Goal: Task Accomplishment & Management: Manage account settings

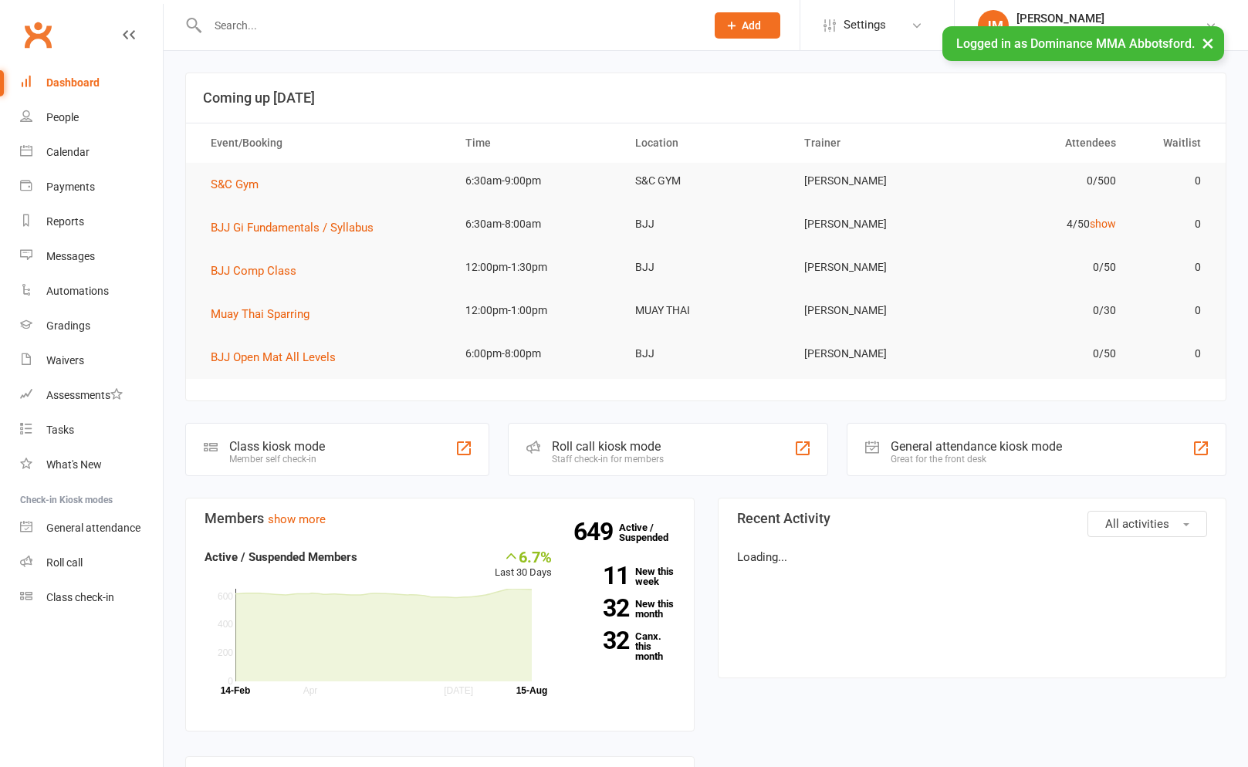
click at [277, 29] on input "text" at bounding box center [448, 26] width 491 height 22
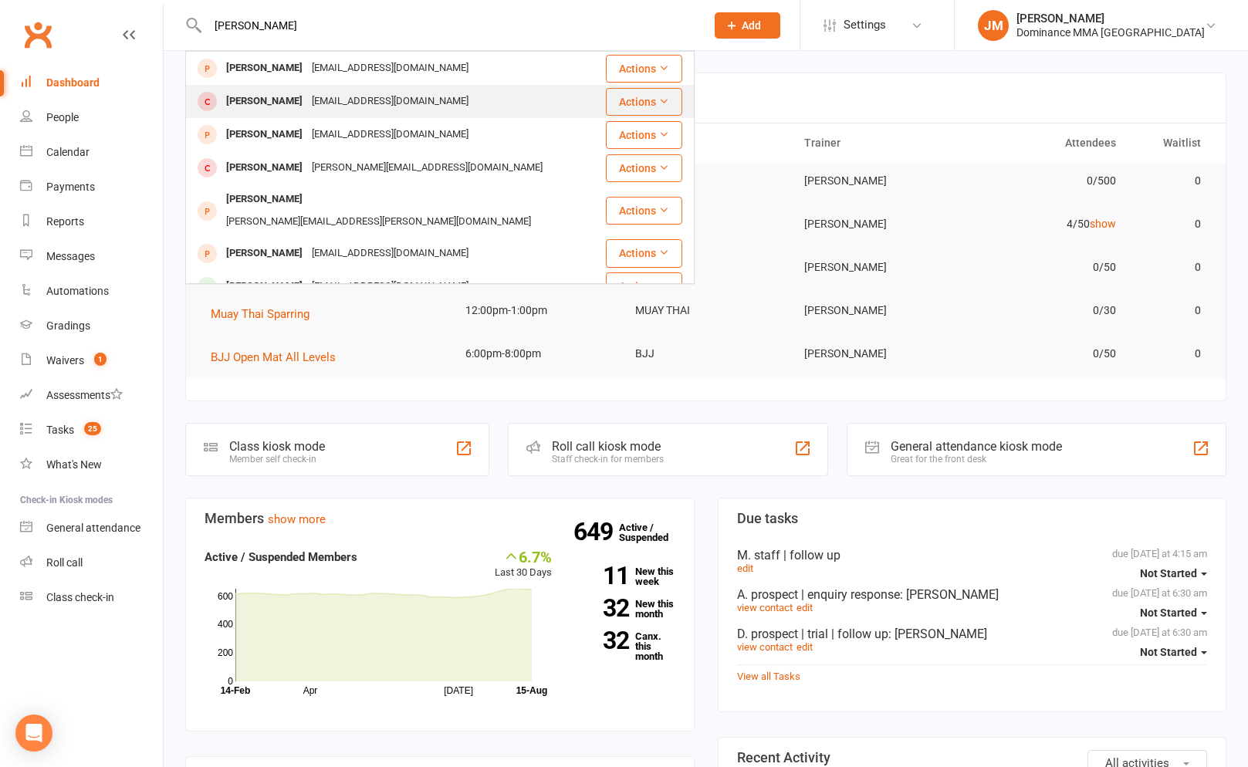
type input "roy cough"
click at [256, 89] on div "Adam Roy Adamroy5@hotmail.com" at bounding box center [395, 102] width 417 height 32
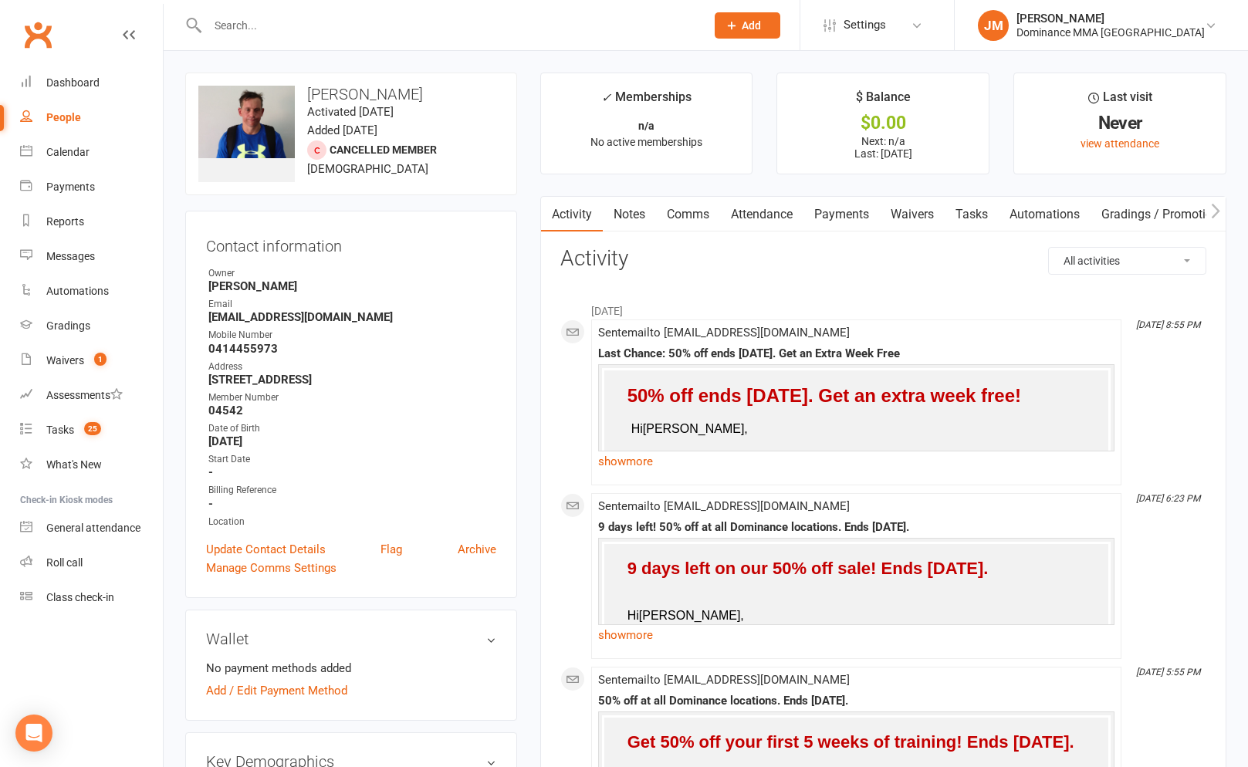
click at [262, 25] on input "text" at bounding box center [448, 26] width 491 height 22
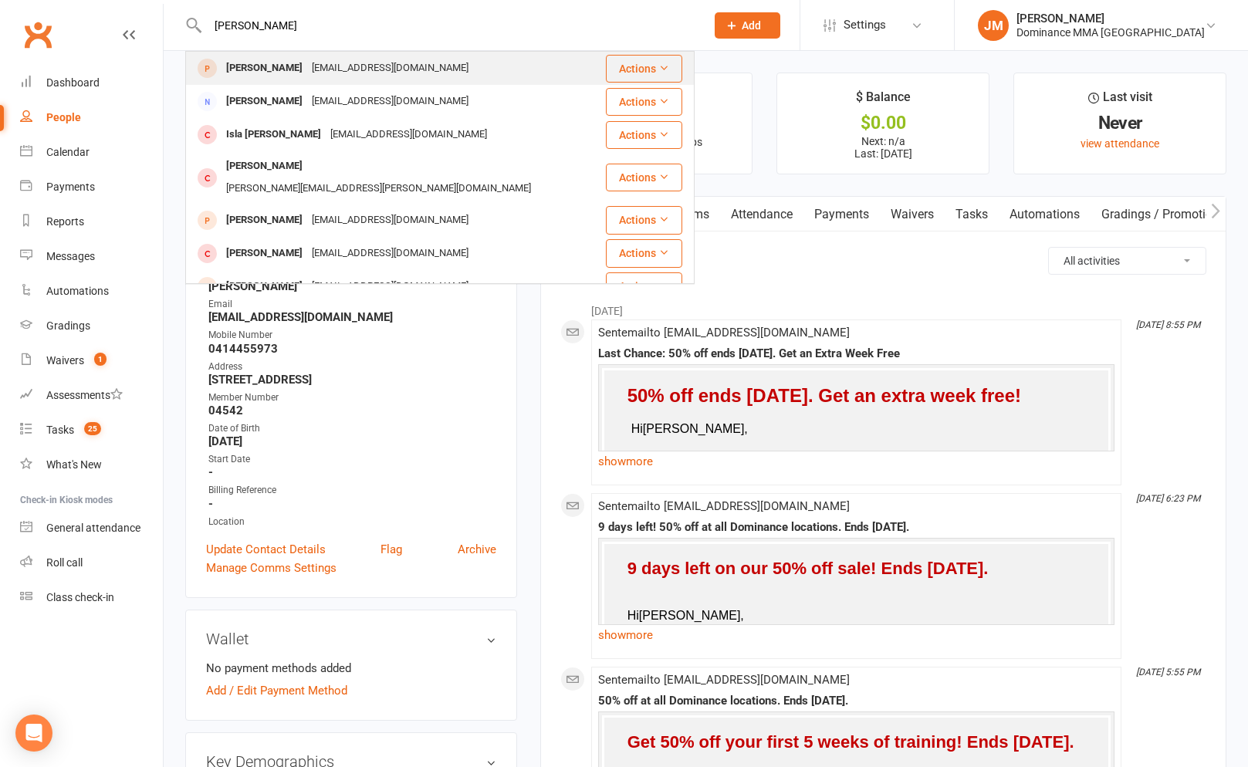
type input "coughlan"
click at [278, 61] on div "Roy Coughlan" at bounding box center [264, 68] width 86 height 22
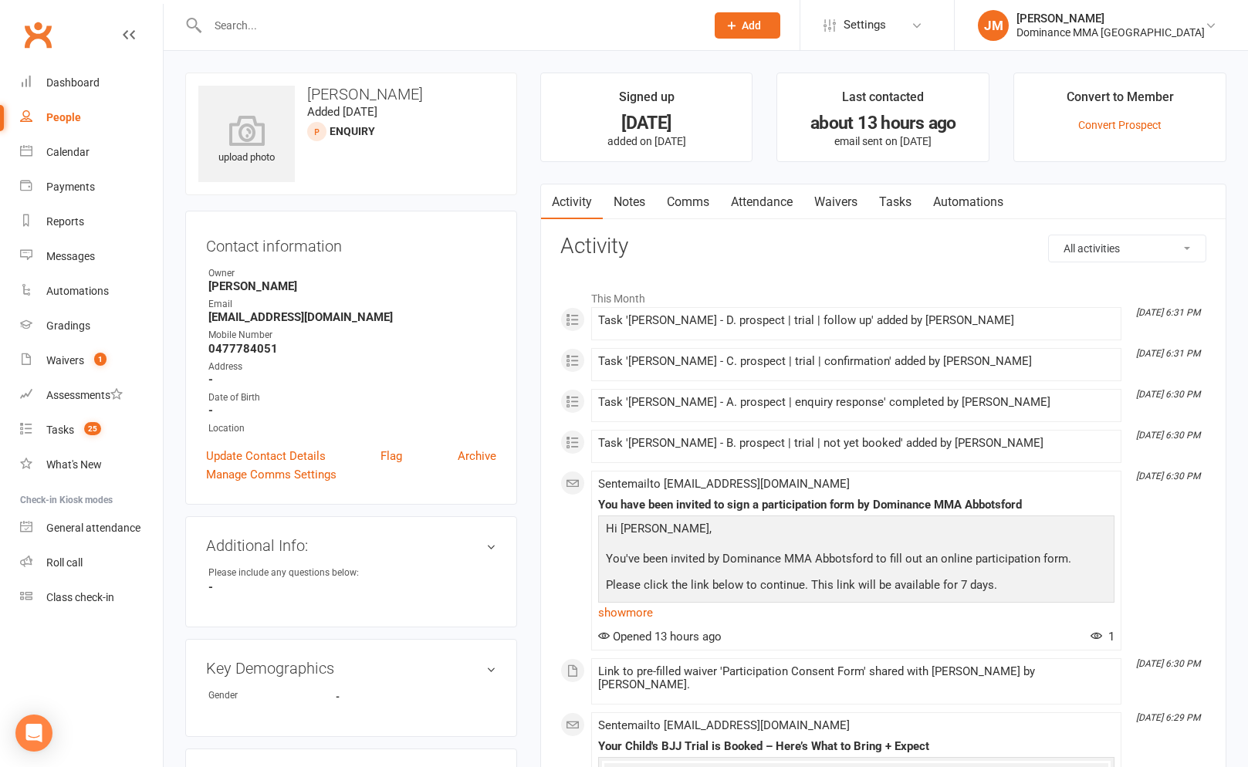
click at [644, 194] on link "Notes" at bounding box center [629, 201] width 53 height 35
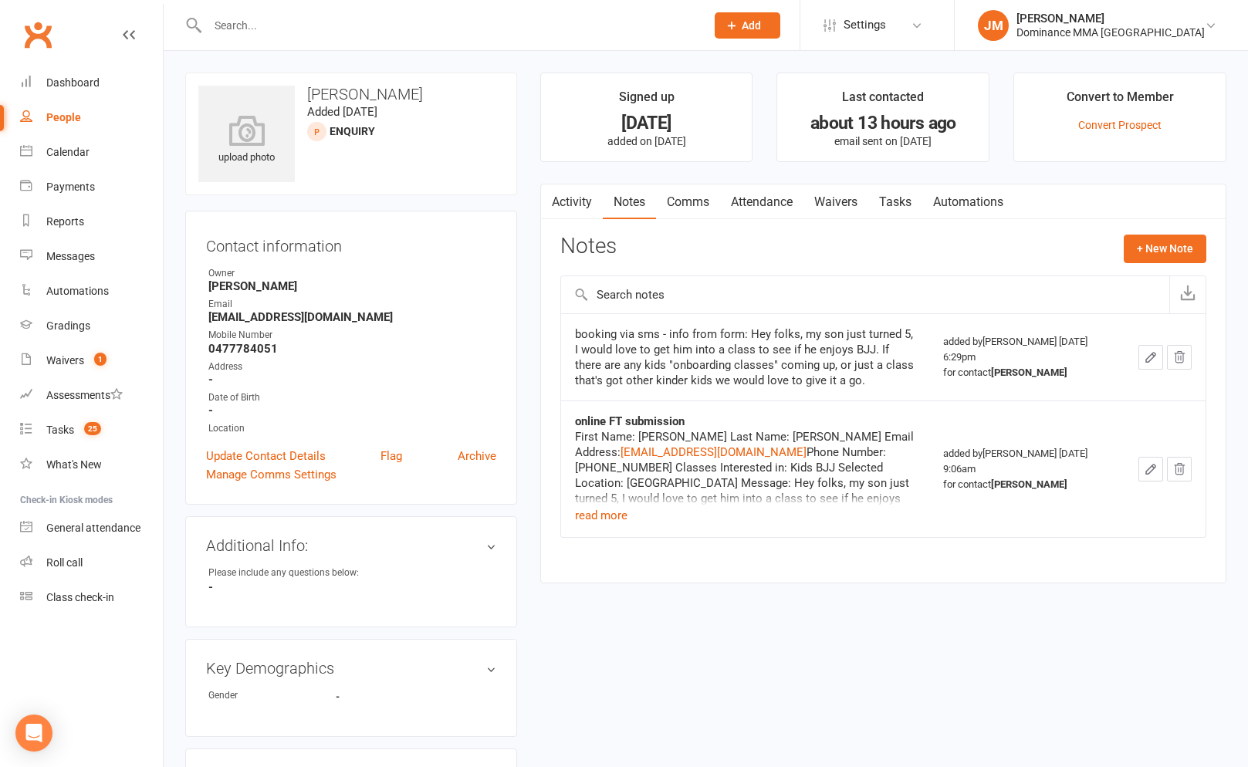
click at [899, 191] on link "Tasks" at bounding box center [895, 201] width 54 height 35
select select "incomplete"
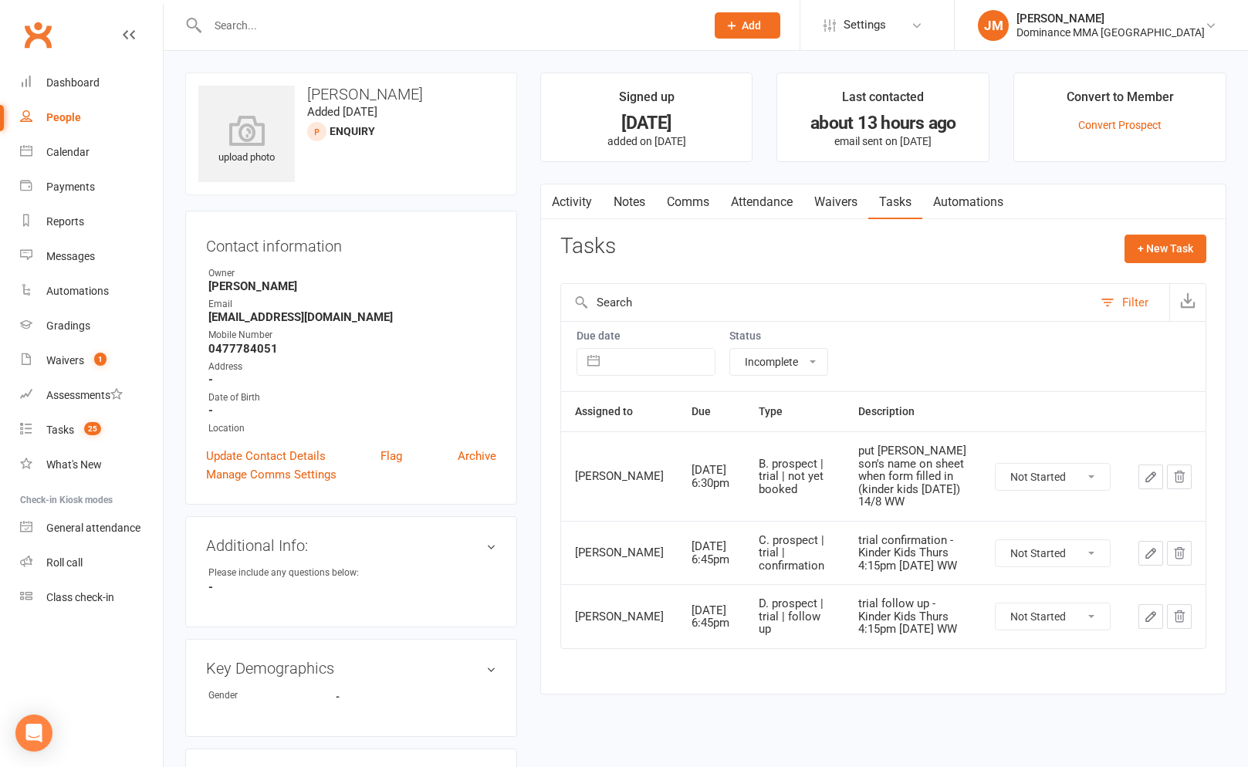
click at [640, 187] on link "Notes" at bounding box center [629, 201] width 53 height 35
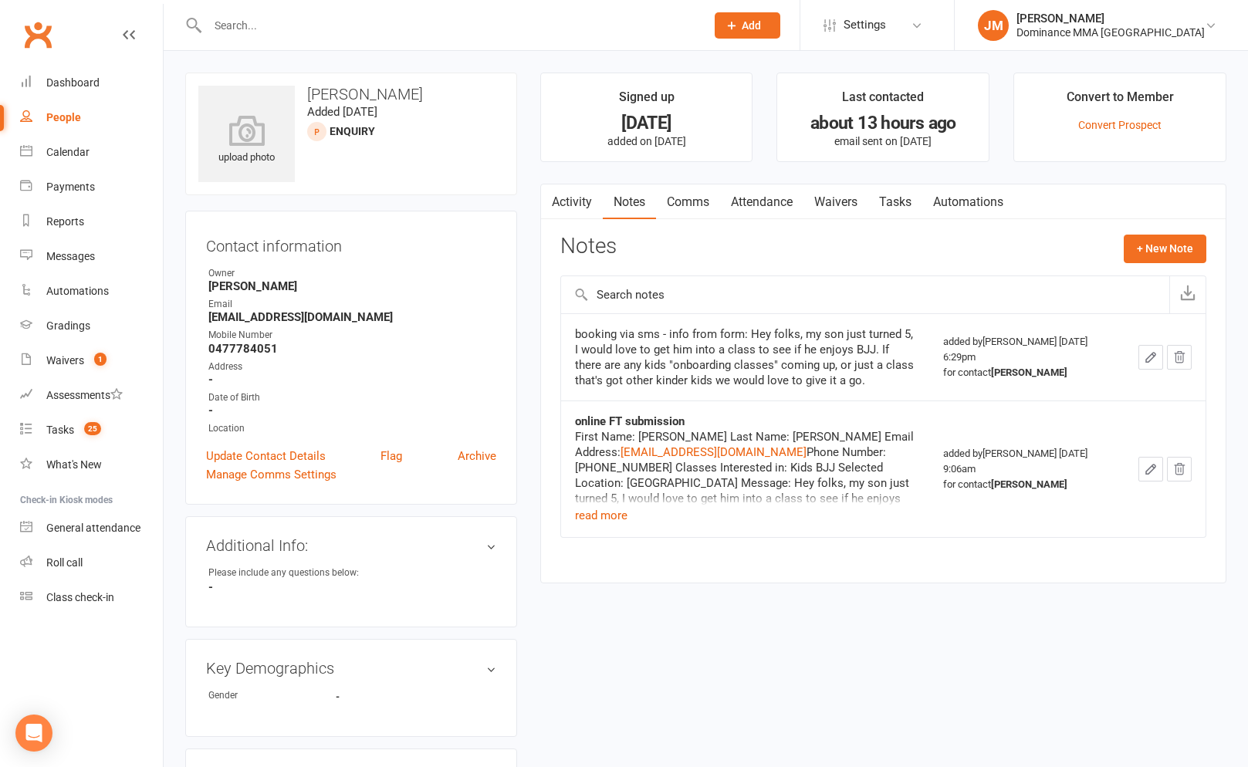
click at [930, 207] on link "Automations" at bounding box center [968, 201] width 92 height 35
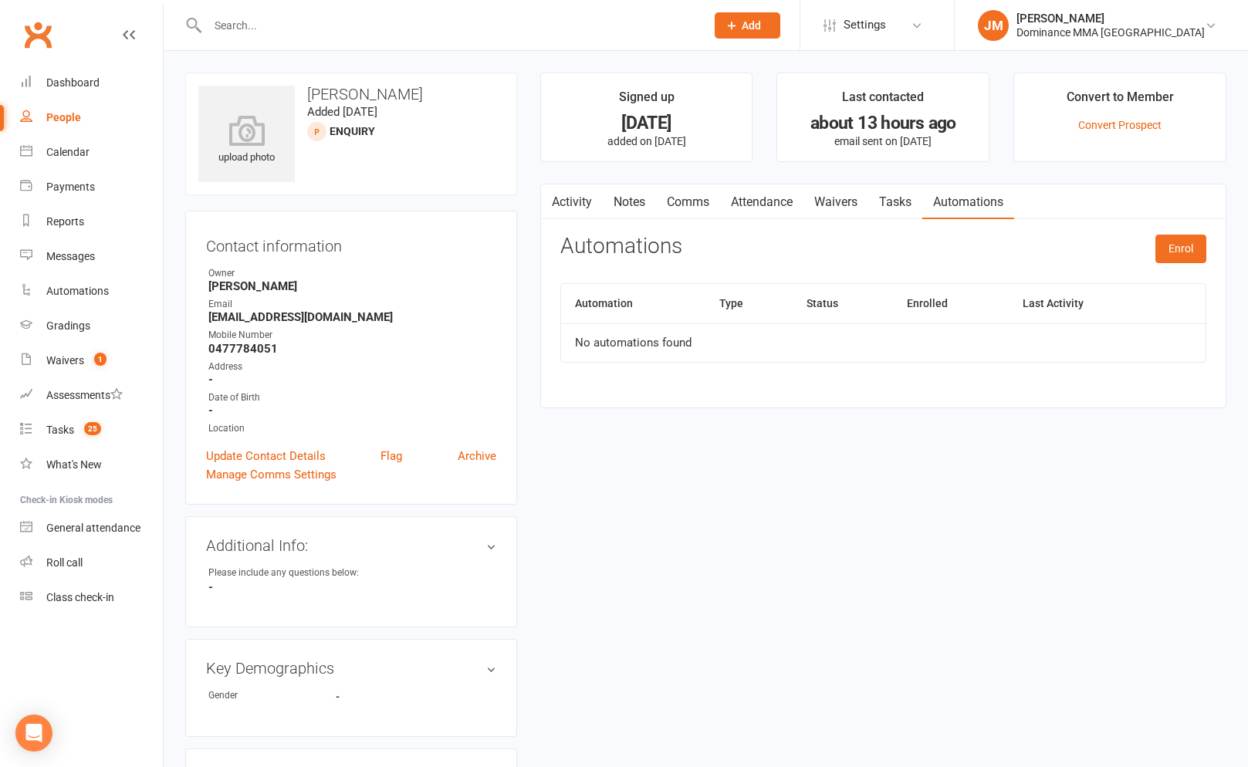
click at [909, 202] on link "Tasks" at bounding box center [895, 201] width 54 height 35
select select "incomplete"
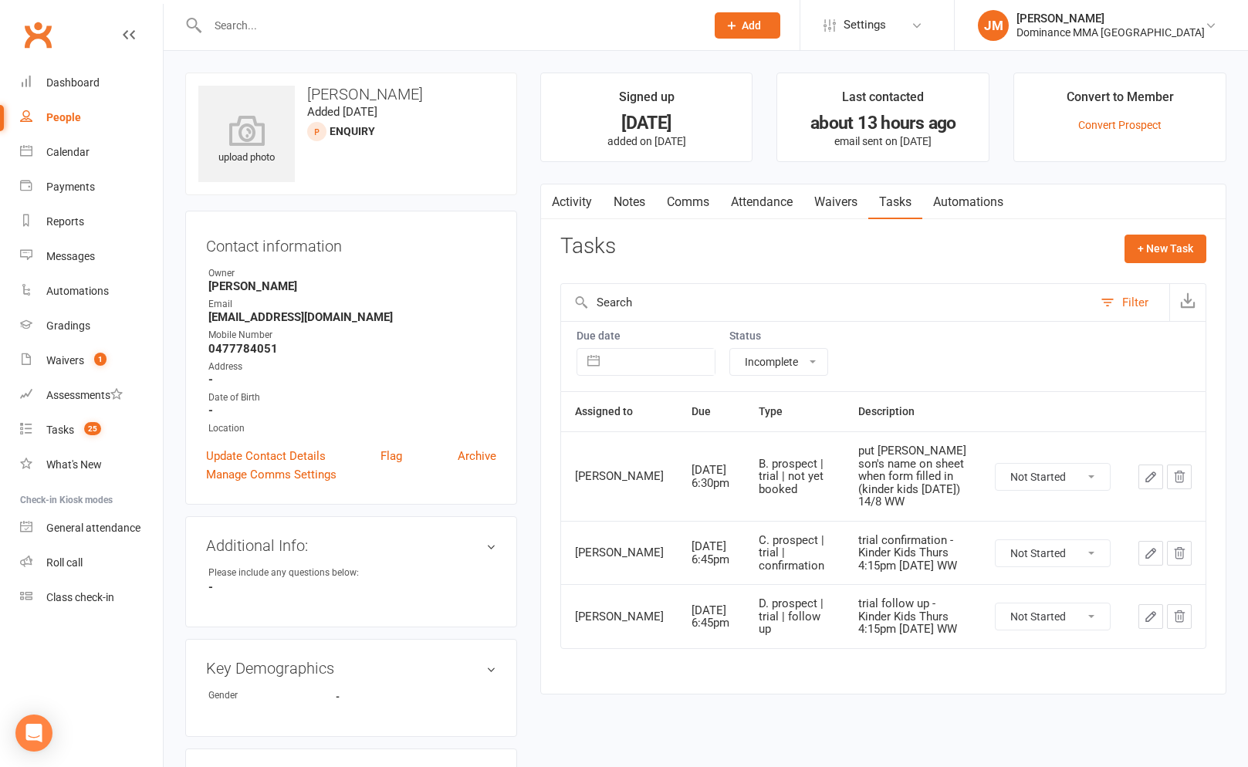
click at [243, 22] on input "text" at bounding box center [448, 26] width 491 height 22
click at [380, 25] on input "text" at bounding box center [448, 26] width 491 height 22
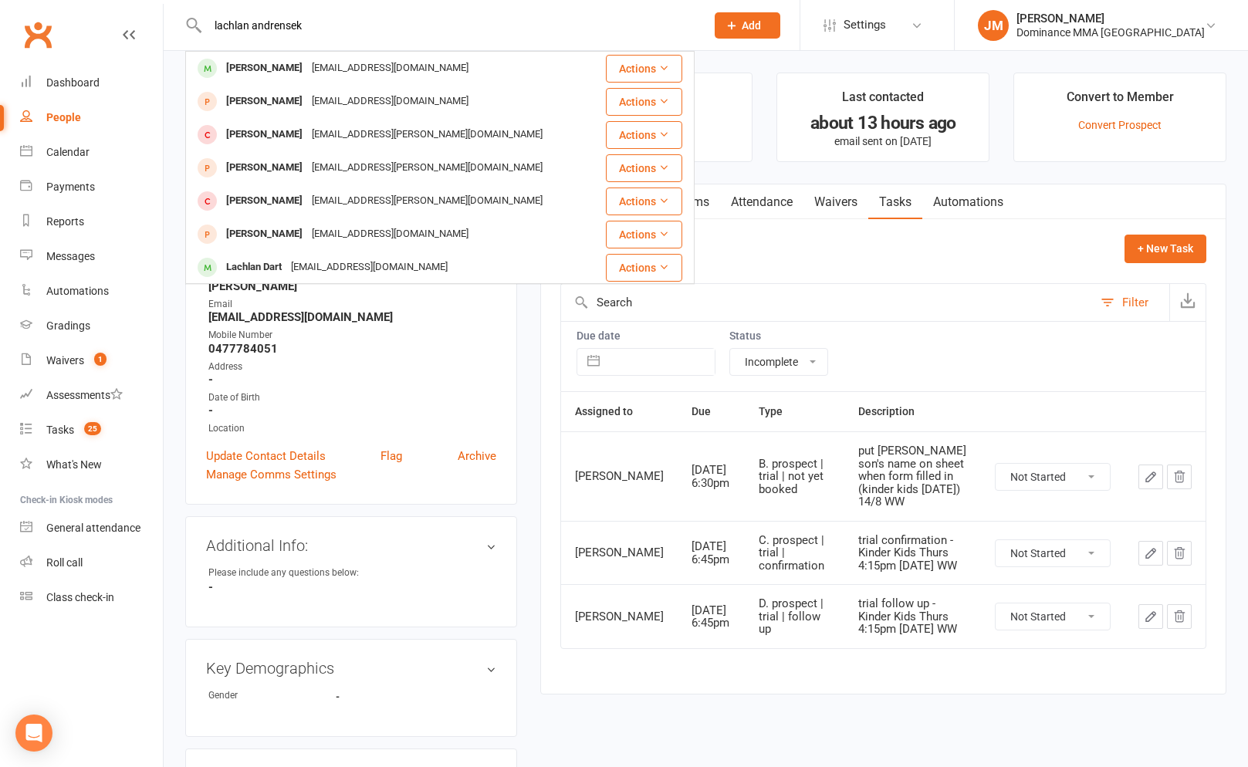
type input "lachlan andrensek"
click at [371, 46] on div "lachlan andrensek Lachlan Andrensek lachlanandrensek@live.com.au Actions Lachla…" at bounding box center [439, 25] width 509 height 50
click at [361, 60] on div "lachlanandrensek@live.com.au" at bounding box center [390, 68] width 166 height 22
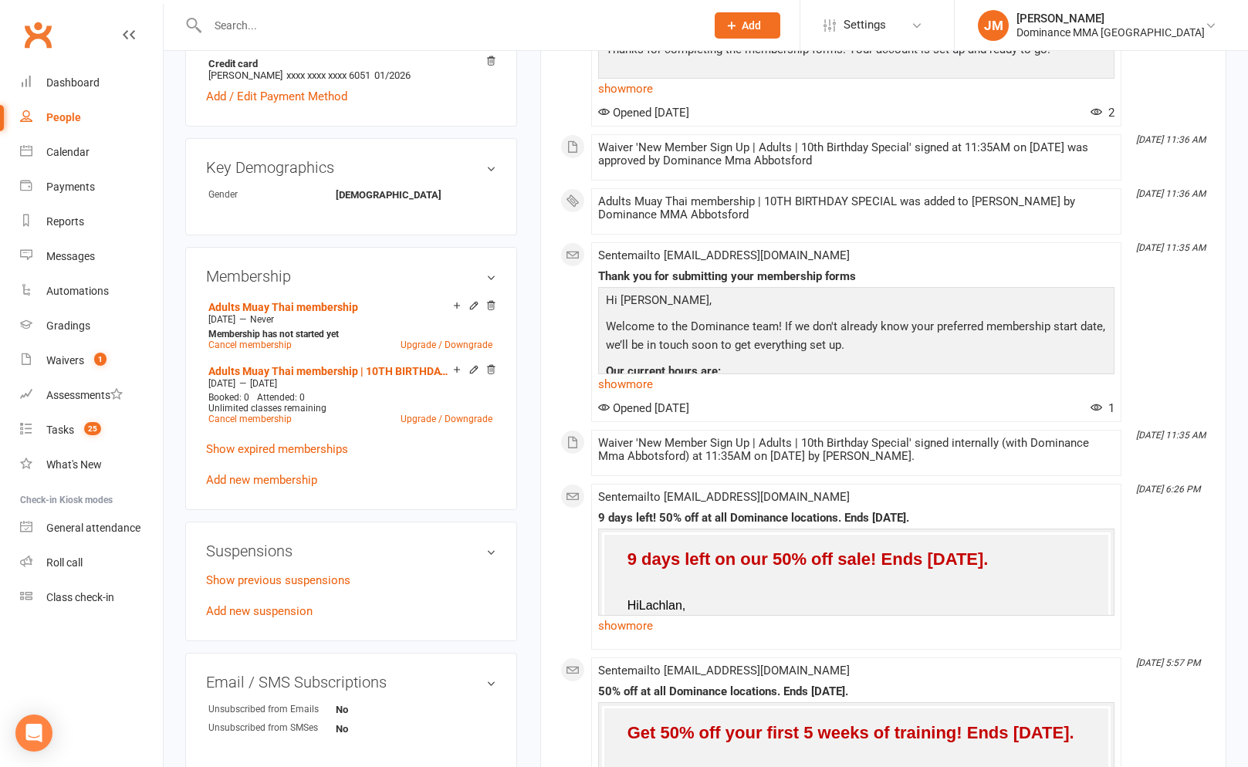
scroll to position [625, 0]
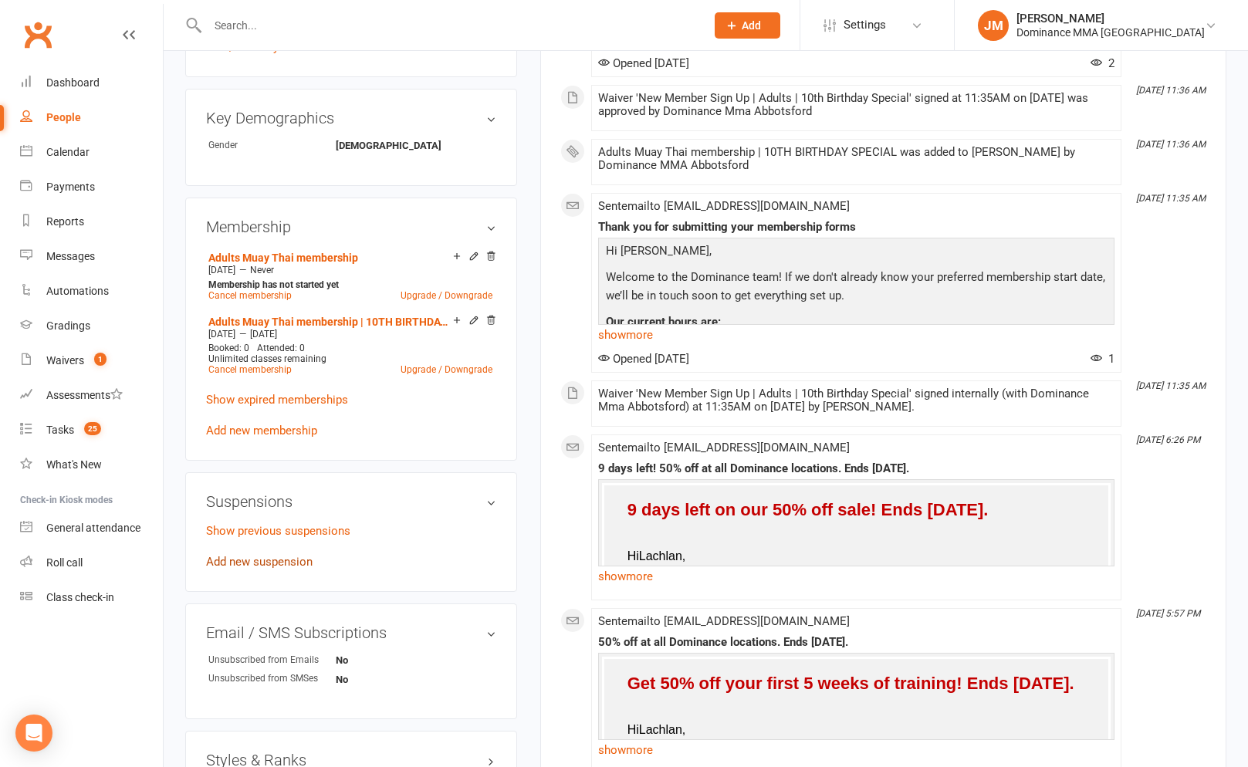
click at [265, 555] on link "Add new suspension" at bounding box center [259, 562] width 106 height 14
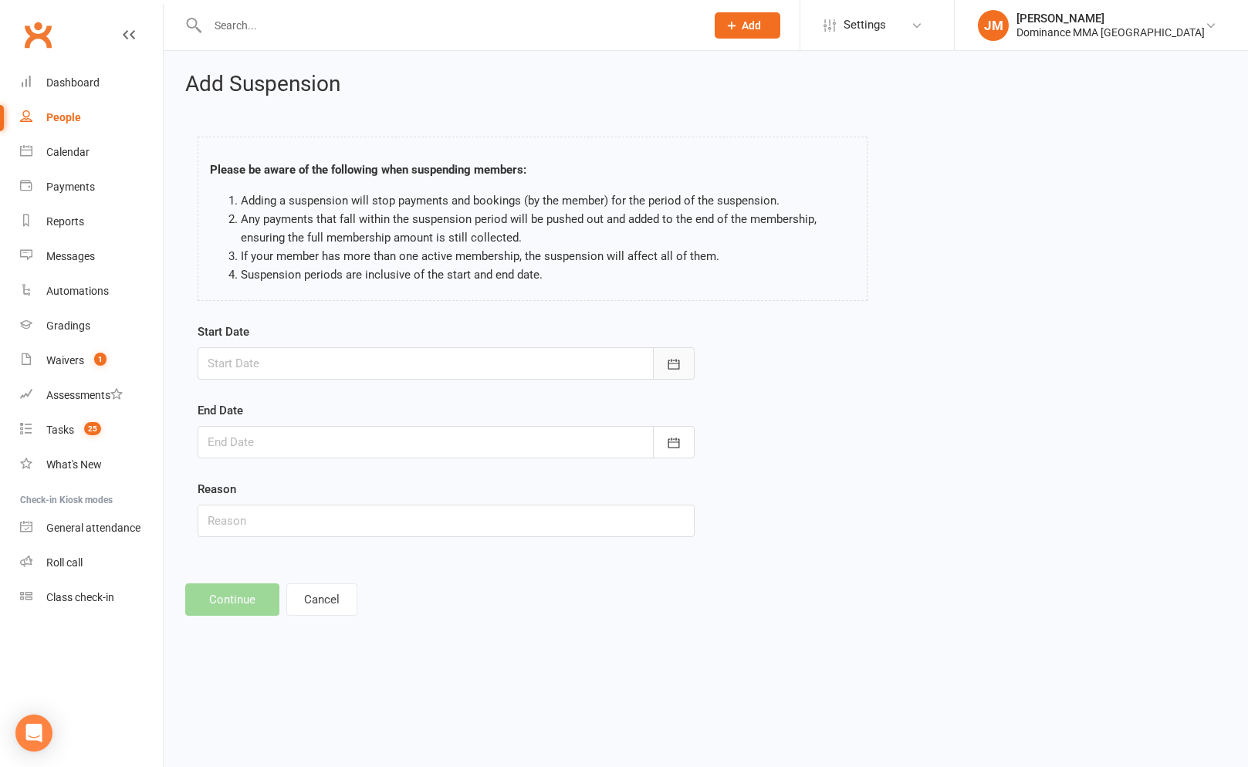
click at [674, 356] on icon "button" at bounding box center [673, 363] width 15 height 15
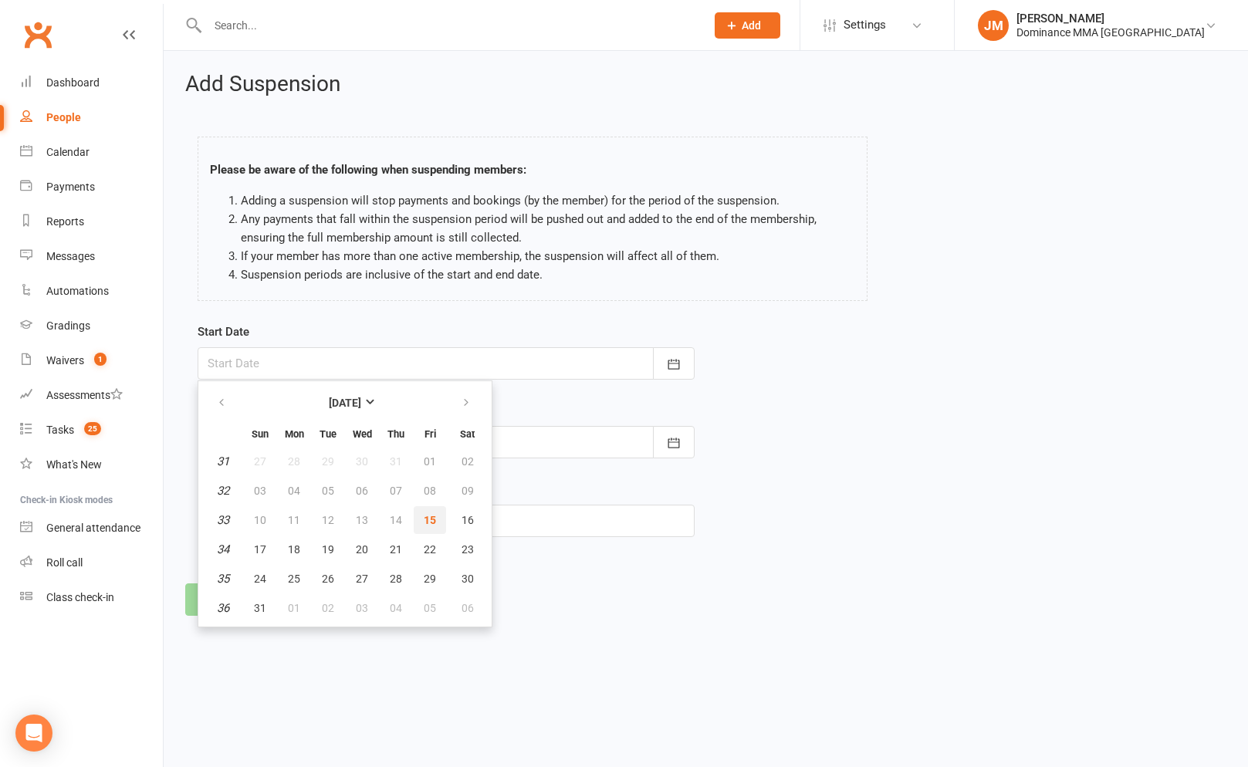
click at [424, 525] on span "15" at bounding box center [430, 520] width 12 height 12
type input "15 Aug 2025"
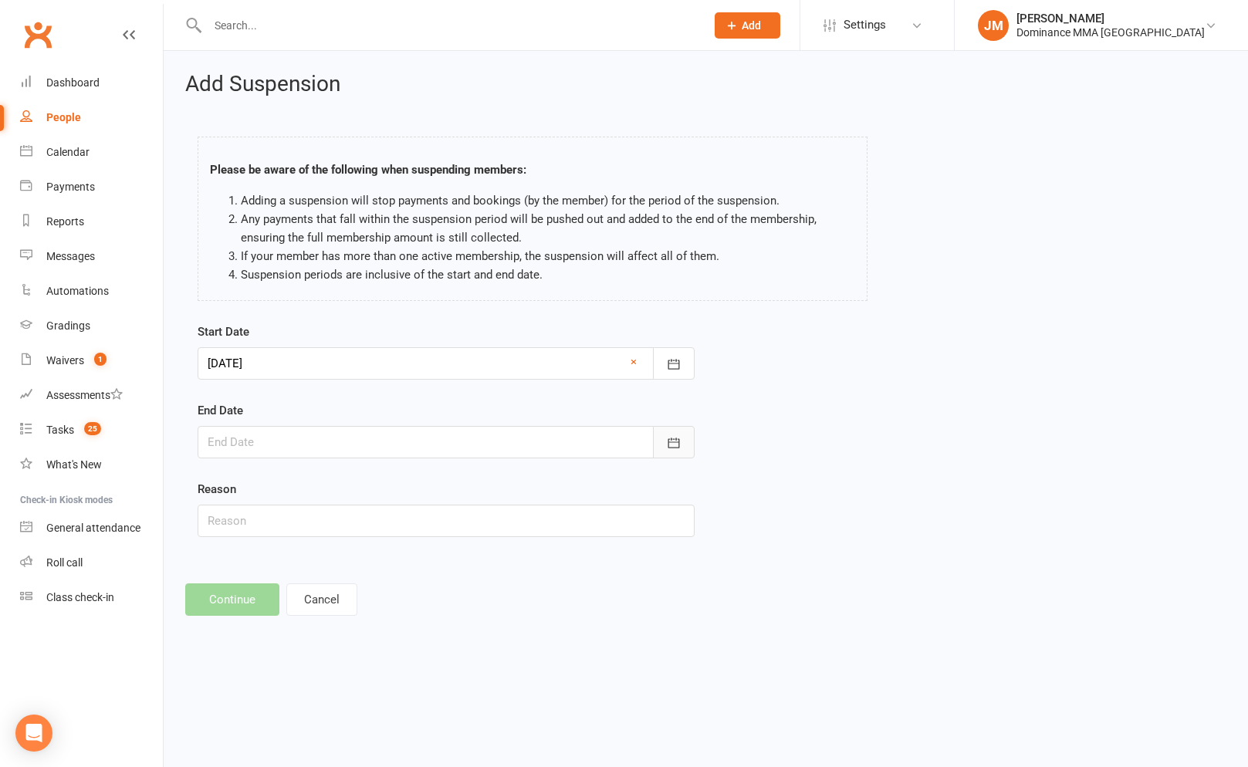
click at [659, 441] on button "button" at bounding box center [674, 442] width 42 height 32
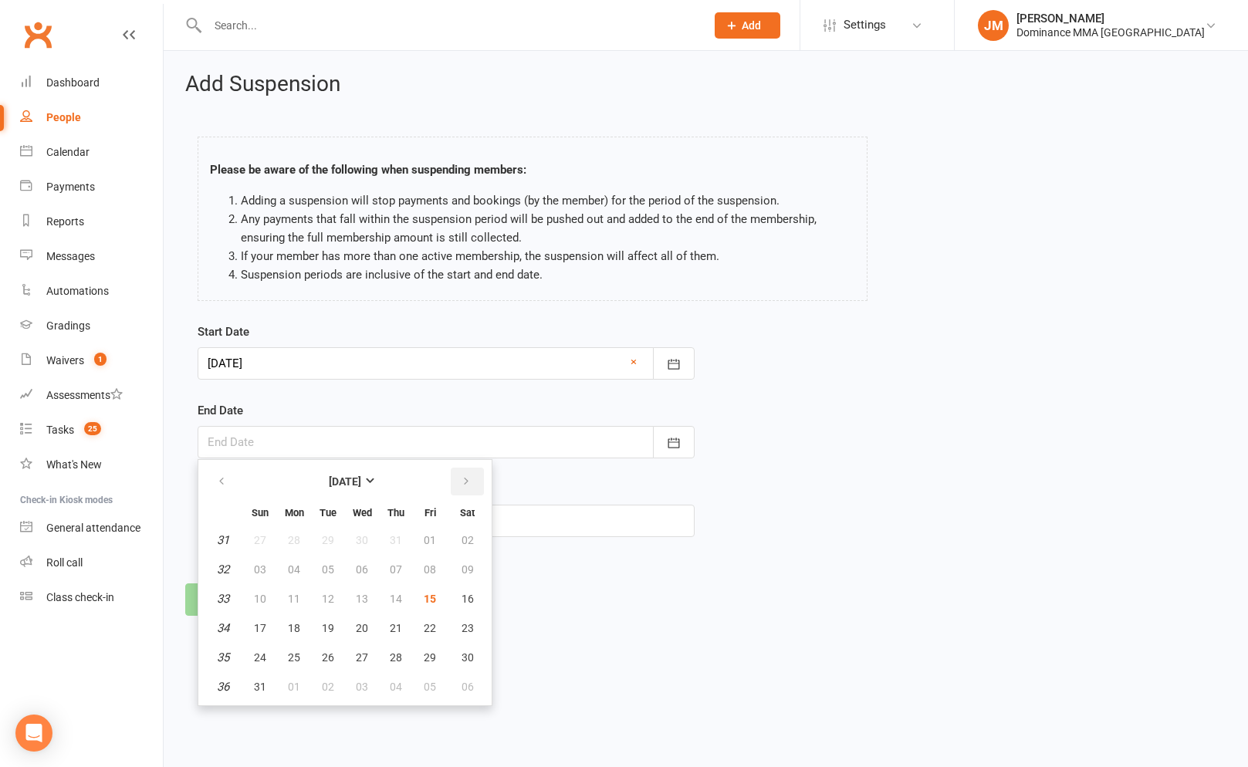
click at [467, 486] on icon "button" at bounding box center [466, 481] width 11 height 12
click at [225, 479] on icon "button" at bounding box center [221, 481] width 11 height 12
click at [247, 685] on button "05" at bounding box center [260, 687] width 32 height 28
type input "05 Oct 2025"
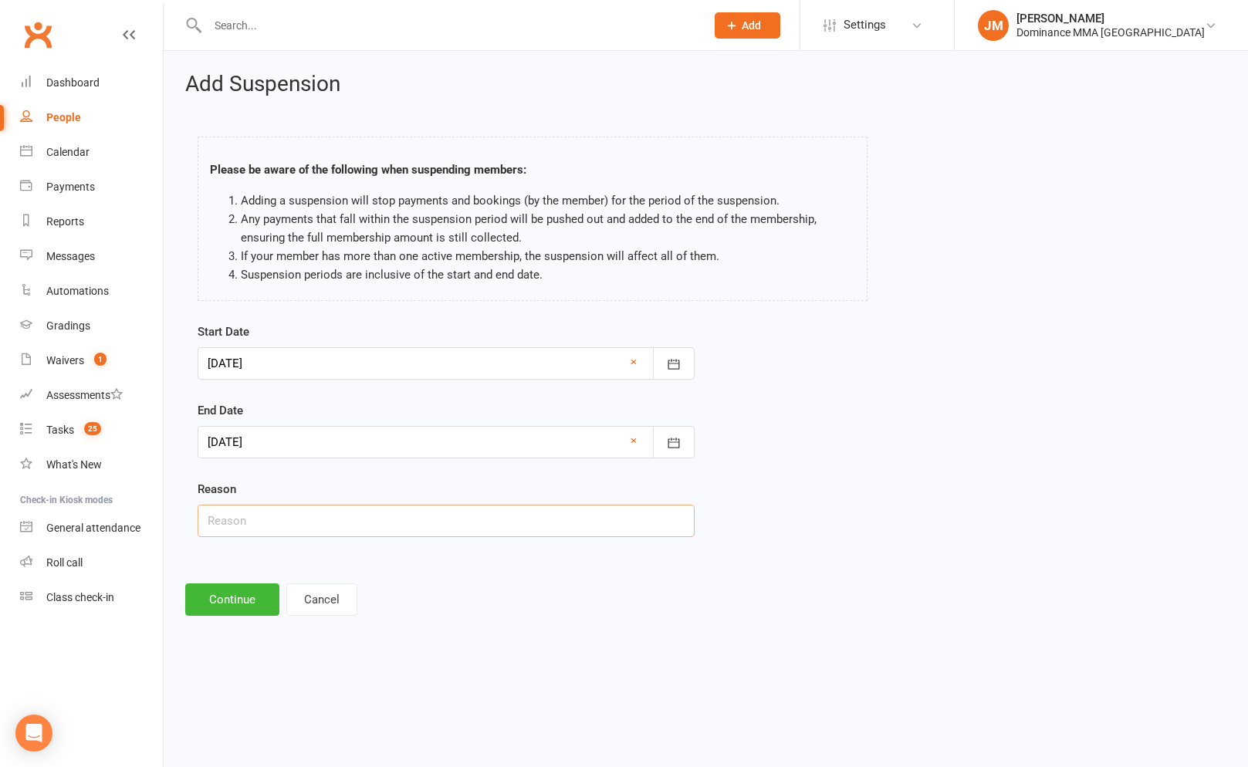
click at [252, 525] on input "text" at bounding box center [446, 521] width 497 height 32
type input "going to Thailand"
click at [257, 599] on button "Continue" at bounding box center [232, 599] width 94 height 32
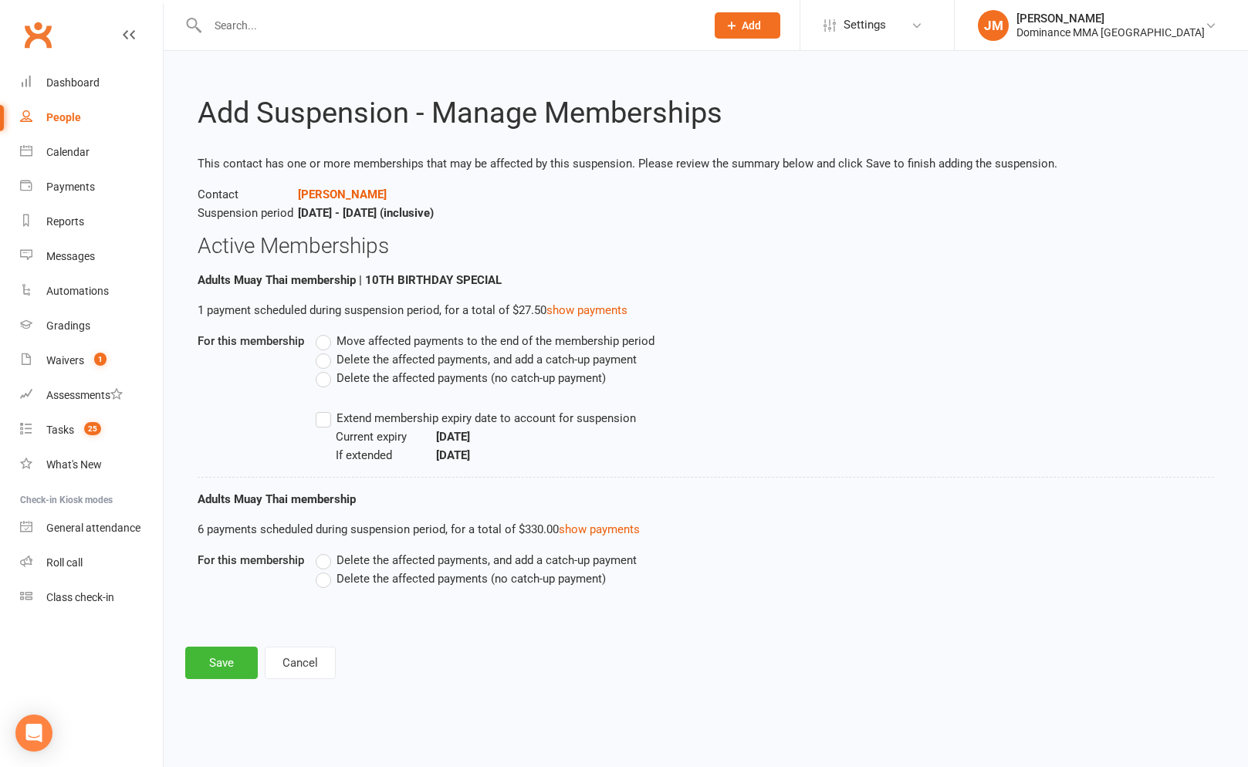
click at [324, 378] on label "Delete the affected payments (no catch-up payment)" at bounding box center [461, 378] width 290 height 19
click at [324, 369] on input "Delete the affected payments (no catch-up payment)" at bounding box center [321, 369] width 10 height 0
click at [328, 582] on label "Delete the affected payments (no catch-up payment)" at bounding box center [461, 578] width 290 height 19
click at [326, 569] on input "Delete the affected payments (no catch-up payment)" at bounding box center [321, 569] width 10 height 0
click at [219, 657] on button "Save" at bounding box center [221, 663] width 73 height 32
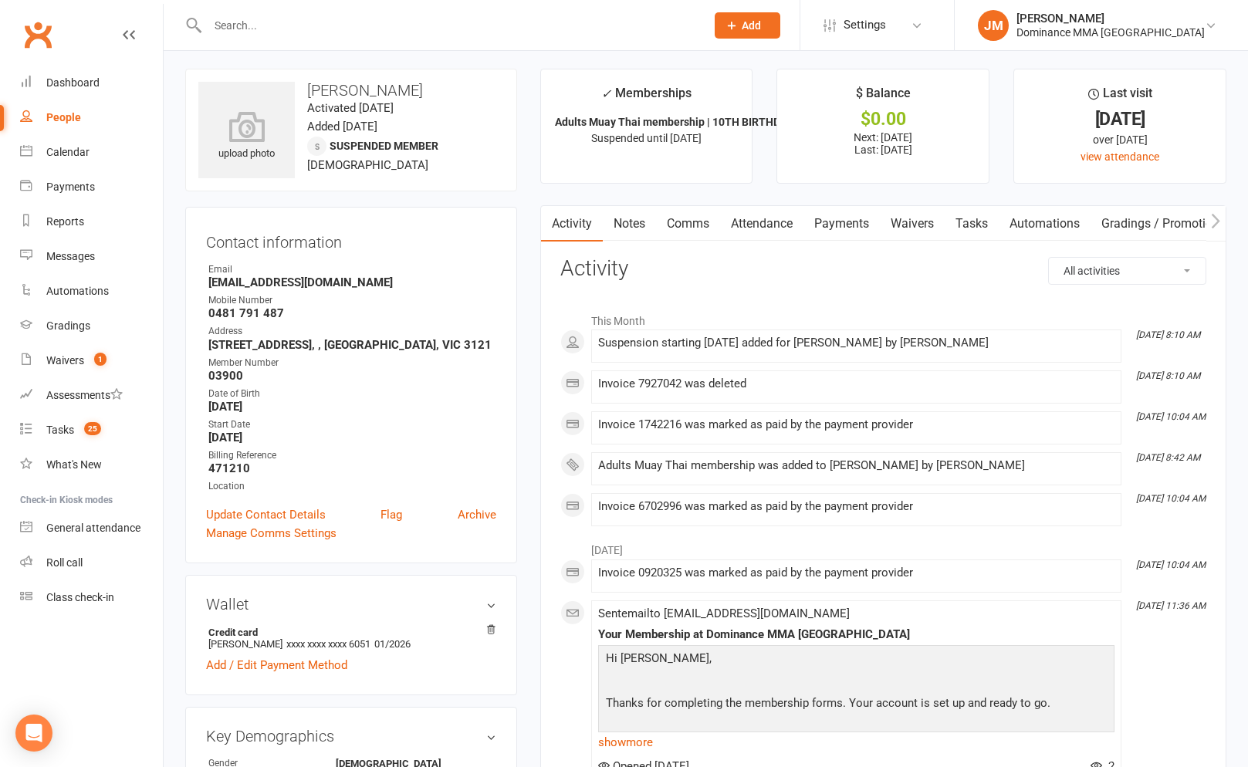
click at [764, 94] on ul "✓ Memberships Adults Muay Thai membership | 10TH BIRTHDA... Suspended until 5 O…" at bounding box center [883, 126] width 686 height 115
drag, startPoint x: 756, startPoint y: 60, endPoint x: 552, endPoint y: 54, distance: 204.6
drag, startPoint x: 537, startPoint y: 59, endPoint x: 529, endPoint y: 69, distance: 12.7
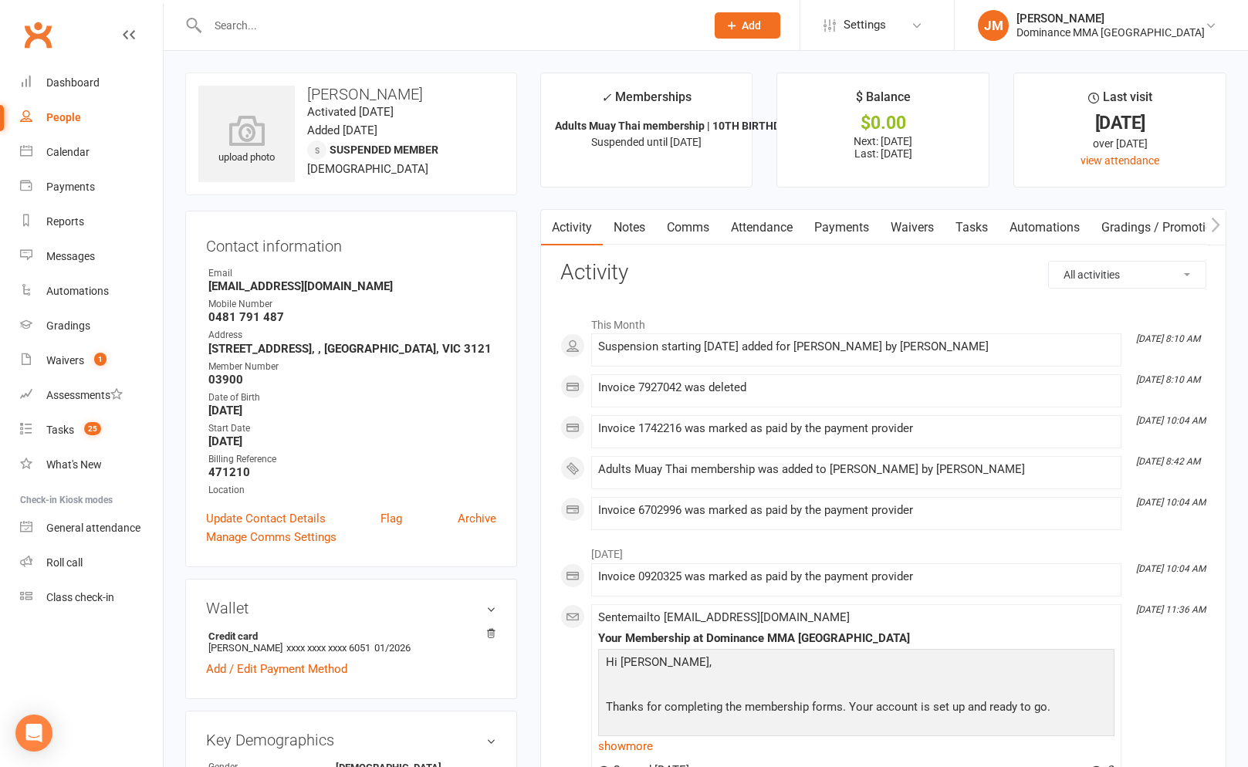
click at [769, 182] on ul "✓ Memberships Adults Muay Thai membership | 10TH BIRTHDA... Suspended until 5 O…" at bounding box center [883, 130] width 686 height 115
click at [81, 424] on count-badge "25" at bounding box center [88, 430] width 25 height 12
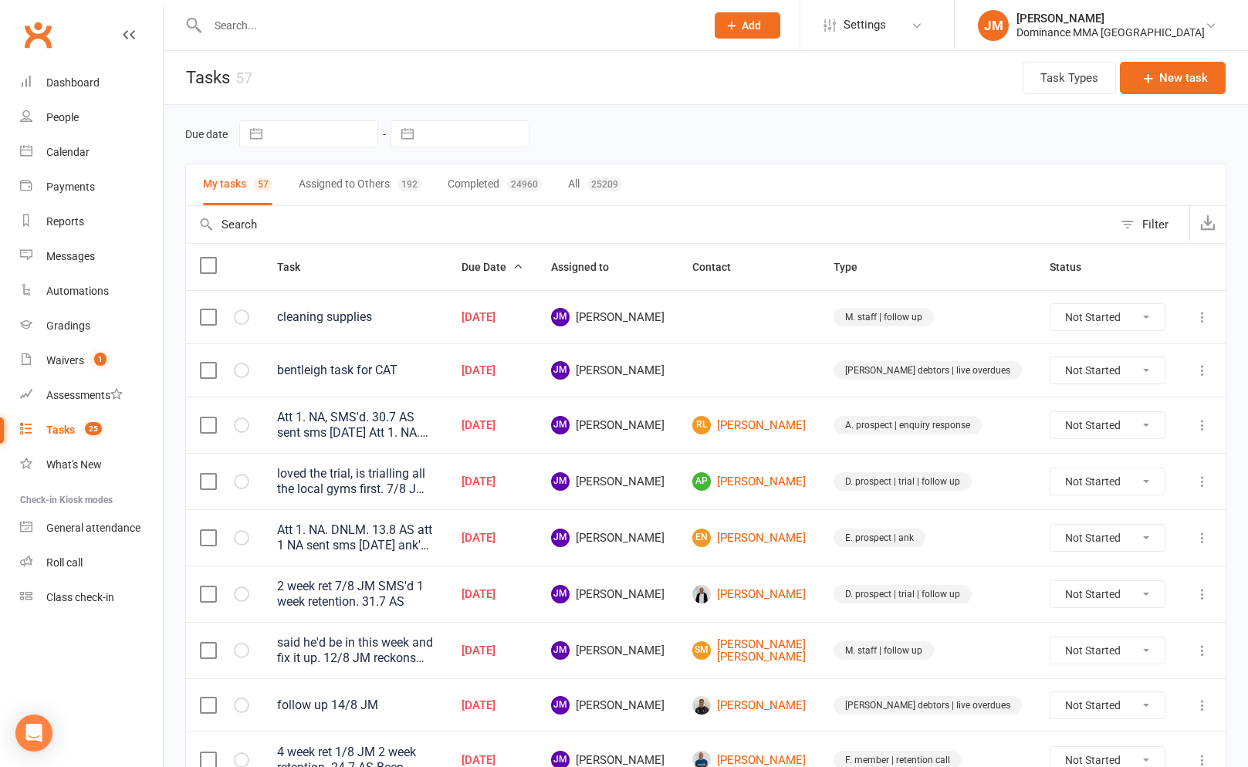
click at [697, 140] on div "Due date Navigate forward to interact with the calendar and select a date. Pres…" at bounding box center [705, 134] width 1041 height 28
click at [85, 197] on link "Payments" at bounding box center [91, 187] width 143 height 35
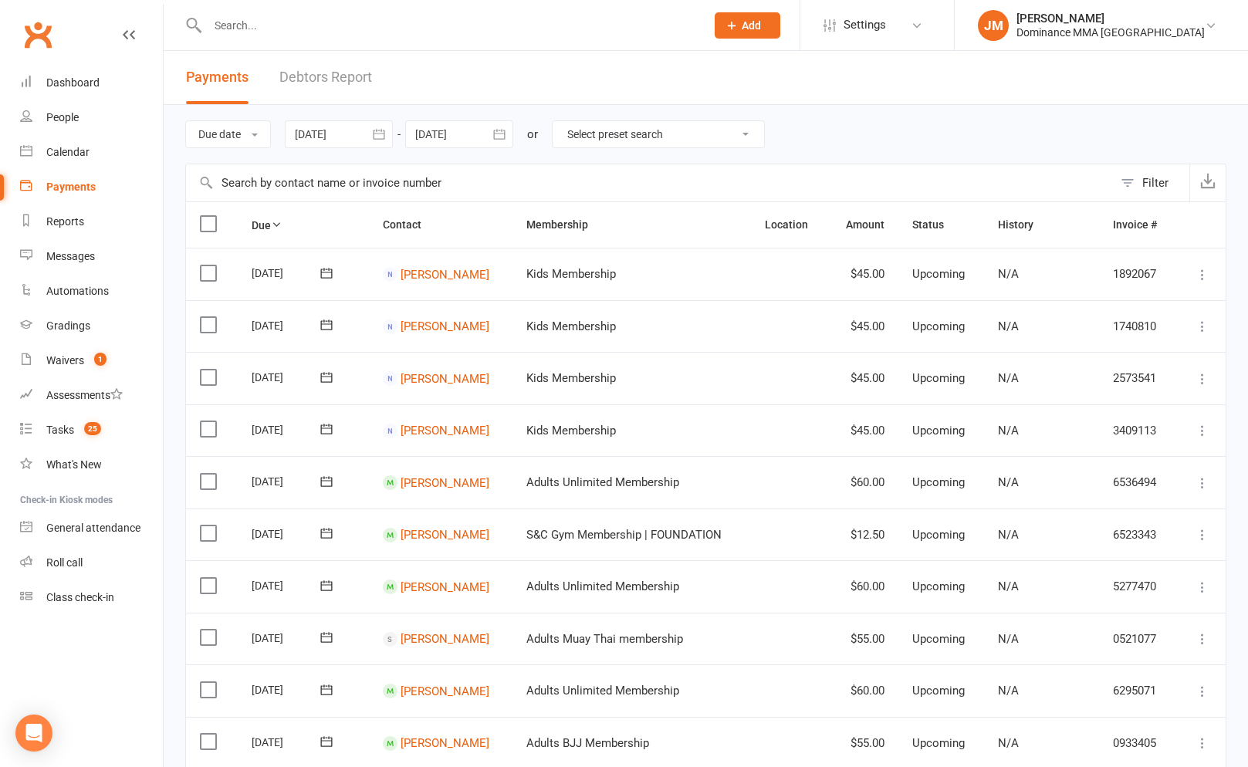
click at [330, 90] on link "Debtors Report" at bounding box center [325, 77] width 93 height 53
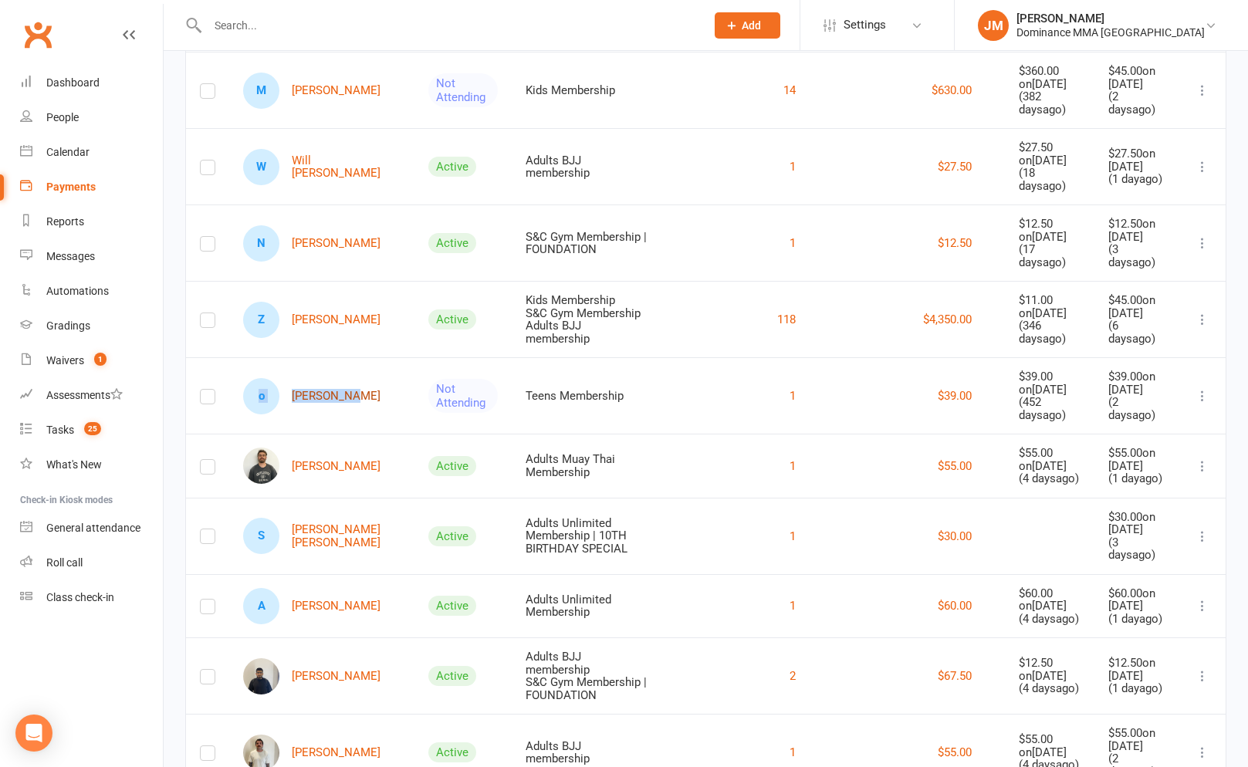
scroll to position [136, 0]
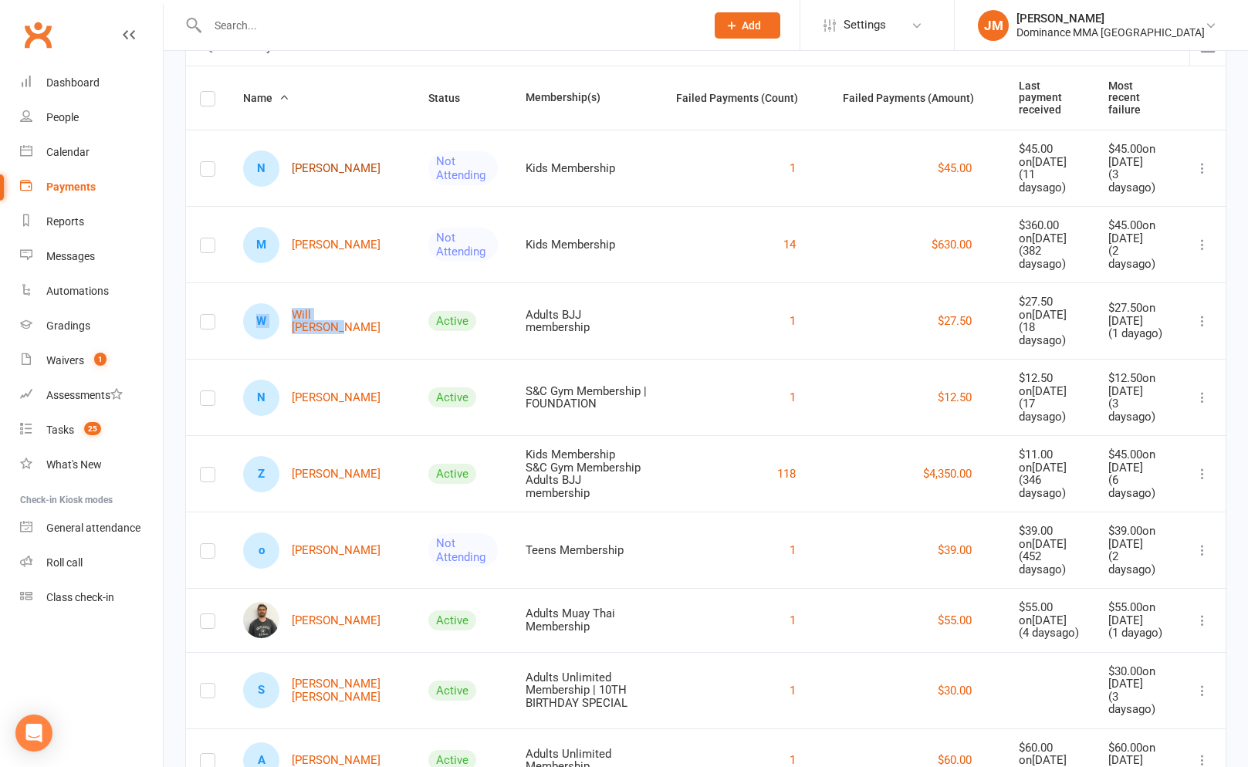
click at [332, 160] on link "N Najma Ahmed" at bounding box center [311, 168] width 137 height 36
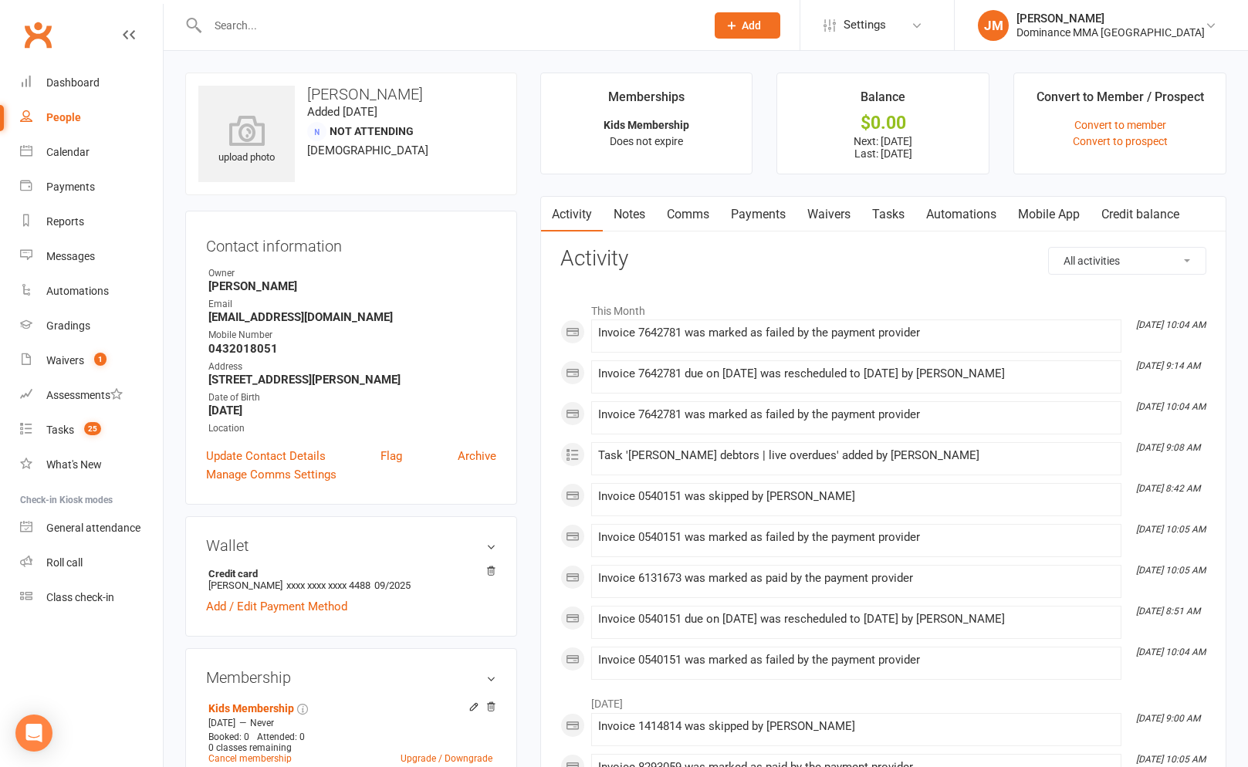
click at [794, 220] on link "Payments" at bounding box center [758, 214] width 76 height 35
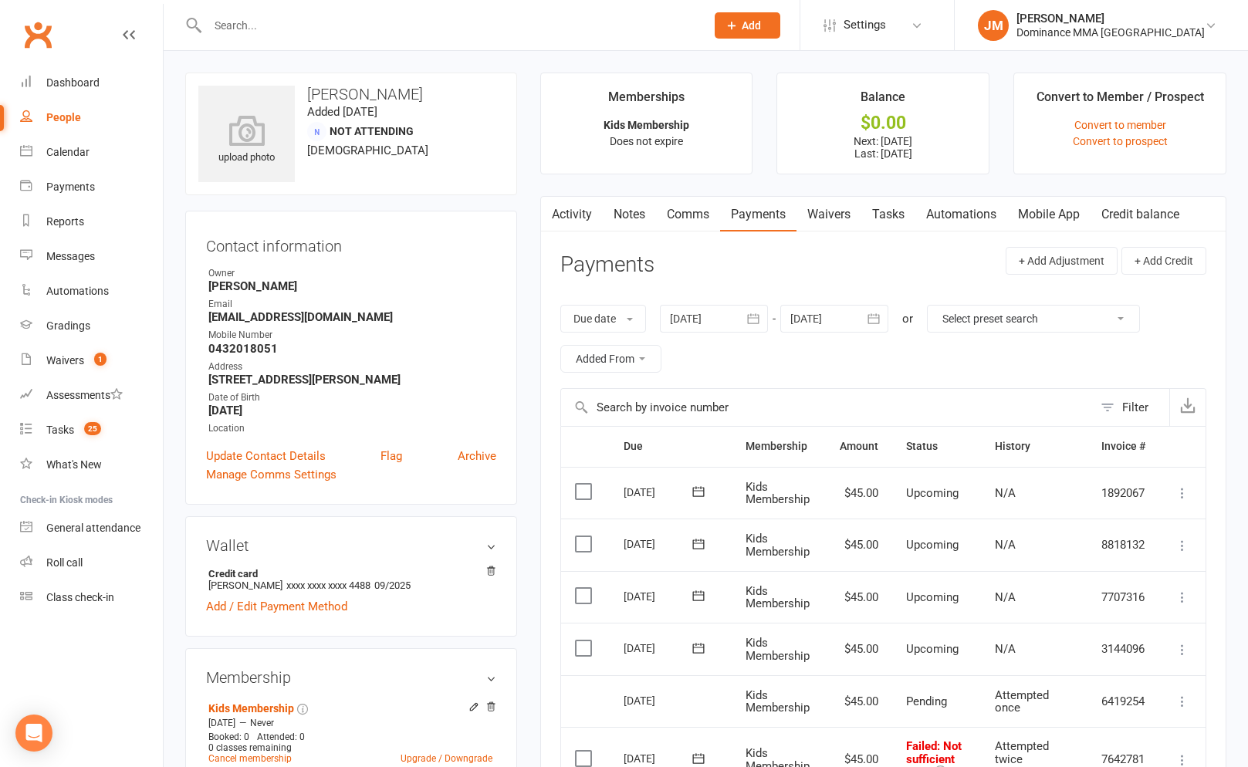
click at [894, 213] on link "Tasks" at bounding box center [888, 214] width 54 height 35
select select "incomplete"
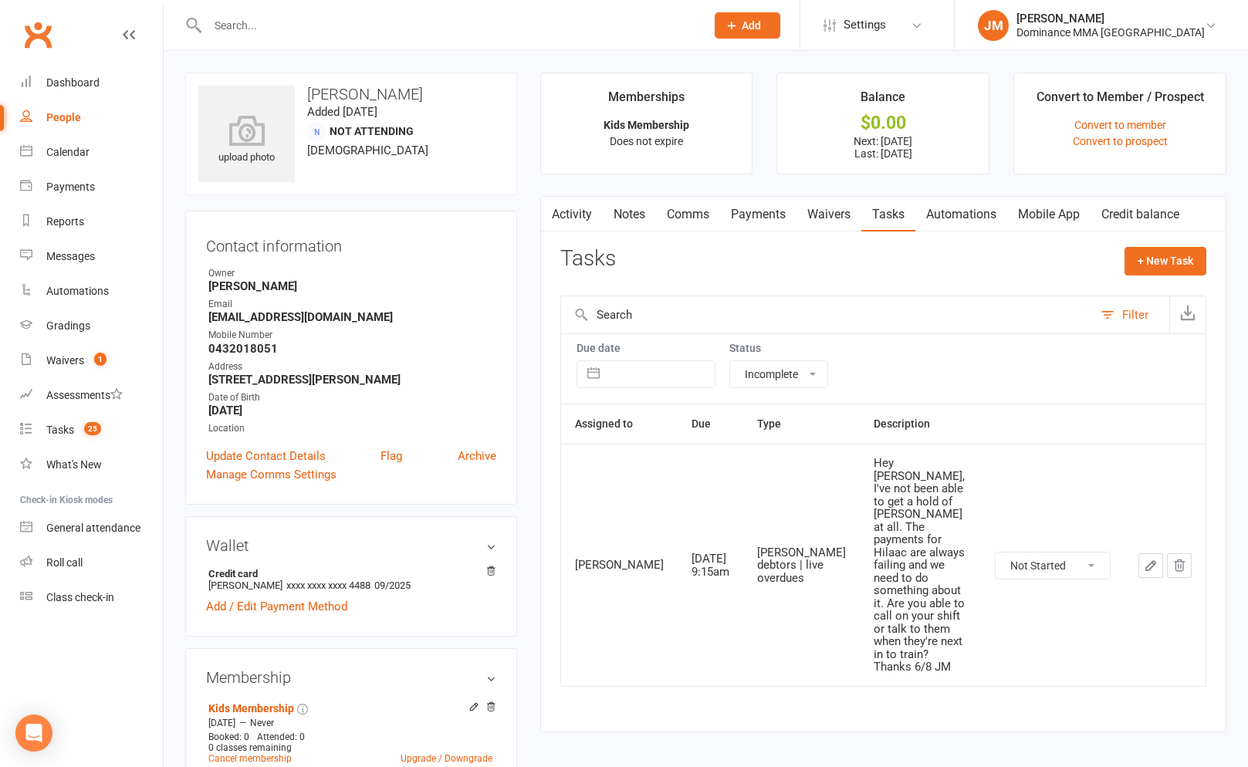
click at [883, 271] on div "Tasks + New Task" at bounding box center [883, 265] width 646 height 36
click at [878, 270] on div "Tasks + New Task" at bounding box center [883, 265] width 646 height 36
click at [877, 269] on div "Tasks + New Task" at bounding box center [883, 265] width 646 height 36
drag, startPoint x: 768, startPoint y: 291, endPoint x: 758, endPoint y: 295, distance: 10.7
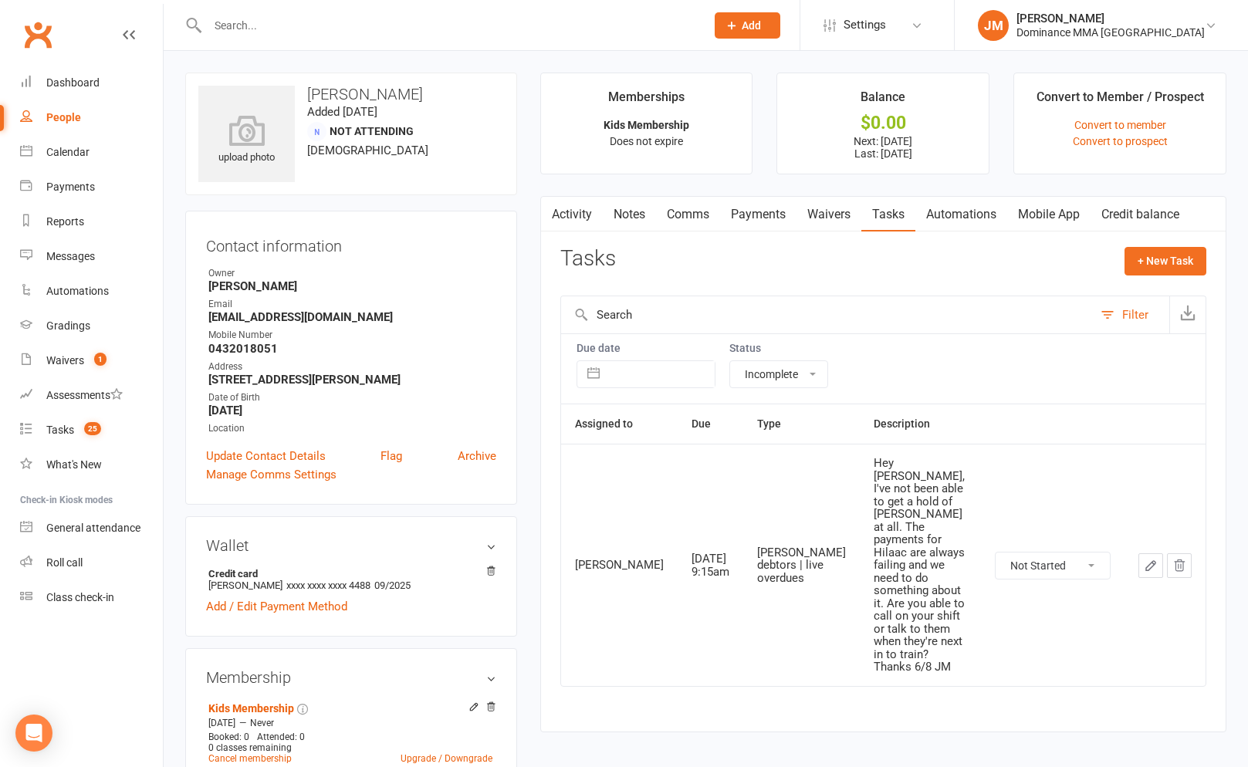
click at [768, 291] on div "Tasks + New Task Filter Due date Navigate forward to interact with the calendar…" at bounding box center [883, 477] width 646 height 461
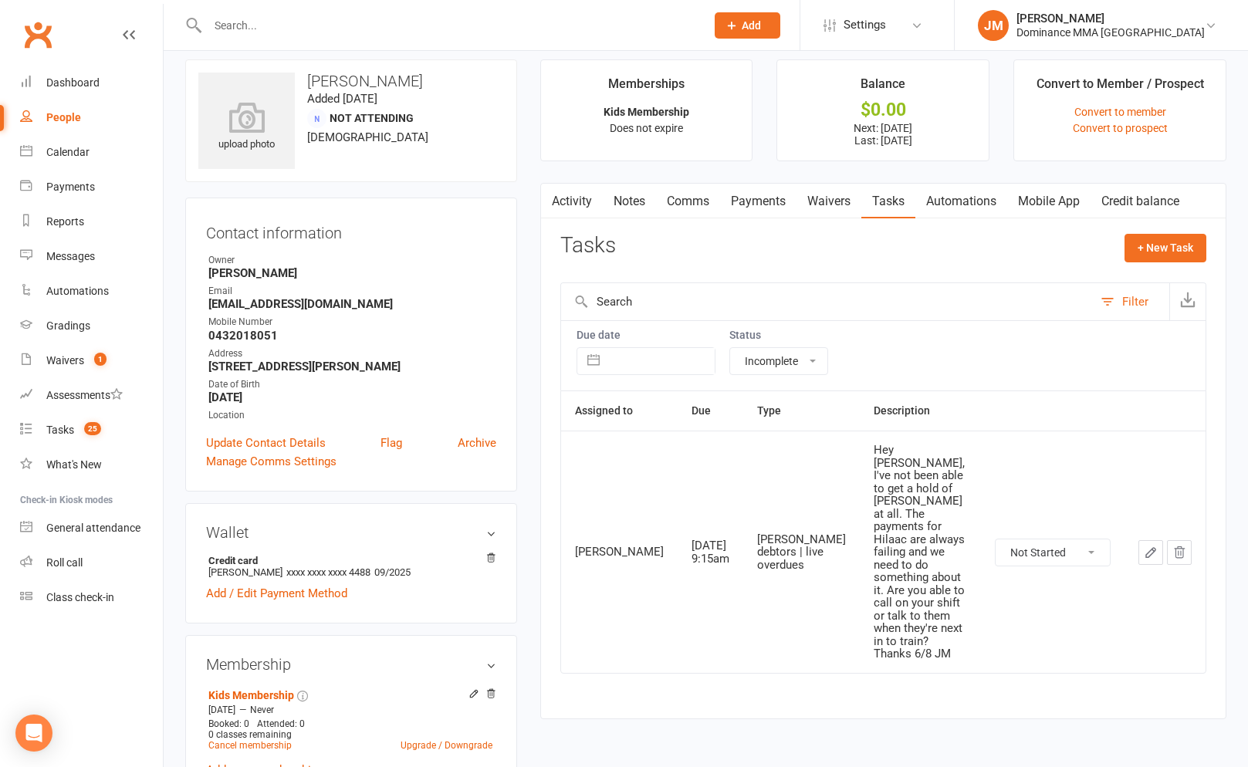
scroll to position [14, 0]
click at [699, 647] on div "upload photo Najma Ahmed Added 9 April, 2025 Not Attending 23 years old Contact…" at bounding box center [706, 666] width 1064 height 1214
click at [525, 142] on div "upload photo Najma Ahmed Added 9 April, 2025 Not Attending 23 years old Contact…" at bounding box center [351, 665] width 355 height 1214
click at [540, 147] on li "Memberships Kids Membership Does not expire" at bounding box center [646, 109] width 213 height 102
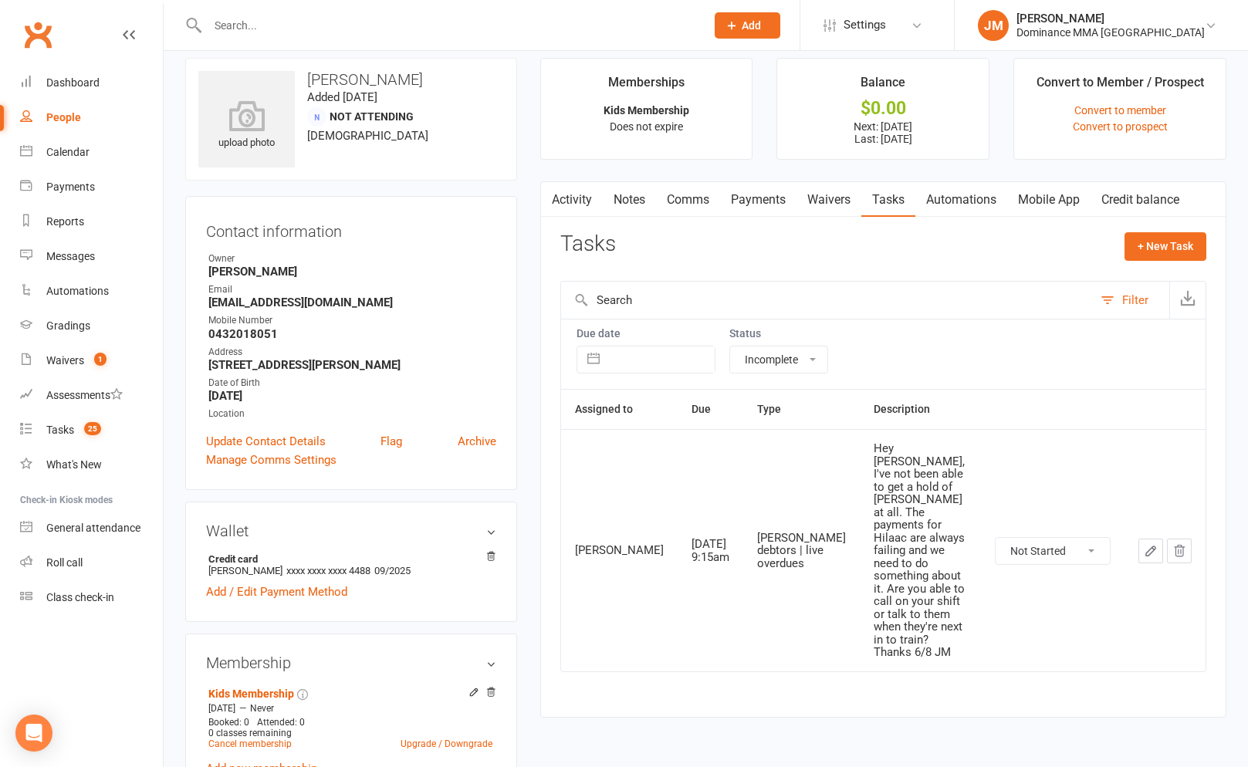
click at [228, 25] on input "text" at bounding box center [448, 26] width 491 height 22
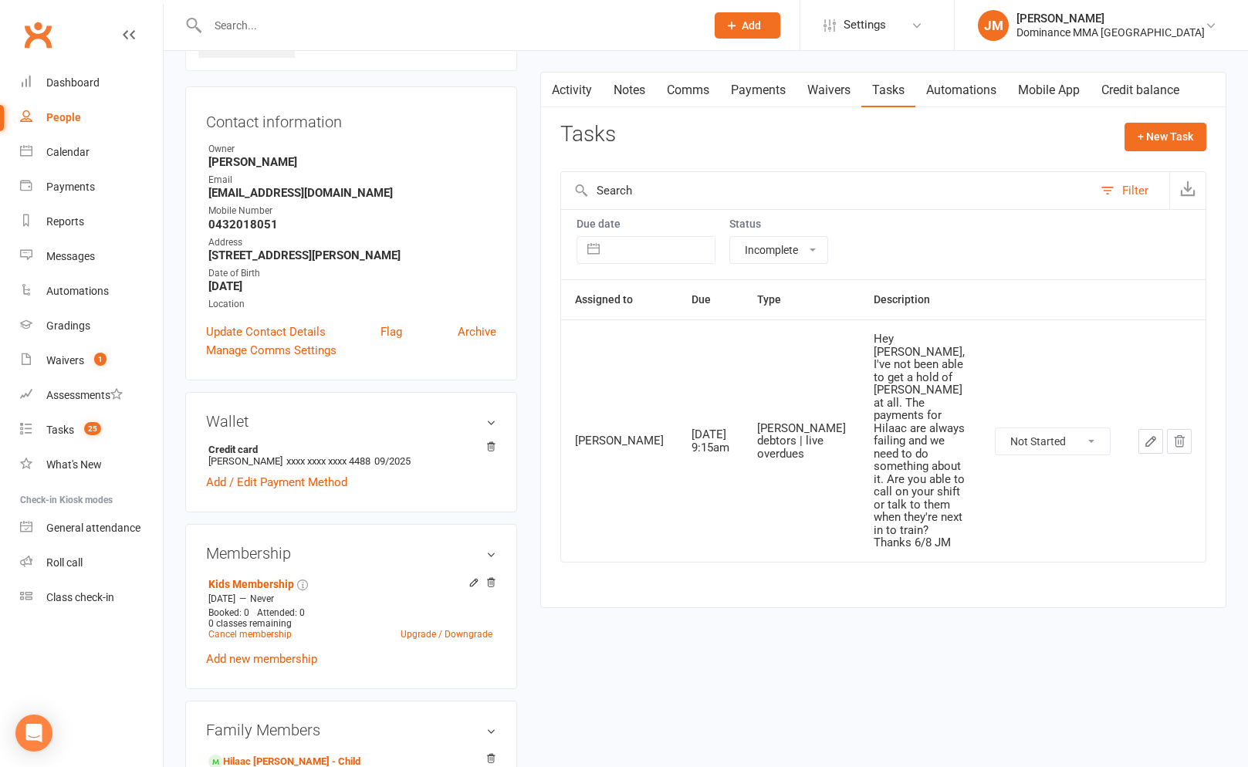
scroll to position [126, 0]
click at [231, 29] on input "text" at bounding box center [448, 26] width 491 height 22
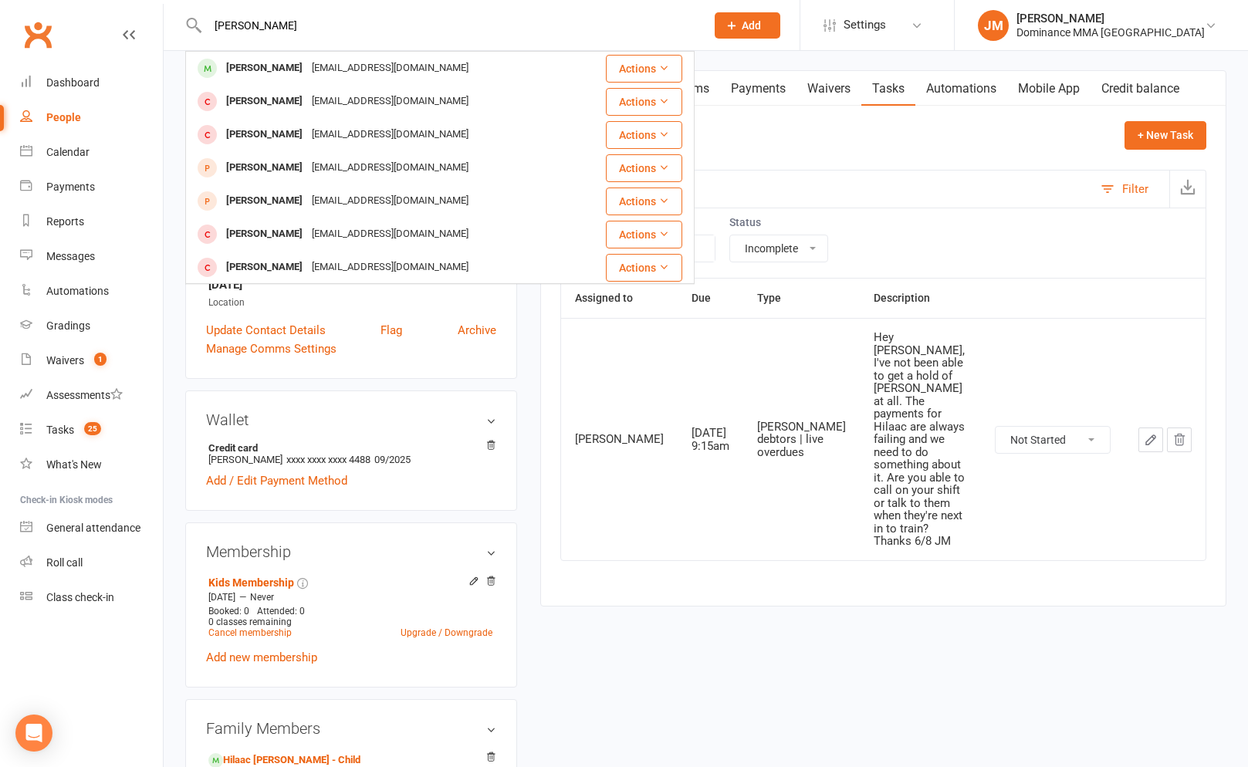
type input "holly corrigan"
drag, startPoint x: 664, startPoint y: 606, endPoint x: 644, endPoint y: 539, distance: 69.8
click at [662, 606] on div "upload photo Najma Ahmed Added 9 April, 2025 Not Attending 23 years old Contact…" at bounding box center [706, 554] width 1064 height 1214
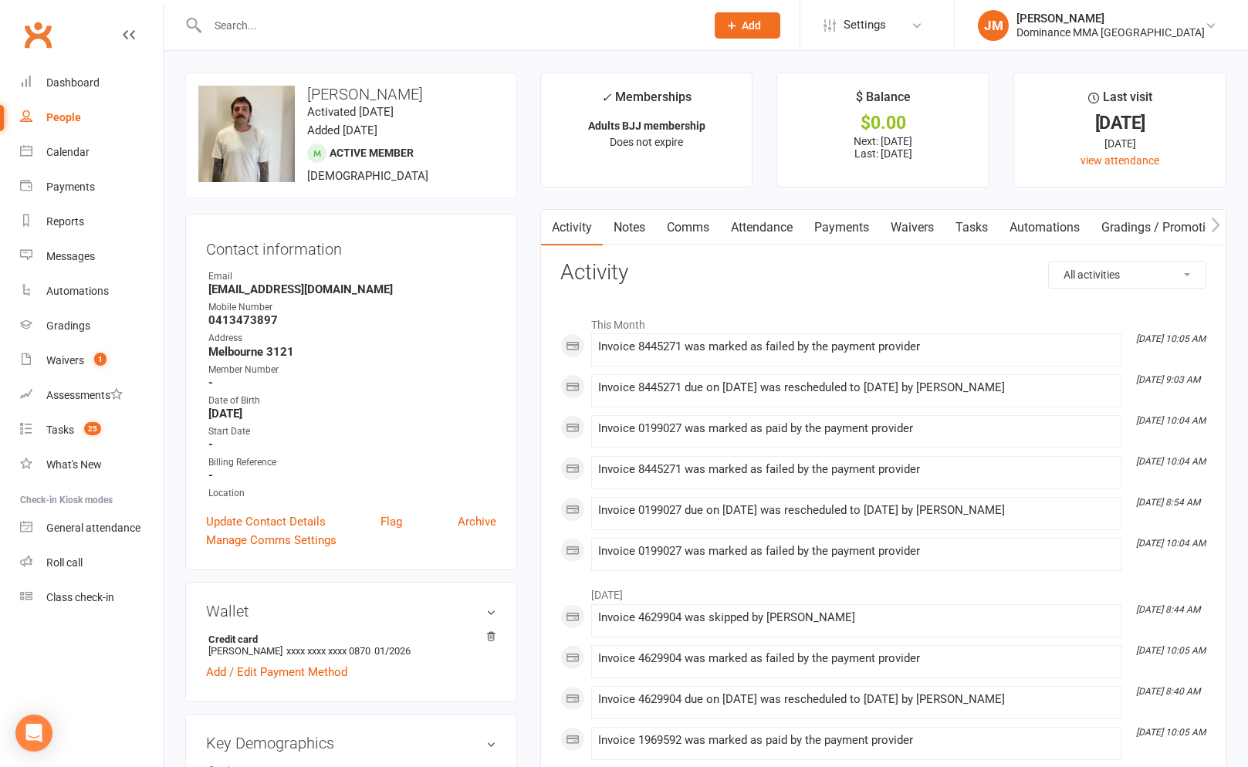
click at [870, 226] on link "Payments" at bounding box center [841, 227] width 76 height 35
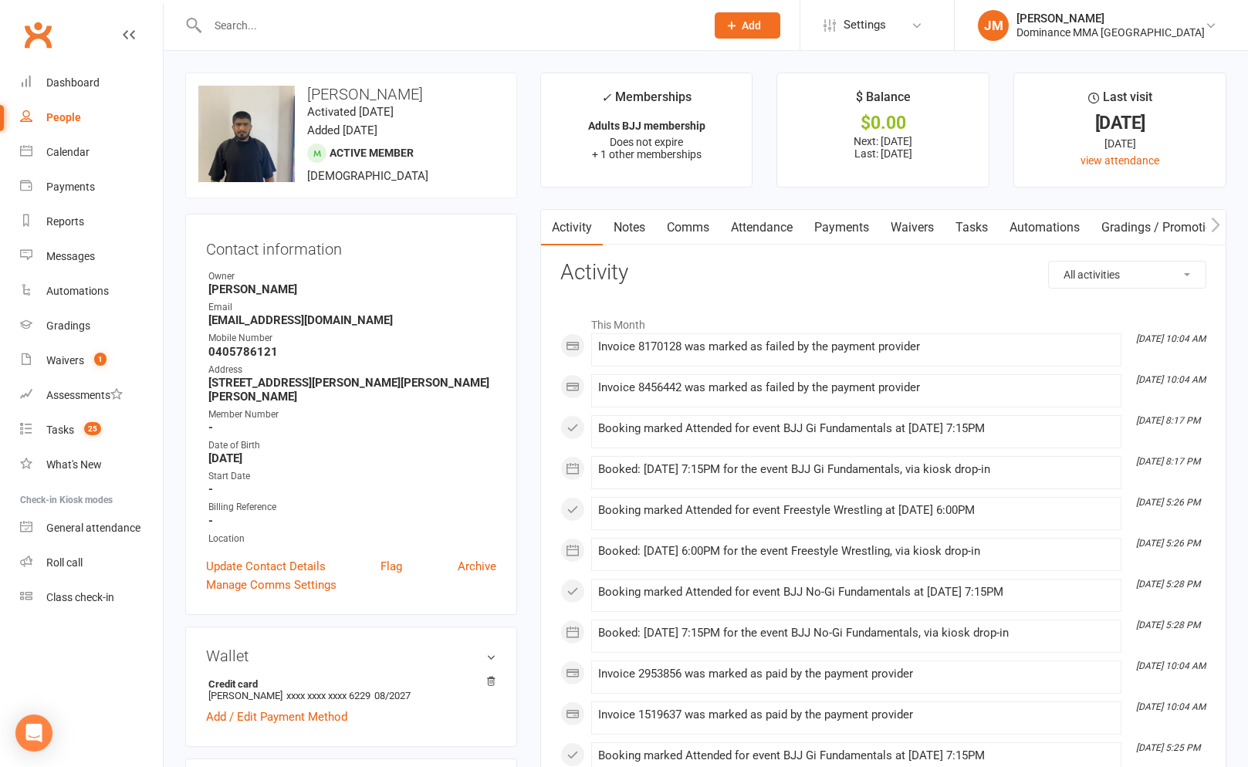
click at [831, 222] on link "Payments" at bounding box center [841, 227] width 76 height 35
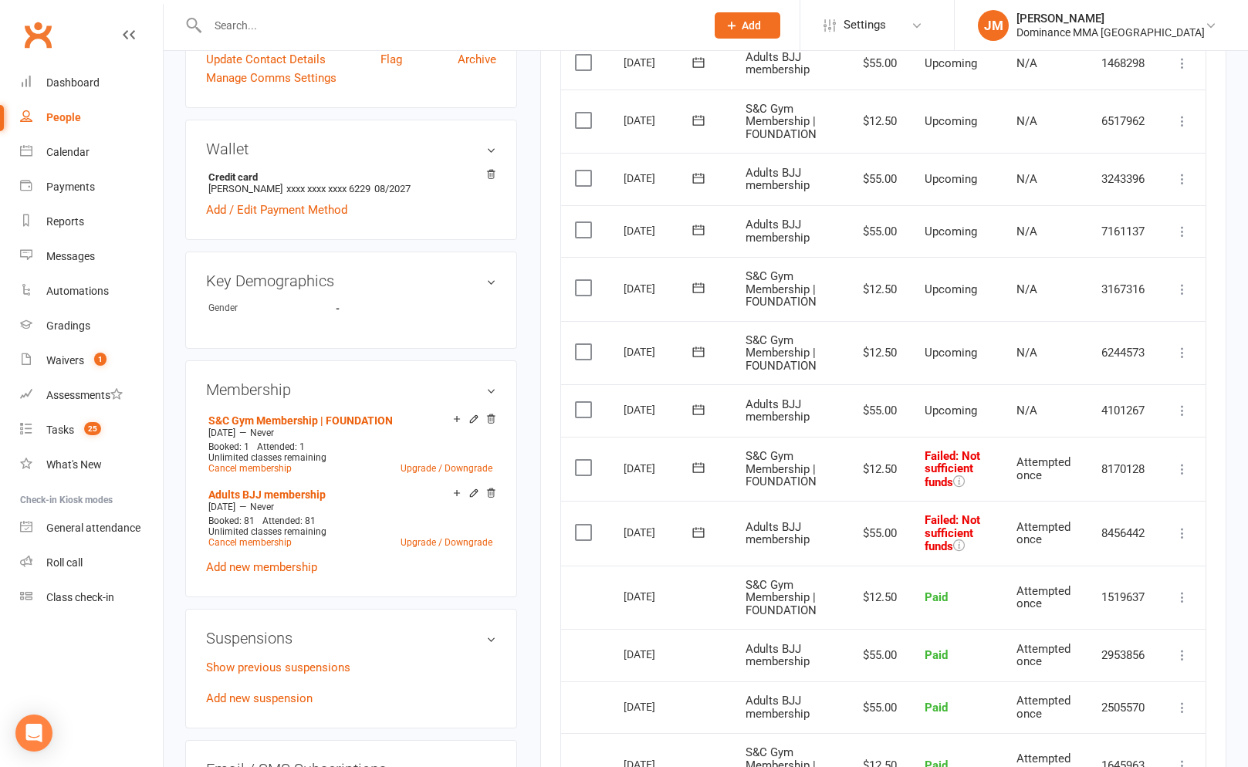
scroll to position [508, 0]
click at [691, 523] on icon at bounding box center [698, 530] width 15 height 15
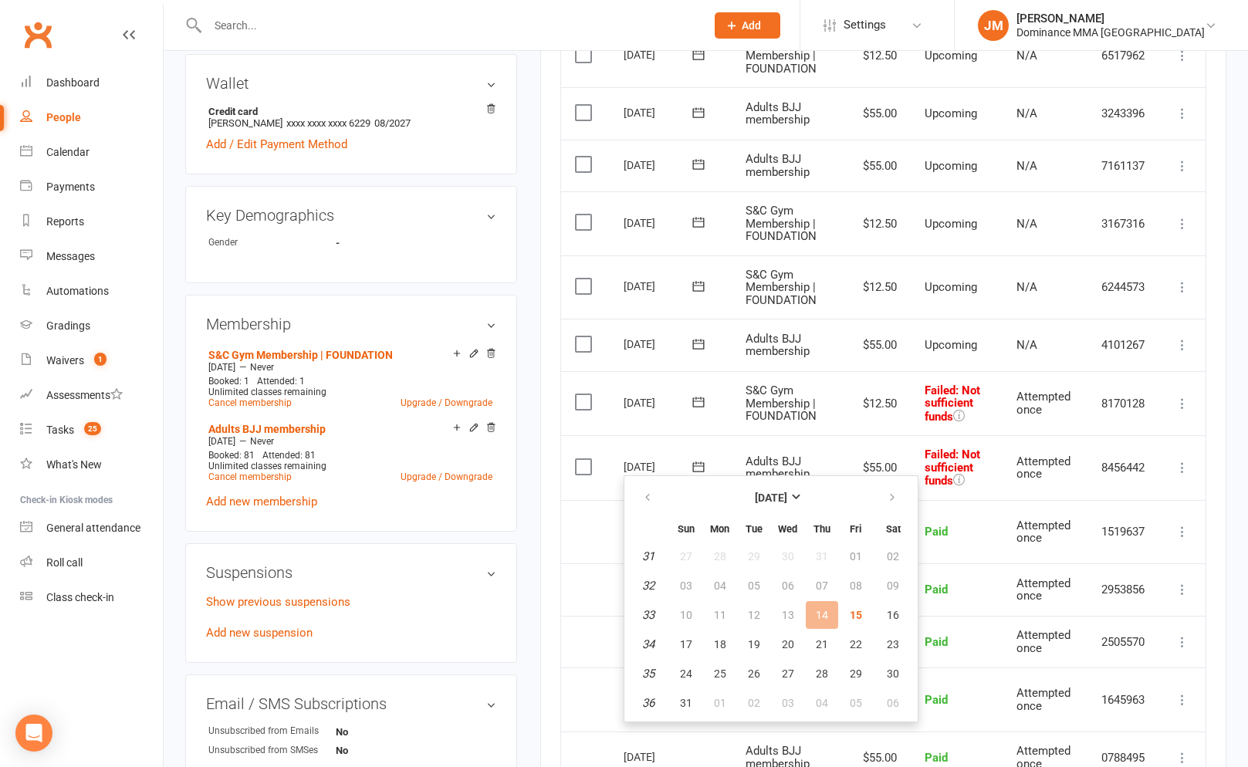
scroll to position [573, 0]
click at [718, 645] on span "18" at bounding box center [720, 643] width 12 height 12
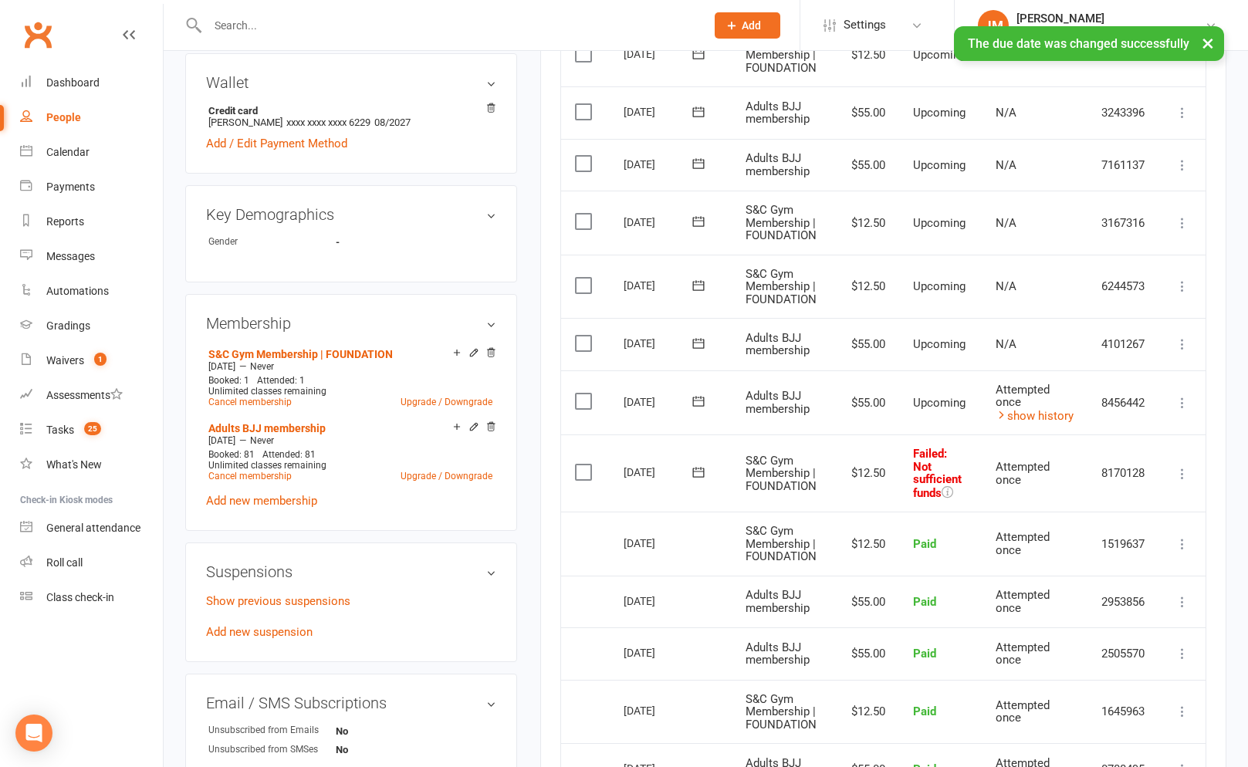
click at [699, 471] on icon at bounding box center [698, 471] width 15 height 15
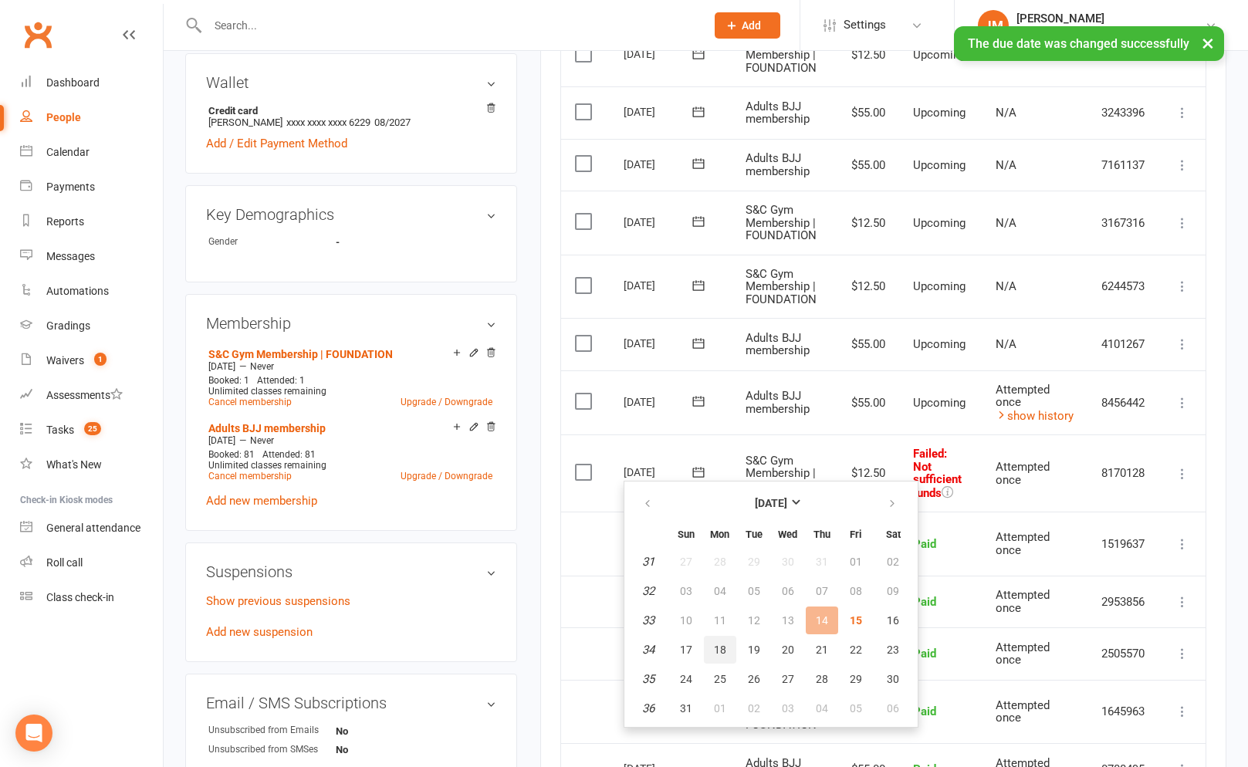
click at [715, 654] on span "18" at bounding box center [720, 649] width 12 height 12
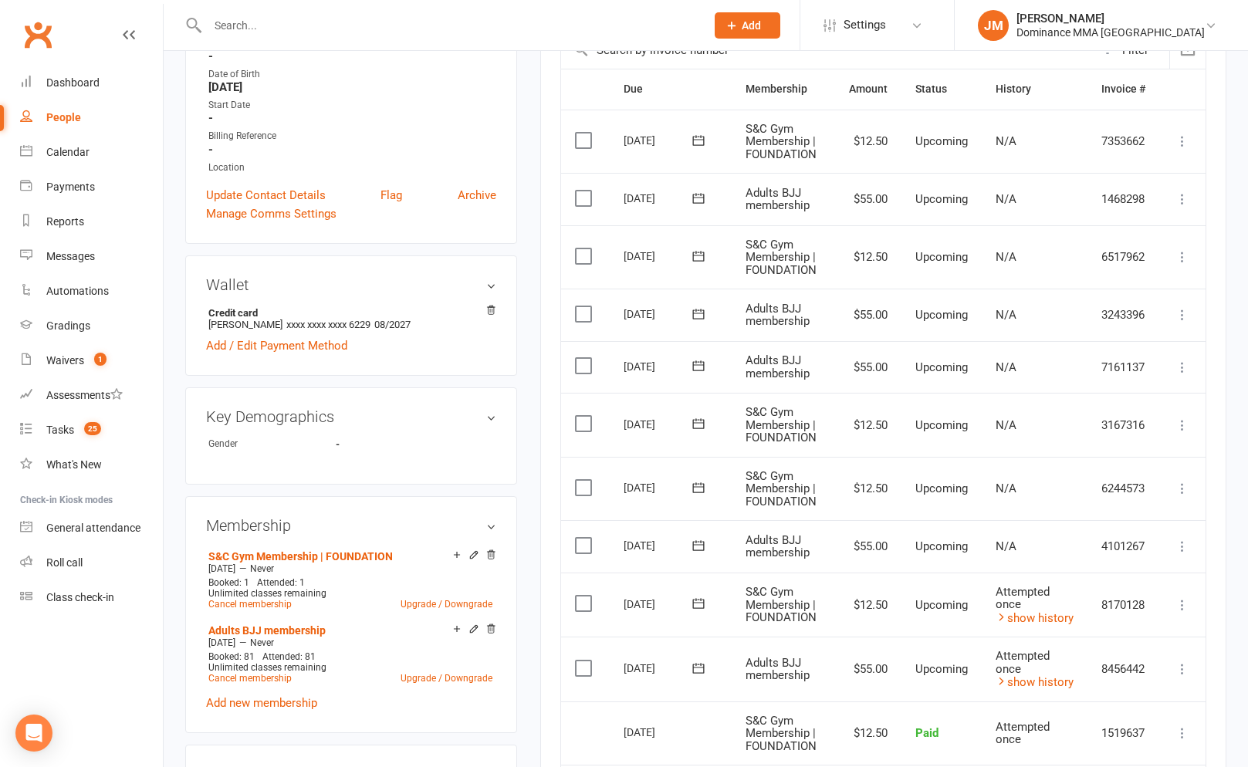
scroll to position [368, 0]
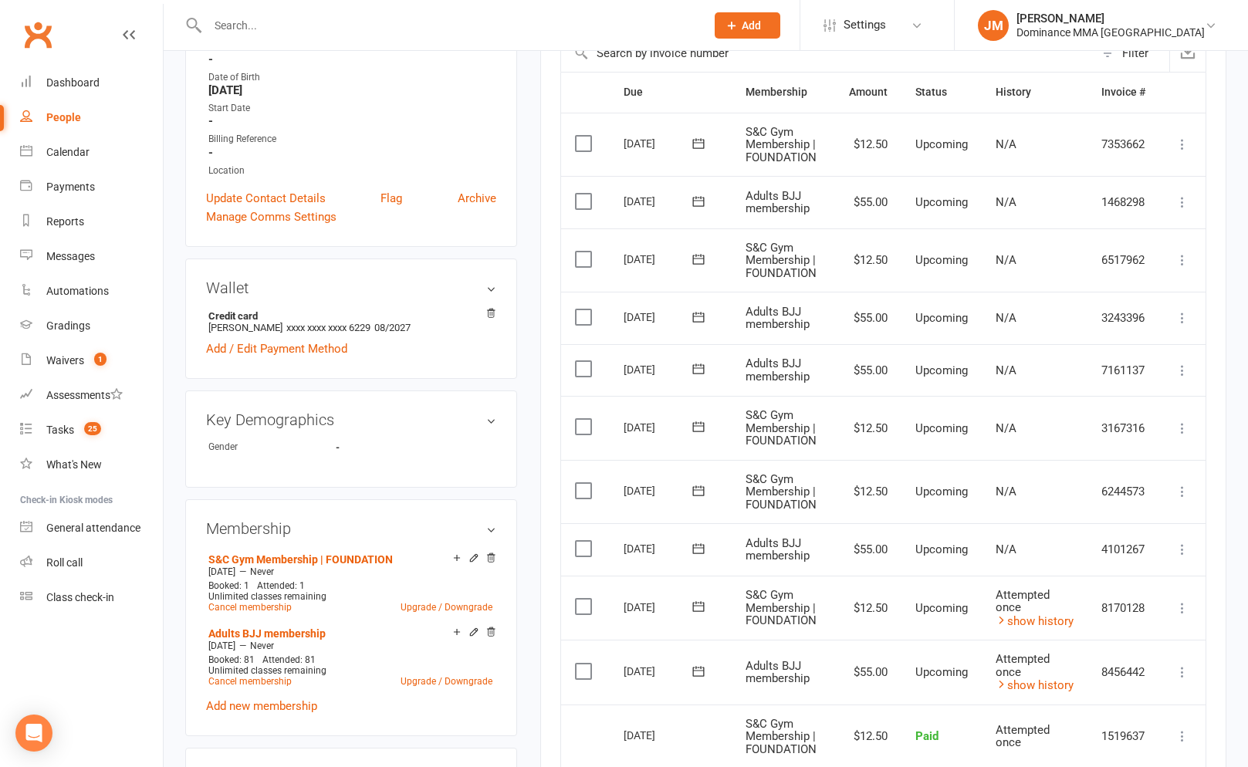
click at [702, 599] on icon at bounding box center [698, 606] width 15 height 15
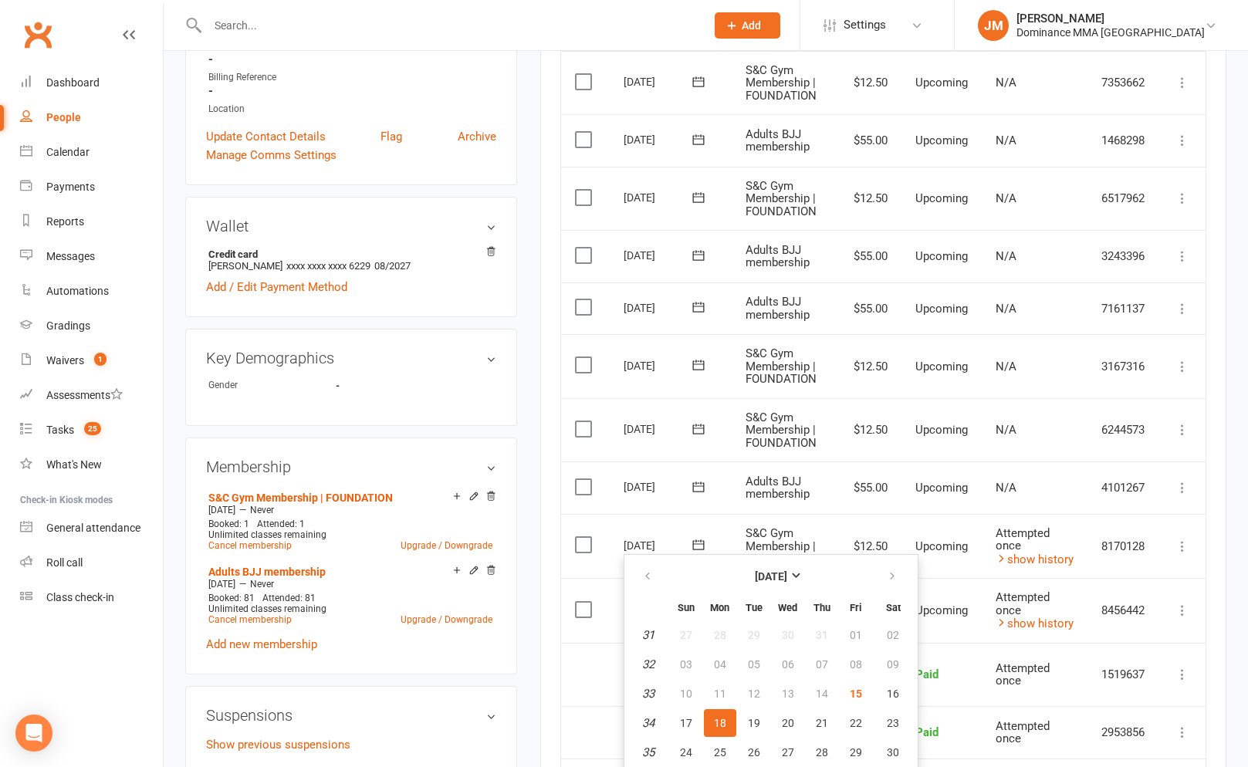
scroll to position [440, 0]
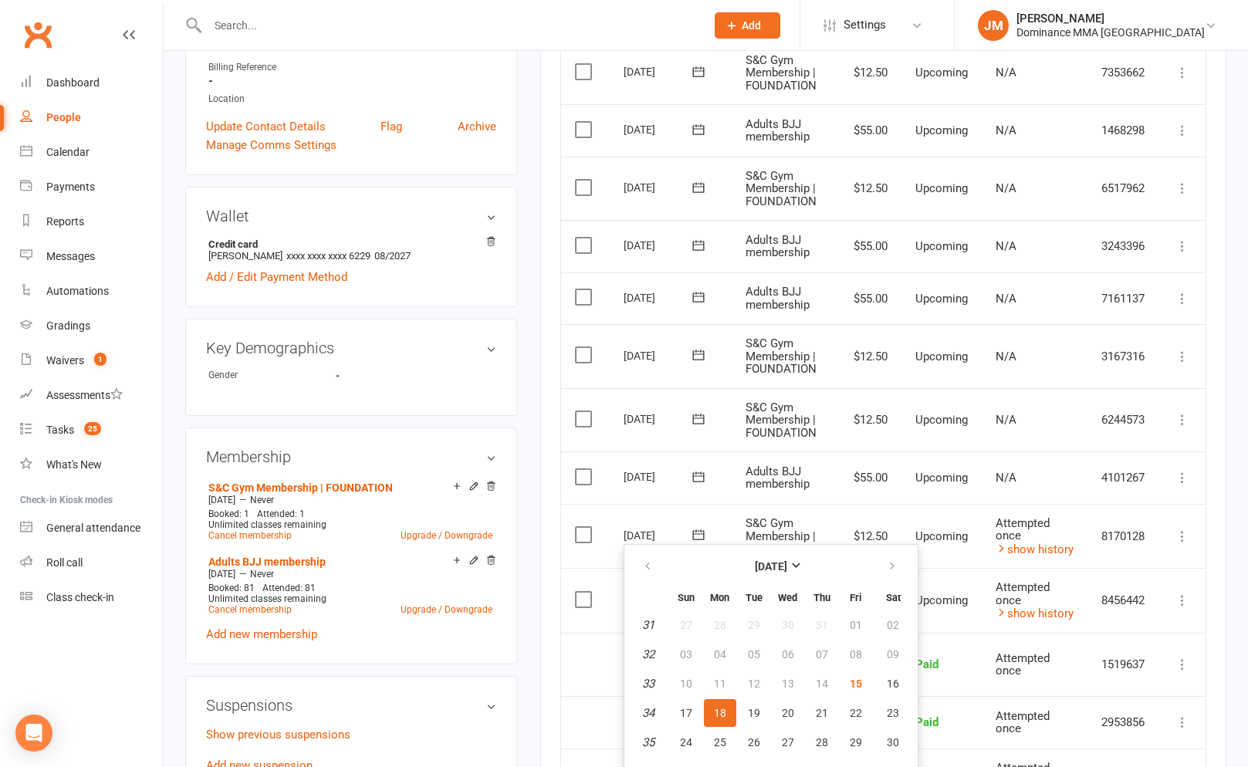
click at [696, 534] on icon at bounding box center [698, 534] width 15 height 15
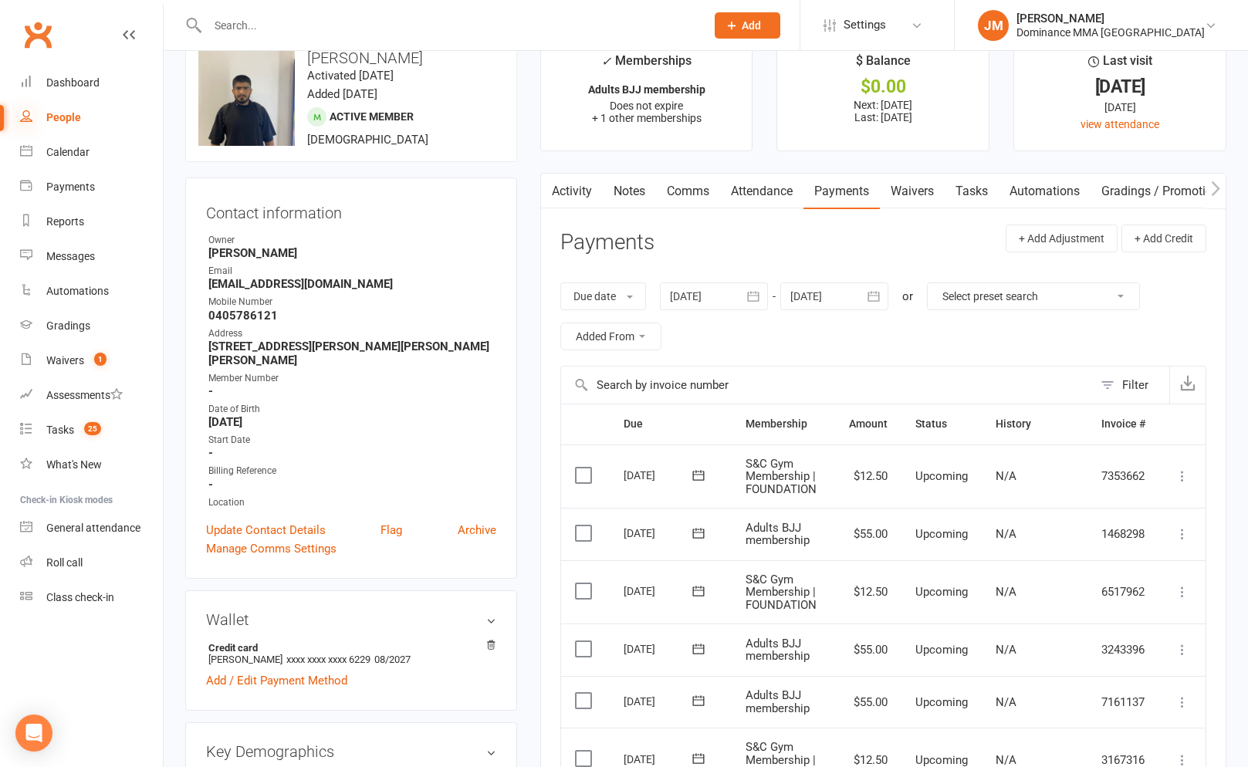
scroll to position [0, 0]
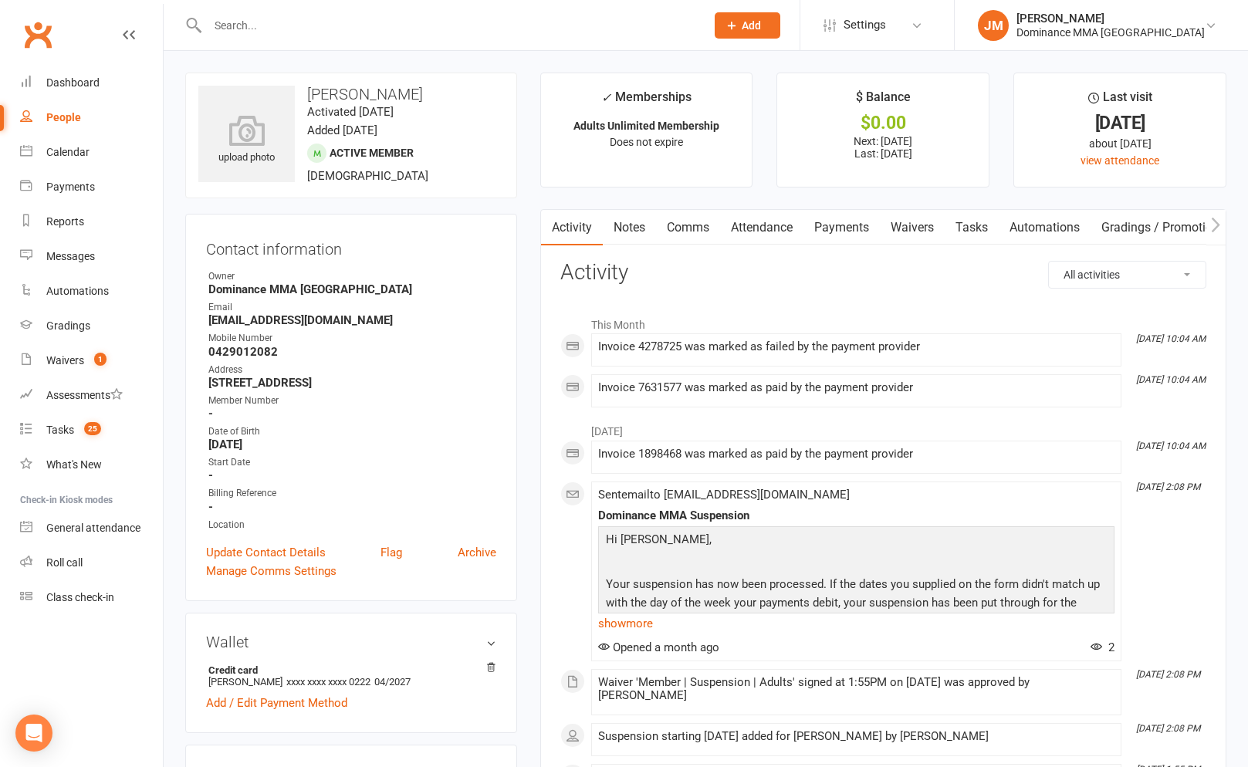
click at [849, 230] on link "Payments" at bounding box center [841, 227] width 76 height 35
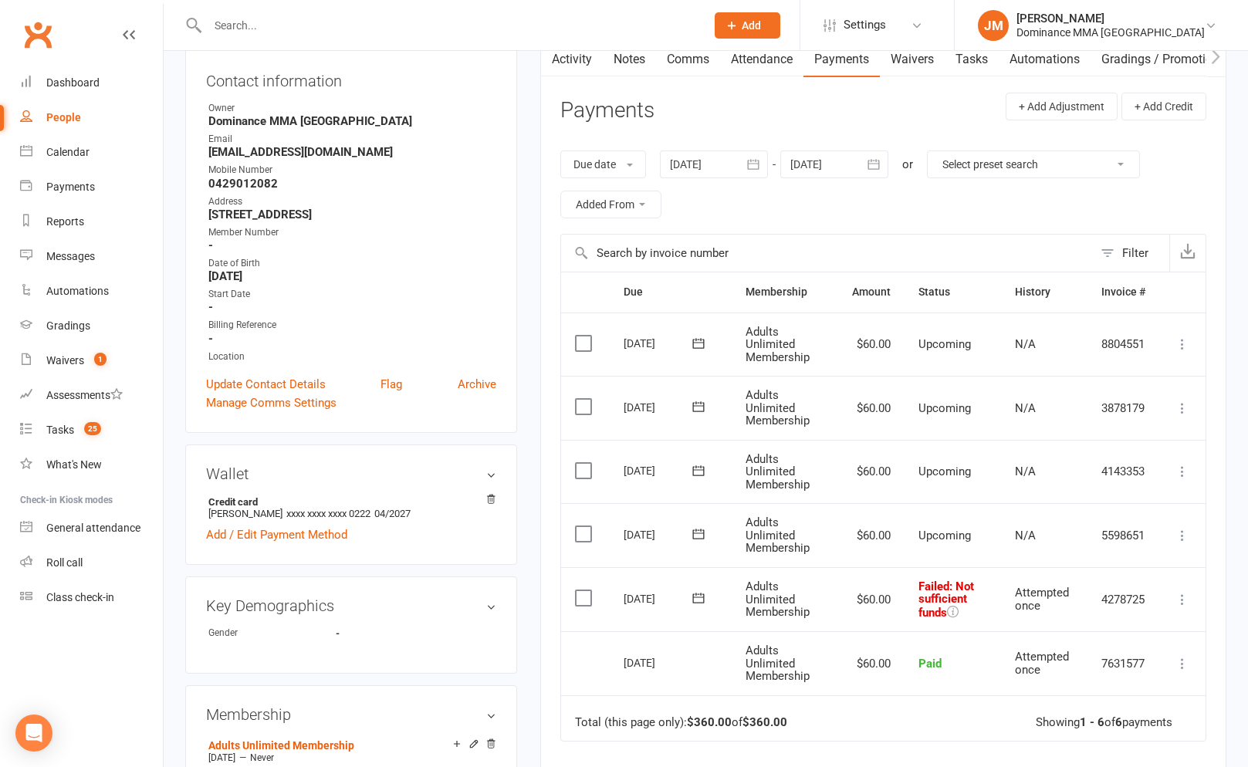
scroll to position [381, 0]
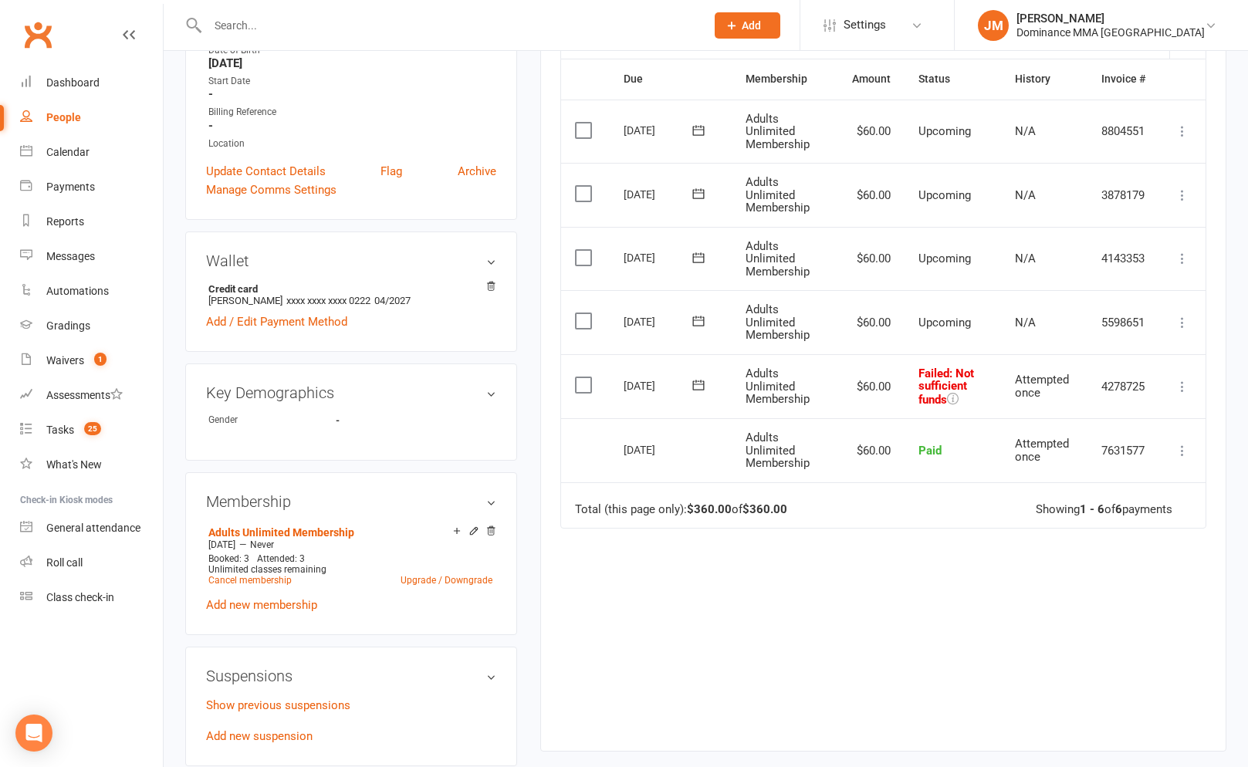
click at [708, 383] on button at bounding box center [698, 385] width 31 height 16
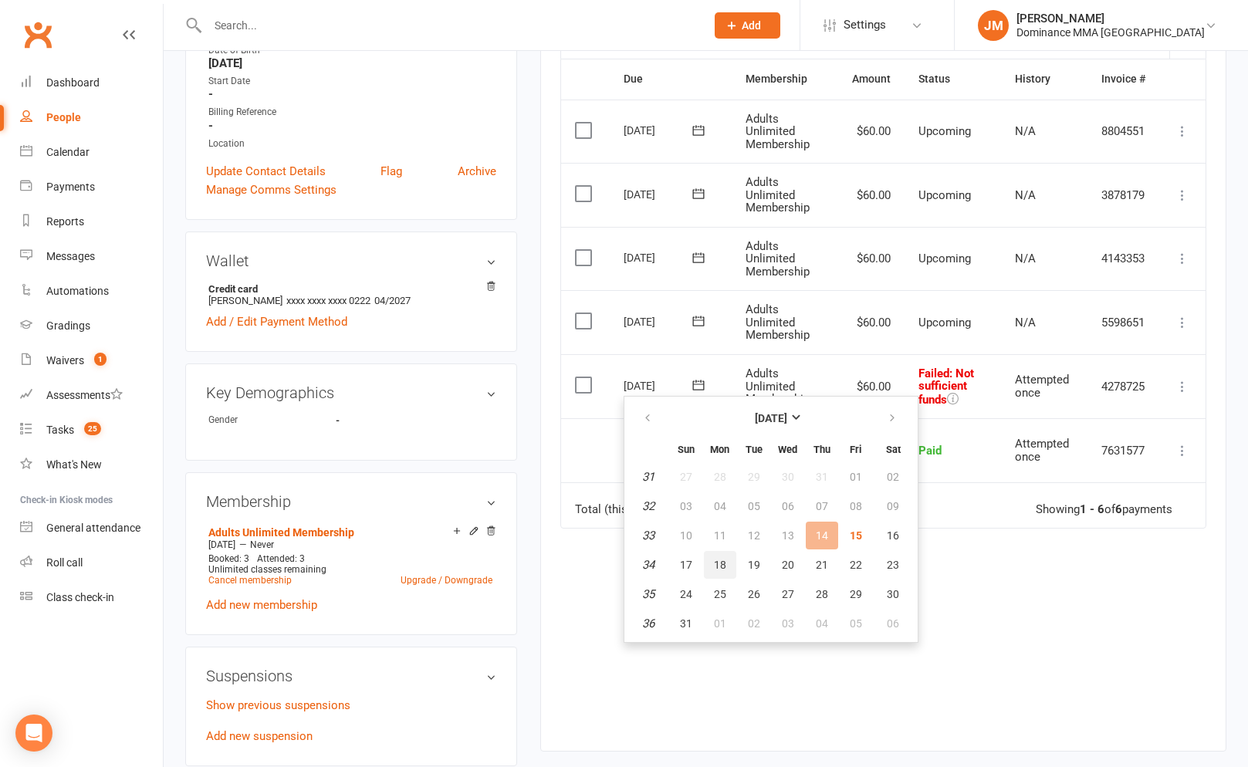
click at [721, 559] on span "18" at bounding box center [720, 565] width 12 height 12
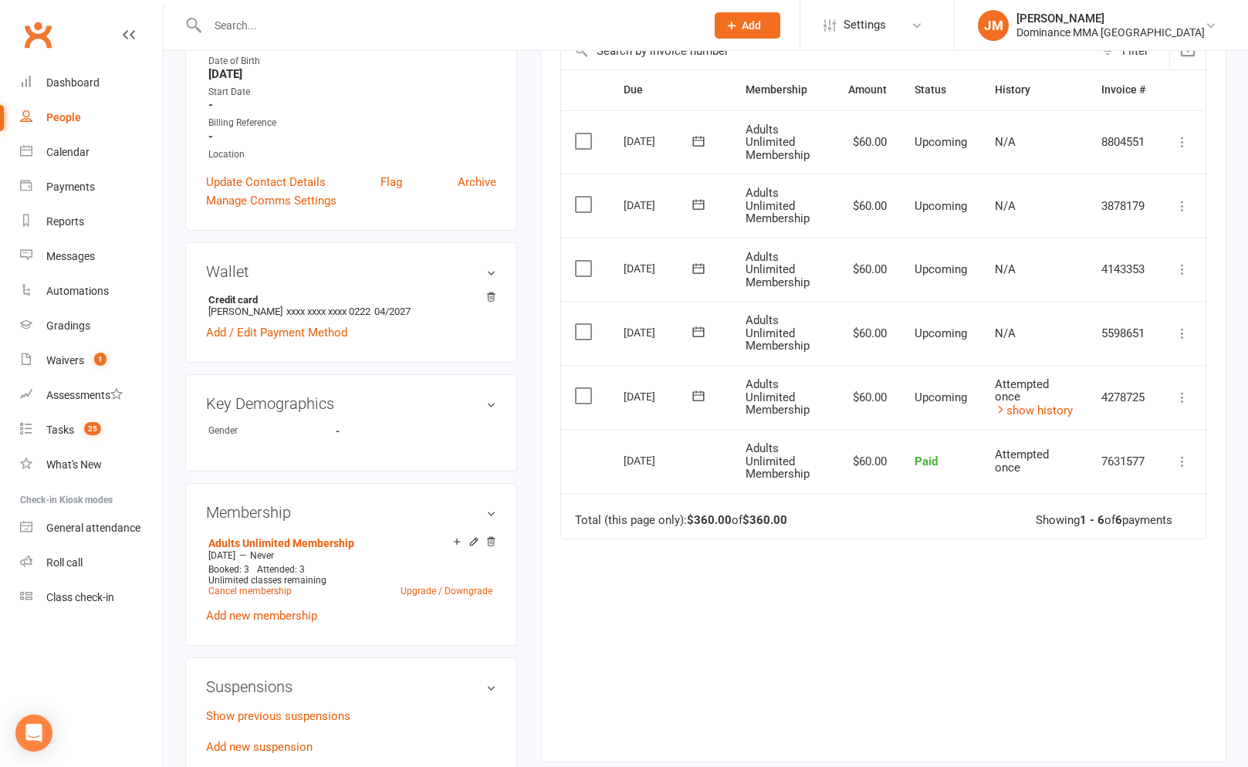
scroll to position [0, 0]
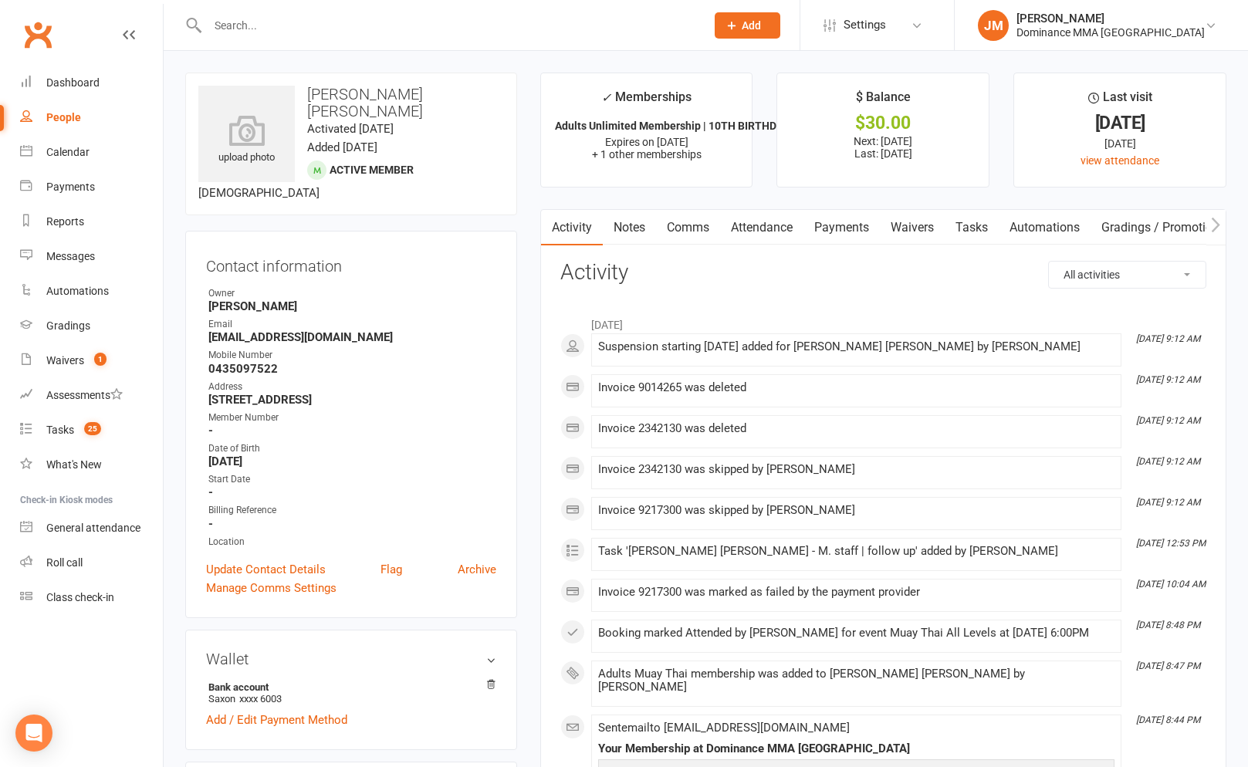
click at [843, 223] on link "Payments" at bounding box center [841, 227] width 76 height 35
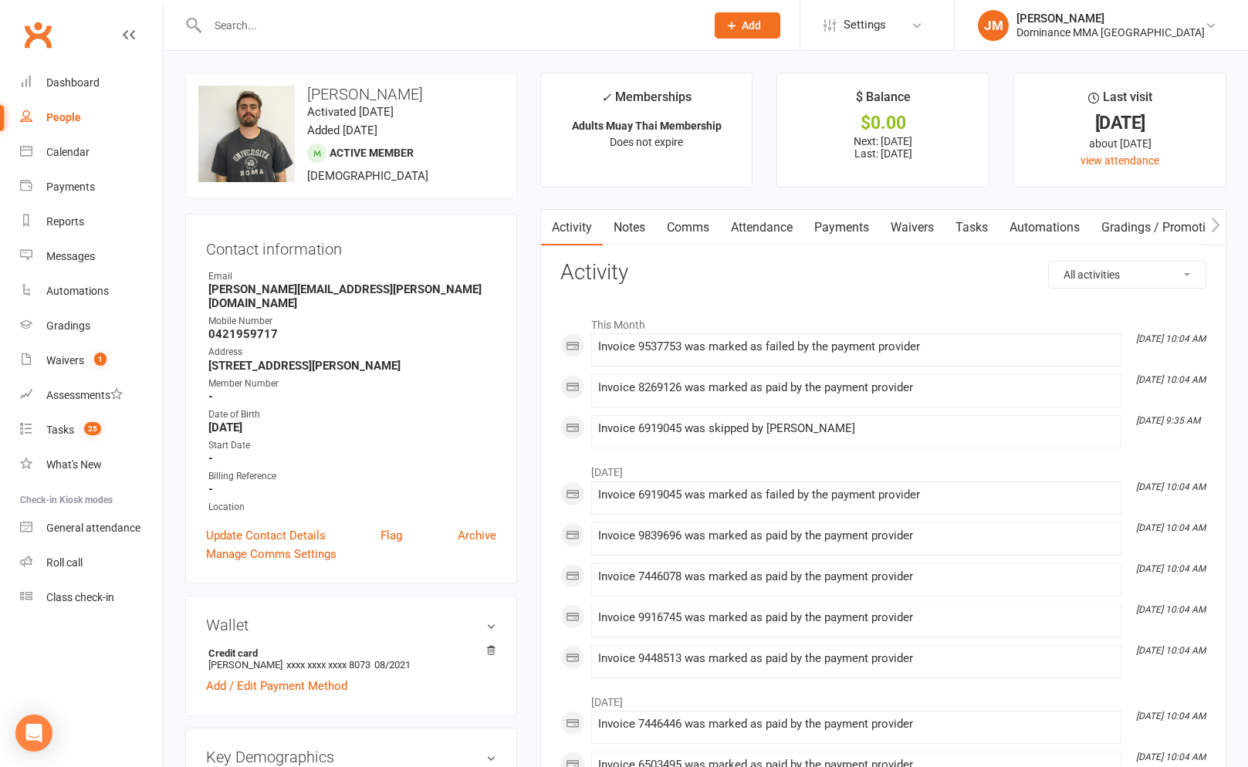
drag, startPoint x: 841, startPoint y: 230, endPoint x: 830, endPoint y: 239, distance: 14.2
click at [841, 230] on link "Payments" at bounding box center [841, 227] width 76 height 35
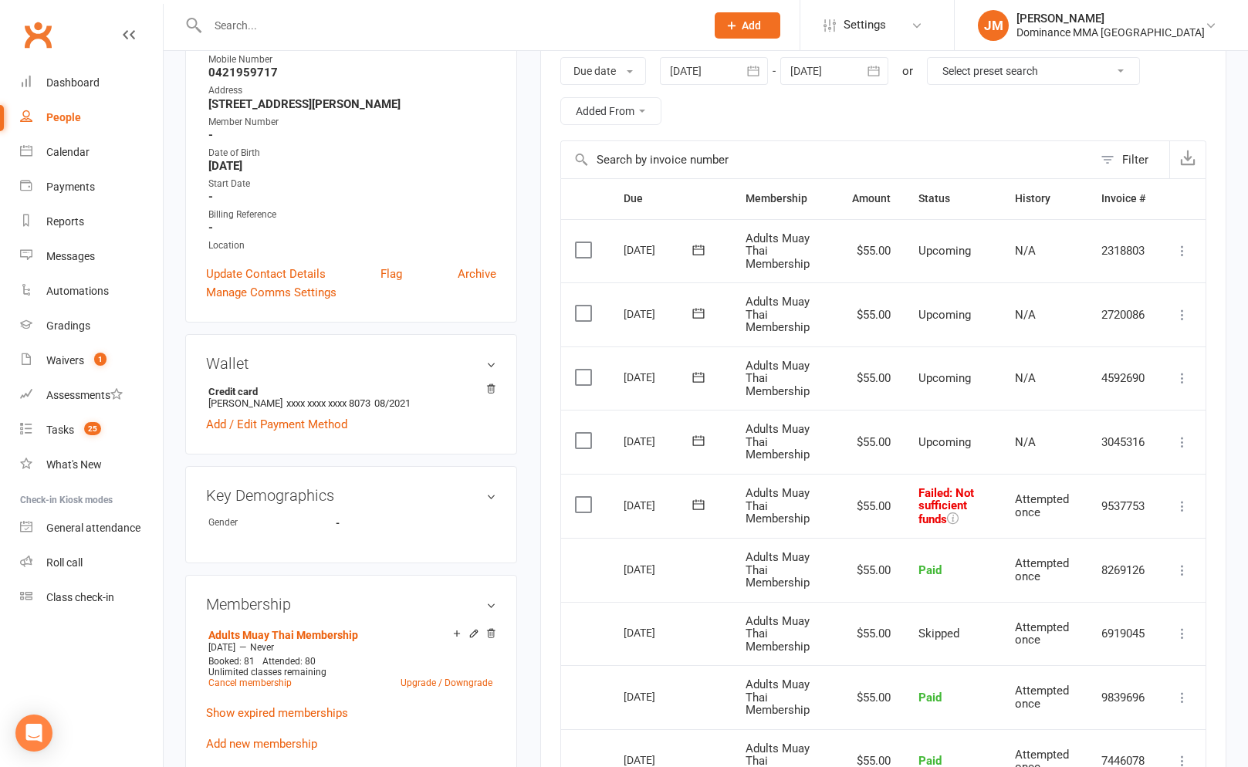
scroll to position [305, 0]
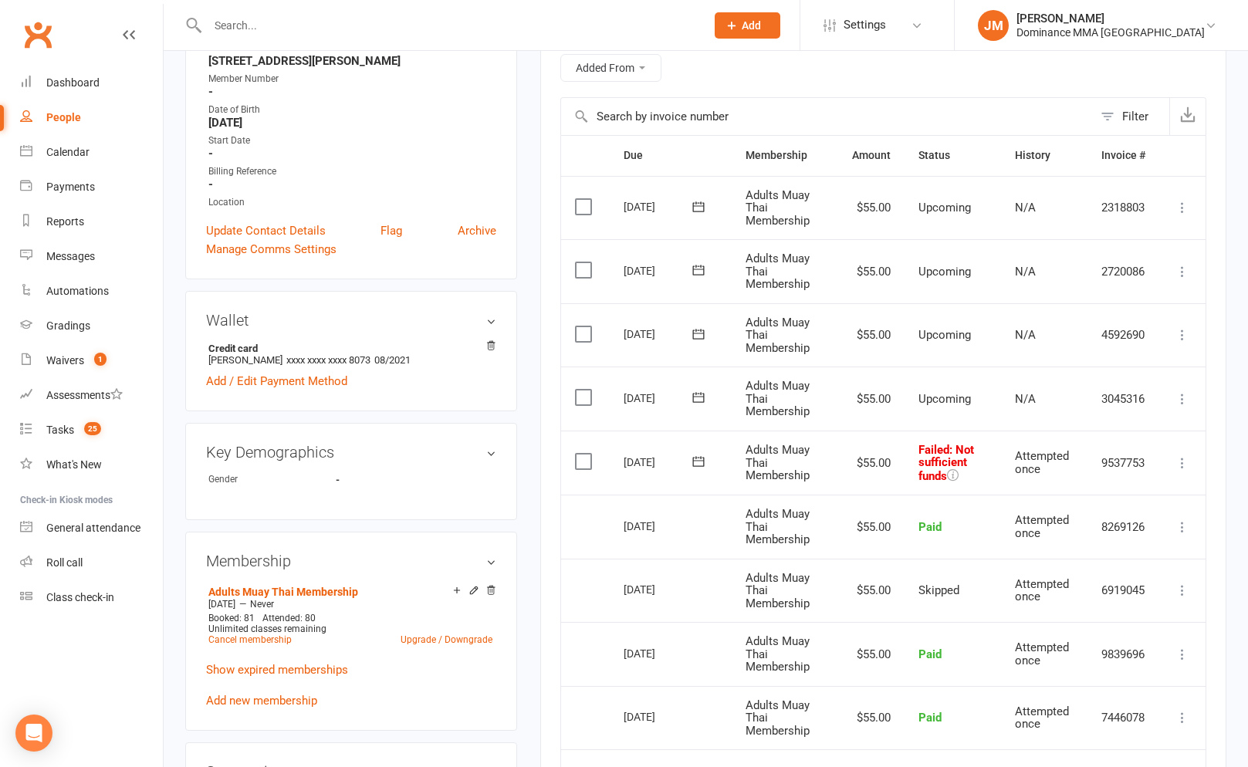
click at [1189, 460] on button at bounding box center [1182, 463] width 19 height 19
click at [1059, 595] on link "Skip" at bounding box center [1114, 585] width 153 height 31
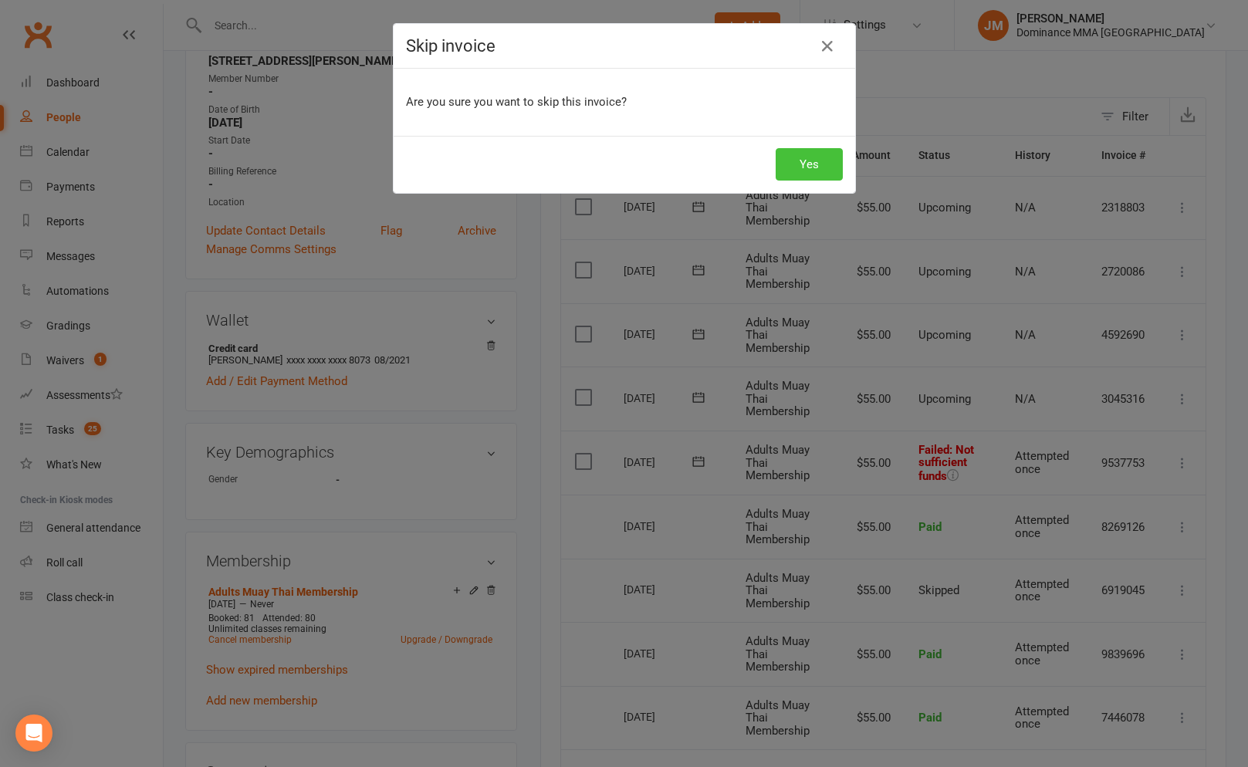
click at [814, 166] on button "Yes" at bounding box center [808, 164] width 67 height 32
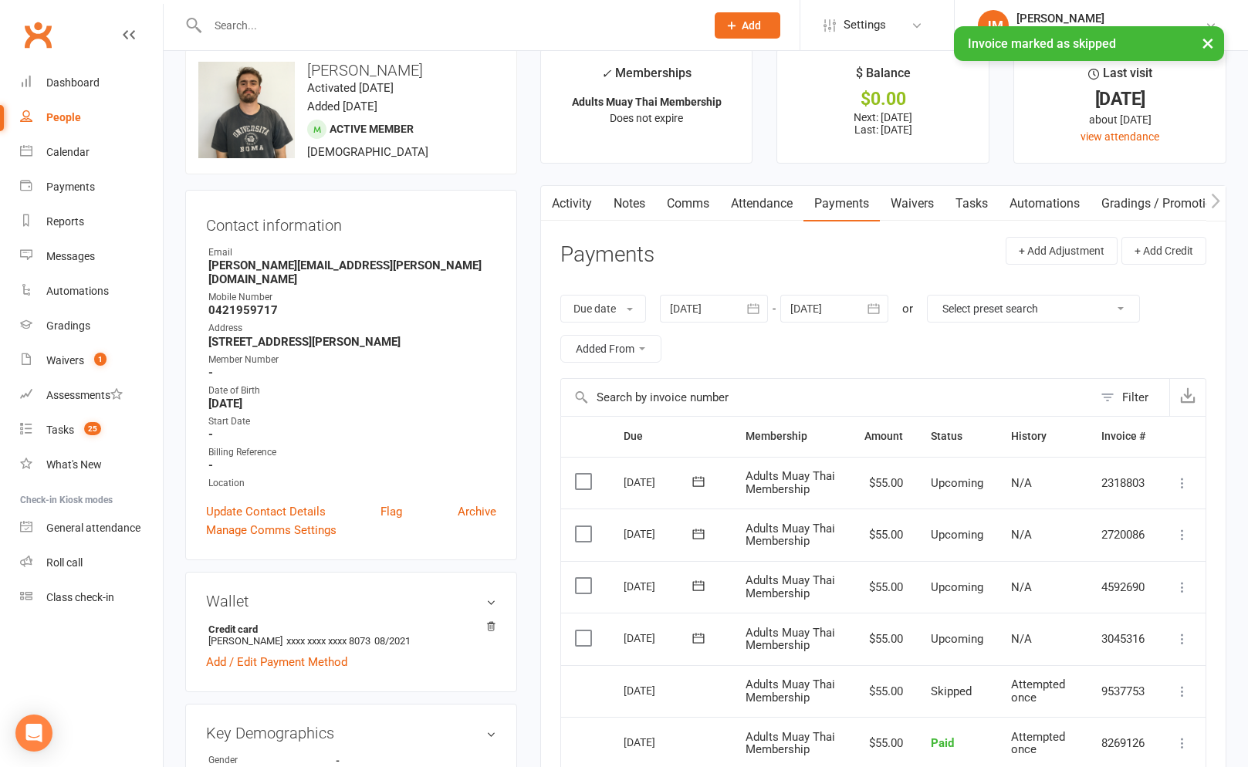
scroll to position [0, 0]
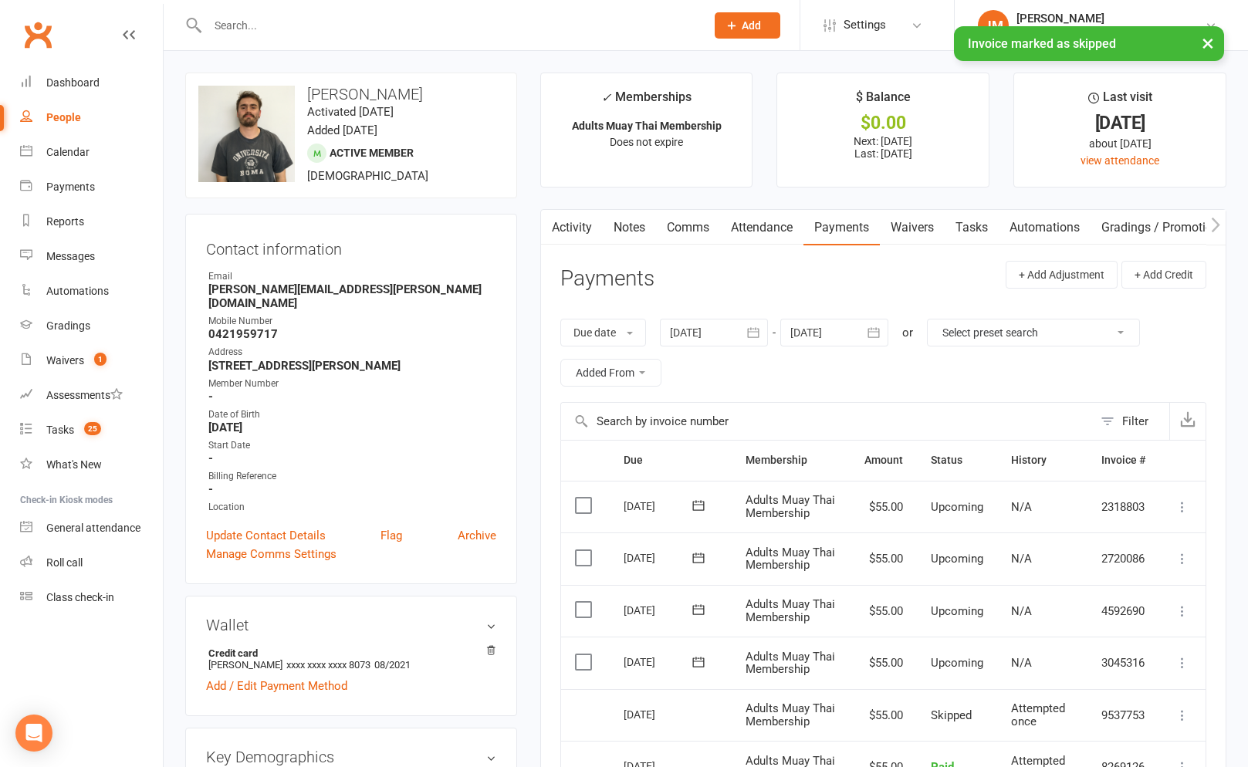
click at [620, 224] on link "Notes" at bounding box center [629, 227] width 53 height 35
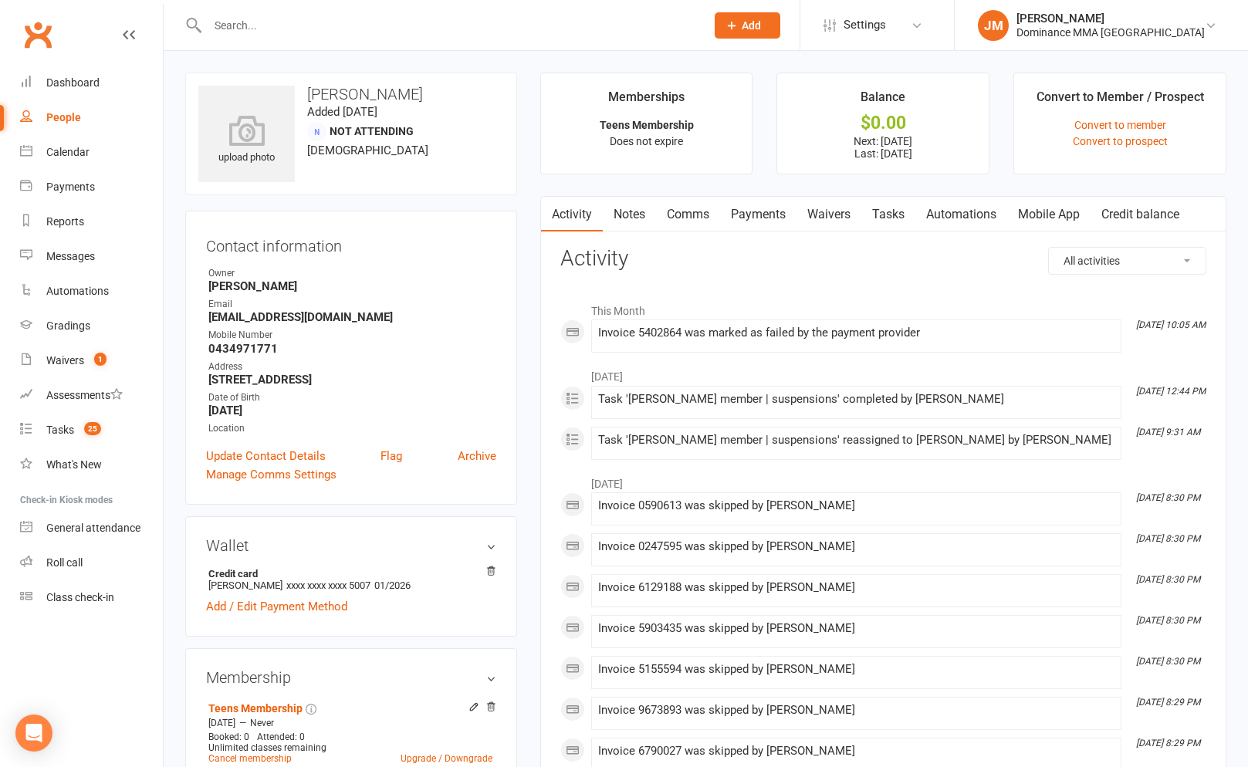
click at [820, 211] on link "Waivers" at bounding box center [828, 214] width 65 height 35
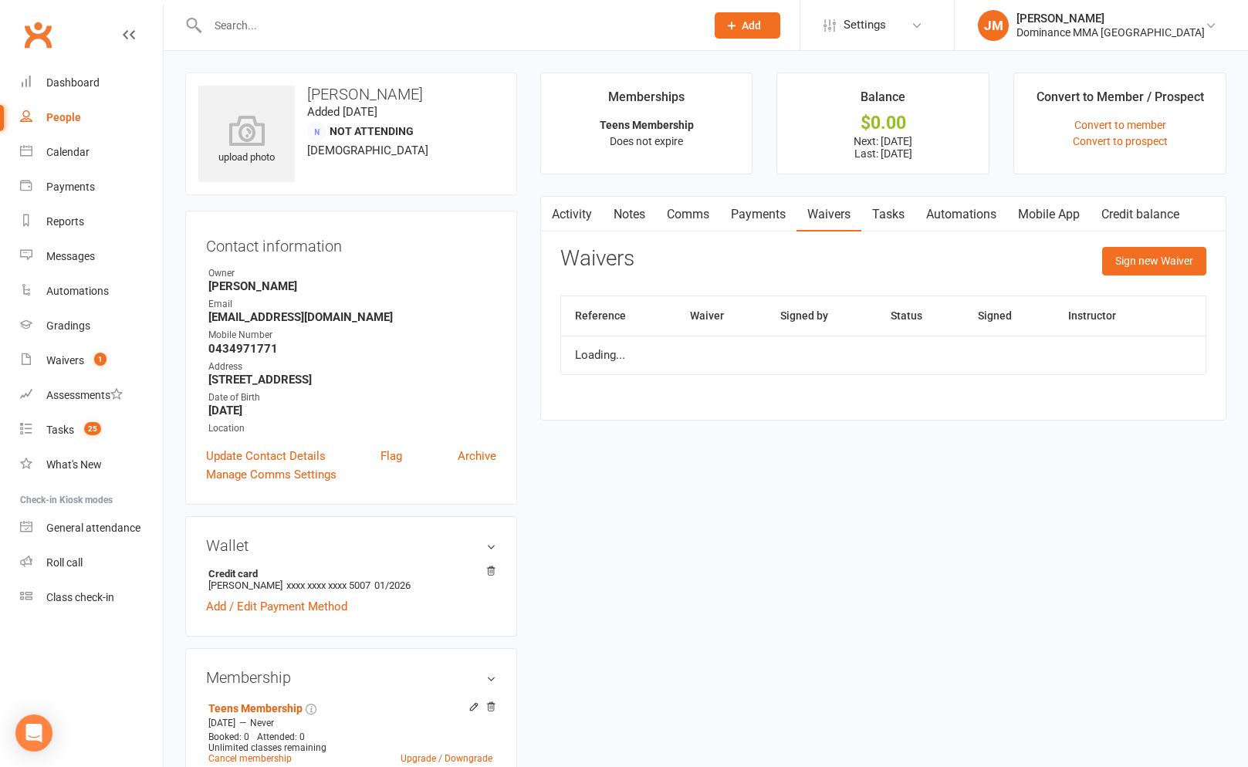
click at [771, 217] on link "Payments" at bounding box center [758, 214] width 76 height 35
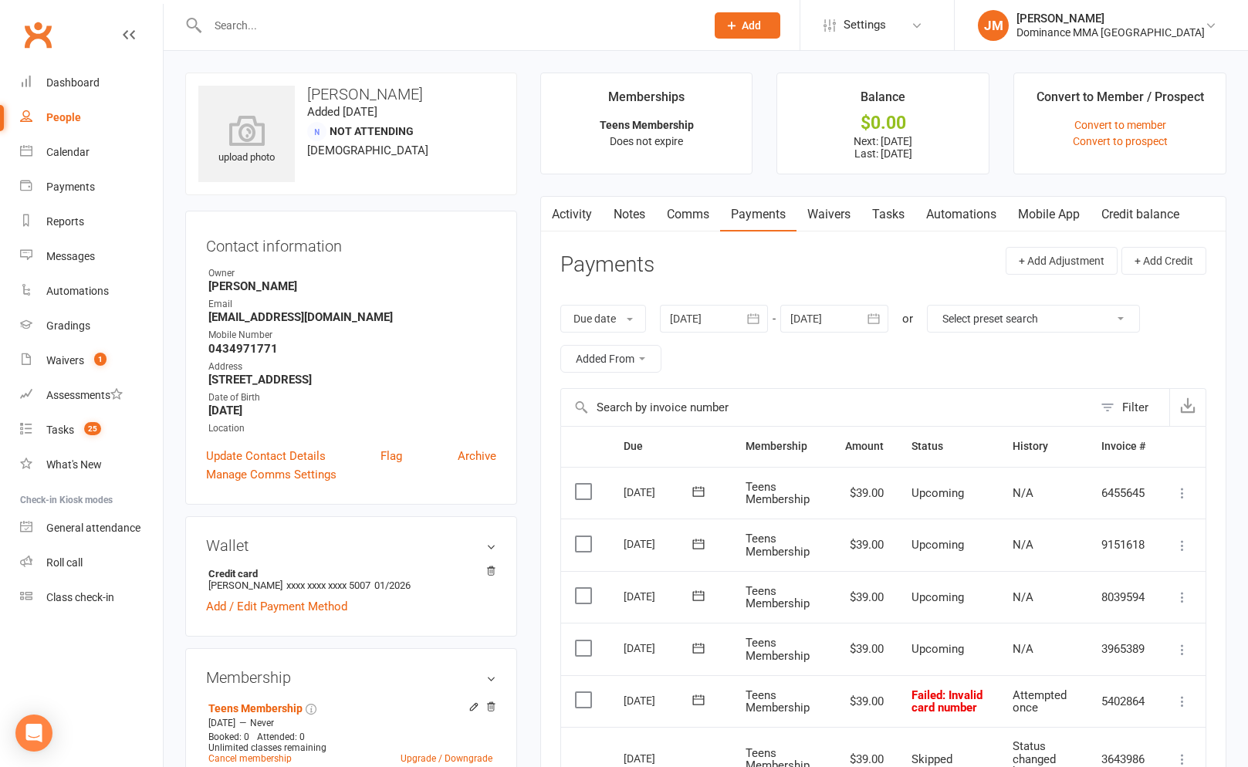
click at [1188, 697] on icon at bounding box center [1181, 701] width 15 height 15
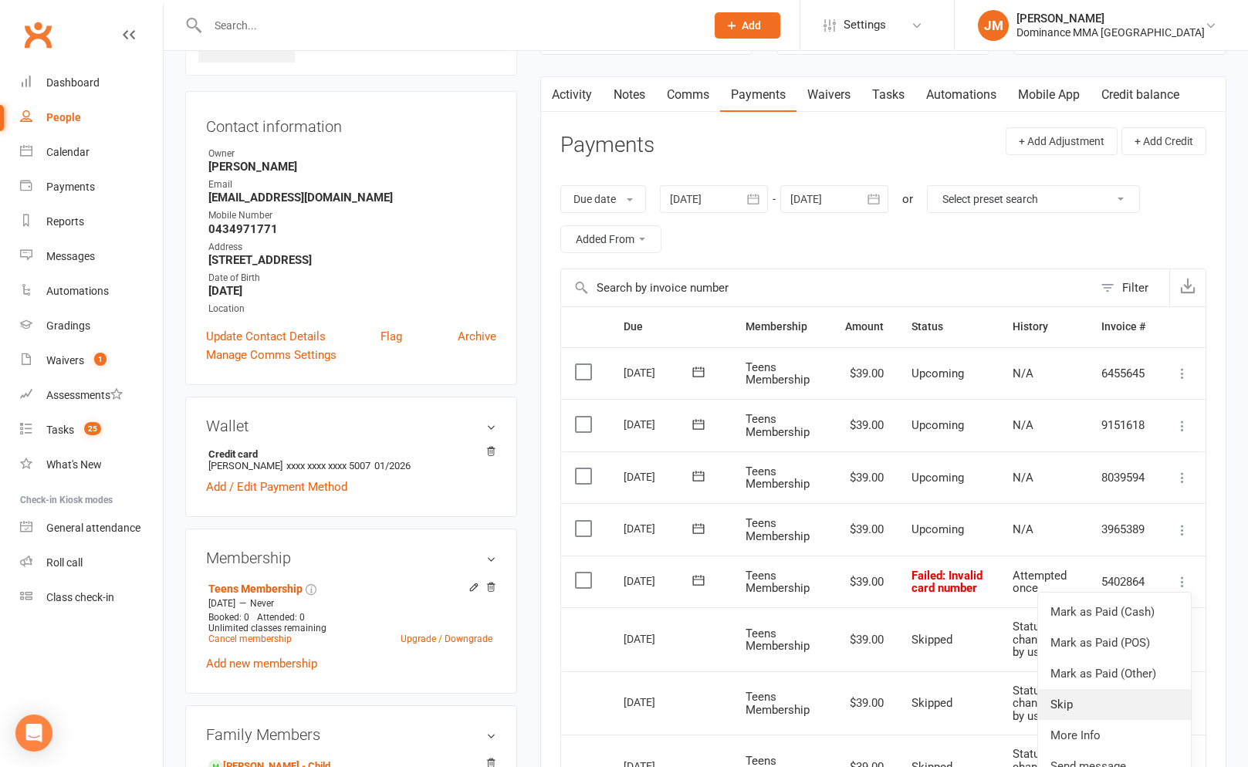
scroll to position [150, 0]
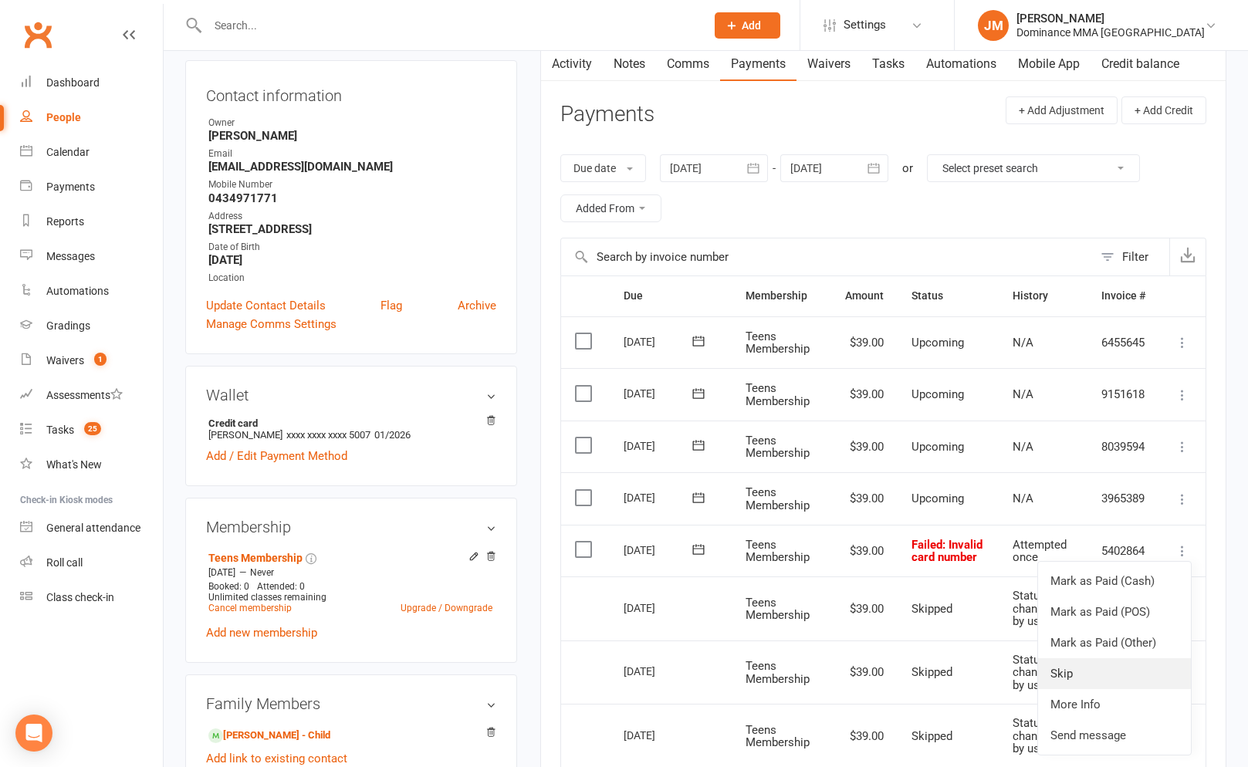
click at [1090, 672] on link "Skip" at bounding box center [1114, 673] width 153 height 31
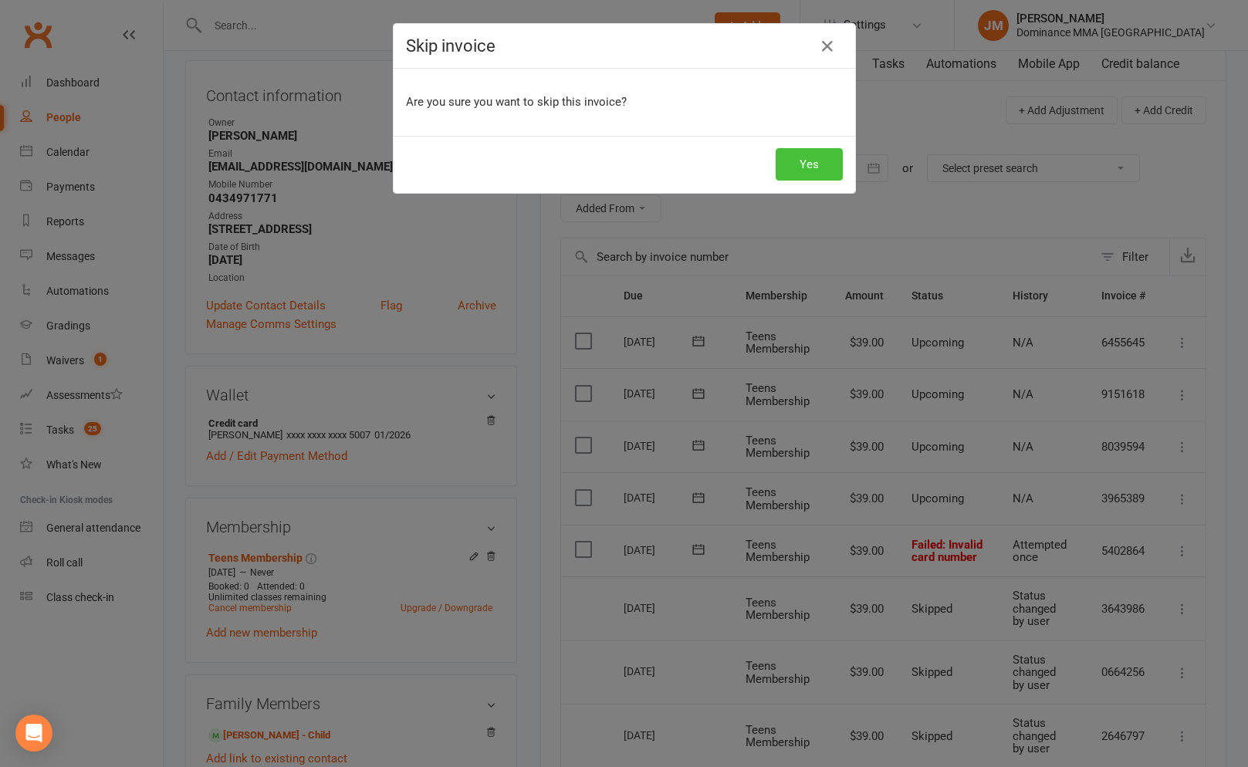
click at [809, 156] on button "Yes" at bounding box center [808, 164] width 67 height 32
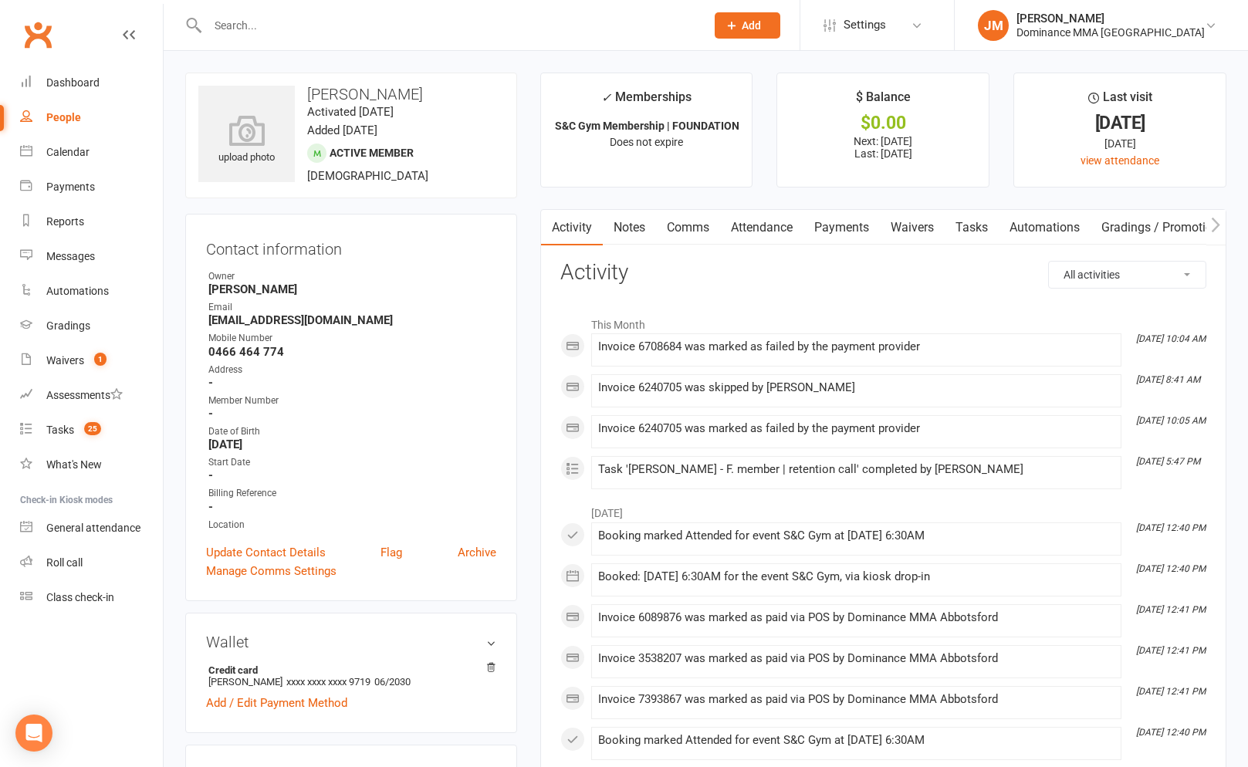
click at [835, 230] on link "Payments" at bounding box center [841, 227] width 76 height 35
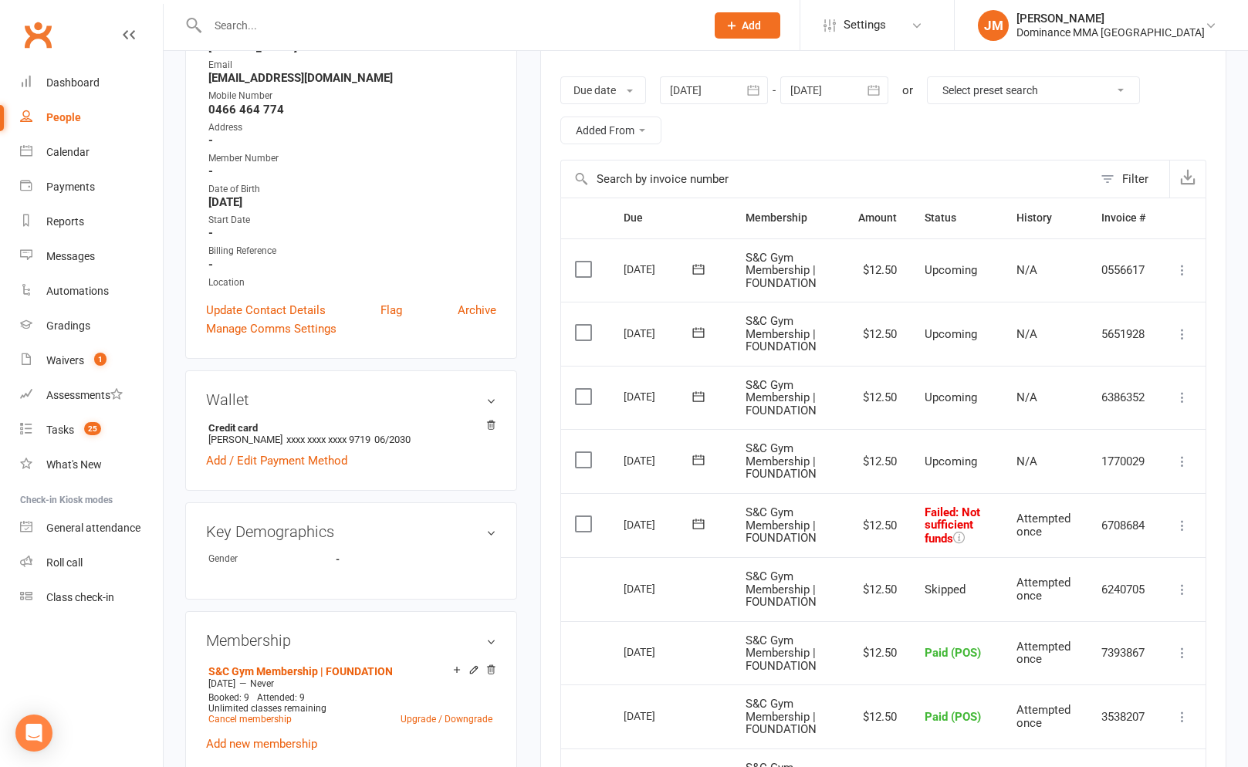
scroll to position [264, 0]
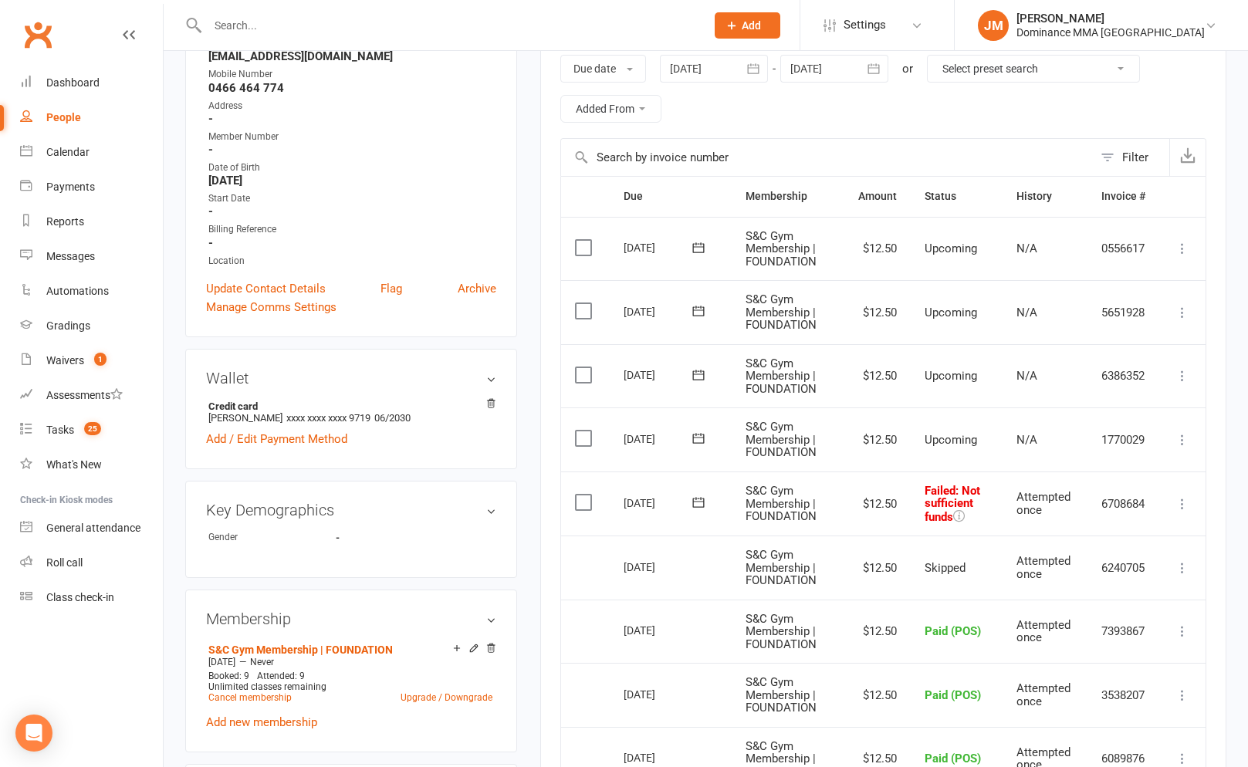
click at [1171, 502] on td "Mark as Paid (Cash) Mark as Paid (POS) [PERSON_NAME] as Paid (Other) Skip More …" at bounding box center [1182, 503] width 46 height 65
click at [1174, 502] on icon at bounding box center [1181, 503] width 15 height 15
click at [1066, 630] on link "Skip" at bounding box center [1114, 626] width 153 height 31
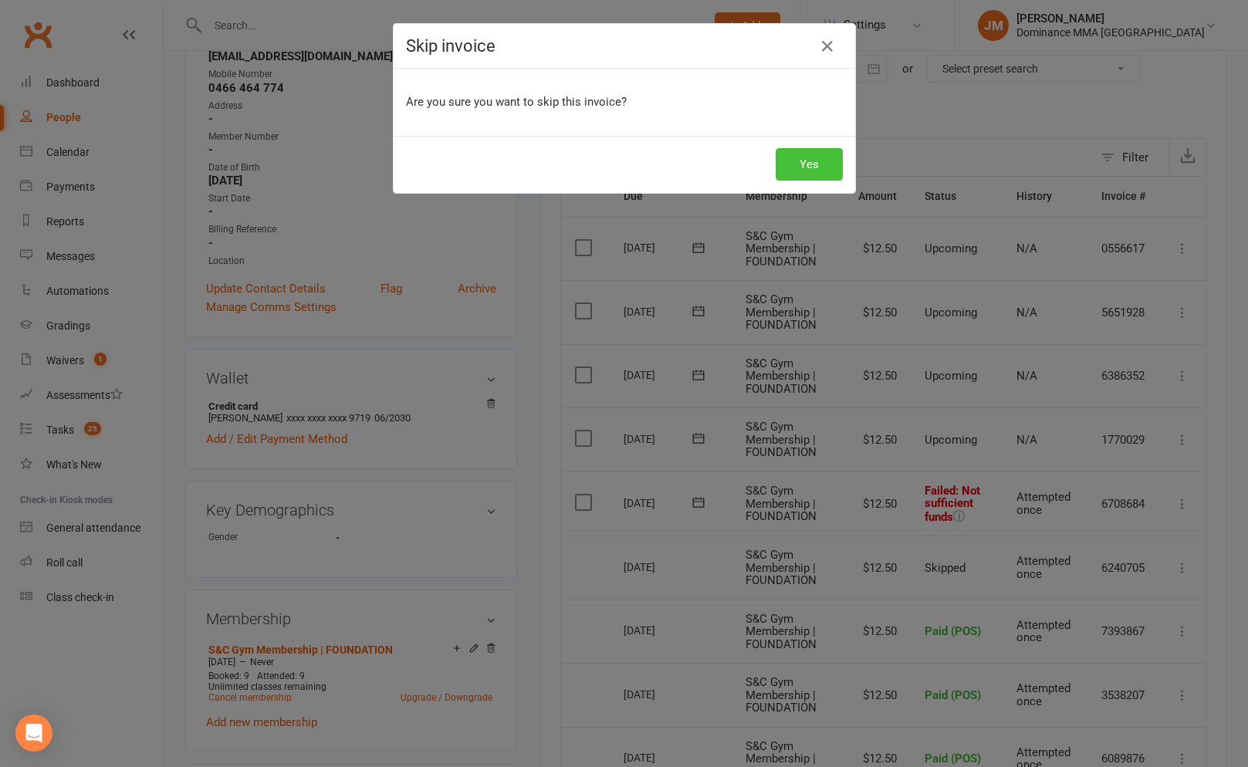
click at [801, 154] on button "Yes" at bounding box center [808, 164] width 67 height 32
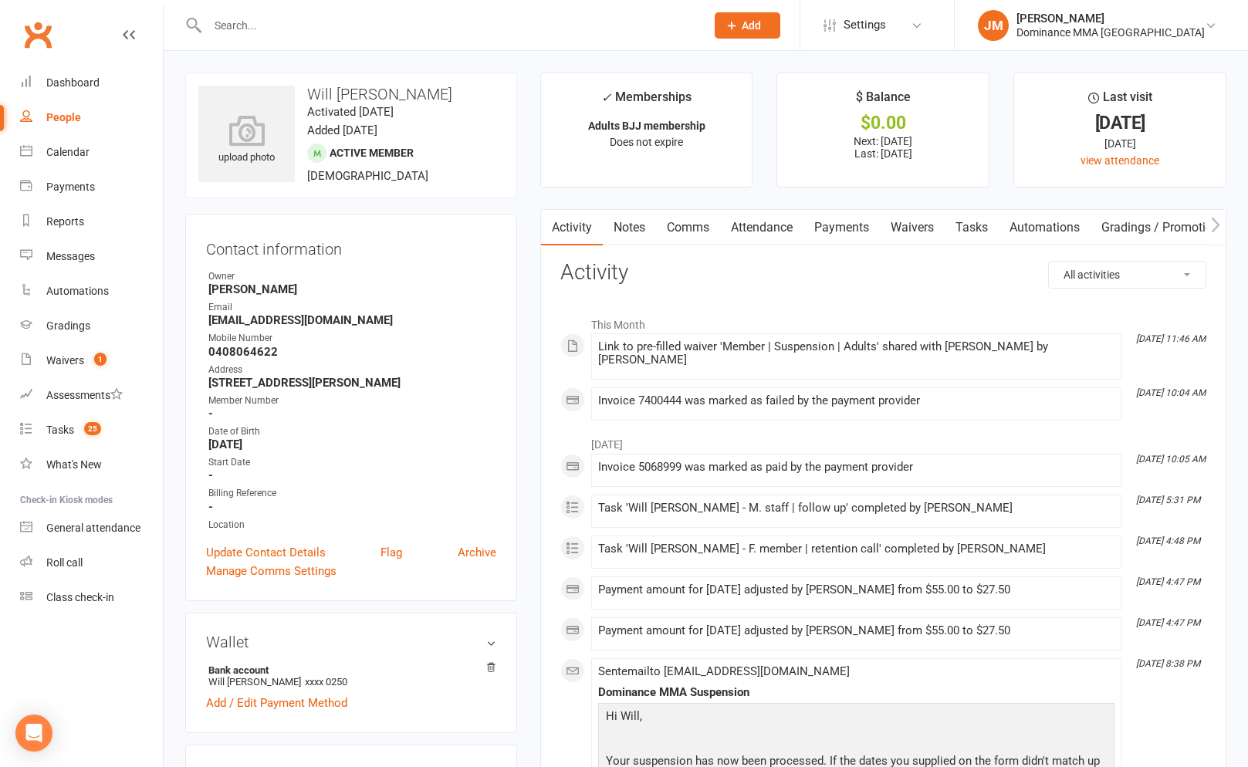
click at [836, 228] on link "Payments" at bounding box center [841, 227] width 76 height 35
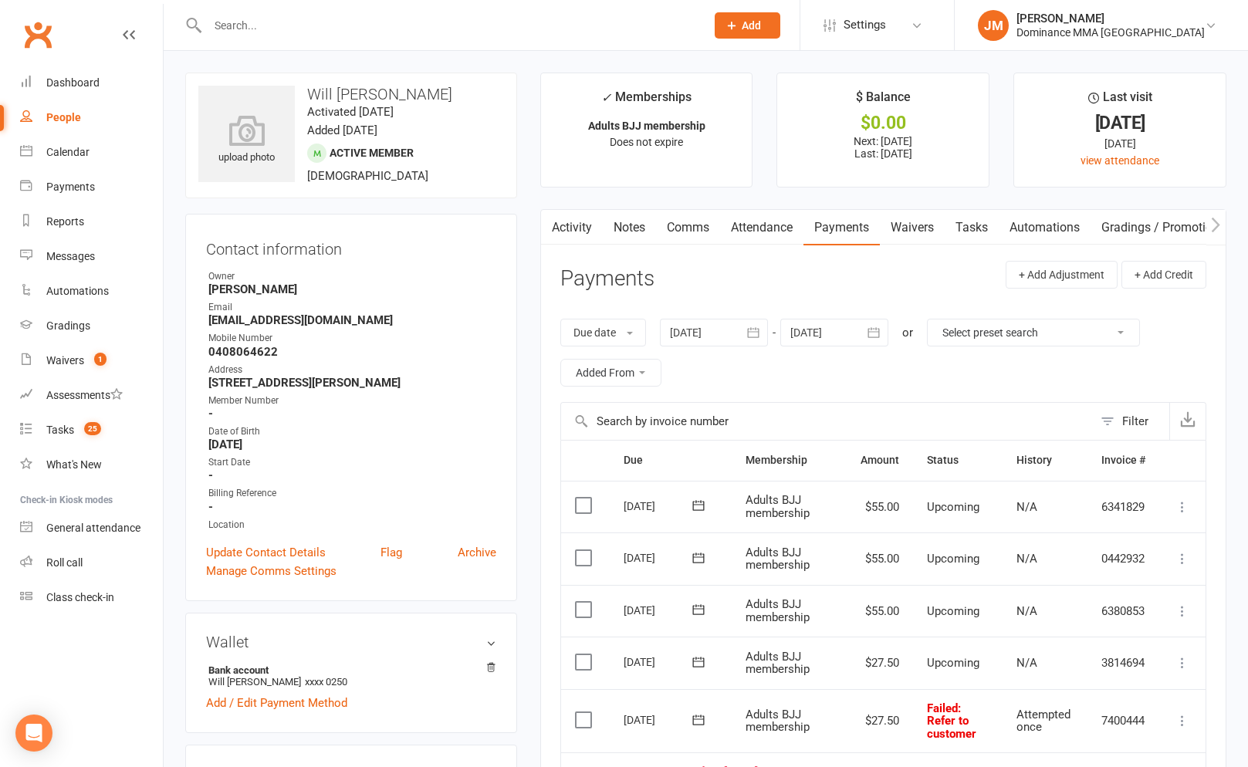
click at [549, 233] on button "button" at bounding box center [550, 227] width 19 height 35
click at [542, 230] on button "button" at bounding box center [550, 227] width 19 height 35
click at [558, 228] on button "button" at bounding box center [550, 227] width 19 height 35
click at [583, 227] on link "Activity" at bounding box center [572, 227] width 62 height 35
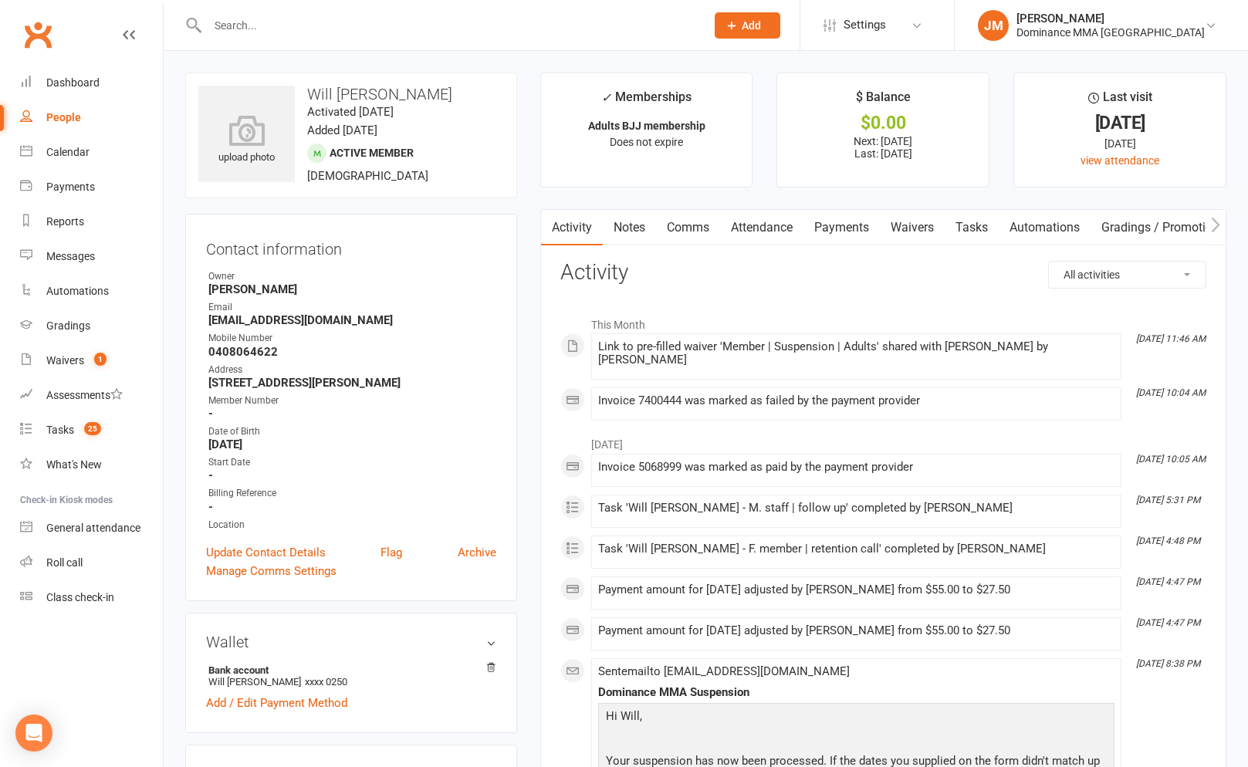
click at [241, 39] on div at bounding box center [439, 25] width 509 height 50
click at [241, 37] on div at bounding box center [439, 25] width 509 height 50
click at [242, 32] on input "text" at bounding box center [448, 26] width 491 height 22
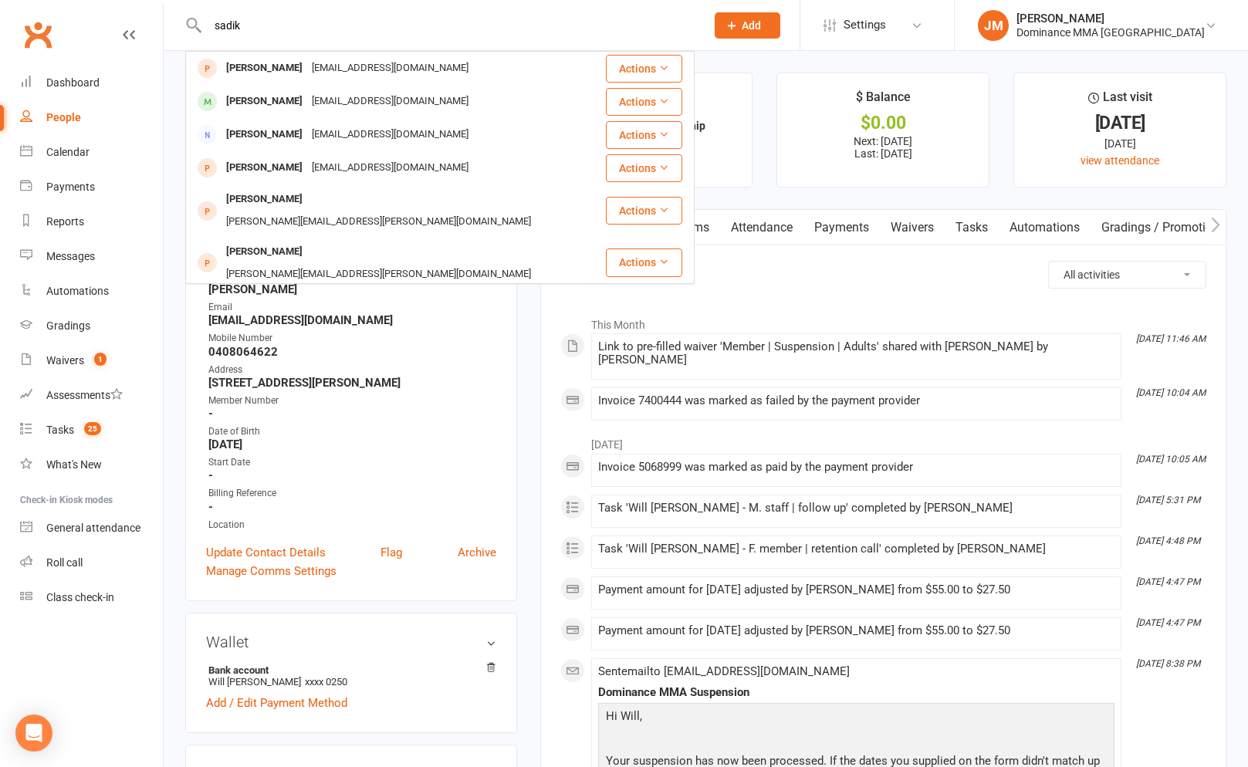
type input "sadik"
click at [461, 384] on strong "2/14 wishart st kew Kew" at bounding box center [352, 383] width 288 height 14
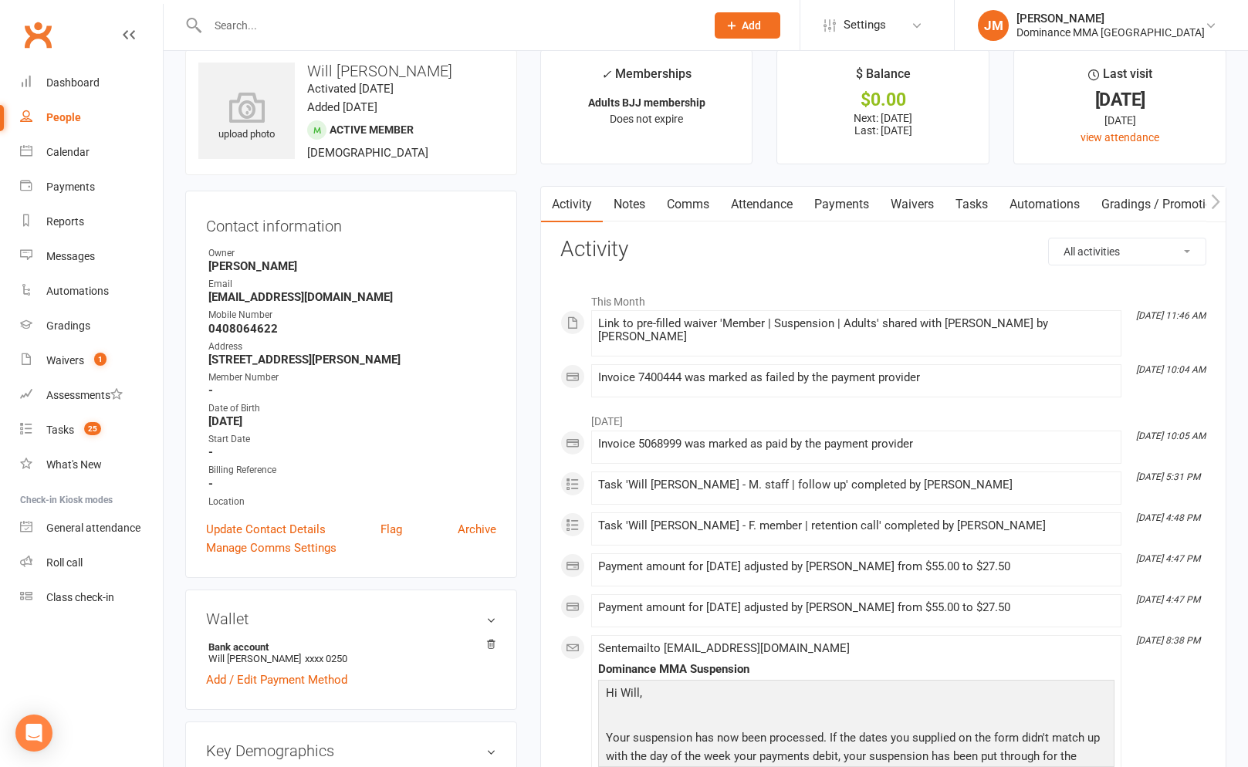
scroll to position [27, 0]
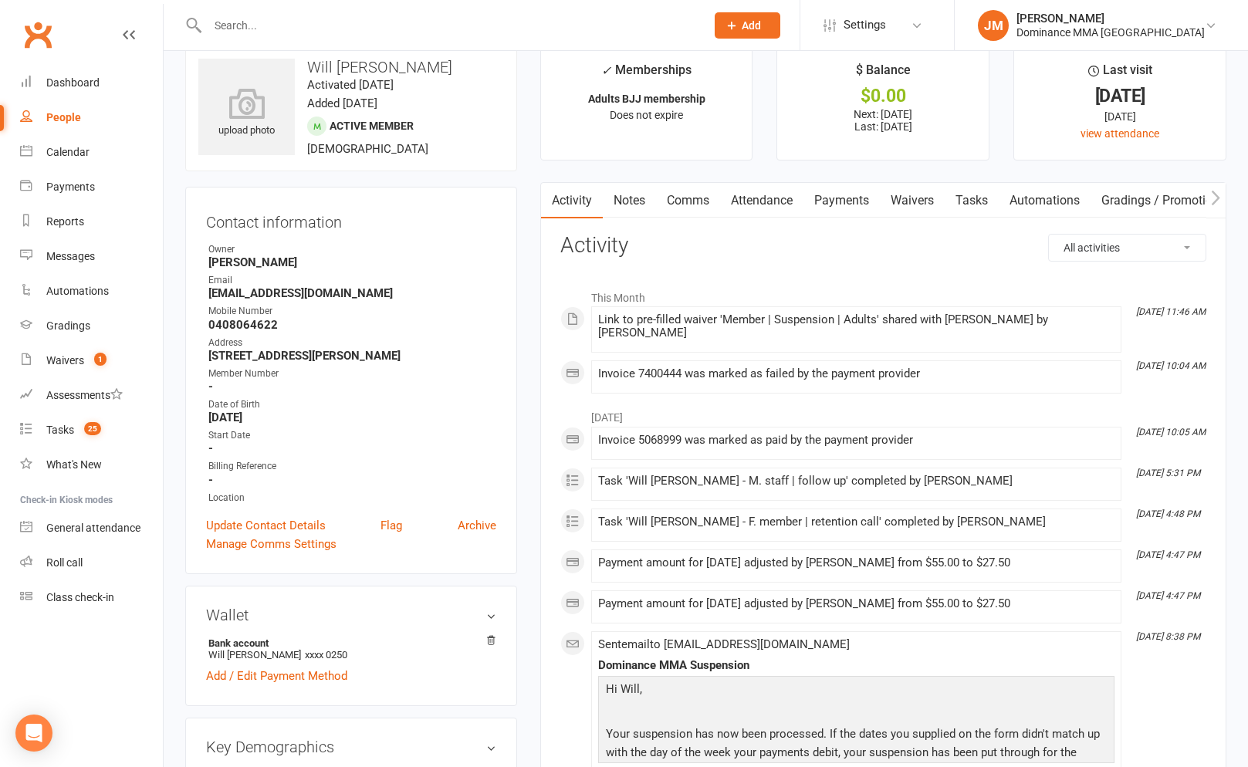
click at [914, 201] on link "Waivers" at bounding box center [912, 200] width 65 height 35
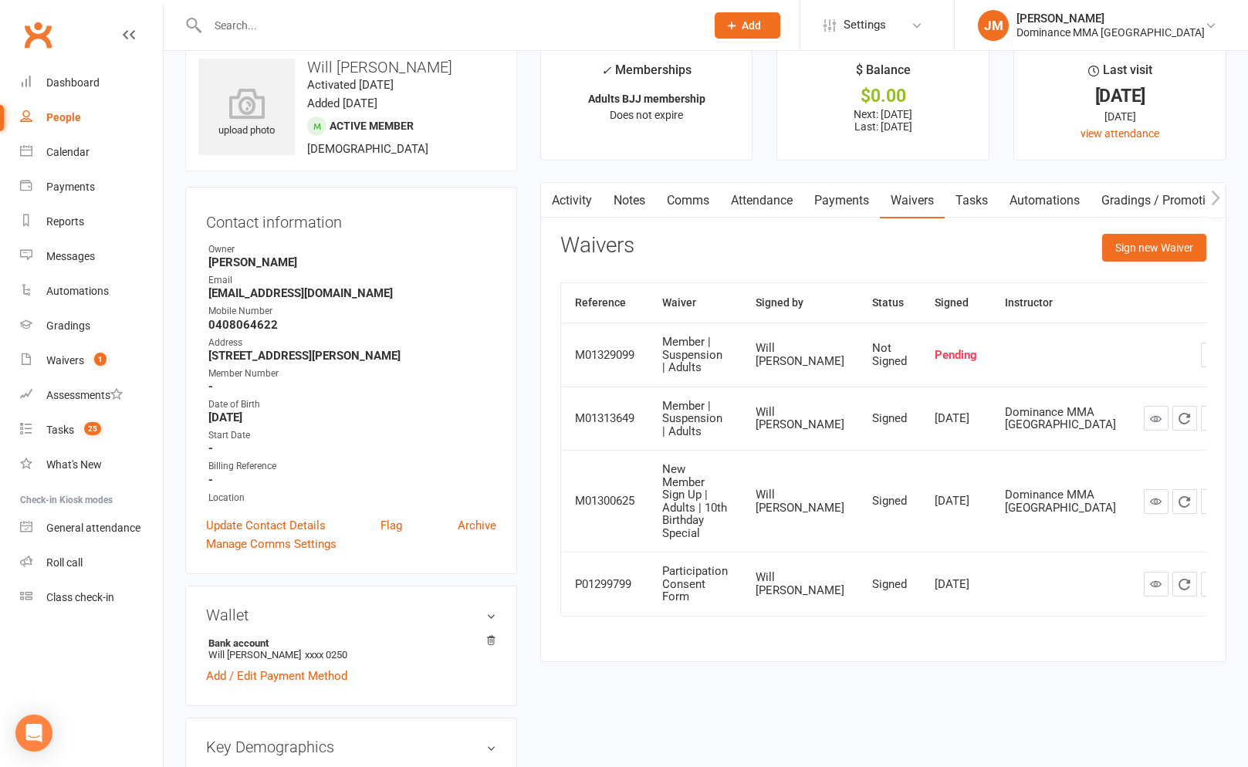
click at [591, 202] on link "Activity" at bounding box center [572, 200] width 62 height 35
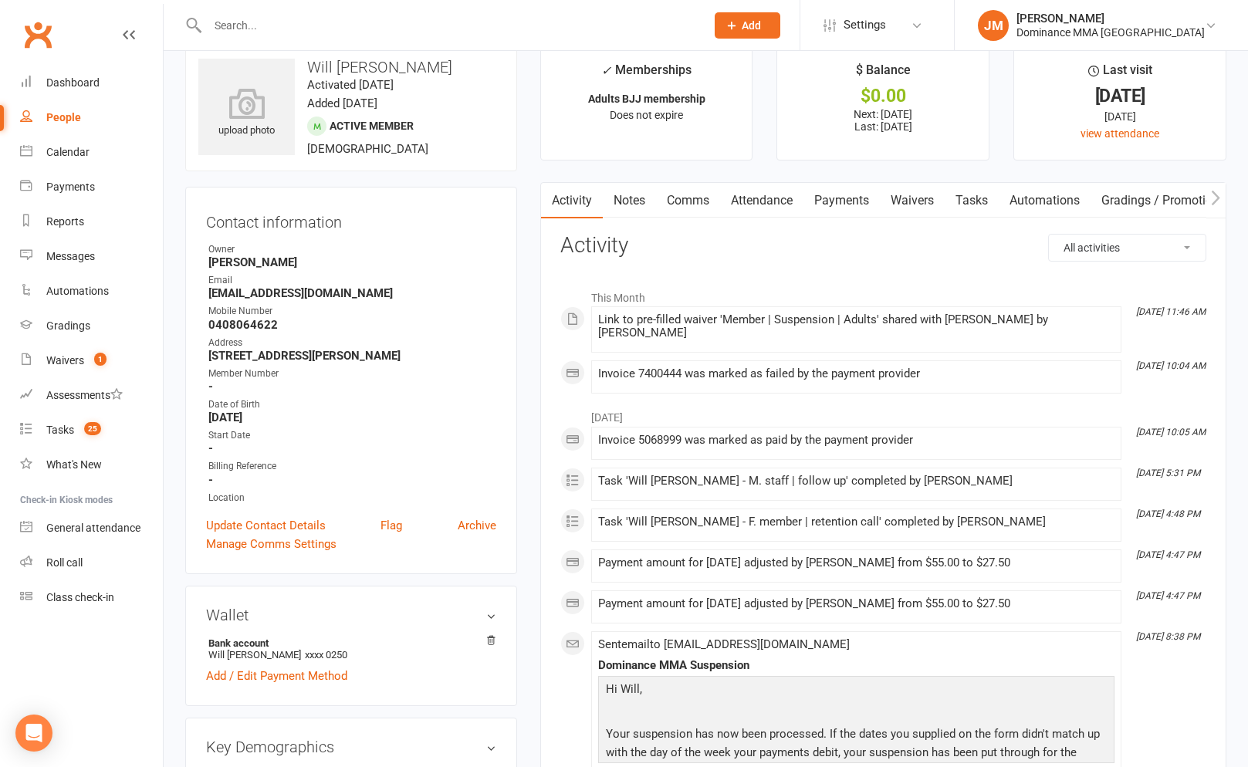
click at [809, 191] on link "Payments" at bounding box center [841, 200] width 76 height 35
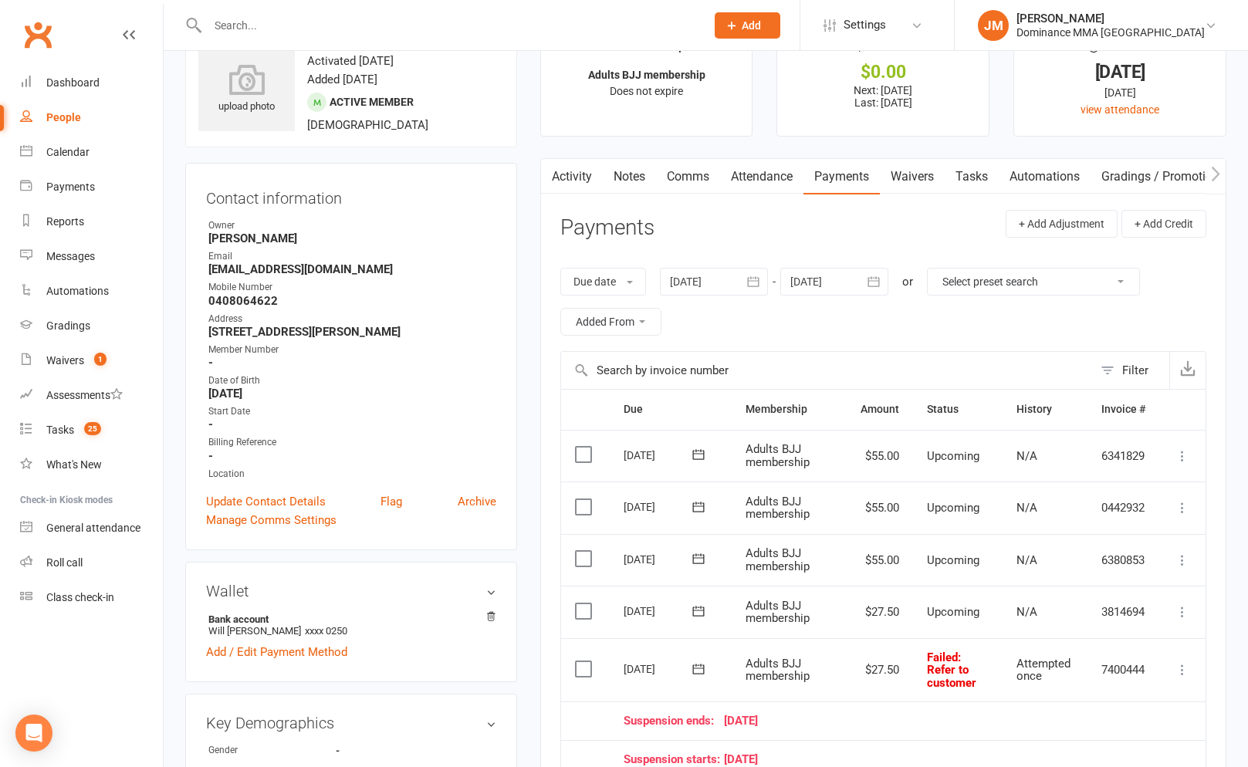
scroll to position [240, 0]
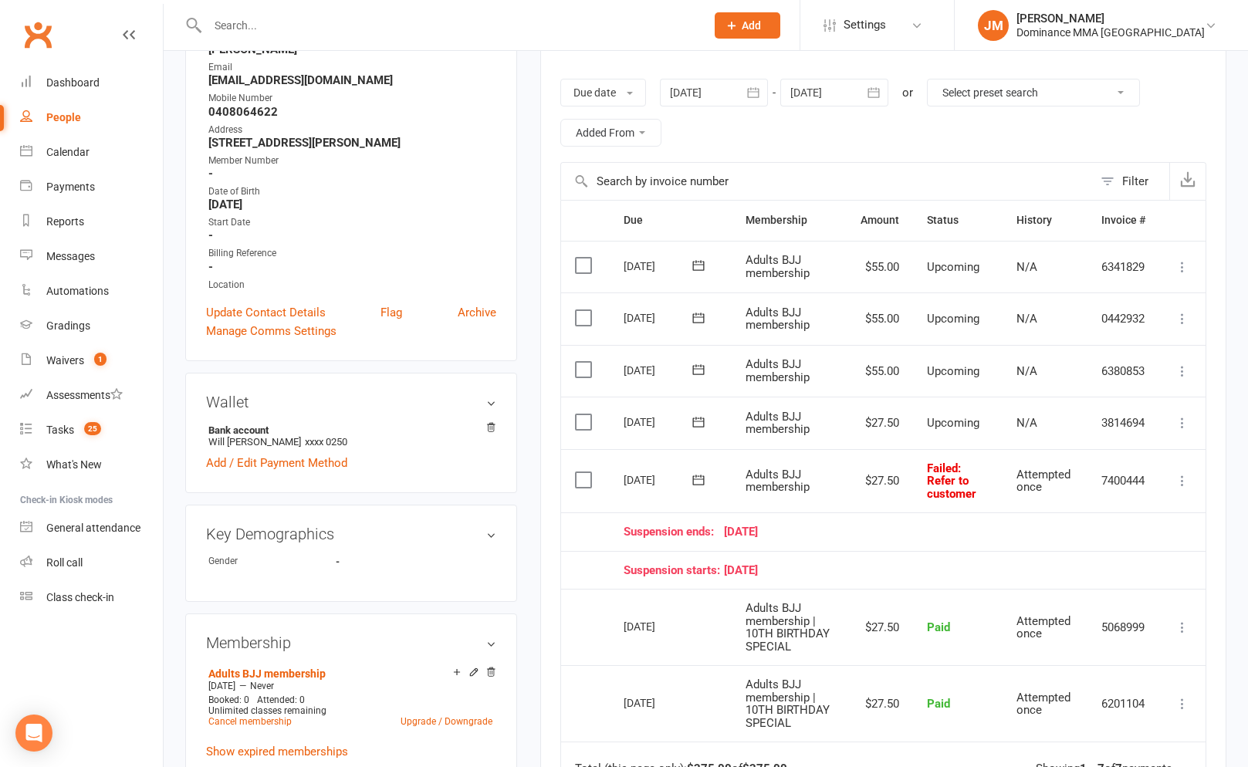
click at [1194, 481] on td "Mark as Paid (Cash) Mark as Paid (POS) Mark as Paid (Other) Skip More Info Send…" at bounding box center [1182, 481] width 46 height 64
drag, startPoint x: 1187, startPoint y: 481, endPoint x: 1161, endPoint y: 515, distance: 42.9
click at [1187, 481] on icon at bounding box center [1181, 480] width 15 height 15
click at [1066, 600] on link "Skip" at bounding box center [1114, 603] width 153 height 31
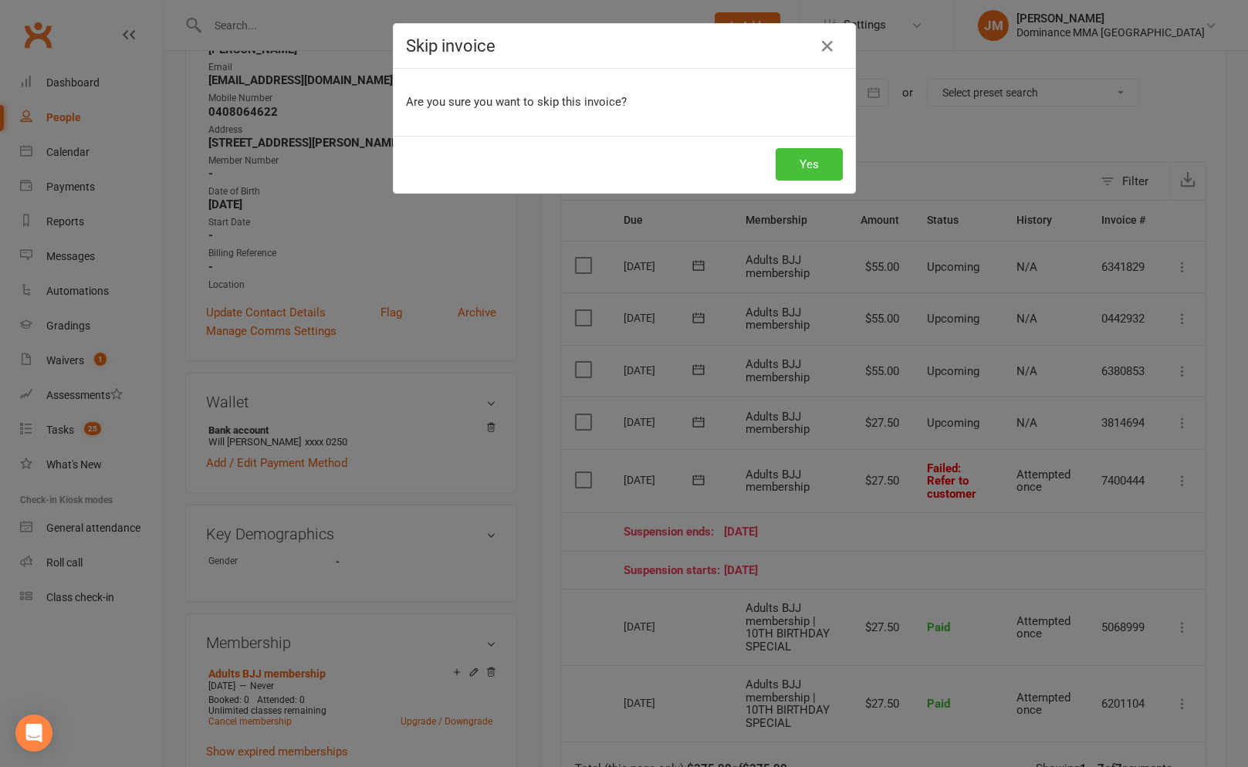
click at [808, 164] on button "Yes" at bounding box center [808, 164] width 67 height 32
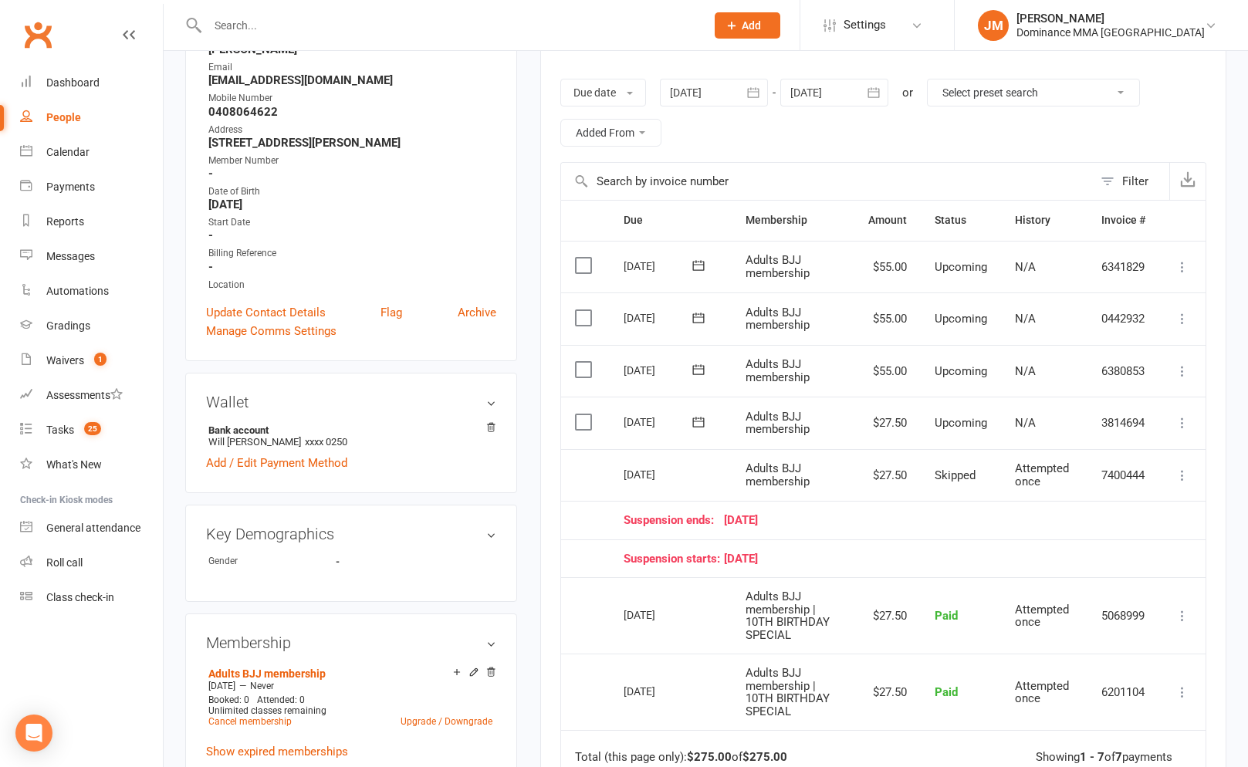
click at [323, 19] on input "text" at bounding box center [448, 26] width 491 height 22
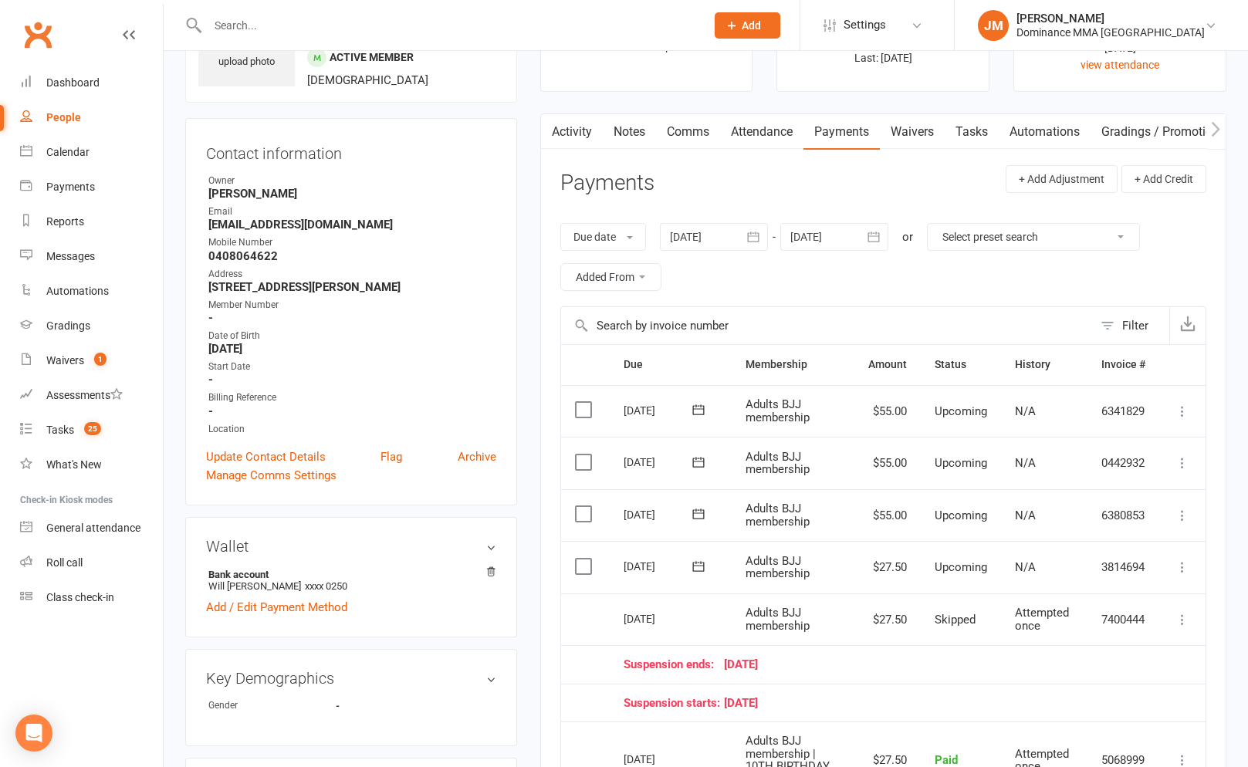
scroll to position [0, 0]
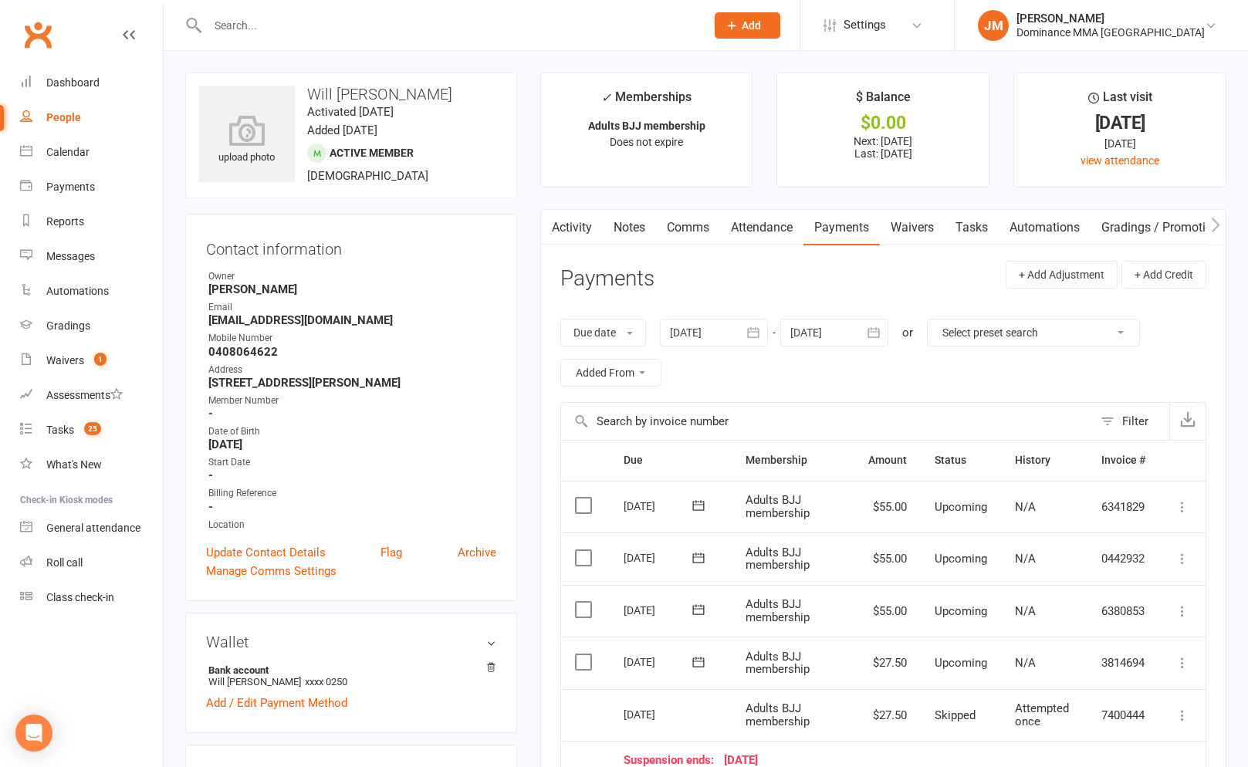
drag, startPoint x: 323, startPoint y: 39, endPoint x: 320, endPoint y: 31, distance: 8.1
click at [323, 38] on div at bounding box center [439, 25] width 509 height 50
click at [317, 26] on input "text" at bounding box center [448, 26] width 491 height 22
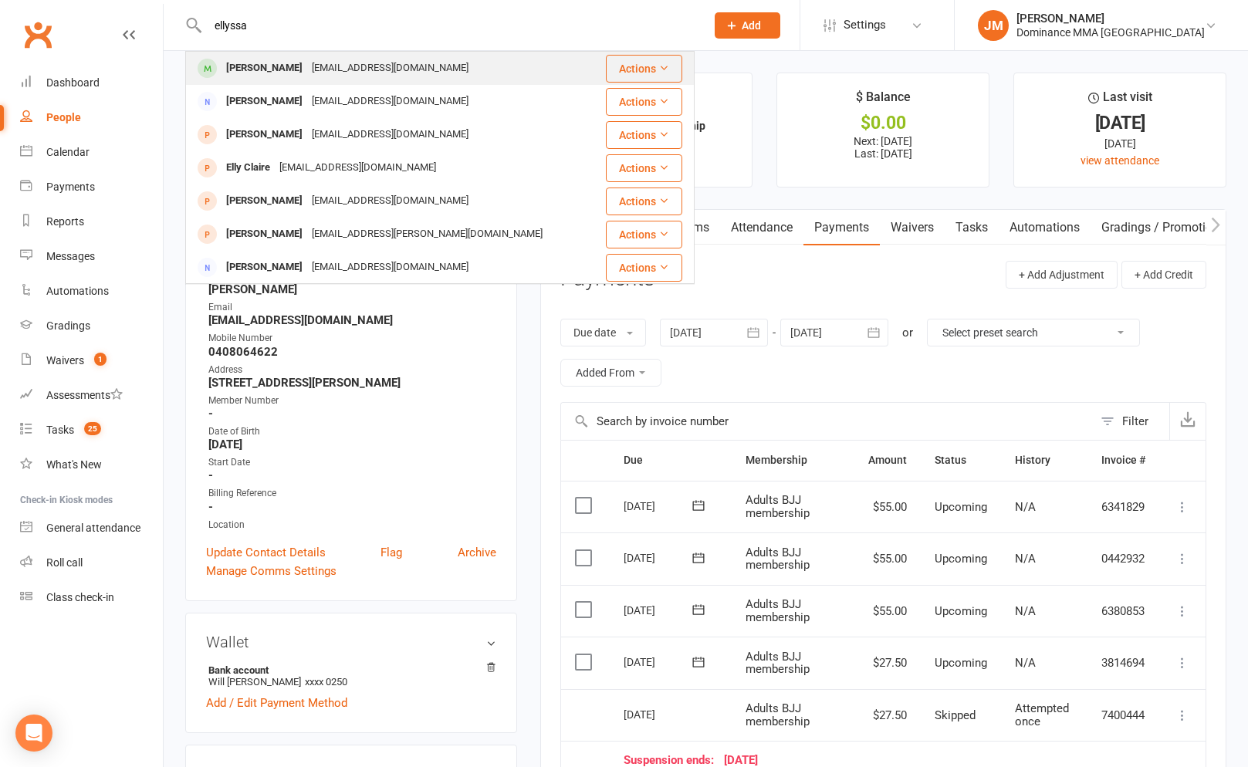
type input "ellyssa"
click at [303, 56] on div "Ellyssa Cruz msyssacruz@gmail.com" at bounding box center [390, 68] width 407 height 32
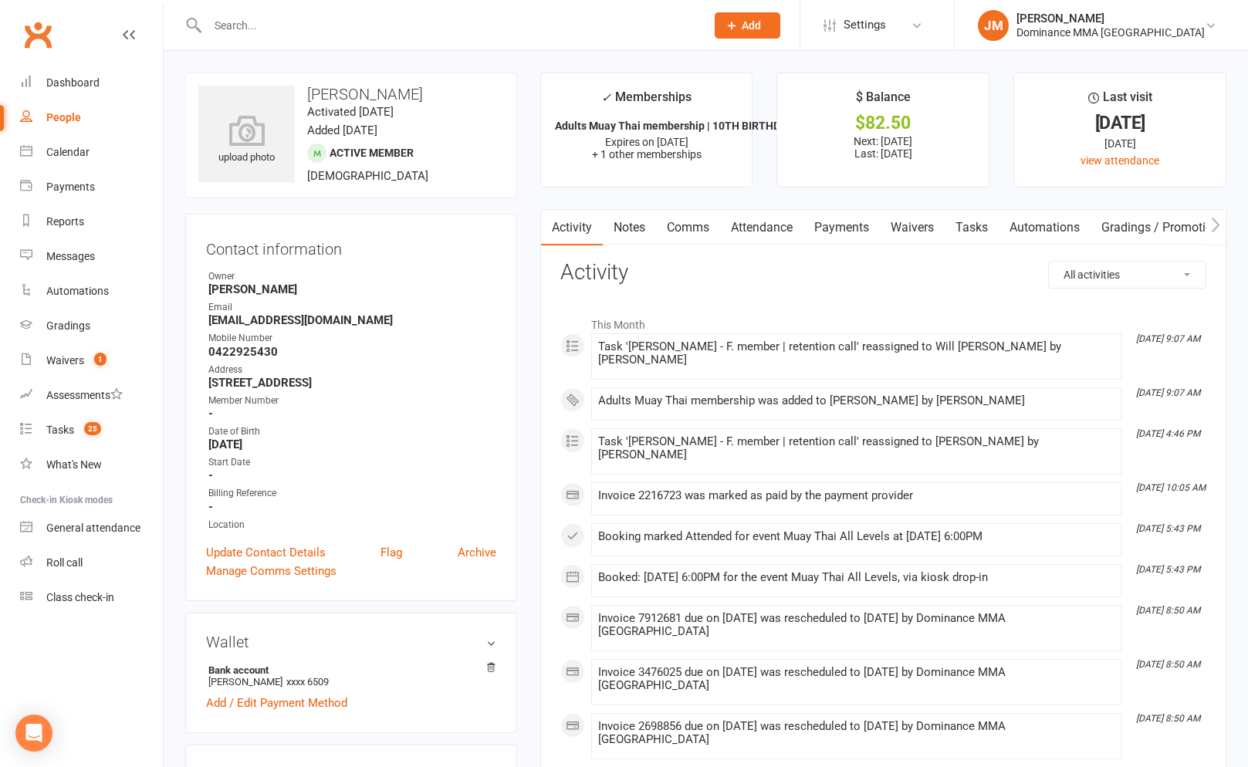
click at [917, 232] on link "Waivers" at bounding box center [912, 227] width 65 height 35
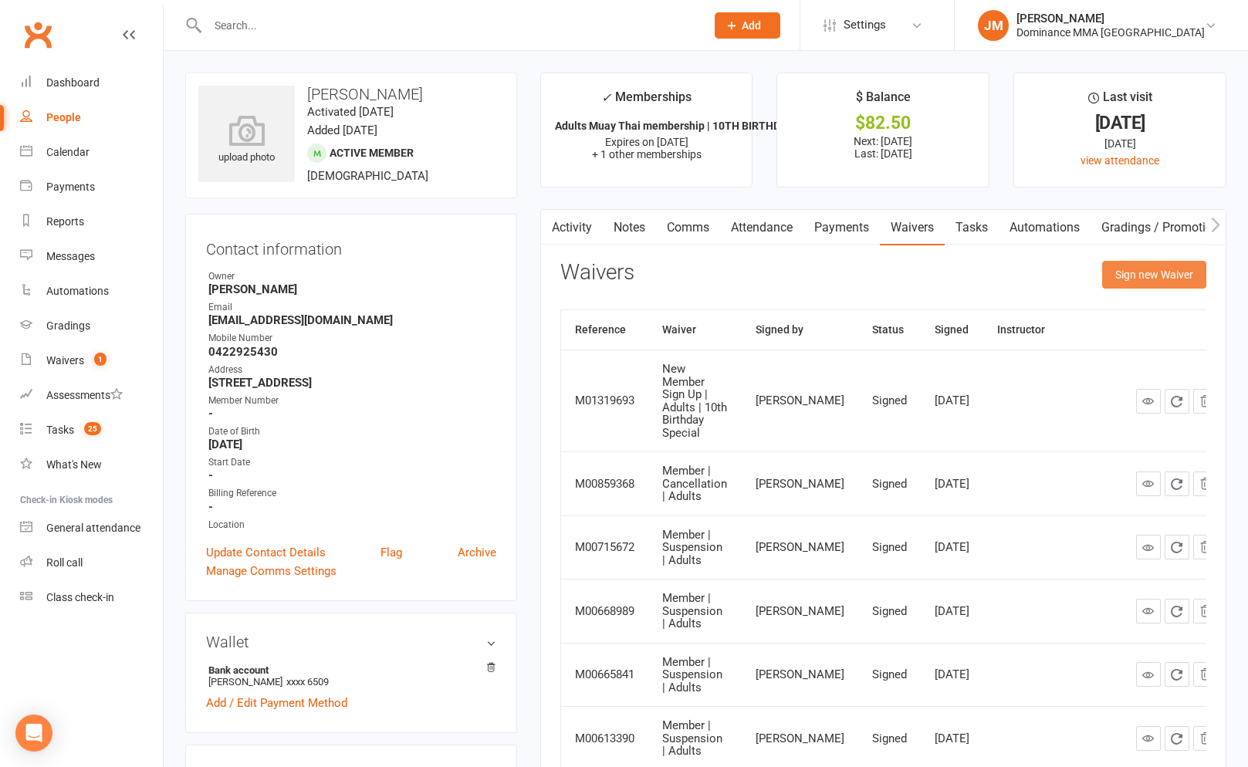
click at [1136, 275] on button "Sign new Waiver" at bounding box center [1154, 275] width 104 height 28
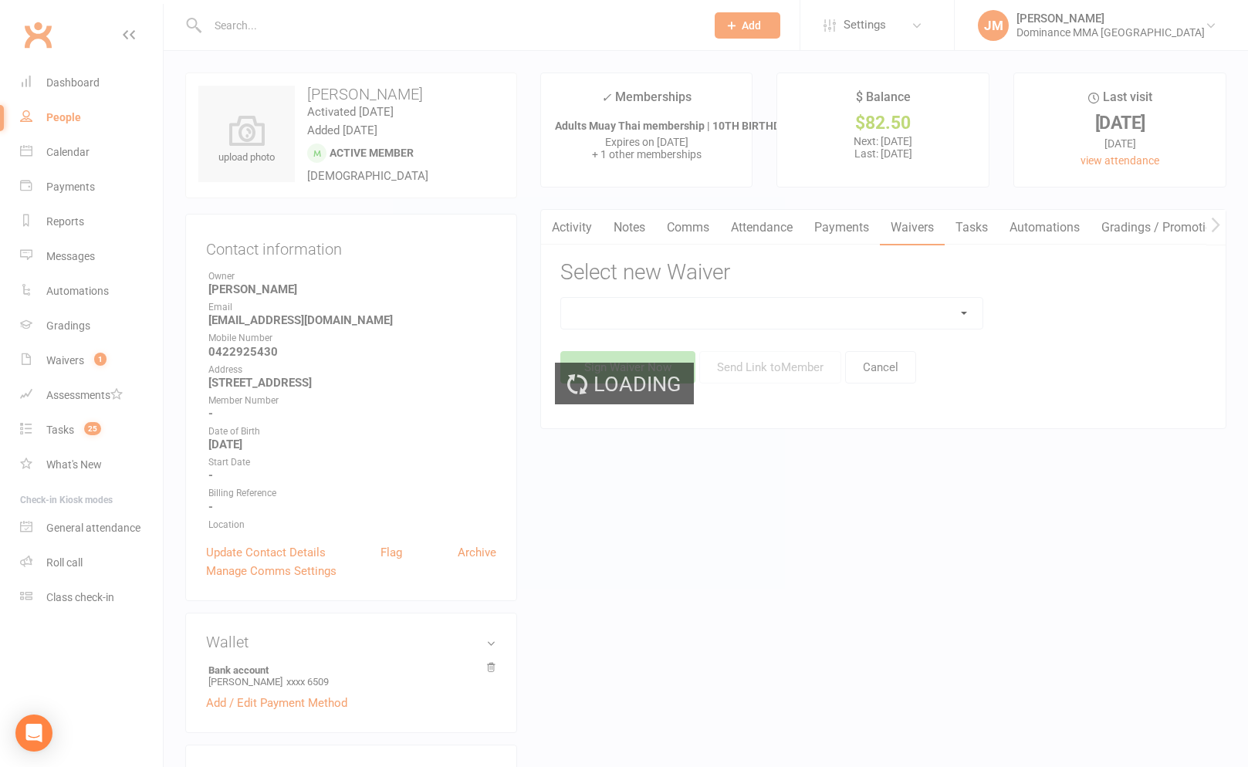
click at [704, 311] on div "Loading" at bounding box center [624, 383] width 1248 height 767
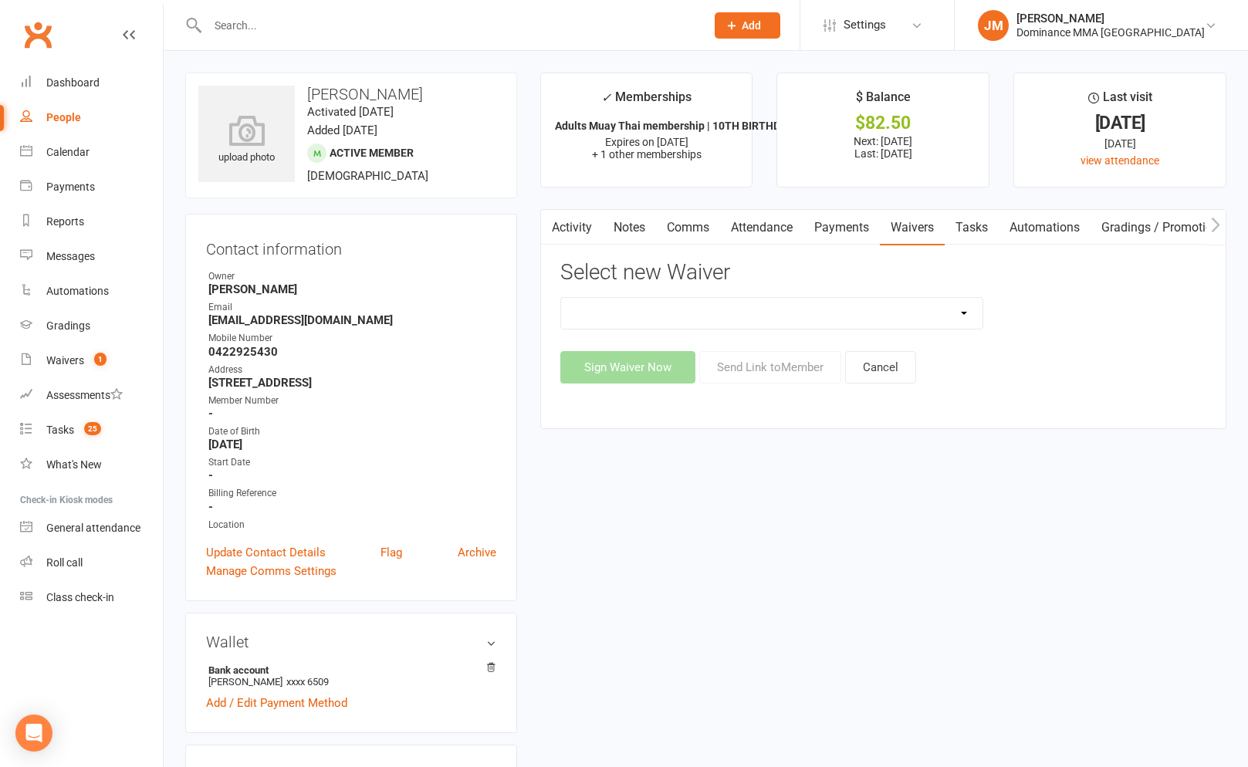
click at [704, 311] on select "Member | Cancellation | Adults Member | Injury Report Form (FOH staff use only)…" at bounding box center [771, 313] width 421 height 31
select select "7288"
click at [783, 371] on button "Send Link to Member" at bounding box center [770, 367] width 142 height 32
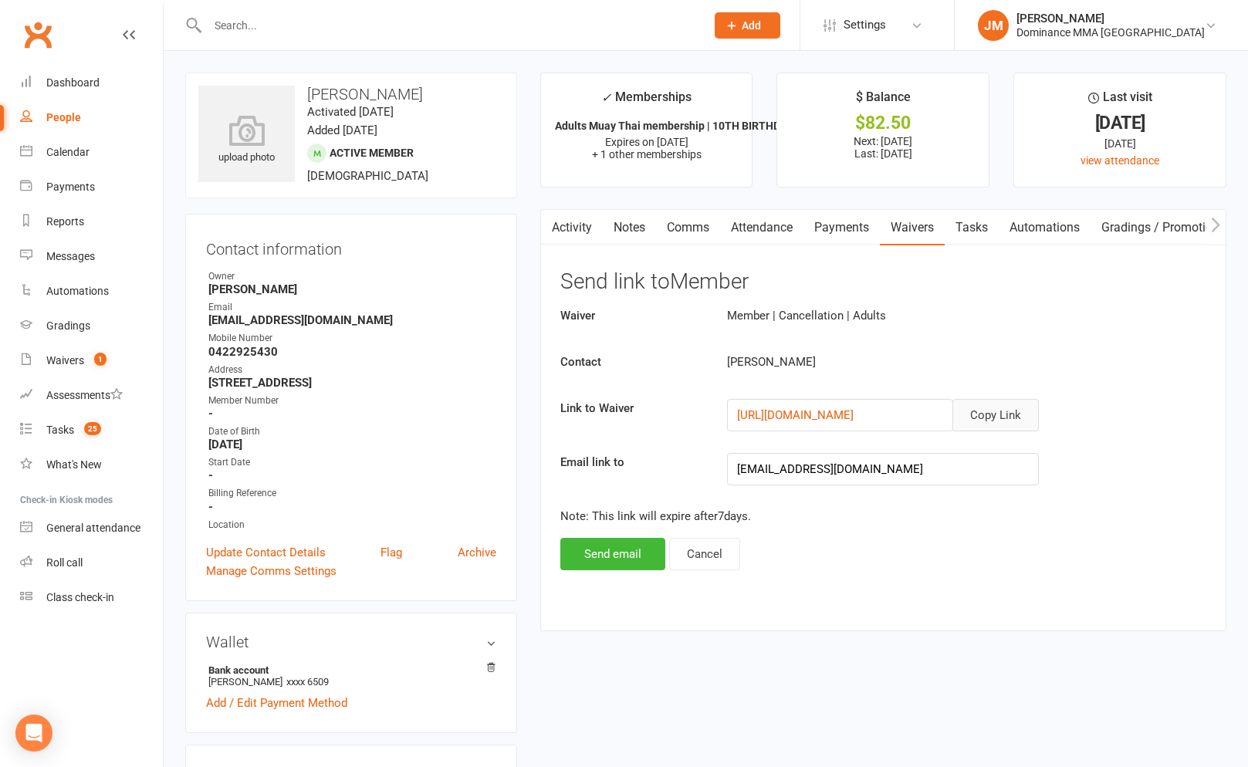
click at [995, 419] on button "Copy Link" at bounding box center [995, 415] width 86 height 32
click at [1001, 414] on button "Copy Link" at bounding box center [995, 415] width 86 height 32
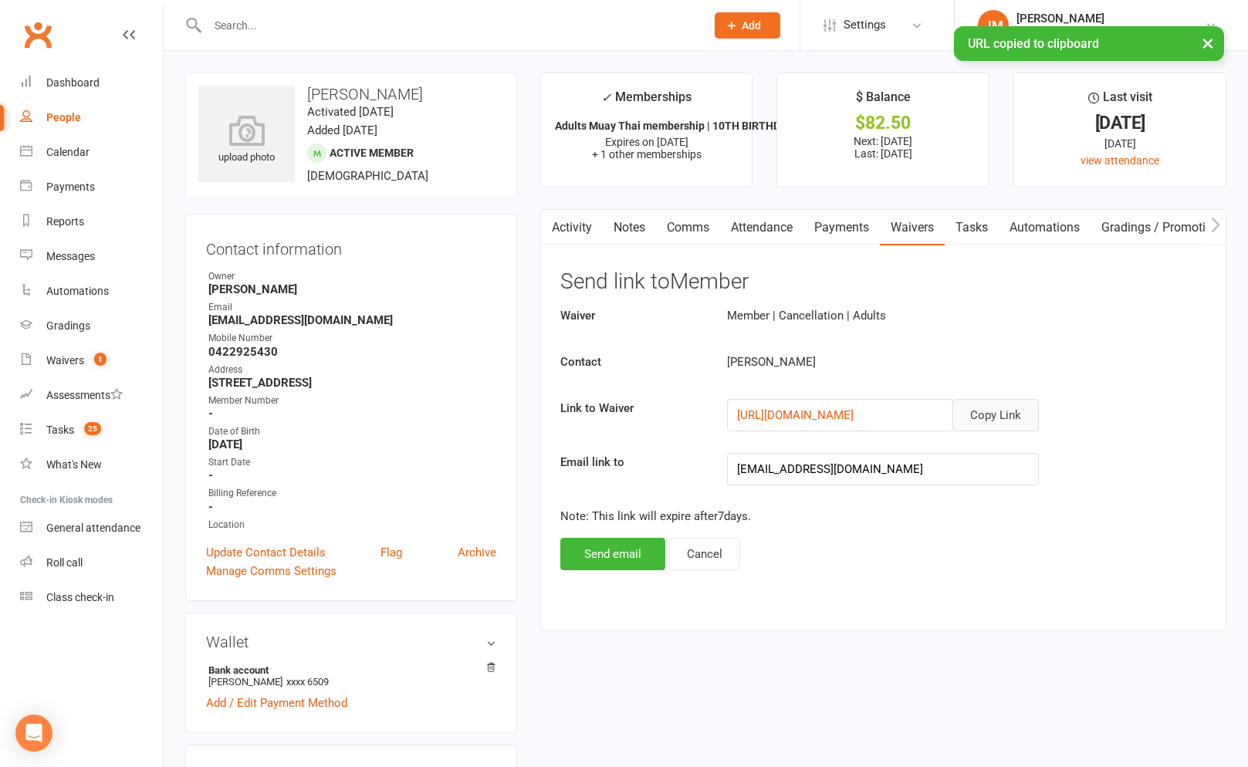
click at [697, 232] on link "Comms" at bounding box center [688, 227] width 64 height 35
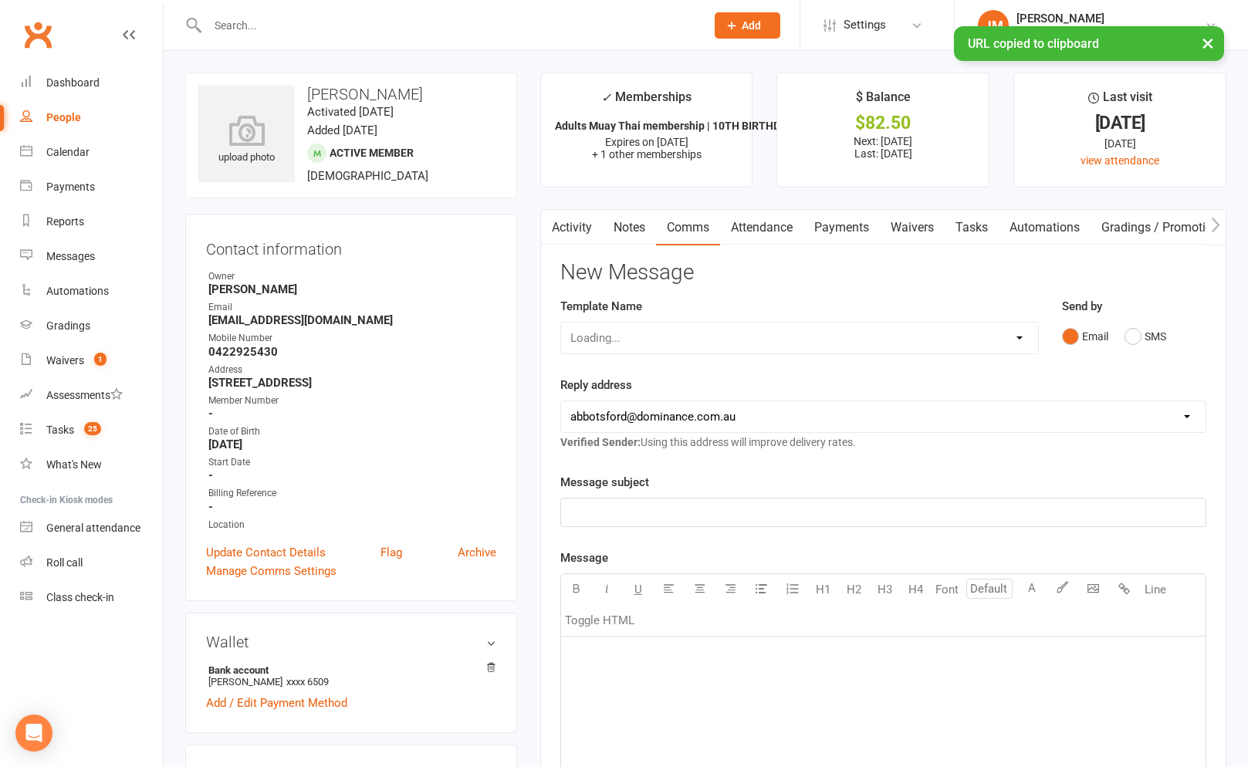
click at [774, 333] on div "Loading..." at bounding box center [799, 338] width 478 height 32
click at [782, 339] on select "Select Template [Email] MARKETING | 10TH BIRTHDAY SPECIAL | CANCELLED MEMBERS […" at bounding box center [799, 338] width 477 height 31
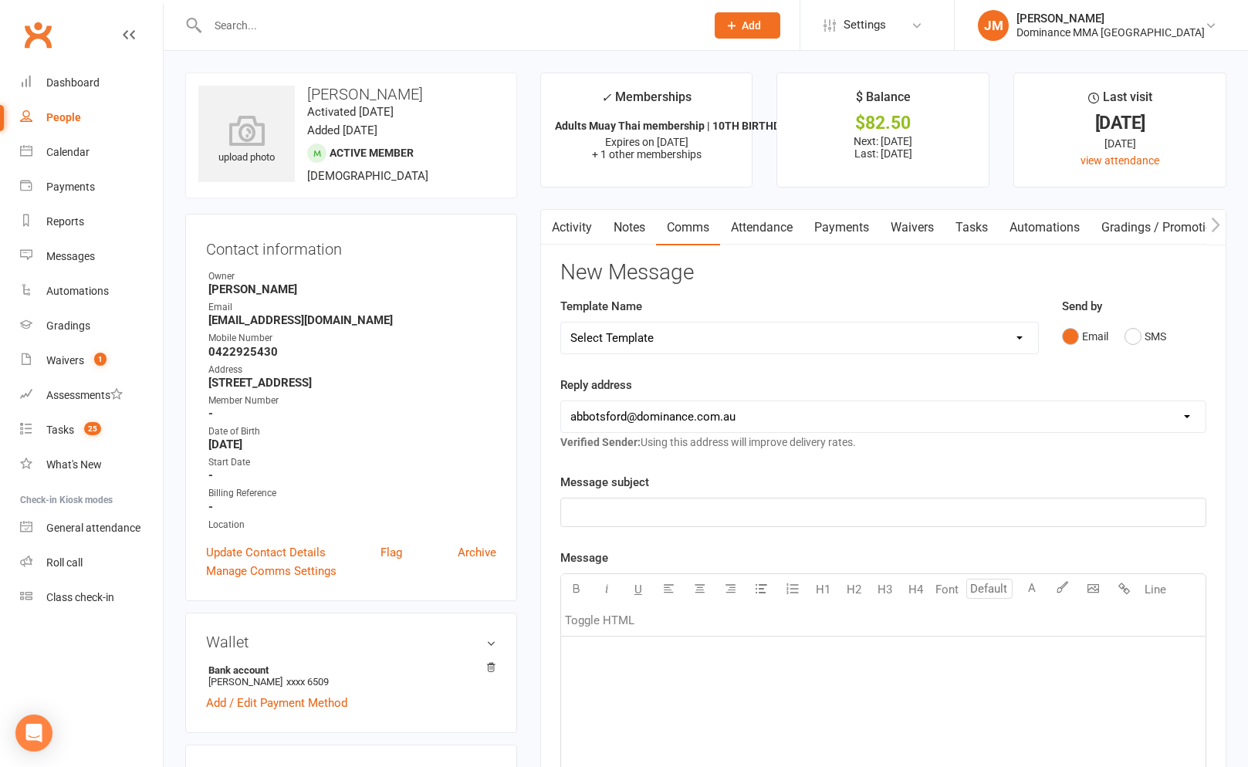
select select "7"
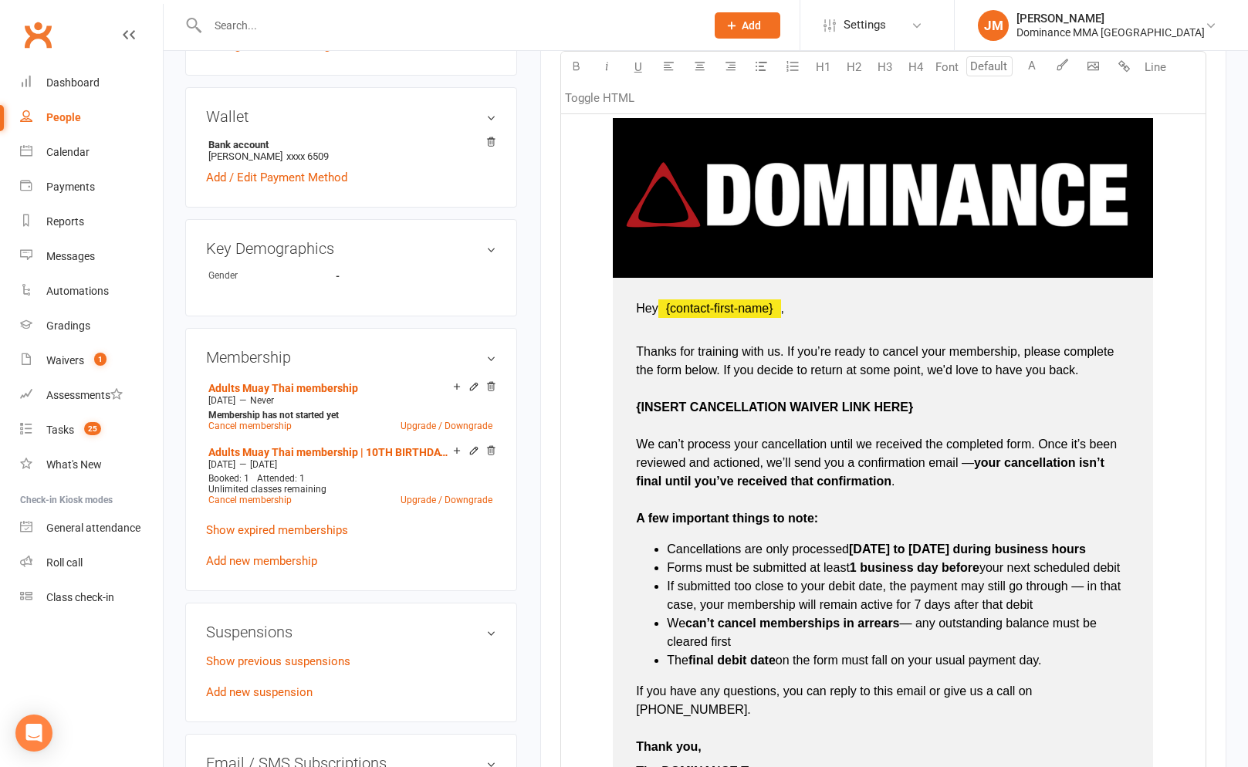
scroll to position [620, 0]
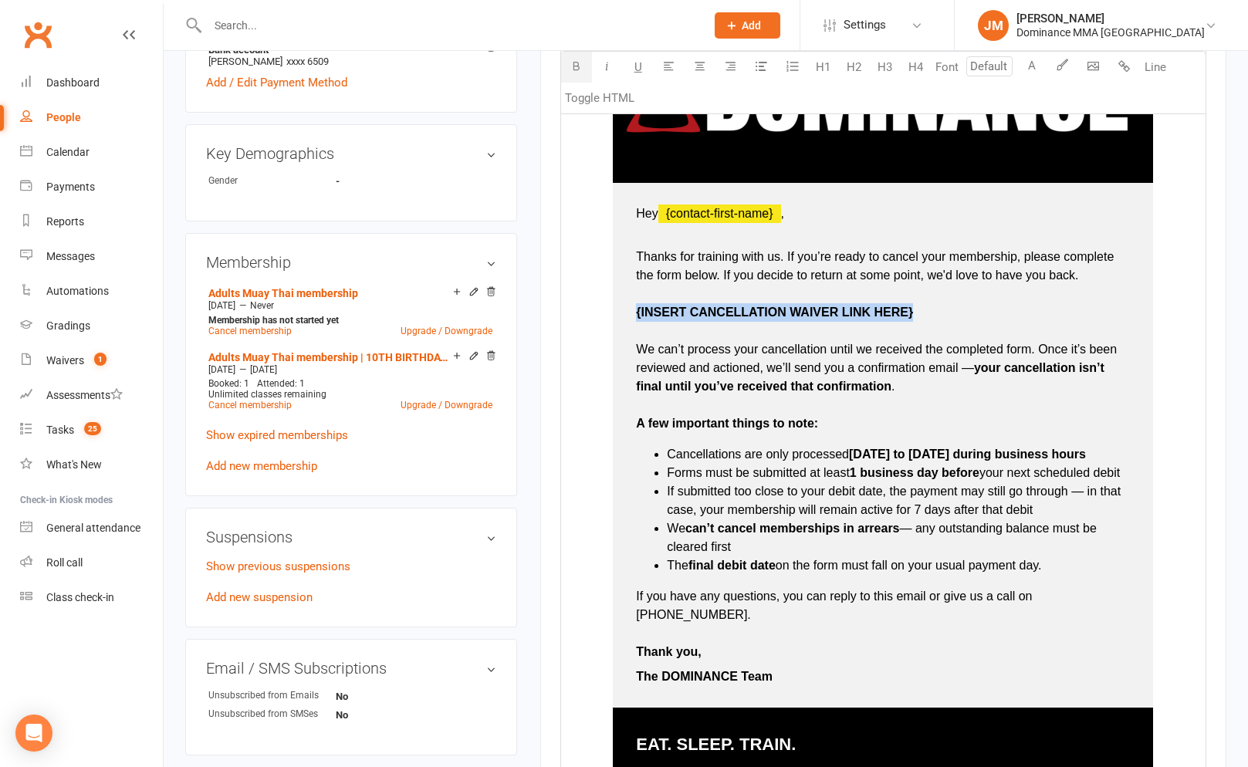
drag, startPoint x: 919, startPoint y: 313, endPoint x: 633, endPoint y: 316, distance: 286.3
click at [633, 316] on td "Hey ﻿ {contact-first-name} , Thanks for training with us. If you’re ready to ca…" at bounding box center [883, 445] width 540 height 525
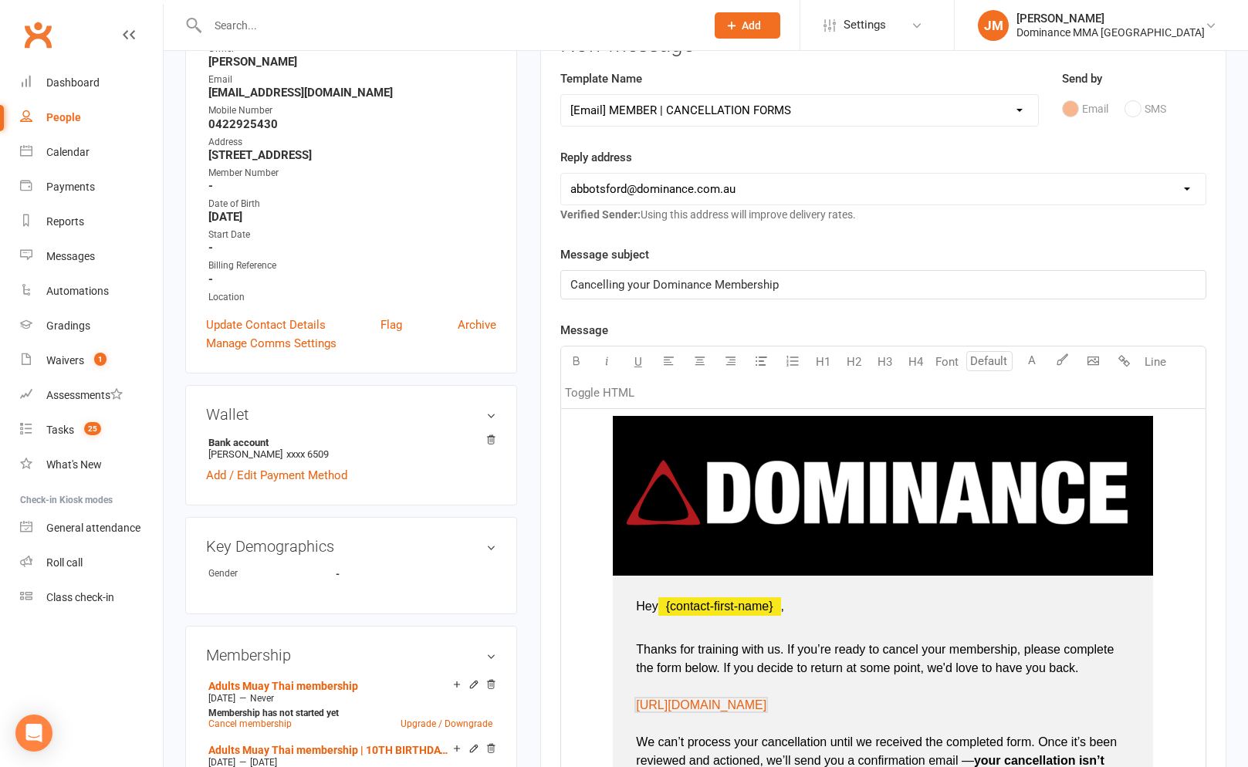
scroll to position [524, 0]
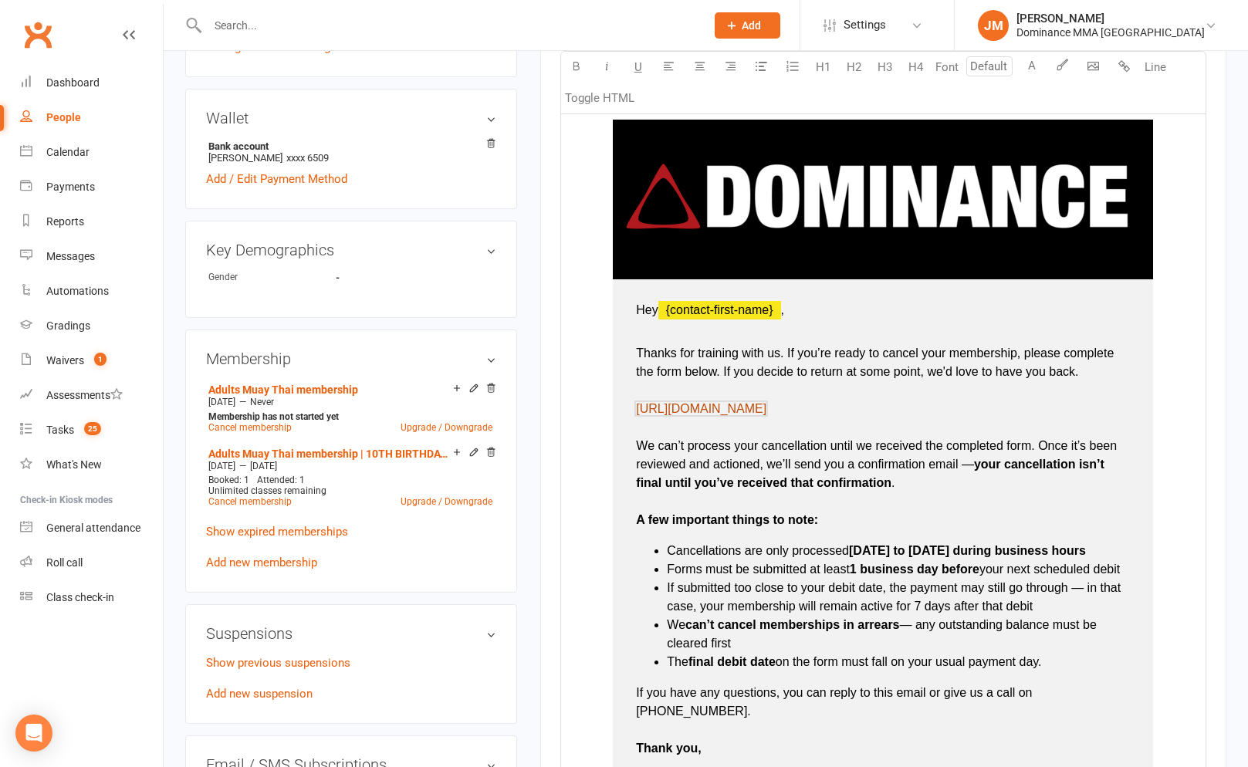
drag, startPoint x: 1033, startPoint y: 431, endPoint x: 638, endPoint y: 412, distance: 395.5
click at [639, 412] on p "Thanks for training with us. If you’re ready to cancel your membership, please …" at bounding box center [883, 428] width 494 height 204
drag, startPoint x: 717, startPoint y: 417, endPoint x: 687, endPoint y: 413, distance: 29.7
click at [717, 417] on p "Thanks for training with us. If you’re ready to cancel your membership, please …" at bounding box center [883, 428] width 494 height 204
click at [669, 411] on p "Thanks for training with us. If you’re ready to cancel your membership, please …" at bounding box center [883, 428] width 494 height 204
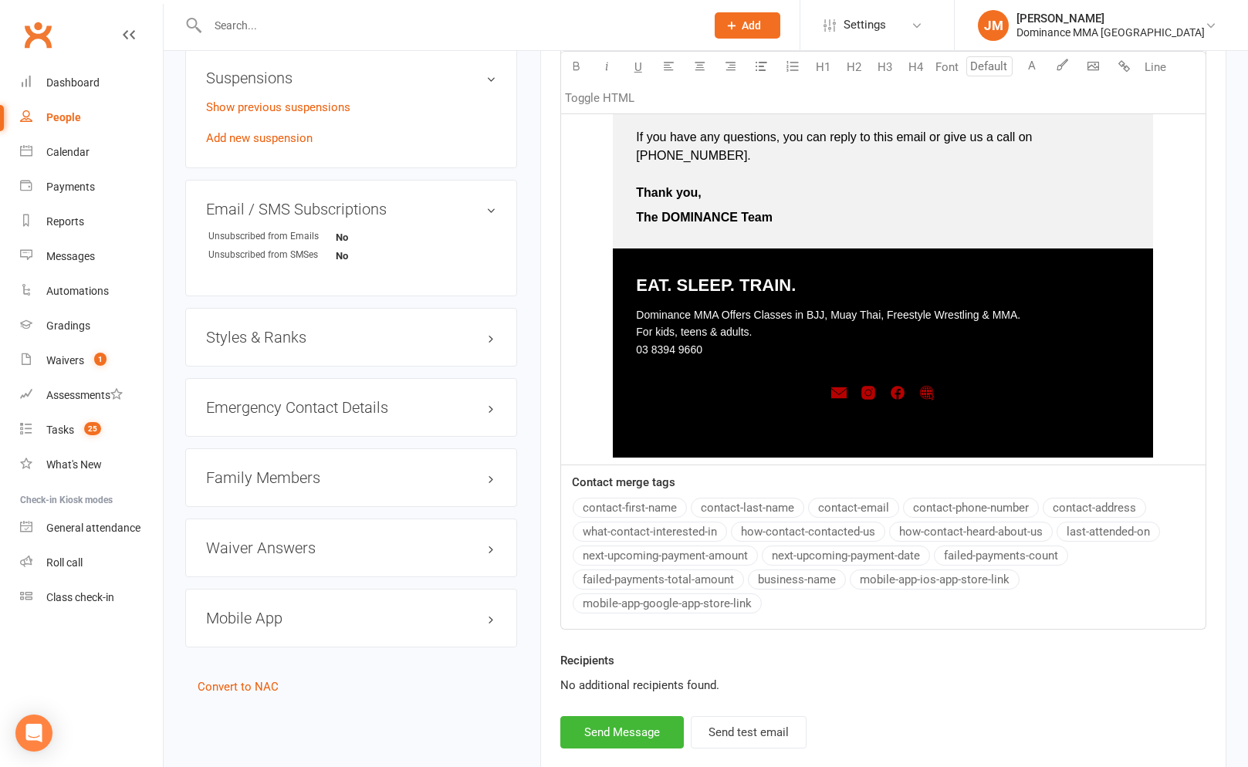
scroll to position [1165, 0]
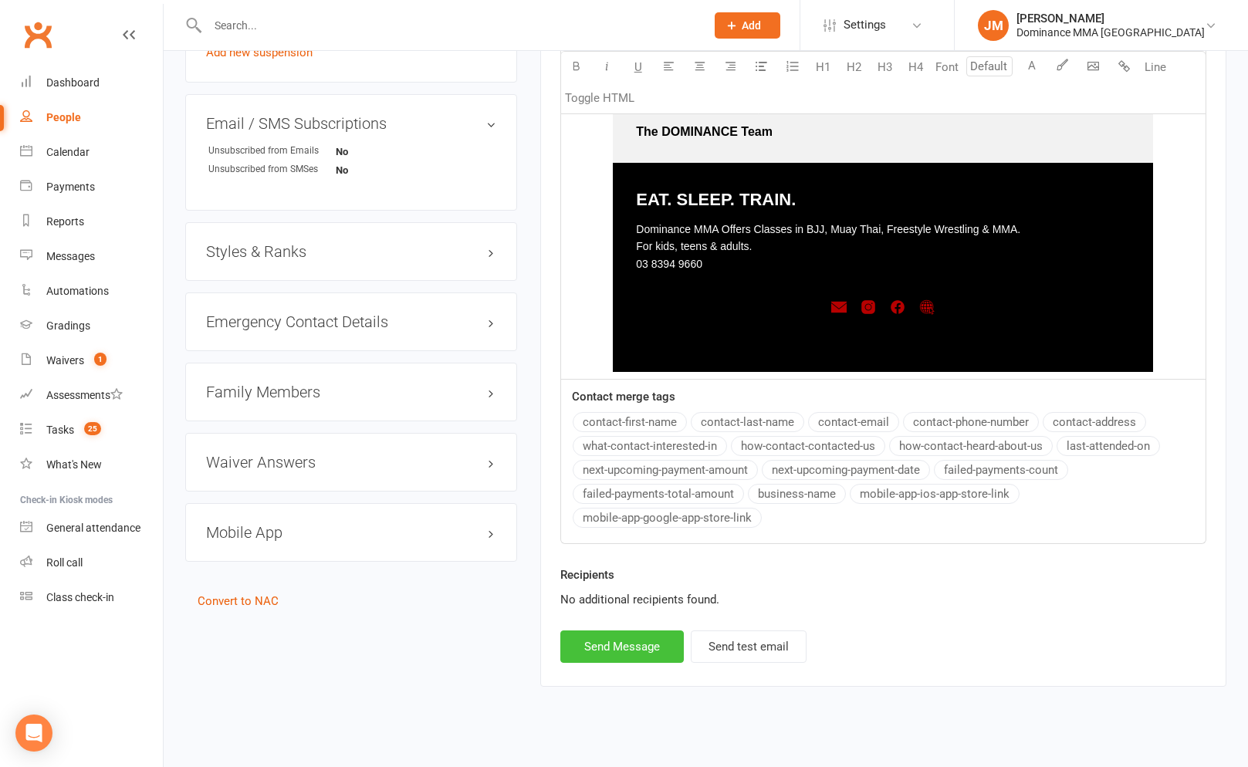
click at [624, 639] on button "Send Message" at bounding box center [621, 646] width 123 height 32
select select
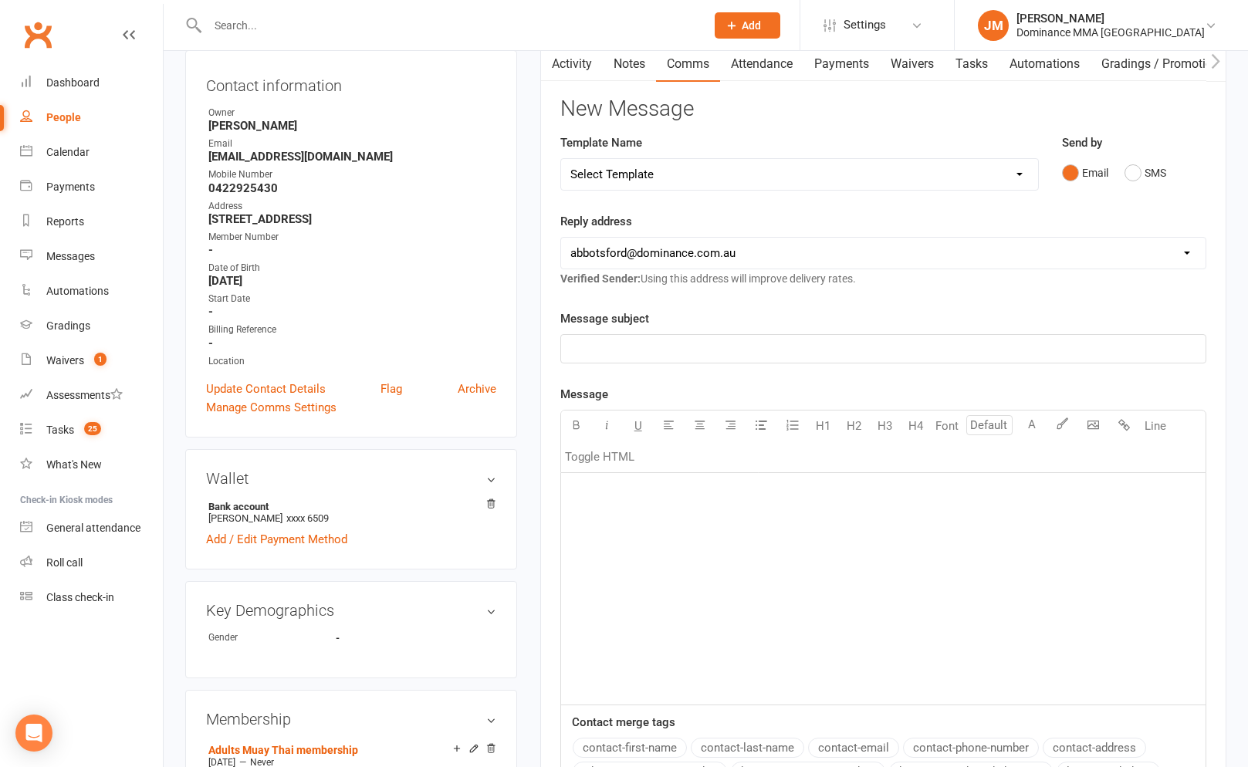
scroll to position [0, 0]
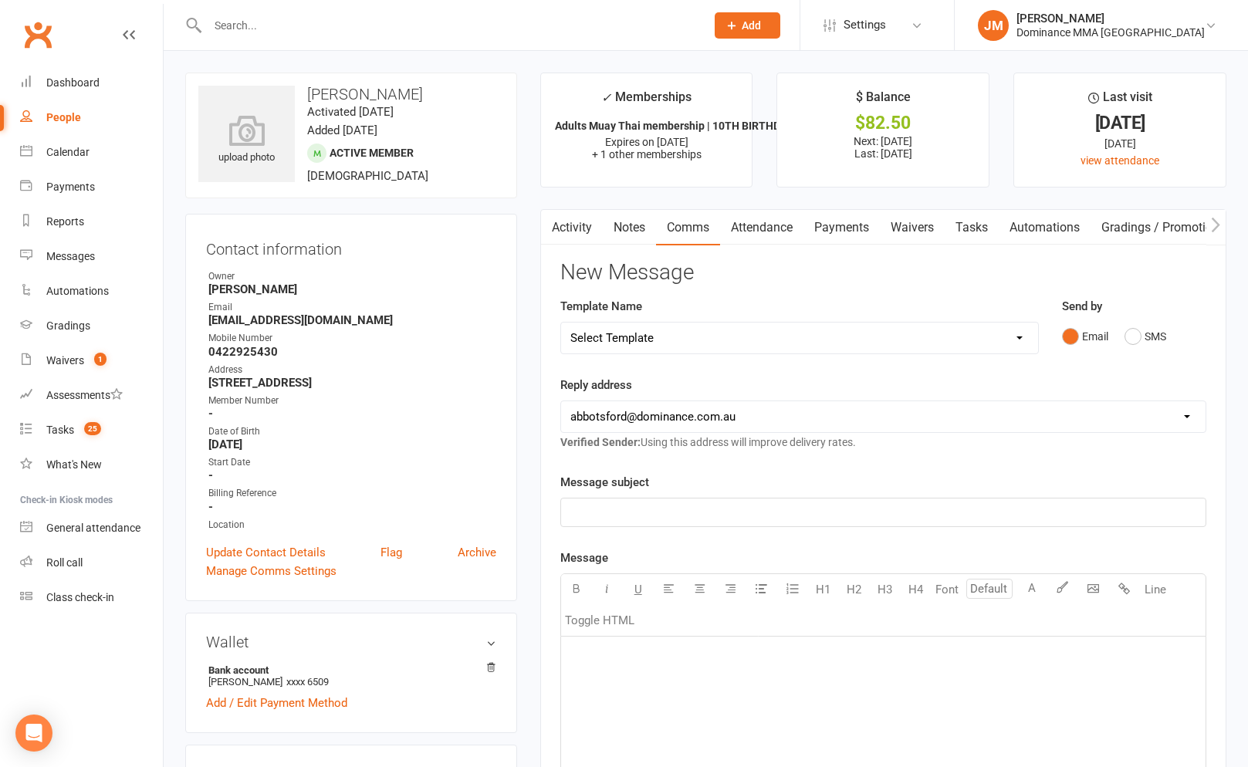
click at [278, 25] on input "text" at bounding box center [448, 26] width 491 height 22
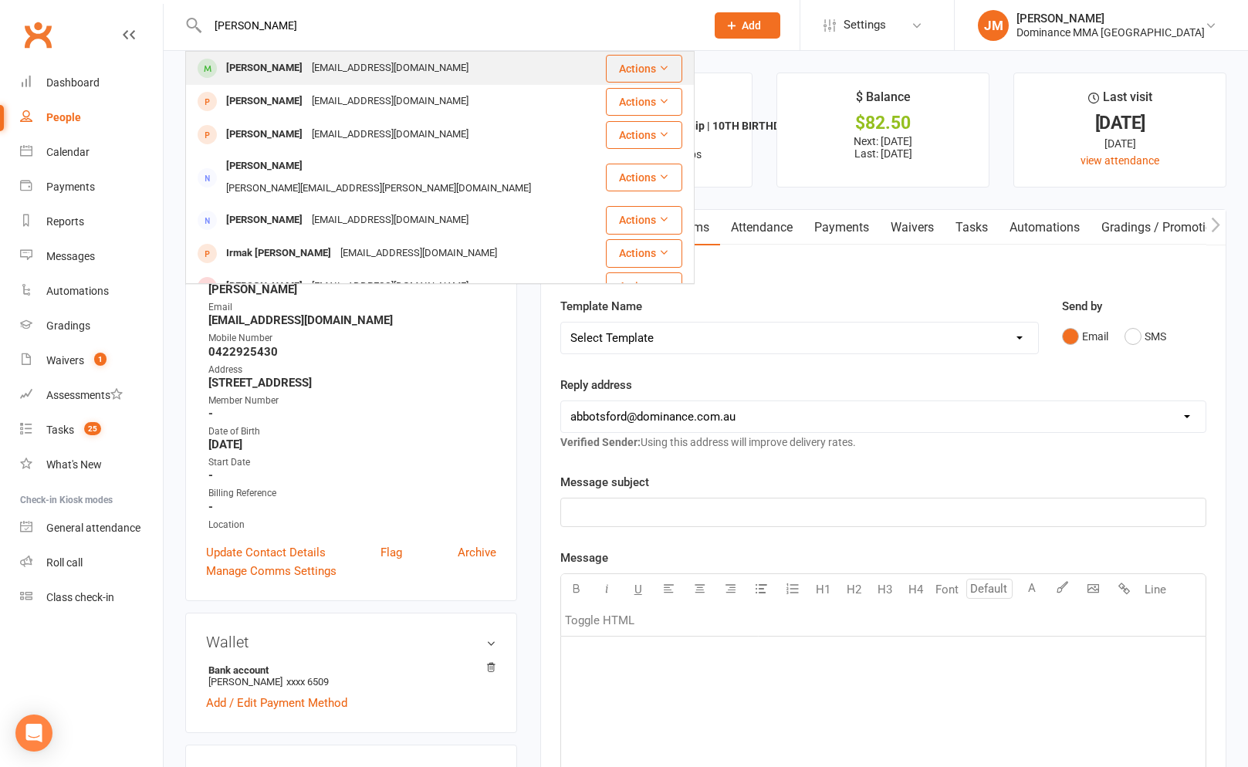
type input "tara vakil"
click at [347, 60] on div "taravakil02@gmail.com" at bounding box center [390, 68] width 166 height 22
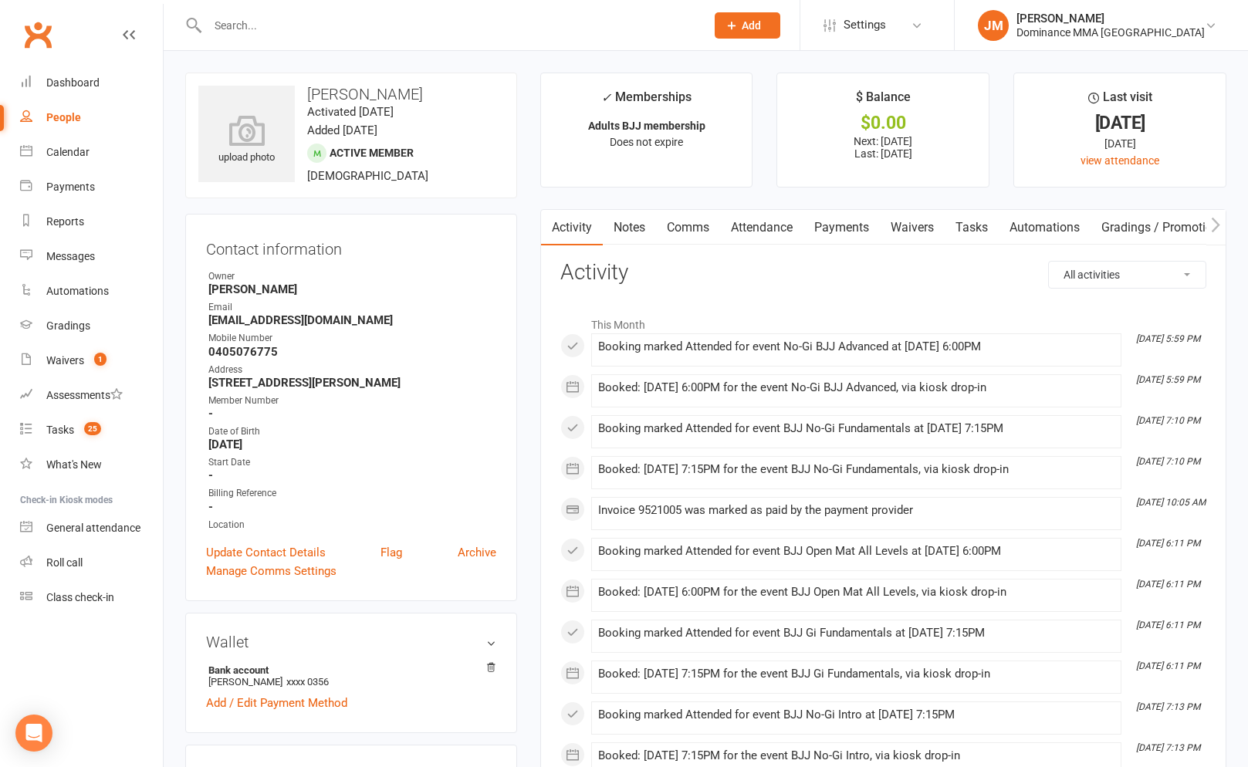
click at [914, 231] on link "Waivers" at bounding box center [912, 227] width 65 height 35
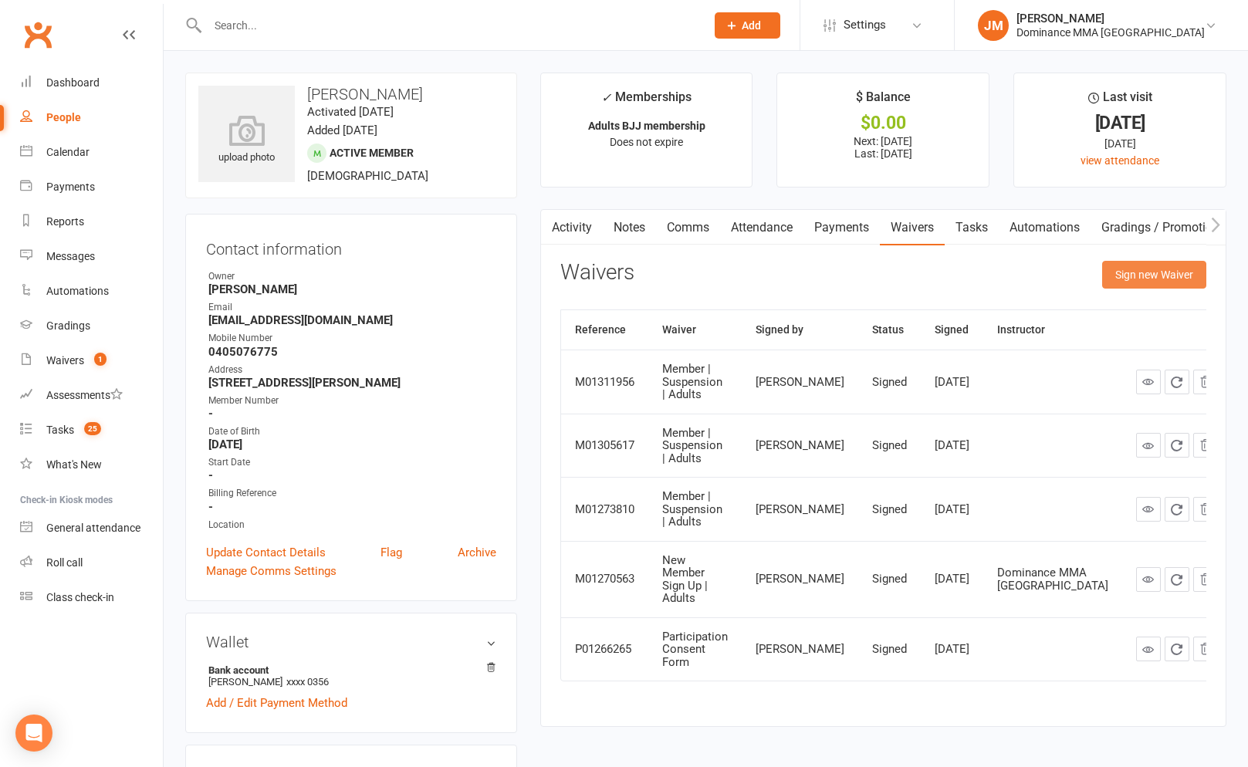
click at [1146, 266] on button "Sign new Waiver" at bounding box center [1154, 275] width 104 height 28
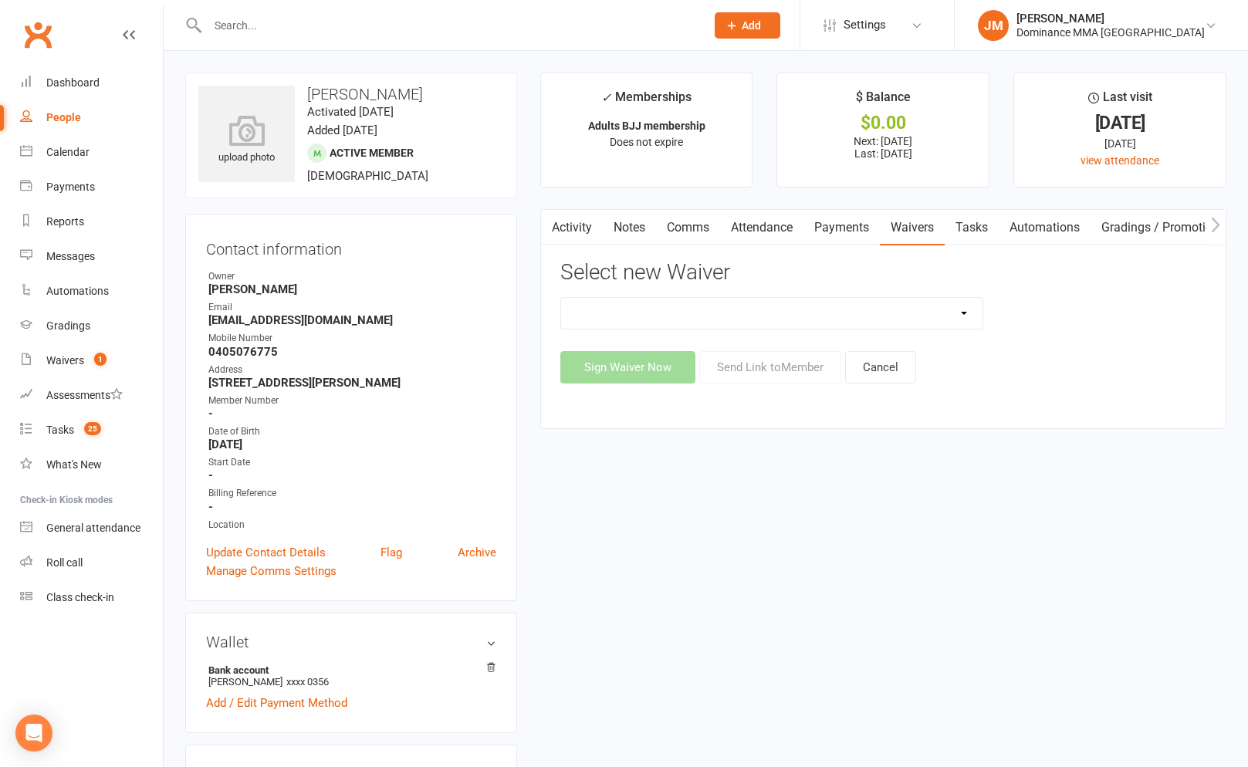
click at [695, 317] on select "Member | Cancellation | Adults Member | Injury Report Form (FOH staff use only)…" at bounding box center [771, 313] width 421 height 31
select select "7287"
click at [730, 369] on button "Send Link to Member" at bounding box center [770, 367] width 142 height 32
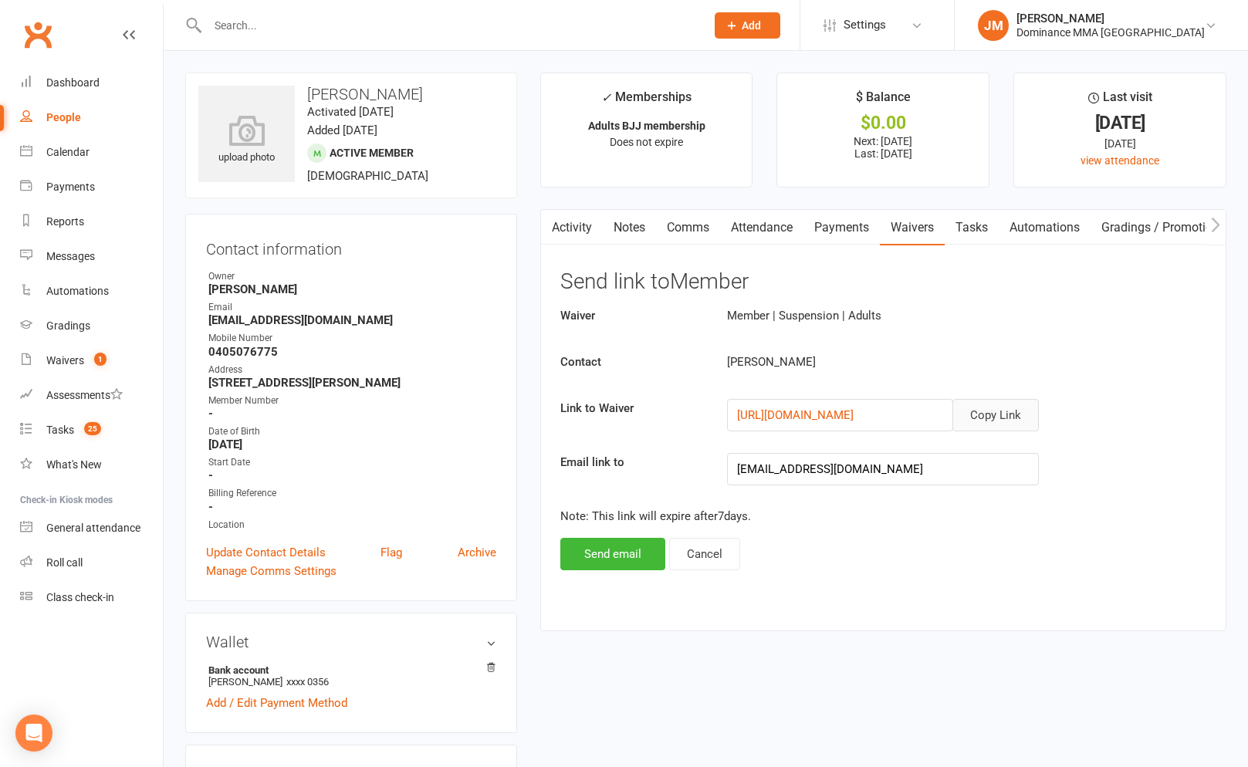
click at [1009, 412] on button "Copy Link" at bounding box center [995, 415] width 86 height 32
click at [704, 221] on link "Comms" at bounding box center [688, 227] width 64 height 35
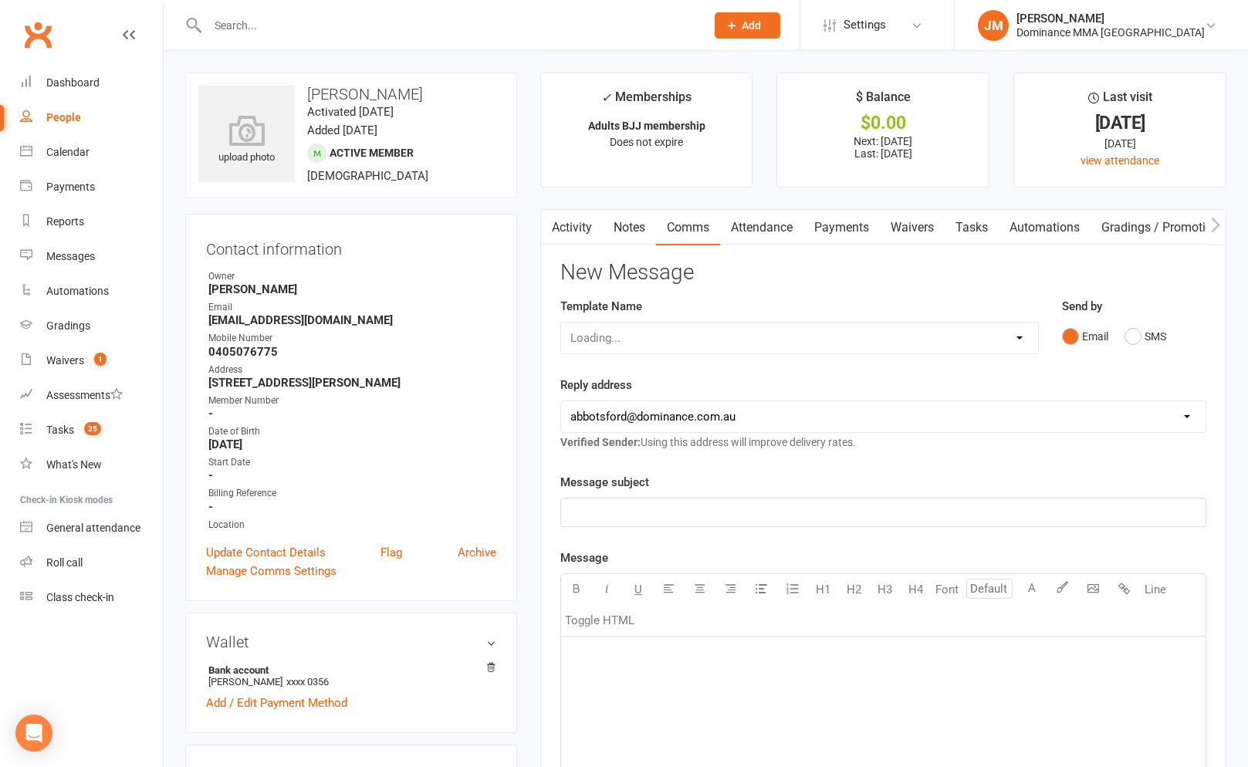
click at [703, 348] on div "Loading..." at bounding box center [799, 338] width 478 height 32
click at [701, 345] on select "Select Template [Email] MARKETING | 10TH BIRTHDAY SPECIAL | CANCELLED MEMBERS […" at bounding box center [799, 338] width 477 height 31
select select "8"
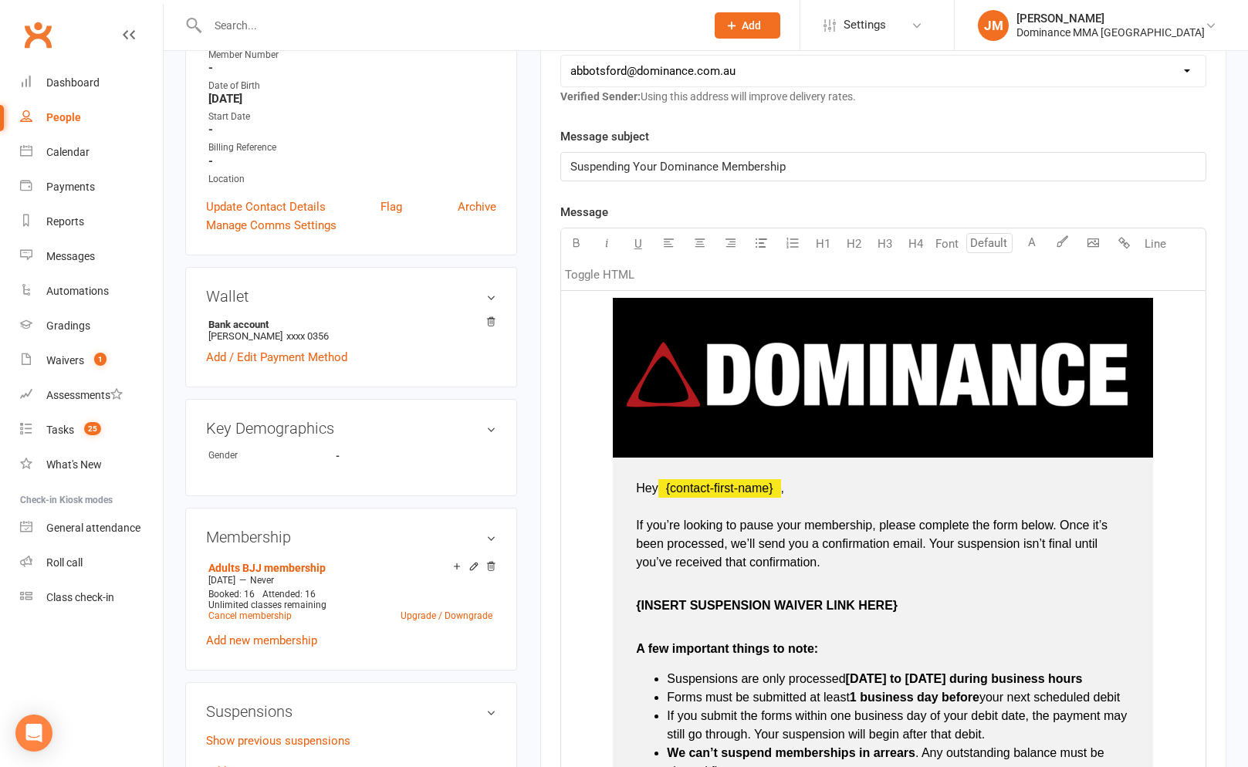
scroll to position [405, 0]
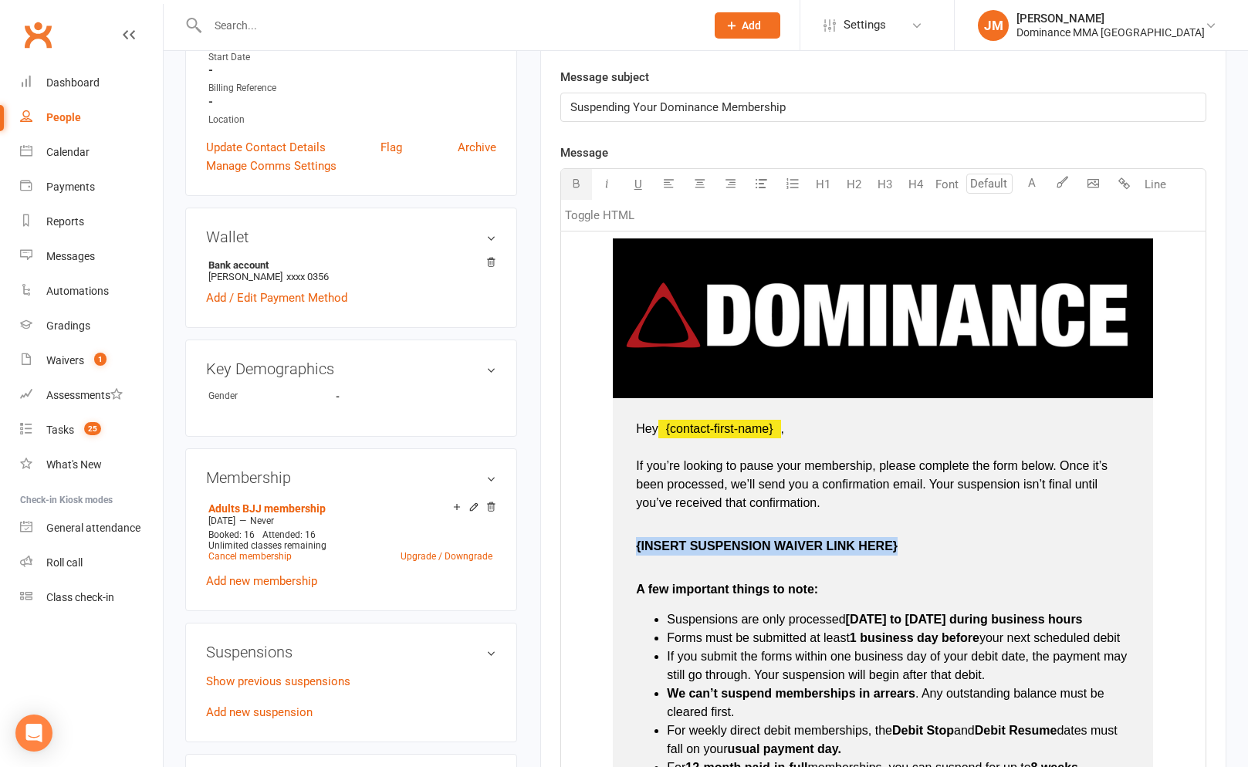
drag, startPoint x: 934, startPoint y: 552, endPoint x: 637, endPoint y: 543, distance: 296.4
click at [637, 543] on p "{INSERT SUSPENSION WAIVER LINK HERE}" at bounding box center [883, 536] width 494 height 37
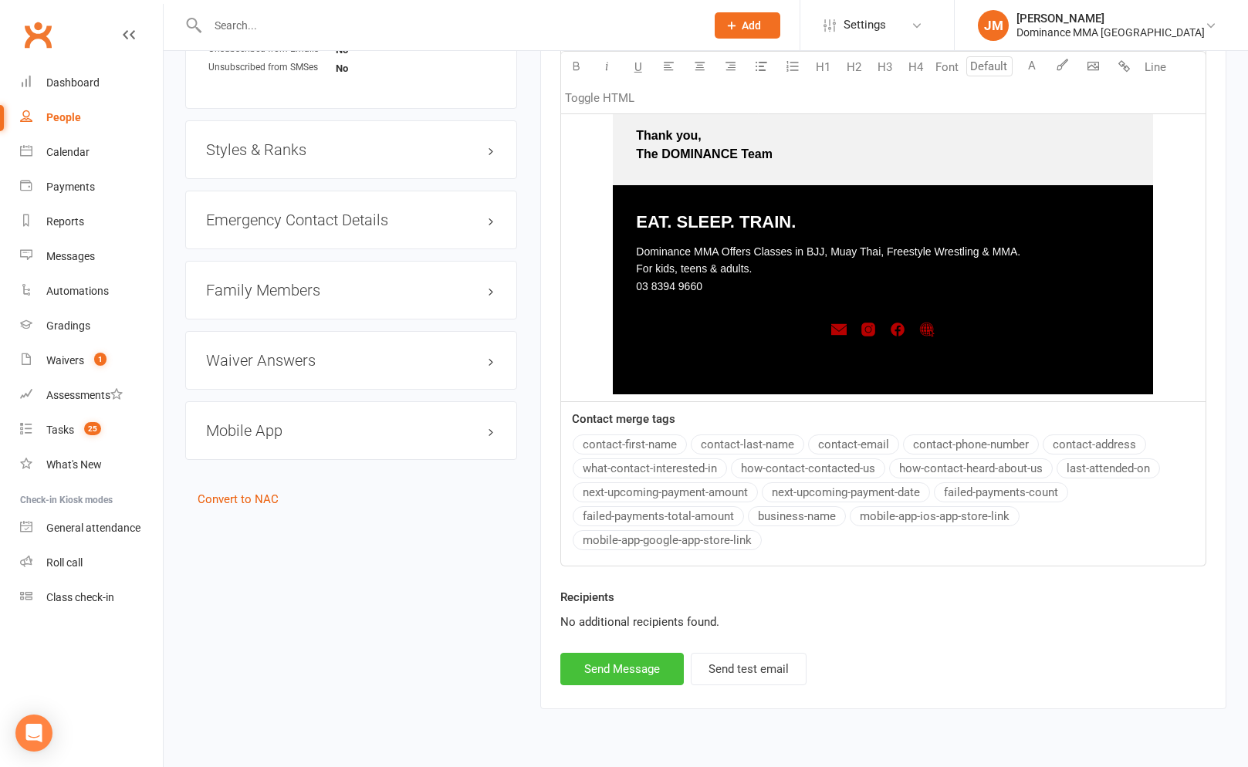
scroll to position [1172, 0]
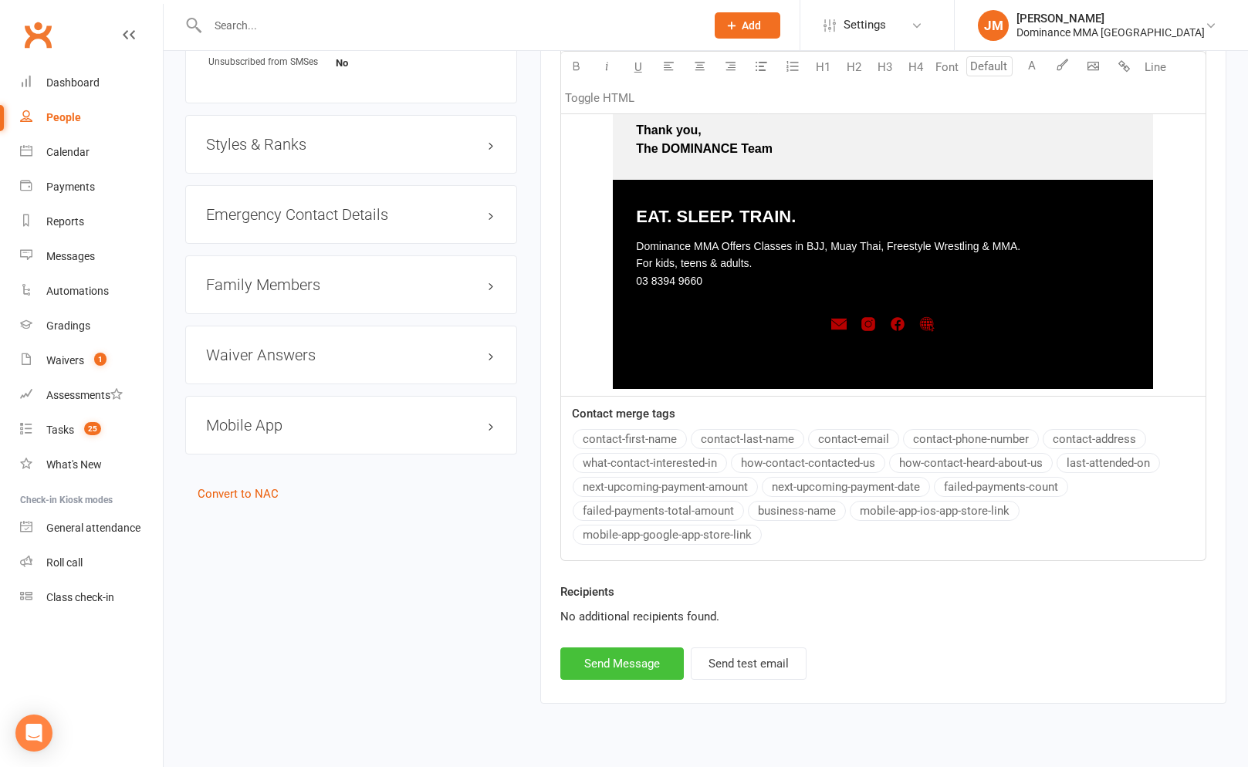
click at [599, 648] on button "Send Message" at bounding box center [621, 663] width 123 height 32
select select
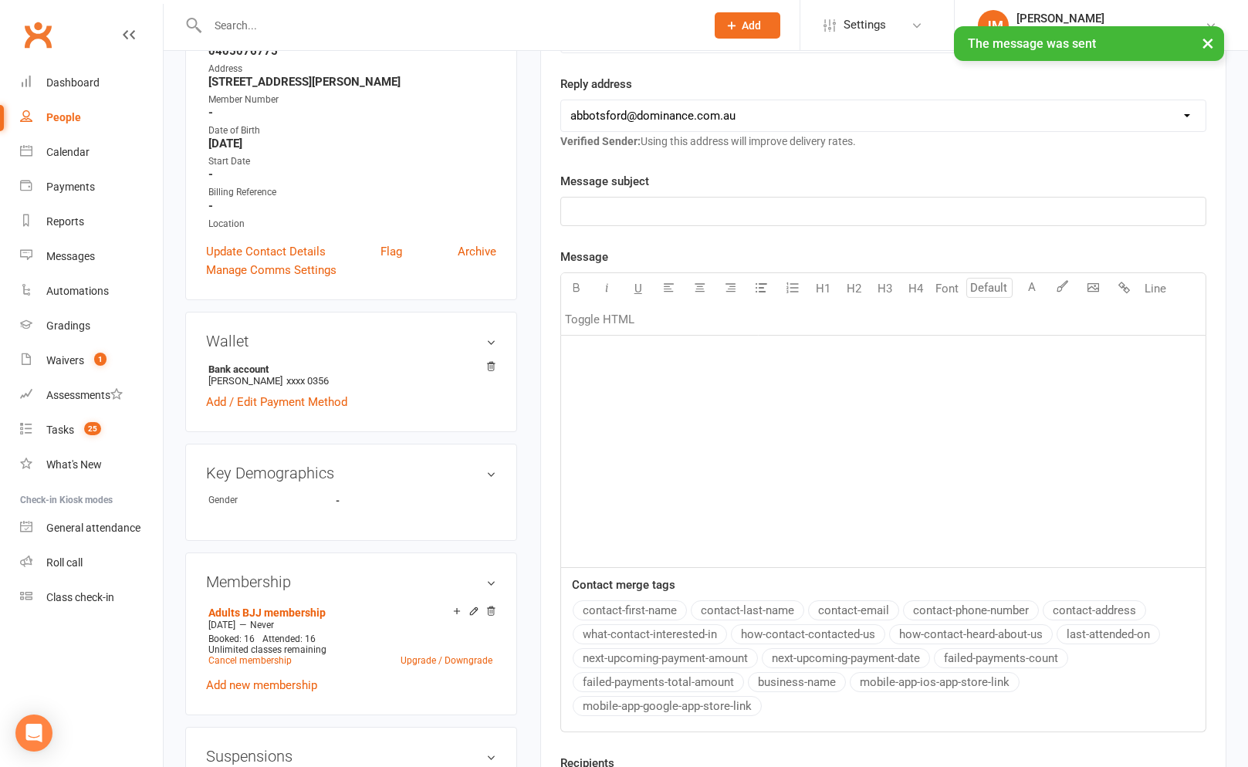
scroll to position [0, 0]
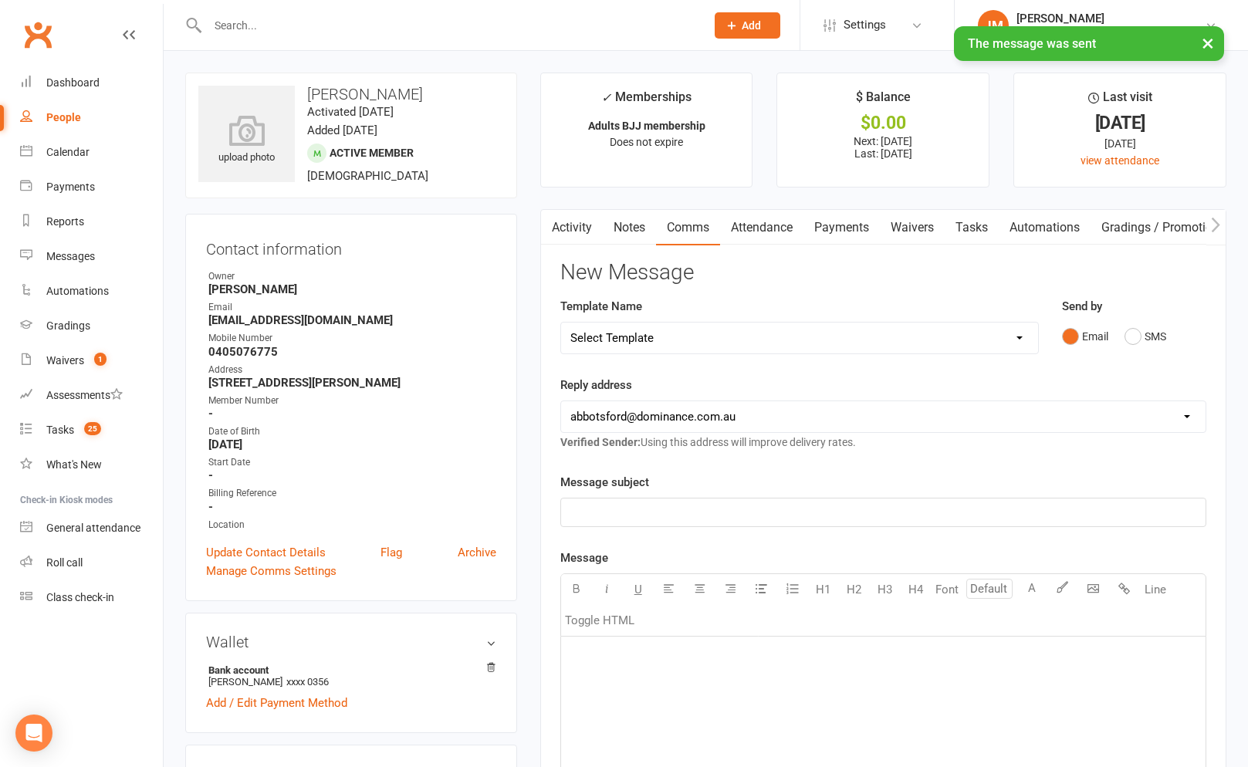
click at [626, 223] on link "Notes" at bounding box center [629, 227] width 53 height 35
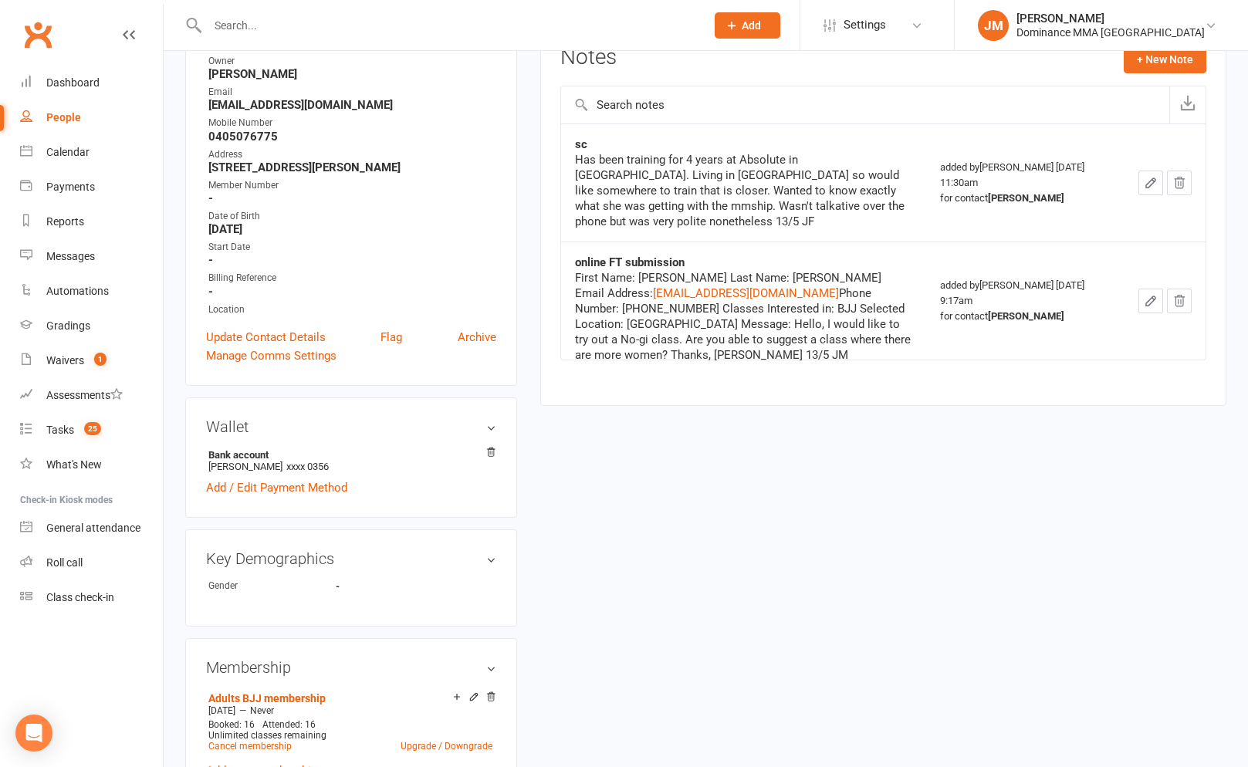
scroll to position [542, 0]
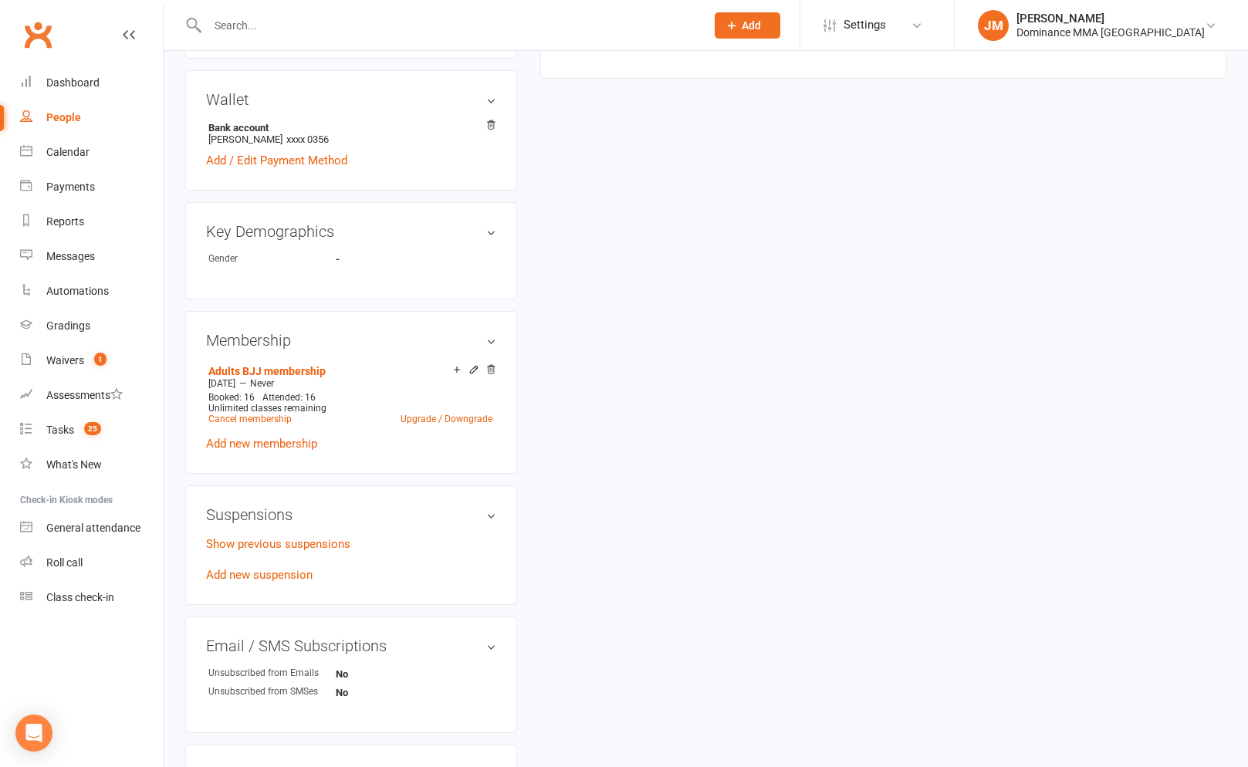
click at [257, 15] on input "text" at bounding box center [448, 26] width 491 height 22
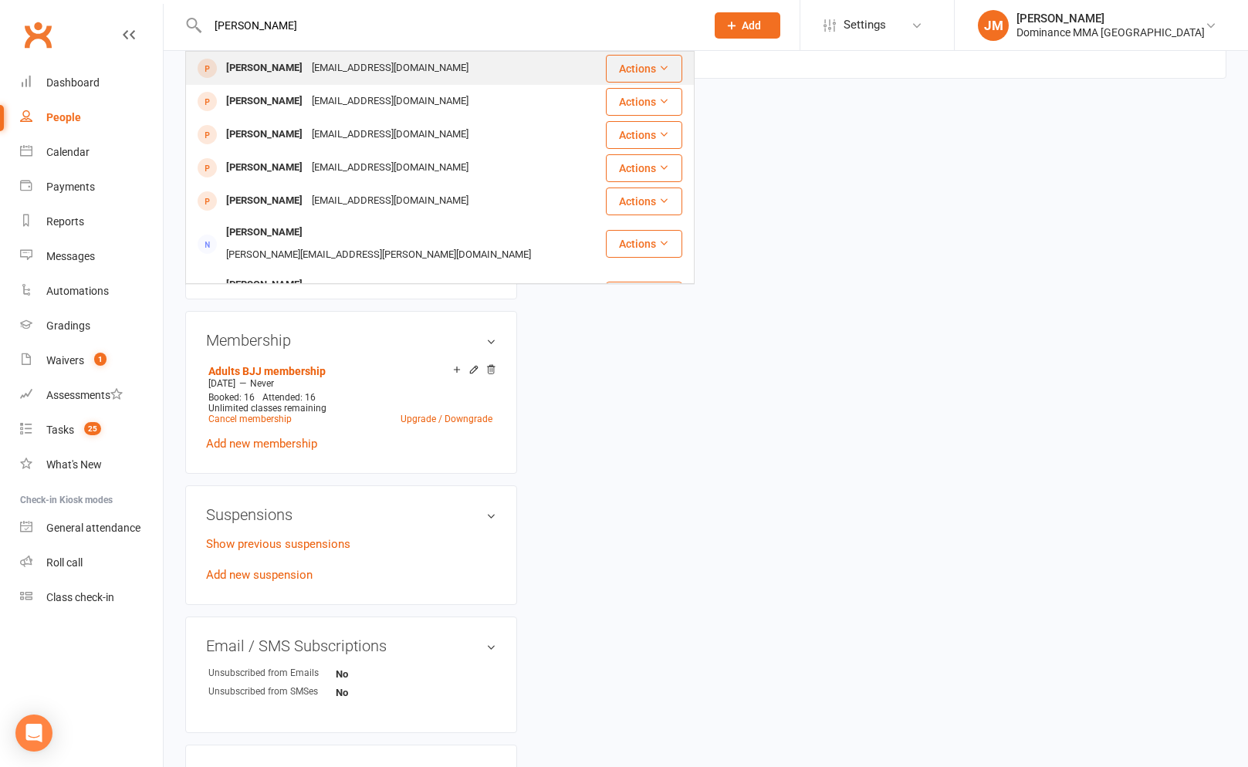
type input "jonty ohara"
click at [307, 62] on div "jontyohara28@gmail.com" at bounding box center [390, 68] width 166 height 22
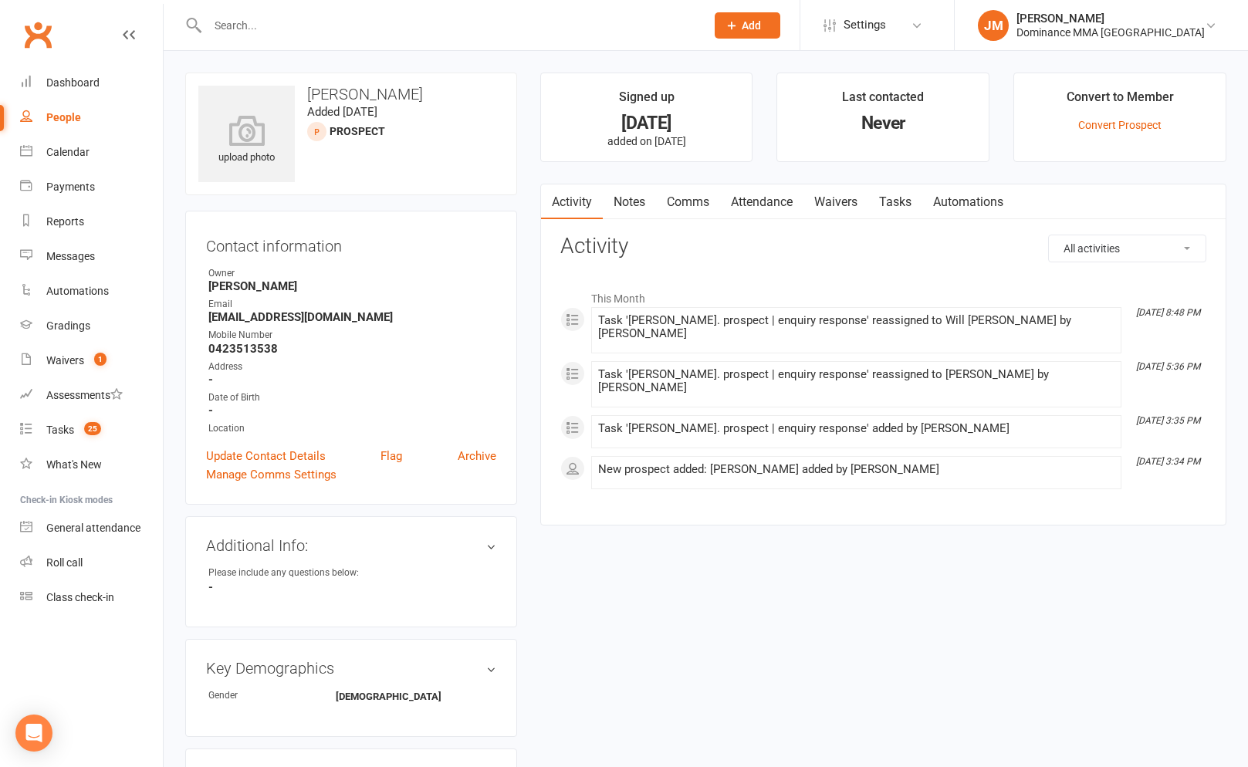
click at [646, 208] on link "Notes" at bounding box center [629, 201] width 53 height 35
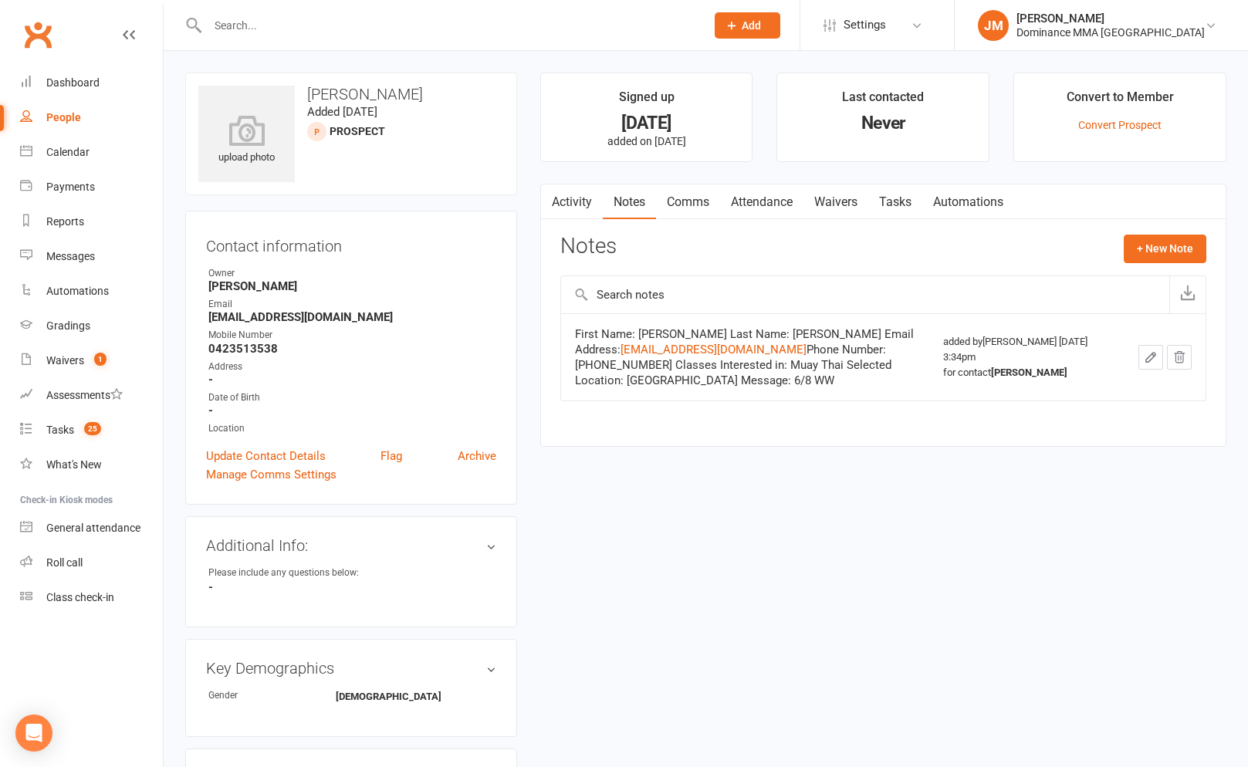
drag, startPoint x: 722, startPoint y: 484, endPoint x: 711, endPoint y: 487, distance: 11.2
click at [720, 485] on div "upload photo Jonty O'Hara Added 6 August, 2025 prospect Contact information Own…" at bounding box center [706, 697] width 1064 height 1248
drag, startPoint x: 798, startPoint y: 186, endPoint x: 793, endPoint y: 194, distance: 9.7
click at [797, 186] on link "Attendance" at bounding box center [761, 201] width 83 height 35
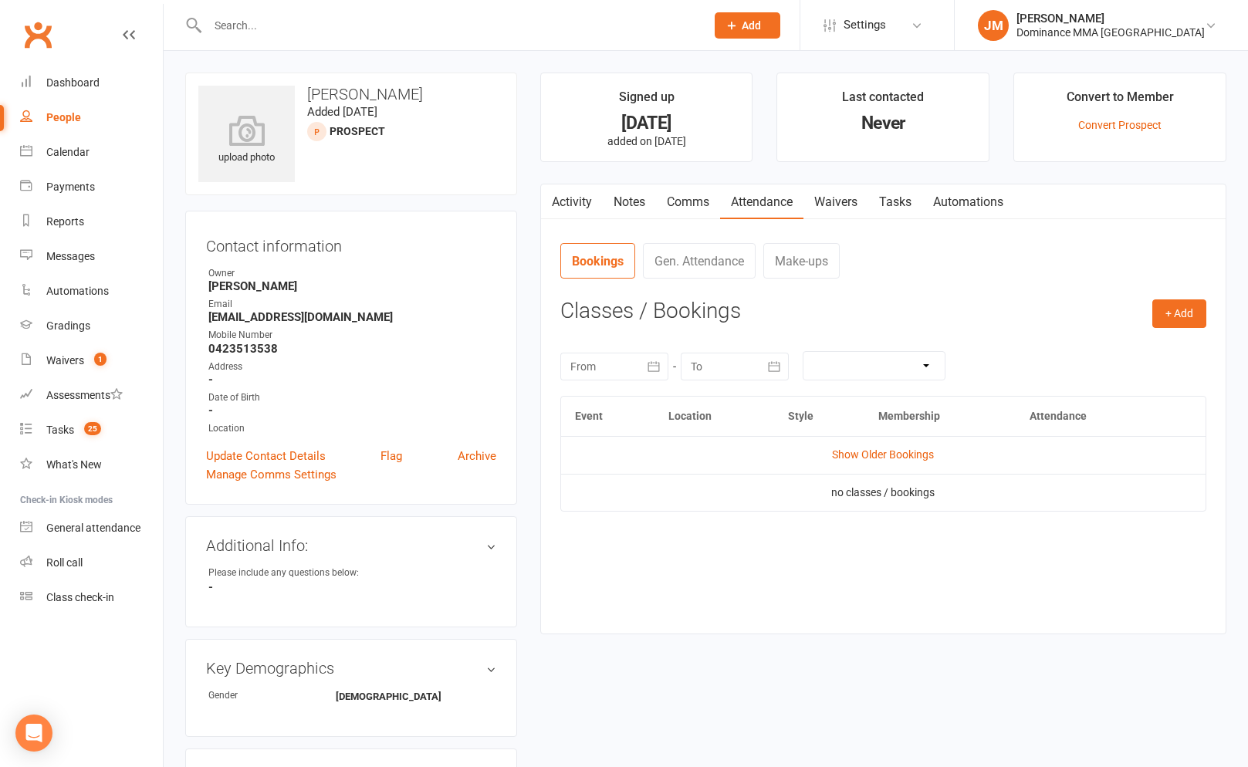
click at [809, 199] on link "Waivers" at bounding box center [835, 201] width 65 height 35
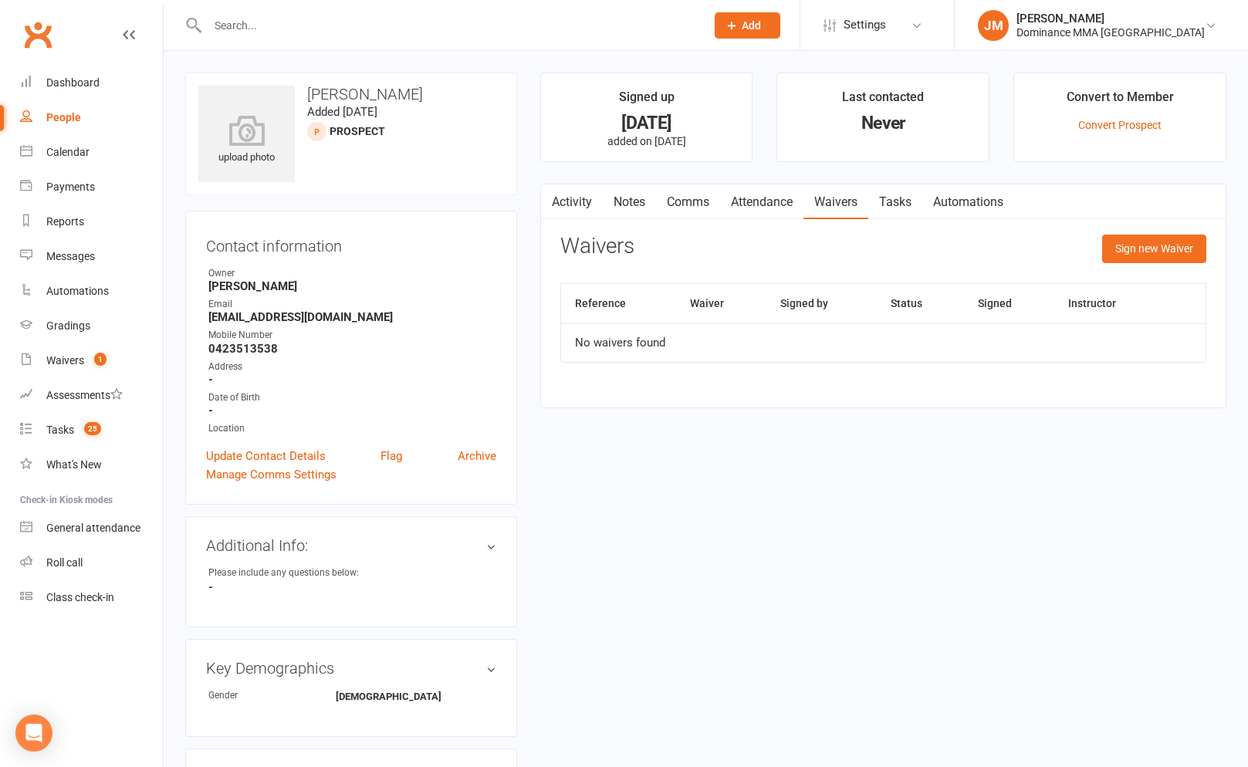
click at [892, 201] on link "Tasks" at bounding box center [895, 201] width 54 height 35
select select "incomplete"
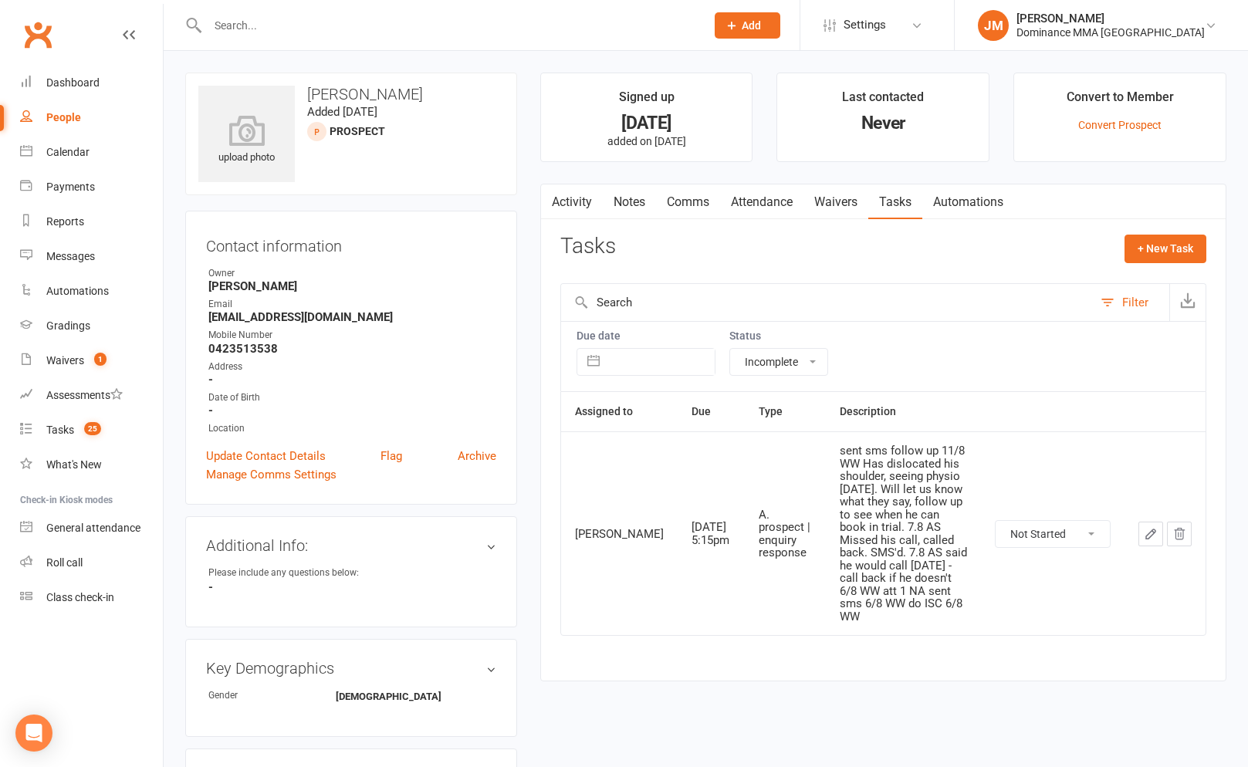
click at [454, 26] on input "text" at bounding box center [448, 26] width 491 height 22
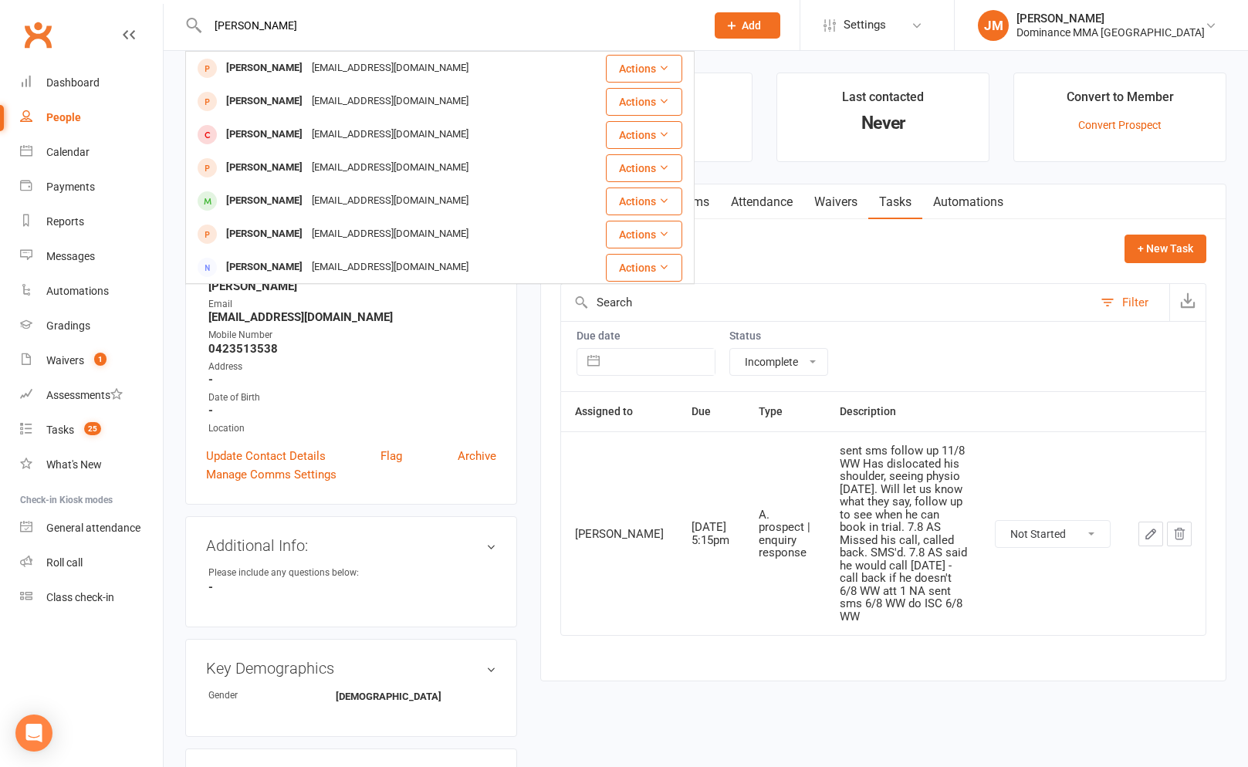
type input "lorenzo"
click at [780, 31] on button "Add" at bounding box center [747, 25] width 66 height 26
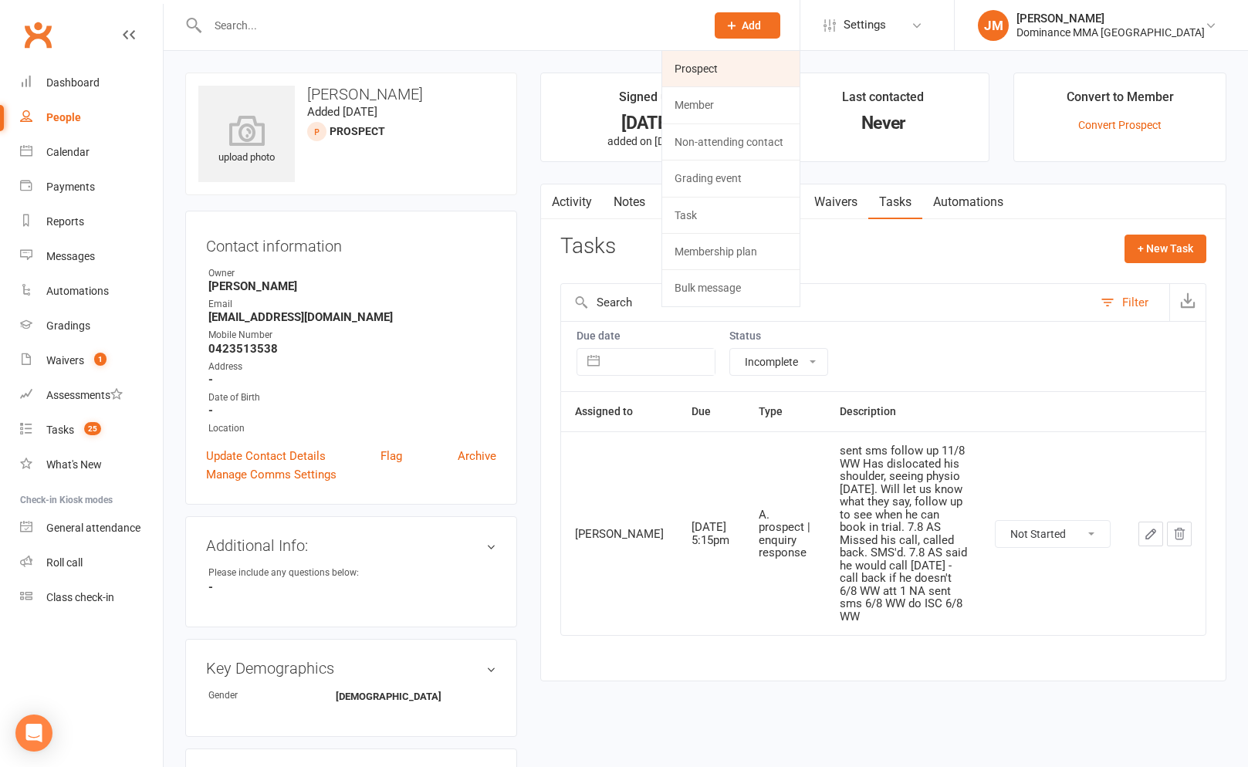
click at [758, 63] on link "Prospect" at bounding box center [730, 68] width 137 height 35
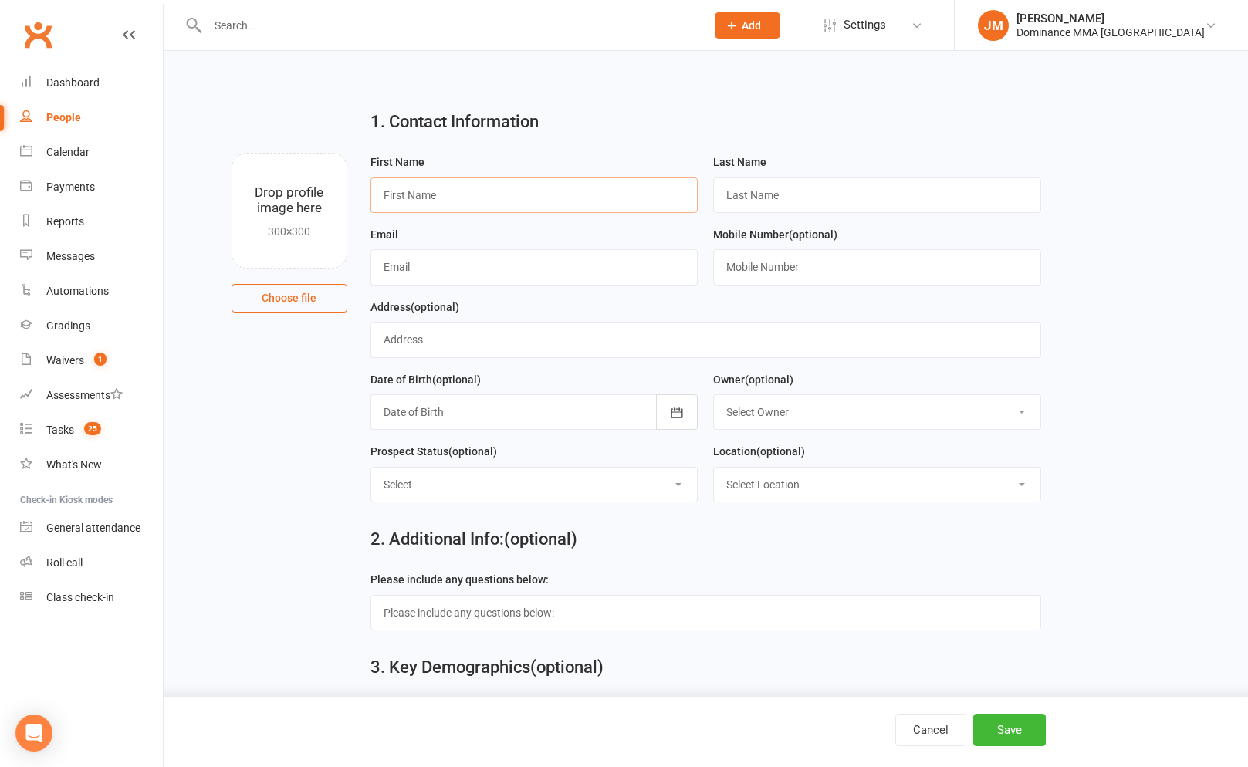
click at [505, 202] on input "text" at bounding box center [534, 194] width 328 height 35
type input "Lorenzo"
type input "Neyt"
type input "lorenzo.neyt@gmail.com"
type input "0405945318"
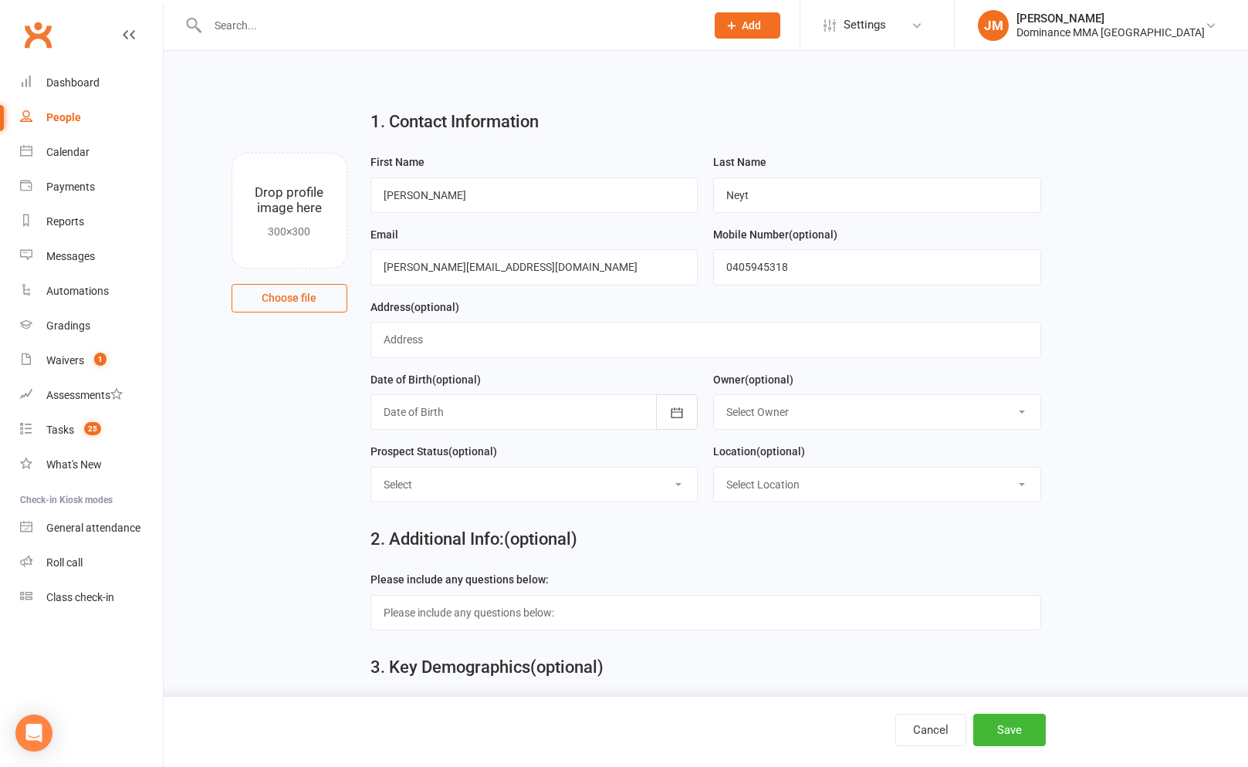
click at [483, 481] on select "Select ENQUIRY WEBSITE ENQUIRY GOOGLE ADS ENQUIRY META ADS ENQUIRY DROPPED DROP…" at bounding box center [534, 485] width 326 height 34
select select "ENQUIRY"
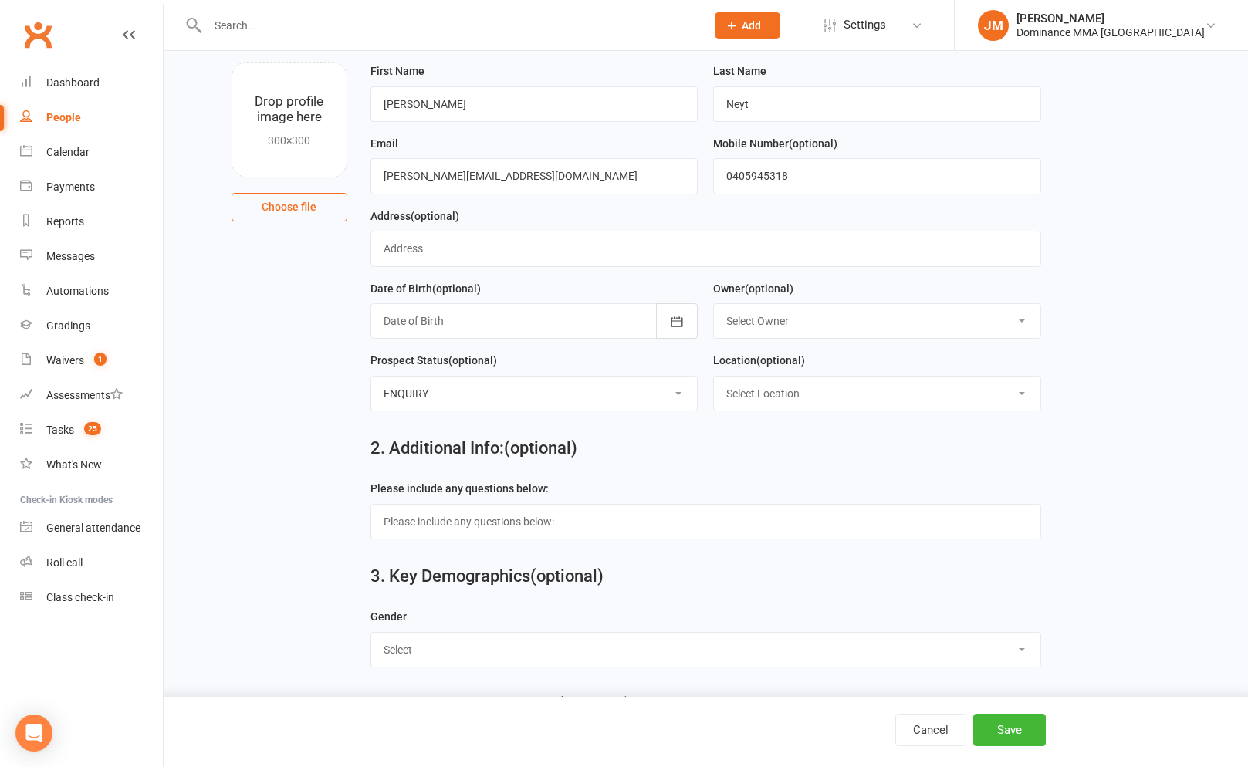
scroll to position [289, 0]
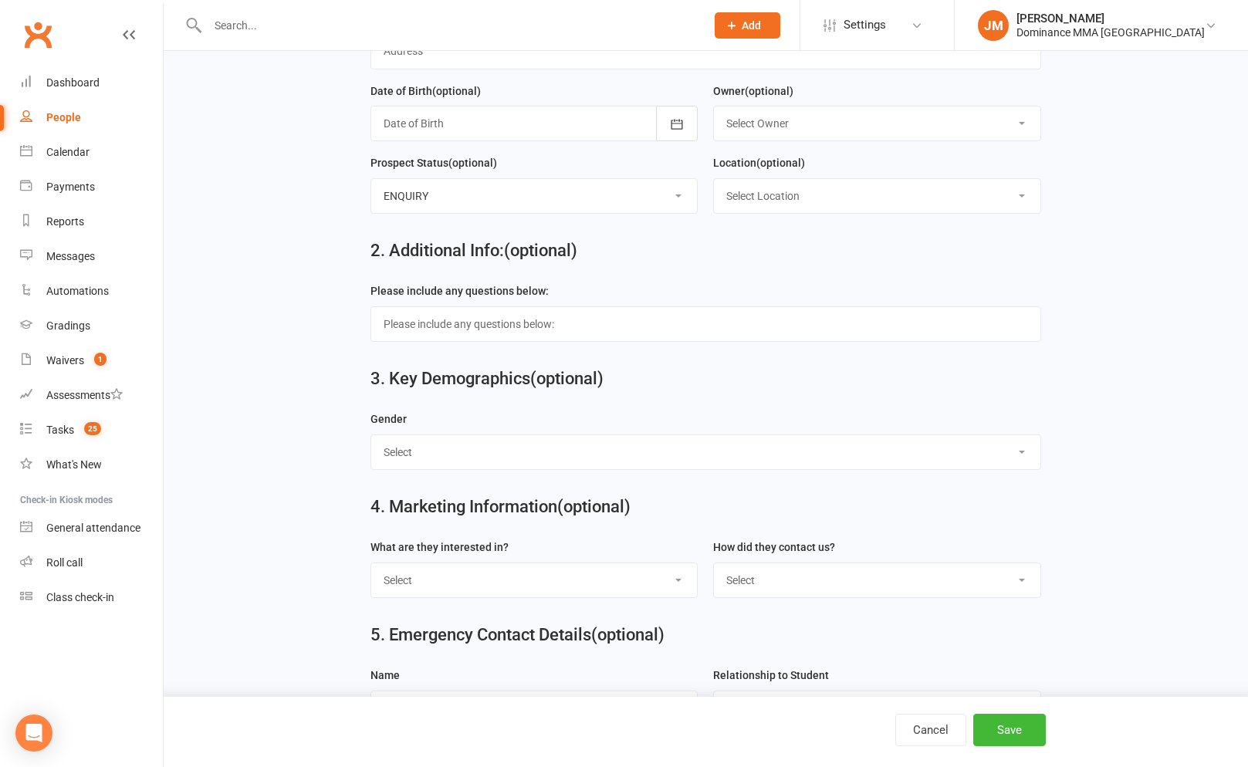
click at [524, 579] on select "Select BJJ Muay Thai MMA Kids Teens Muay Thai Teens BJJ Freestyle Wrestling" at bounding box center [534, 580] width 326 height 34
select select "Muay Thai"
click at [750, 593] on select "Select Phone Website enquiry form In-Facility Email Marketing Lead" at bounding box center [877, 580] width 326 height 34
select select "Website enquiry form"
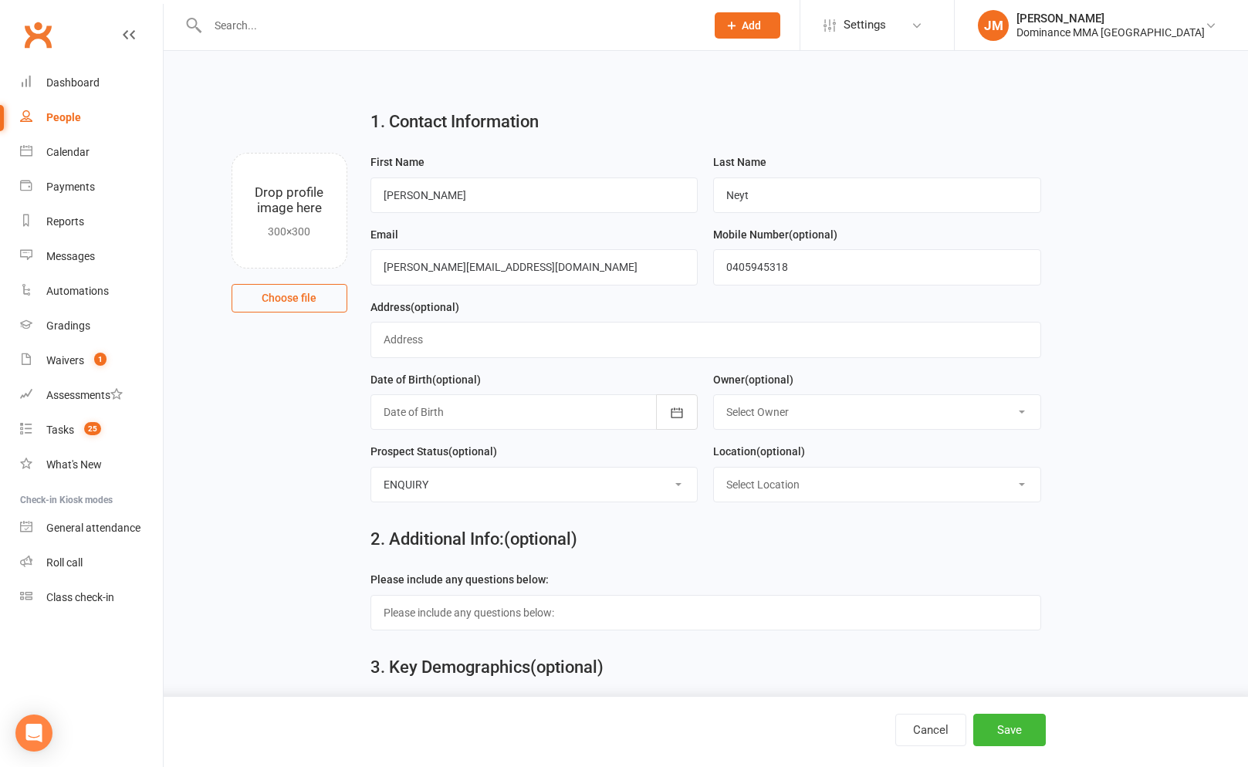
scroll to position [550, 0]
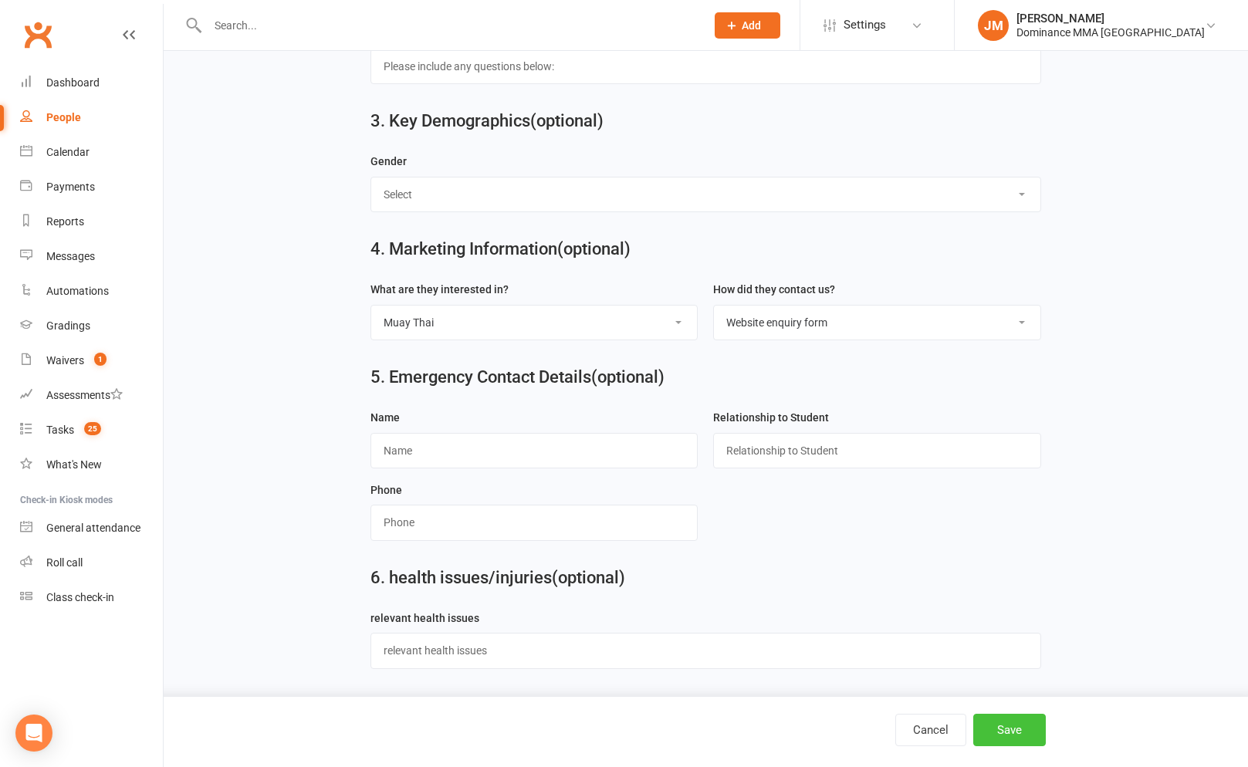
click at [986, 731] on button "Save" at bounding box center [1009, 730] width 73 height 32
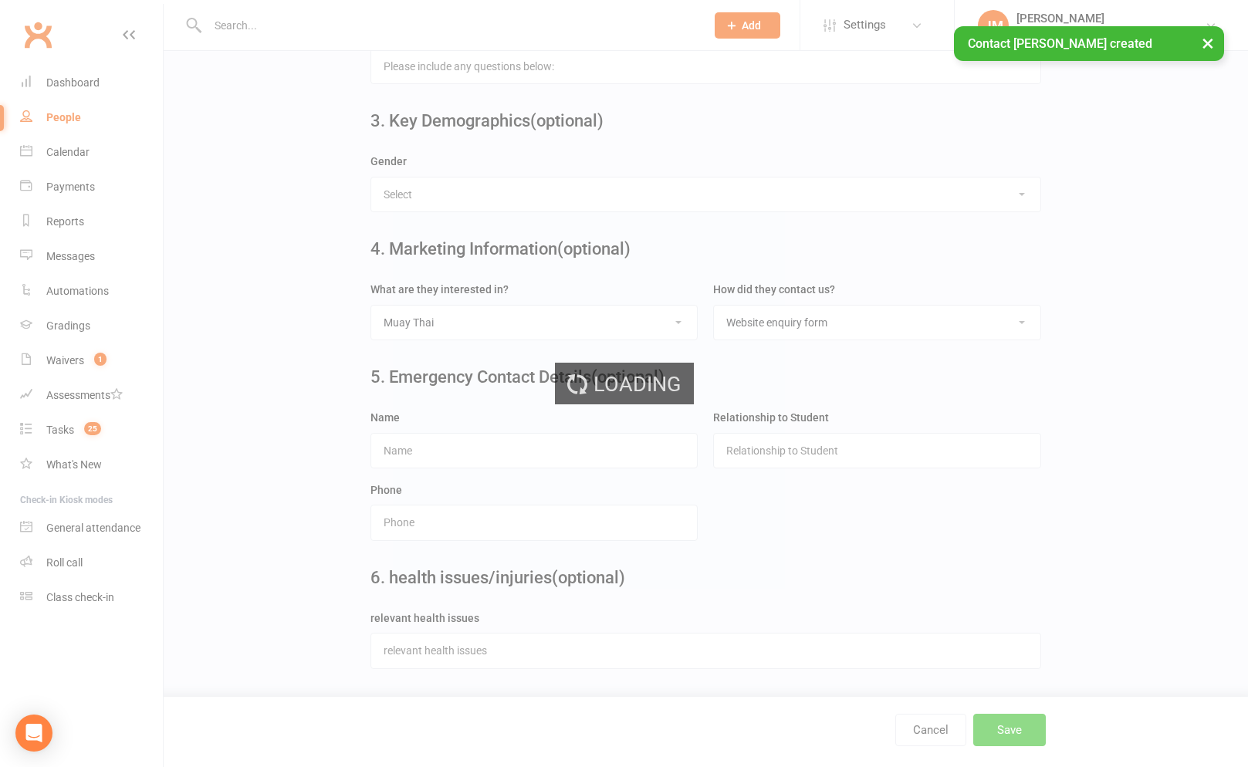
scroll to position [0, 0]
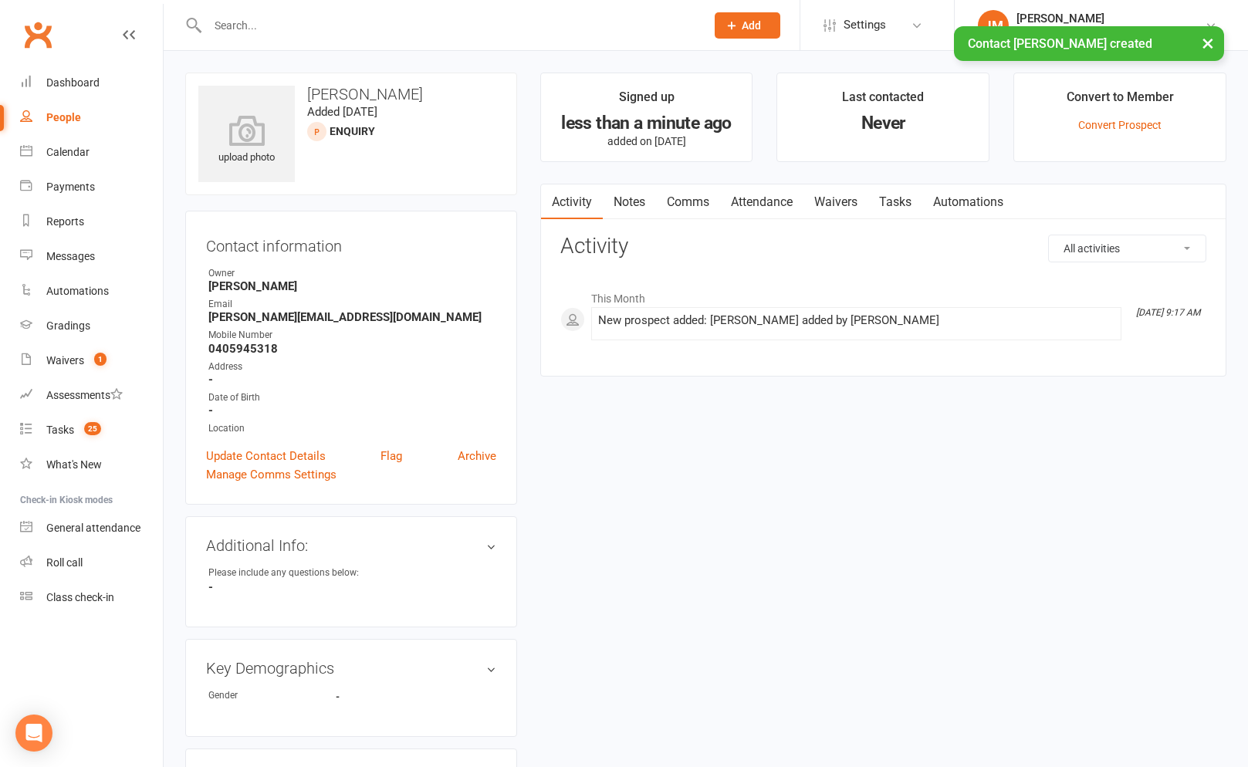
drag, startPoint x: 618, startPoint y: 203, endPoint x: 662, endPoint y: 226, distance: 49.7
click at [619, 203] on link "Notes" at bounding box center [629, 201] width 53 height 35
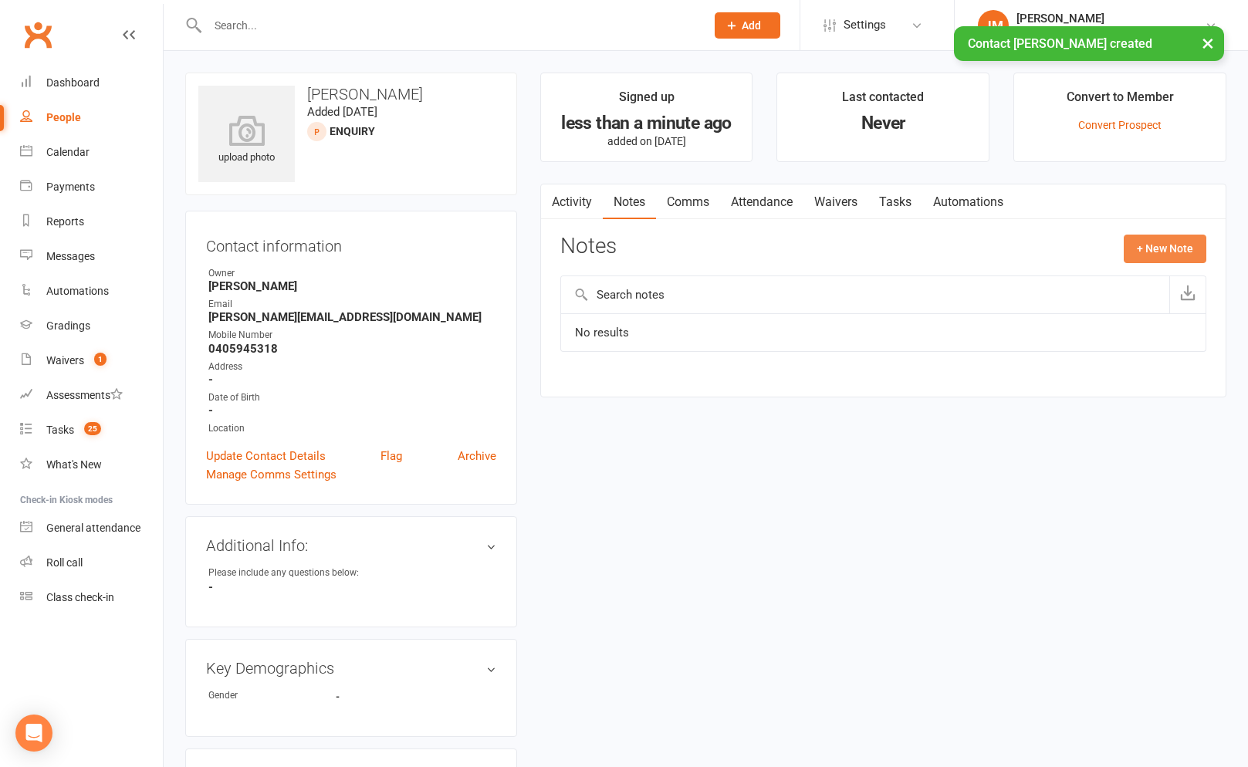
click at [1150, 248] on button "+ New Note" at bounding box center [1164, 249] width 83 height 28
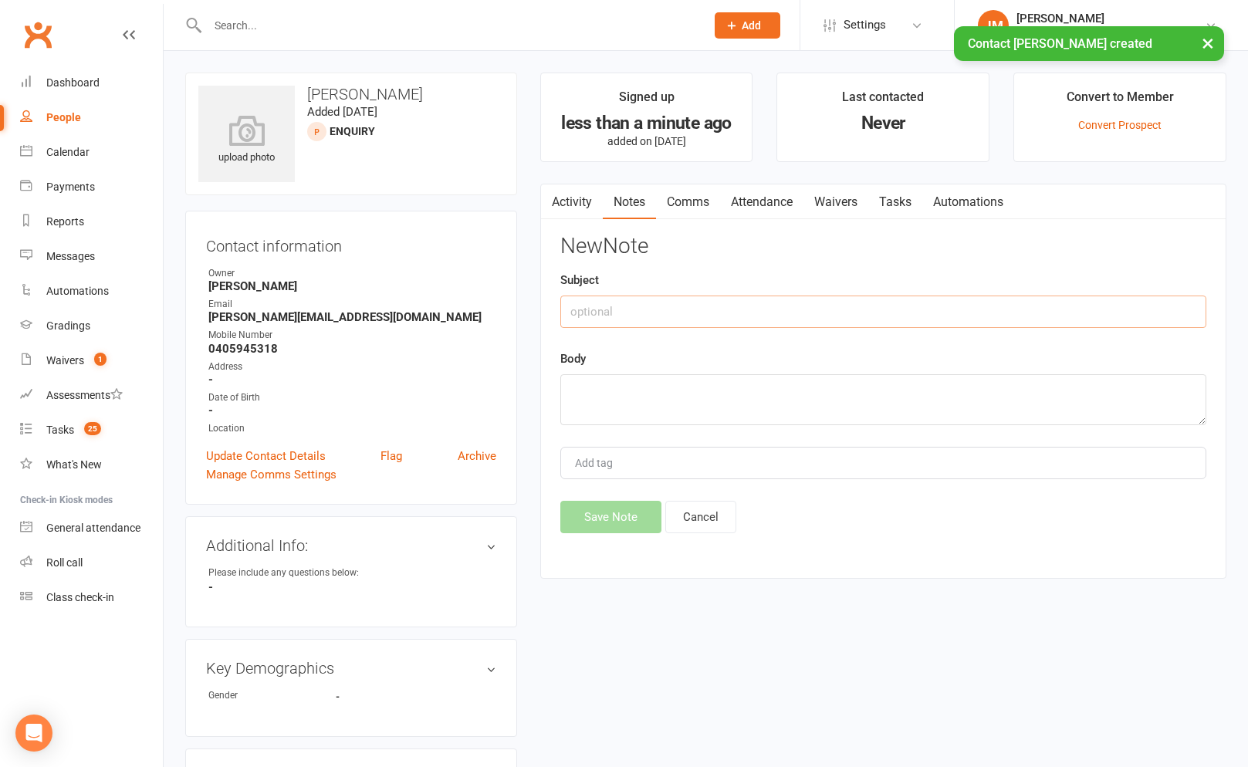
click at [676, 309] on input "text" at bounding box center [883, 312] width 646 height 32
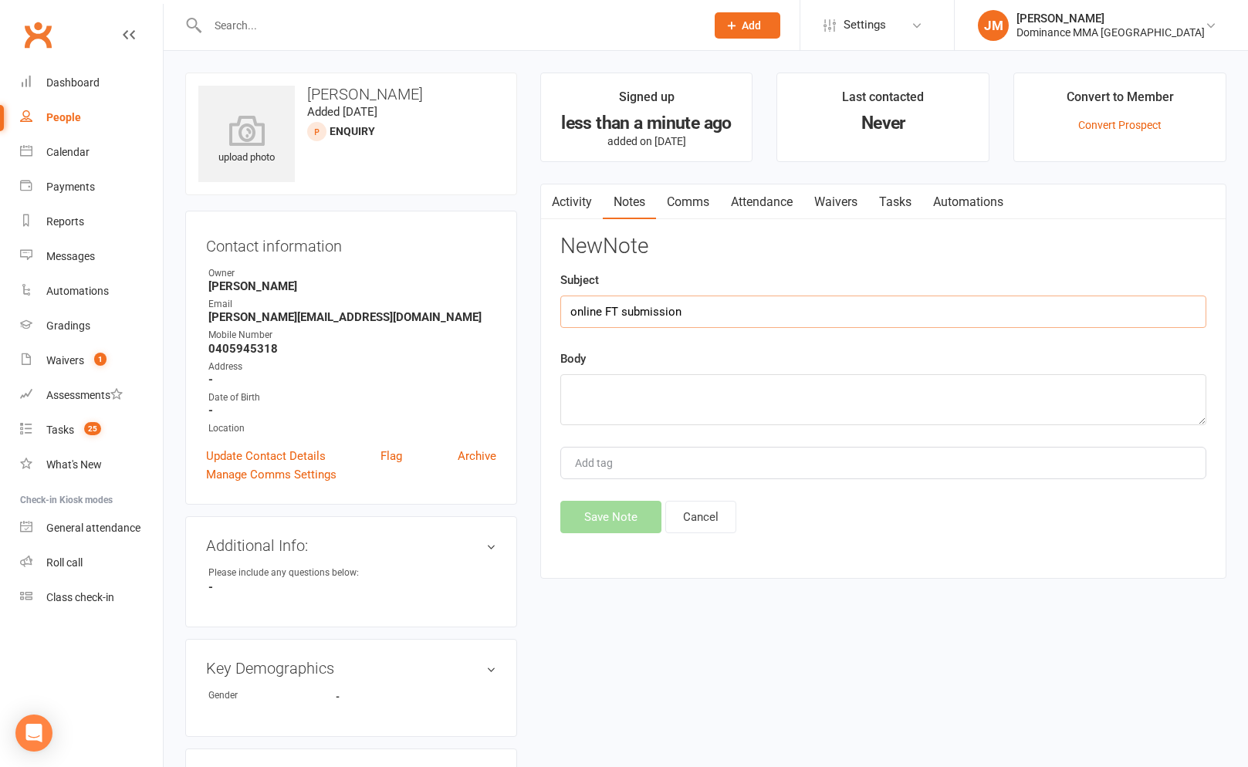
type input "online FT submission"
paste textarea "First Name: Lorenzo Last Name: Neyt Email Address: lorenzo.neyt@gmail.com Phone…"
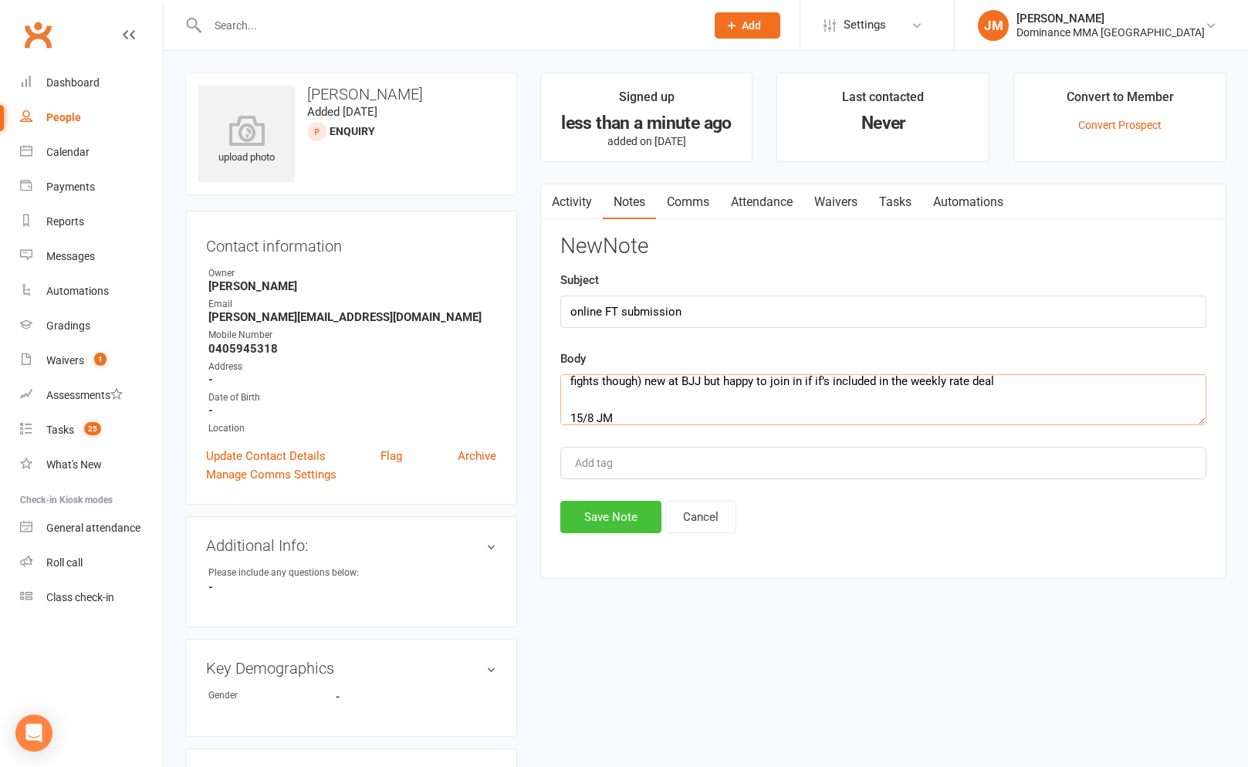
type textarea "First Name: Lorenzo Last Name: Neyt Email Address: lorenzo.neyt@gmail.com Phone…"
click at [615, 522] on button "Save Note" at bounding box center [610, 517] width 101 height 32
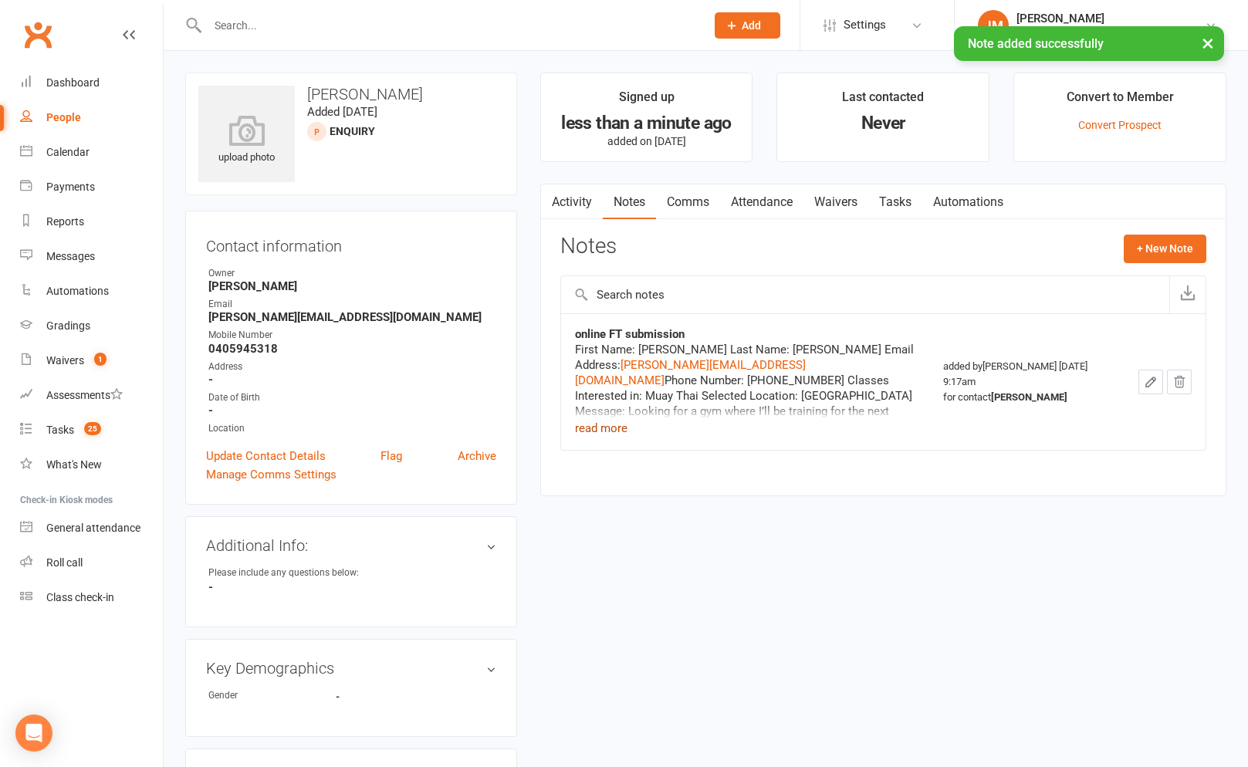
click at [609, 431] on button "read more" at bounding box center [601, 428] width 52 height 19
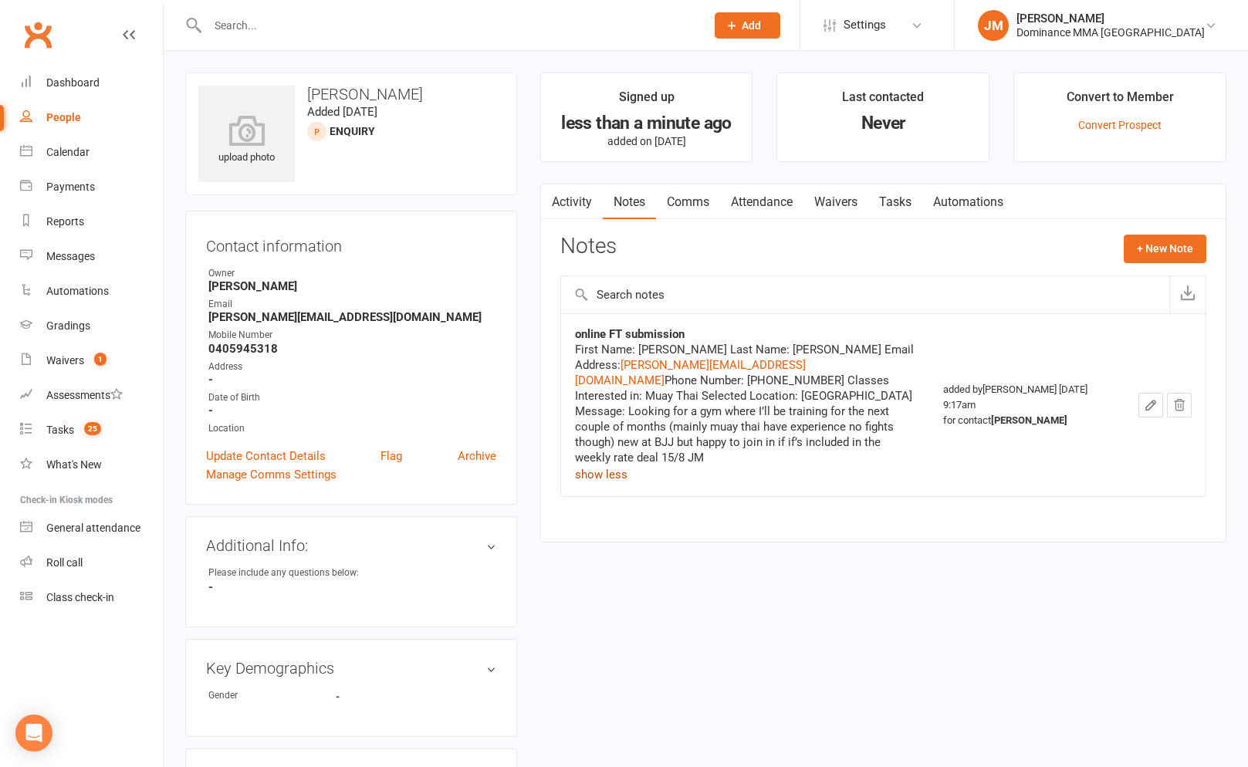
click at [703, 202] on link "Comms" at bounding box center [688, 201] width 64 height 35
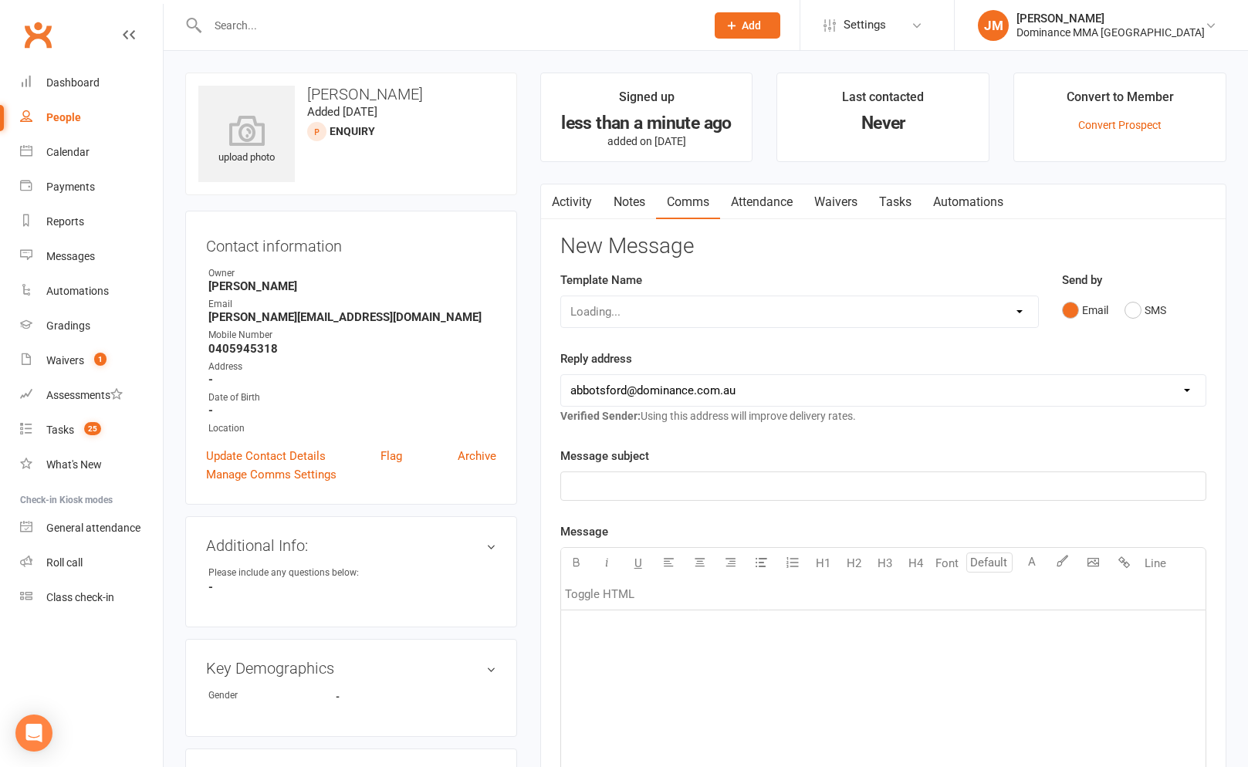
drag, startPoint x: 755, startPoint y: 208, endPoint x: 788, endPoint y: 207, distance: 33.2
click at [755, 208] on link "Attendance" at bounding box center [761, 201] width 83 height 35
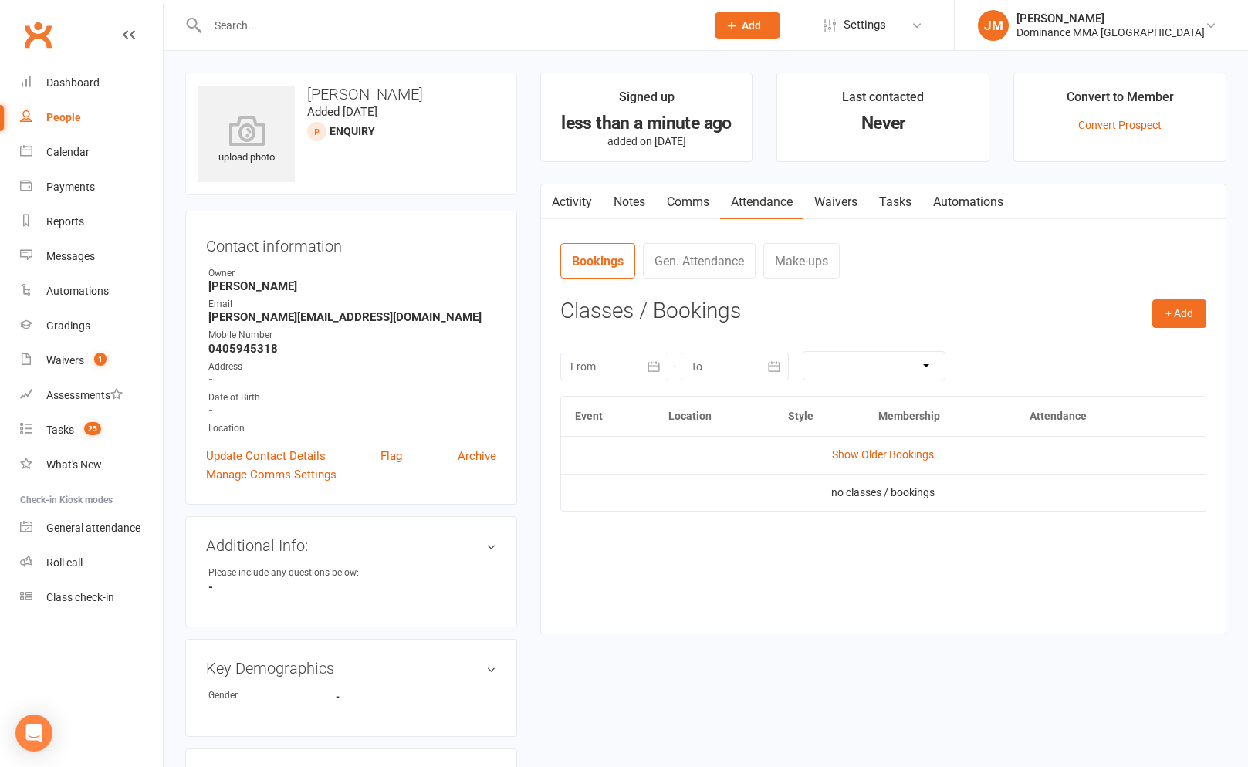
drag, startPoint x: 815, startPoint y: 204, endPoint x: 885, endPoint y: 209, distance: 70.4
click at [815, 204] on link "Waivers" at bounding box center [835, 201] width 65 height 35
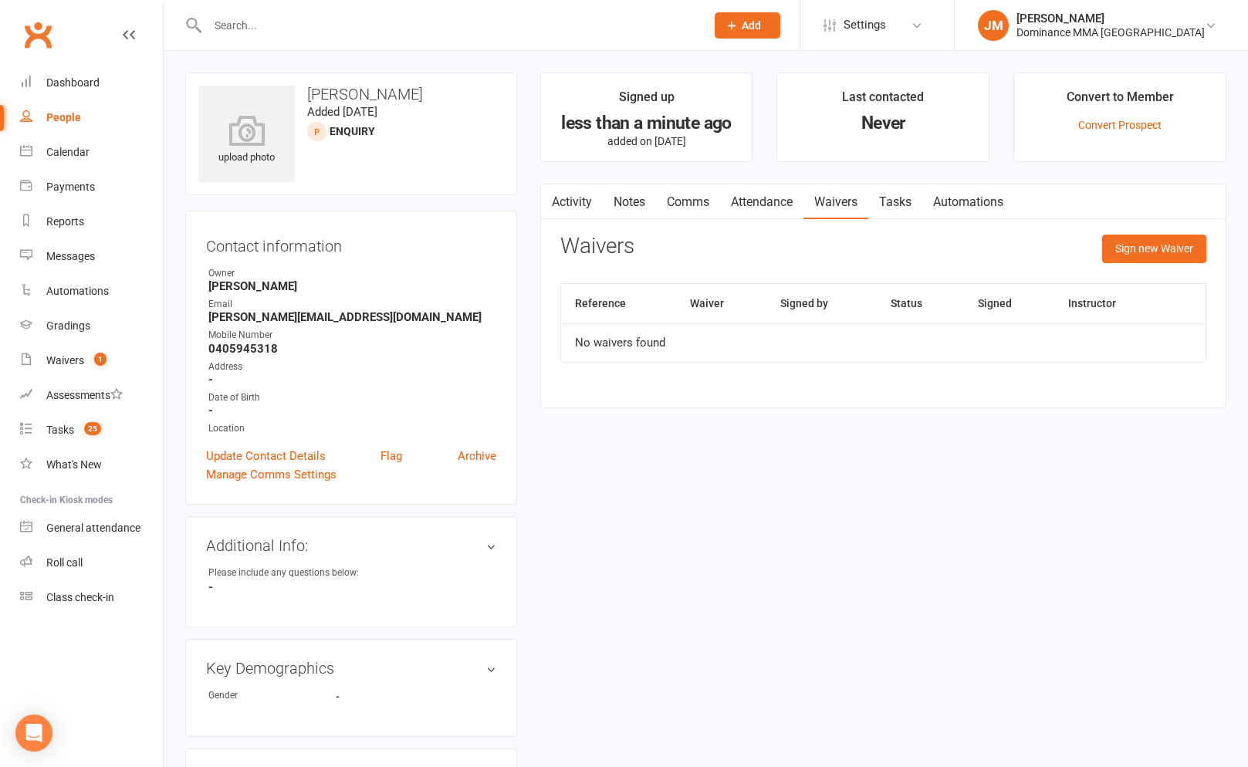
drag, startPoint x: 907, startPoint y: 201, endPoint x: 914, endPoint y: 204, distance: 7.9
click at [907, 201] on link "Tasks" at bounding box center [895, 201] width 54 height 35
select select "incomplete"
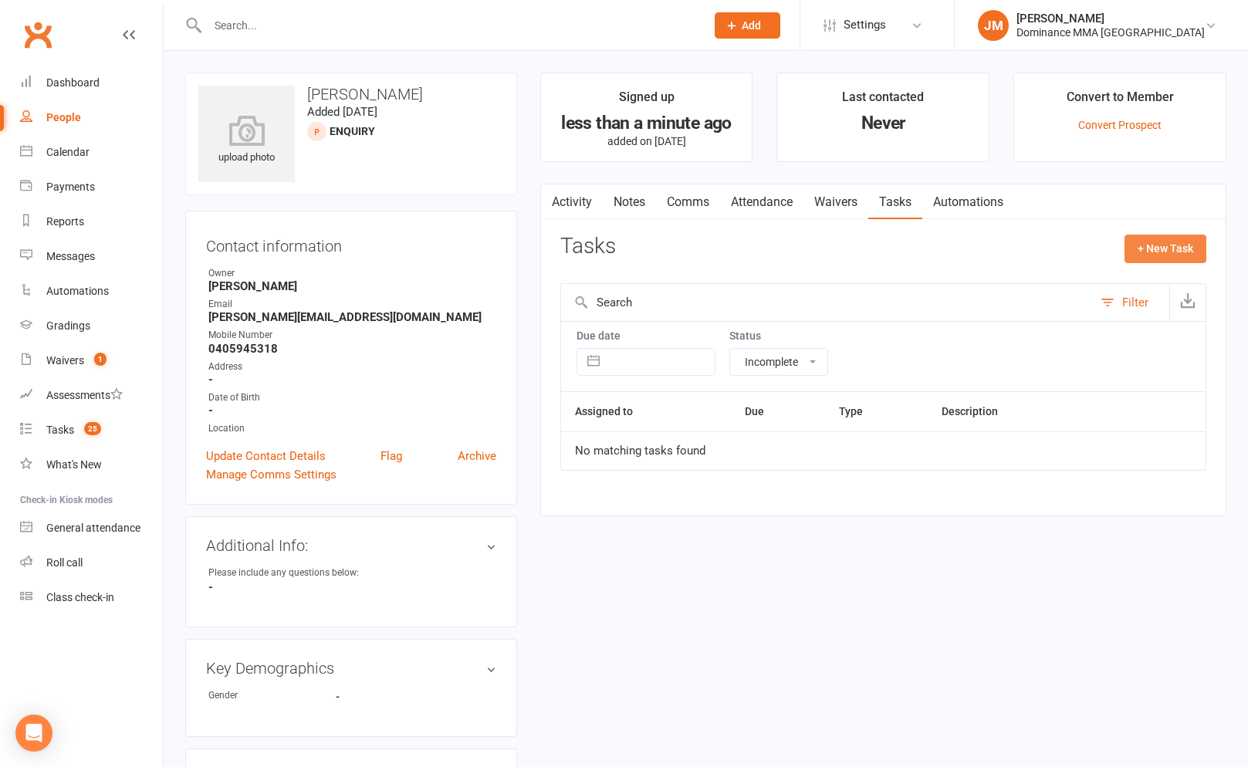
click at [1155, 247] on button "+ New Task" at bounding box center [1165, 249] width 82 height 28
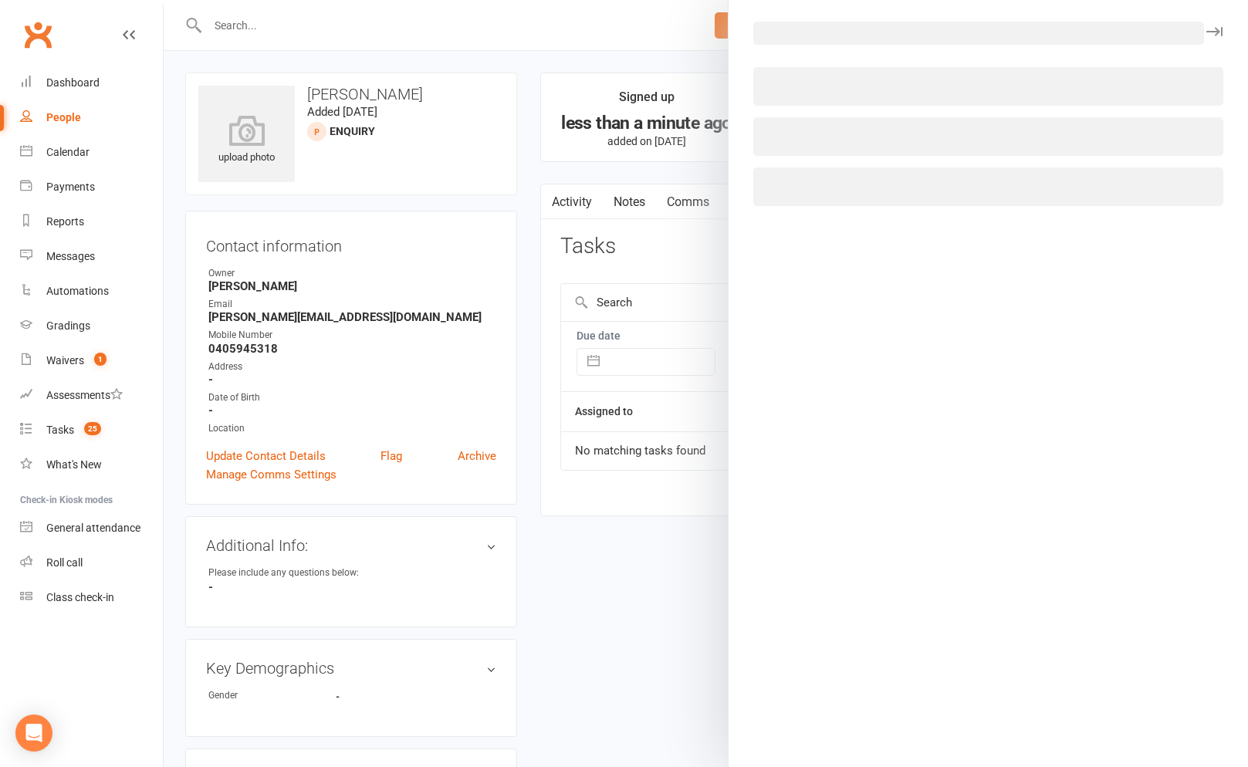
select select "45422"
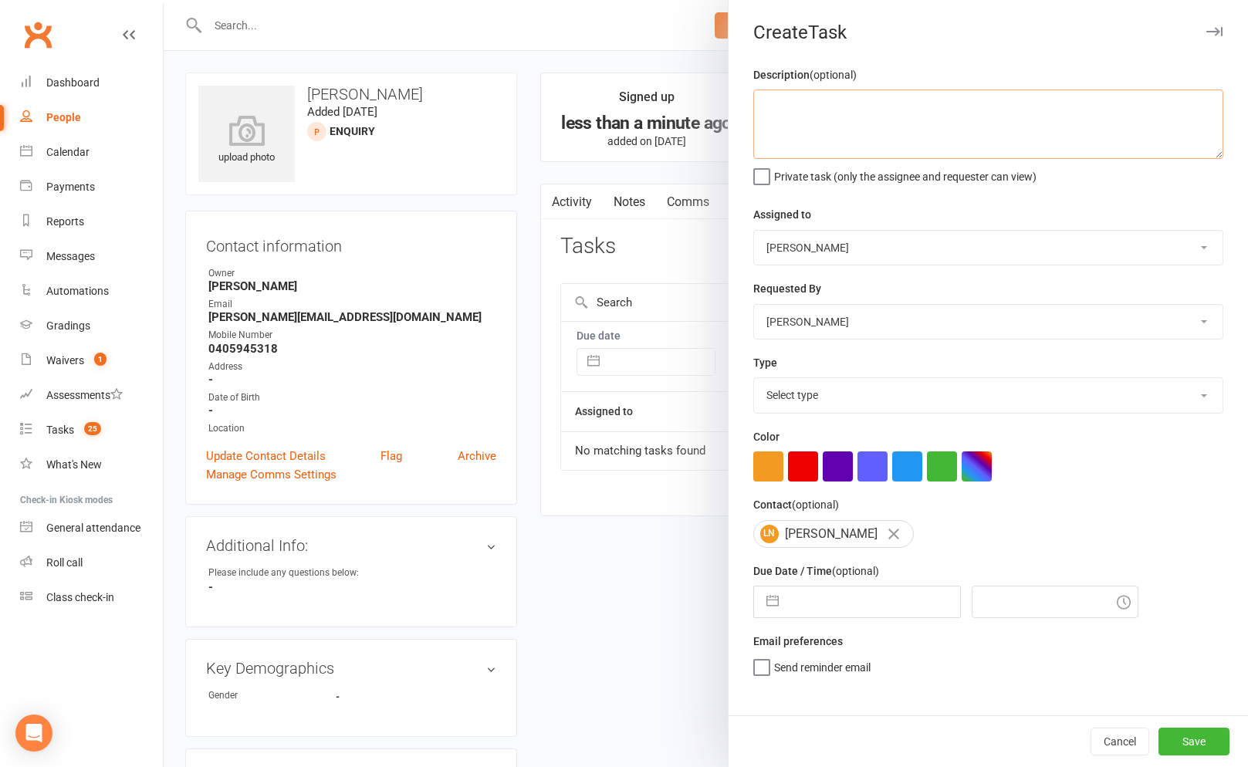
click at [903, 128] on textarea at bounding box center [988, 123] width 470 height 69
click at [900, 127] on textarea at bounding box center [988, 123] width 470 height 69
click at [907, 117] on textarea at bounding box center [988, 123] width 470 height 69
type textarea "do ISC 15/8 JM"
click at [791, 400] on select "Select type A. prospect | enquiry response B. prospect | trial | not yet booked…" at bounding box center [988, 395] width 468 height 34
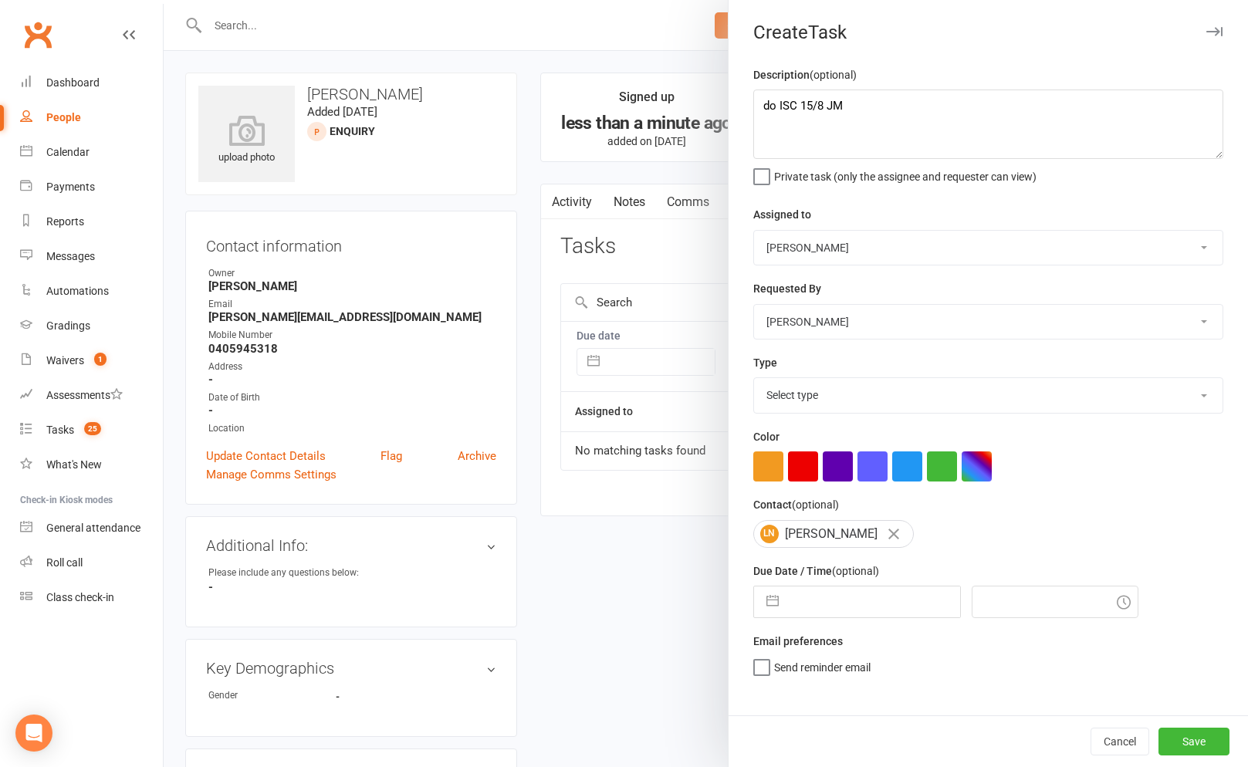
select select "3860"
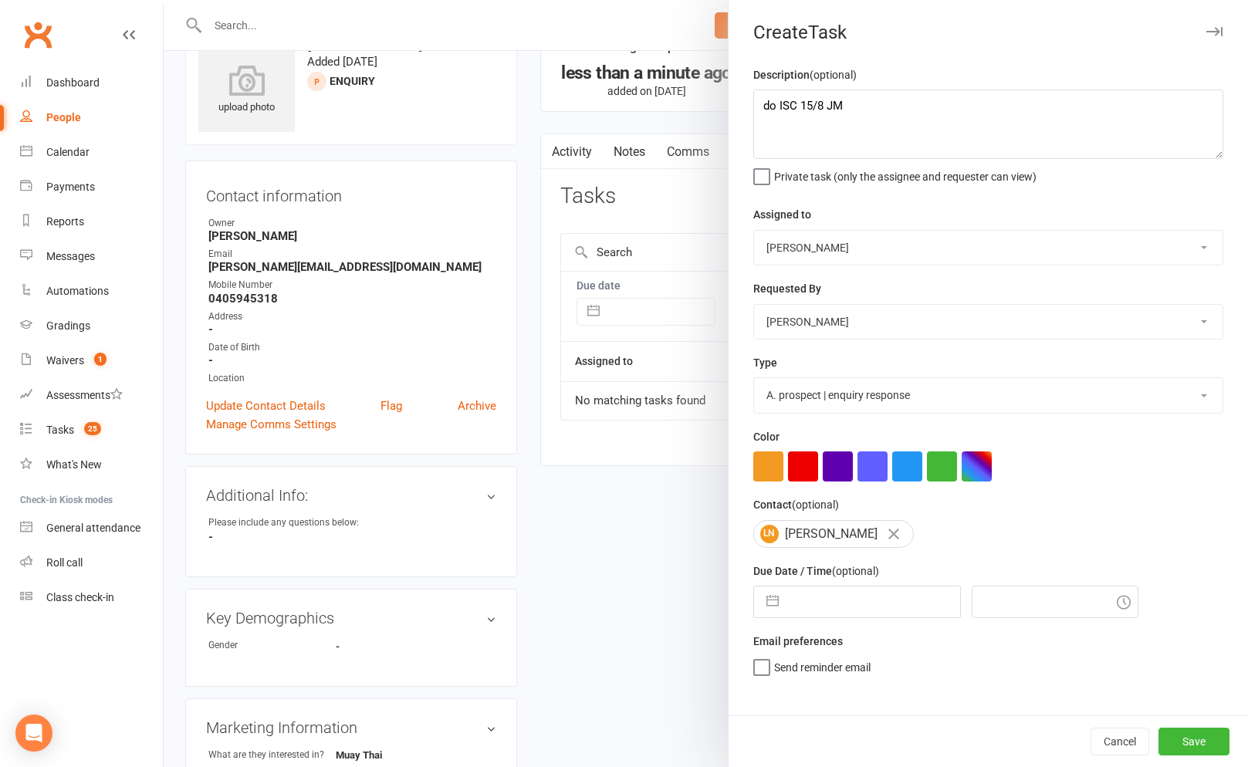
scroll to position [66, 0]
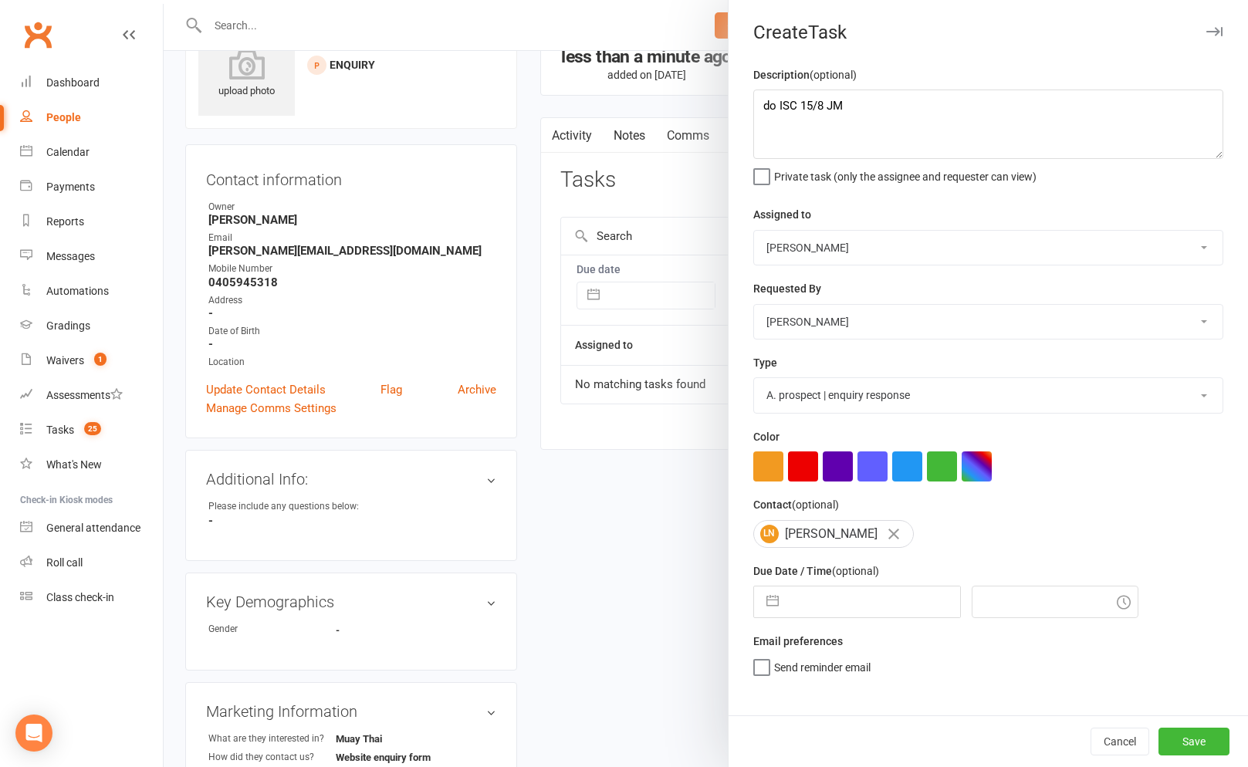
drag, startPoint x: 768, startPoint y: 613, endPoint x: 837, endPoint y: 575, distance: 78.4
click at [769, 613] on button "button" at bounding box center [772, 601] width 28 height 31
select select "6"
select select "2025"
select select "7"
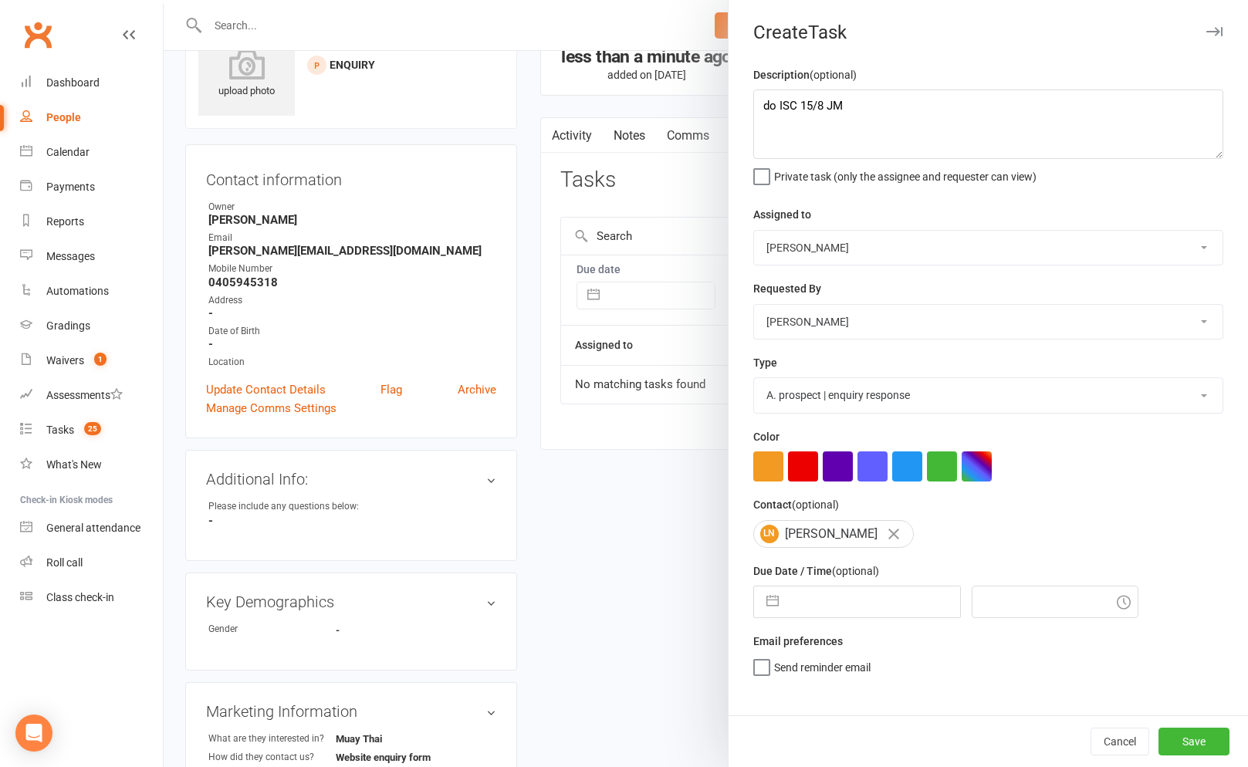
select select "2025"
select select "8"
select select "2025"
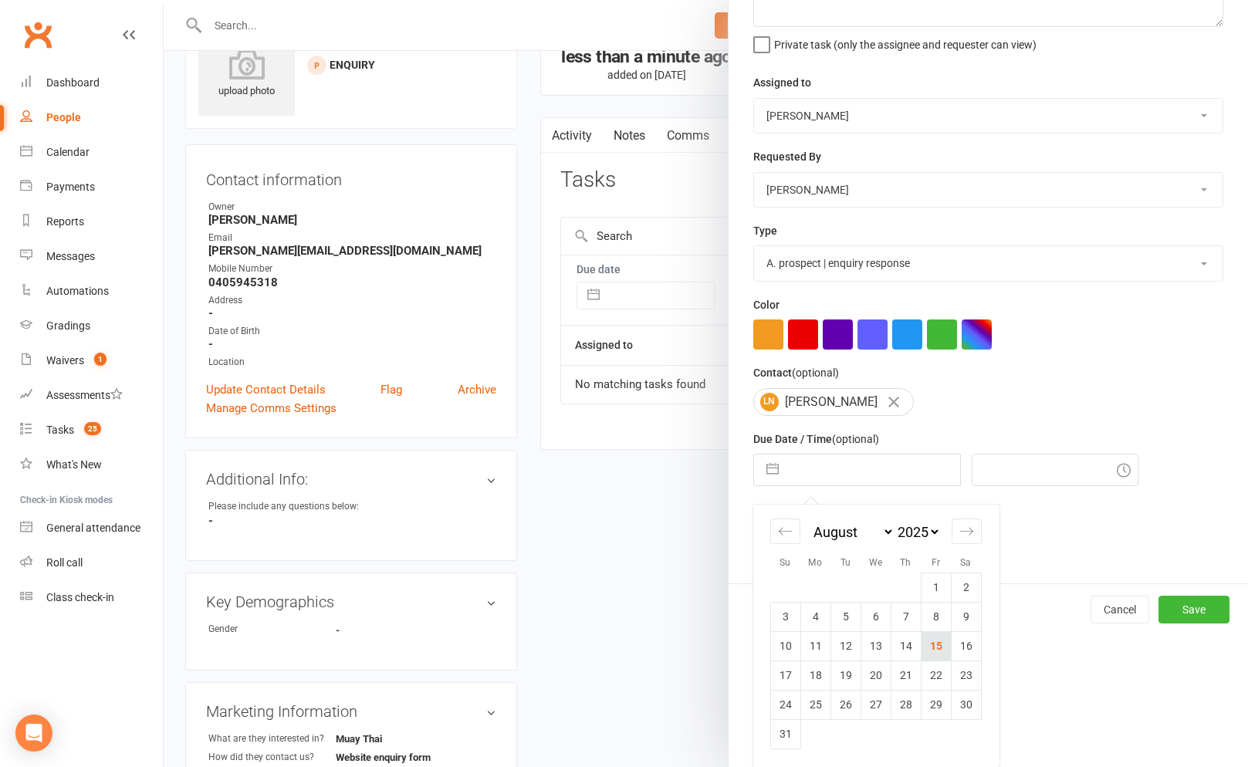
click at [933, 644] on td "15" at bounding box center [935, 645] width 30 height 29
type input "[DATE]"
type input "9:30am"
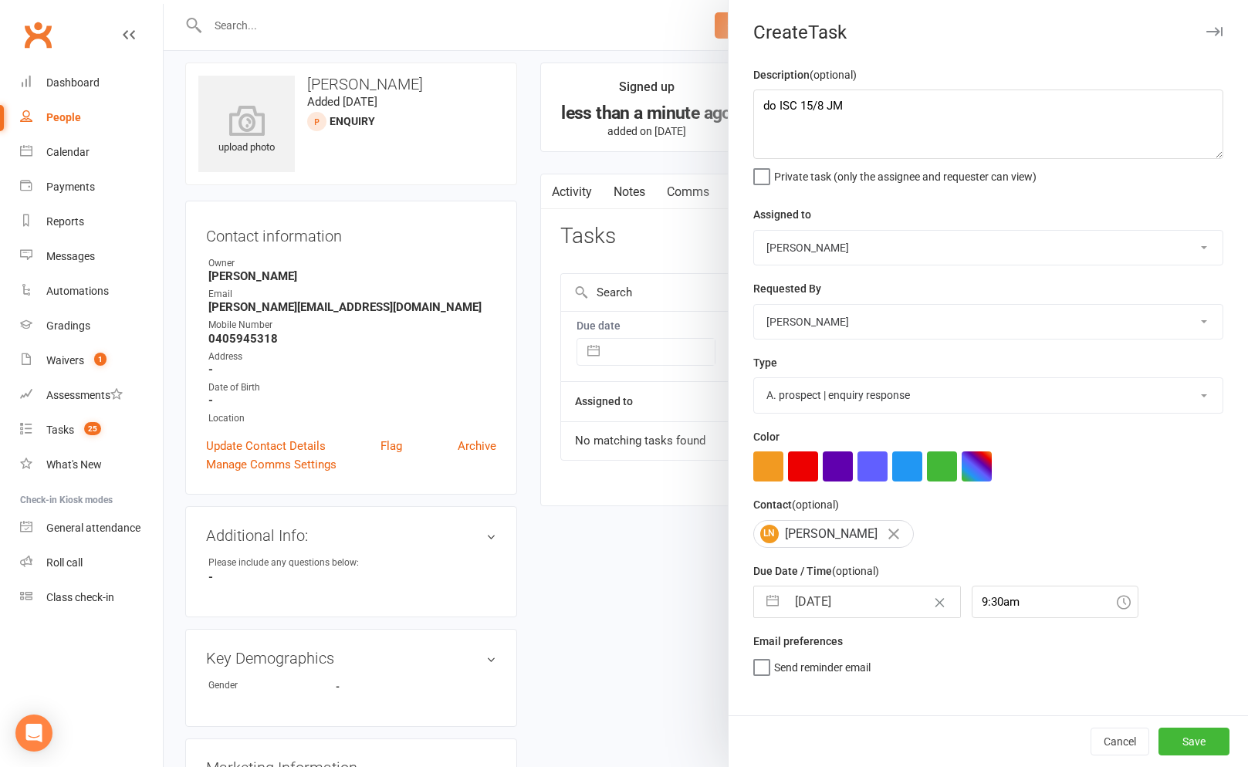
scroll to position [0, 0]
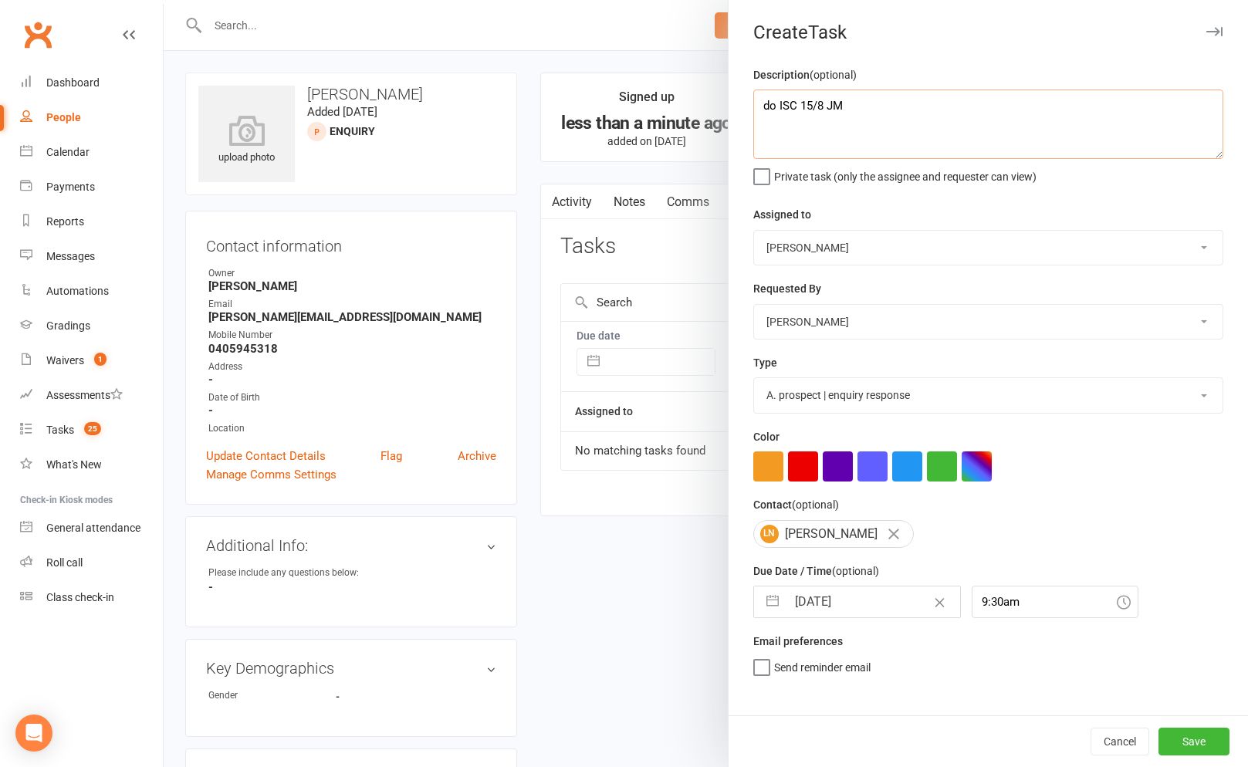
click at [863, 123] on textarea "do ISC 15/8 JM" at bounding box center [988, 123] width 470 height 69
drag, startPoint x: 884, startPoint y: 123, endPoint x: 874, endPoint y: 123, distance: 10.0
click at [883, 123] on textarea "do ISC 15/8 JM" at bounding box center [988, 123] width 470 height 69
click at [861, 259] on select "Cat Wilson David Hart Lachlan Dart Alish S. Will Wesley Max Viney Dominance MMA…" at bounding box center [988, 248] width 468 height 34
select select "50862"
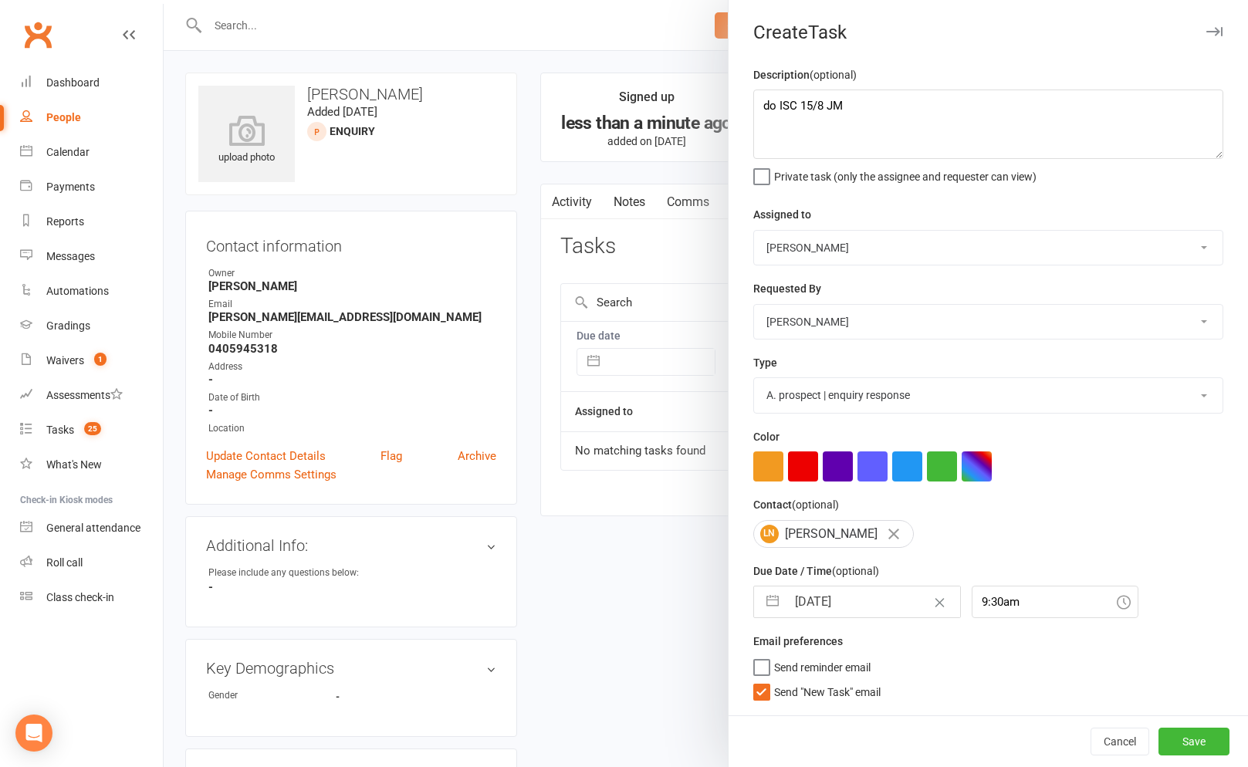
drag, startPoint x: 766, startPoint y: 694, endPoint x: 805, endPoint y: 701, distance: 39.3
click at [765, 694] on label "Send "New Task" email" at bounding box center [816, 688] width 127 height 15
click at [765, 681] on input "Send "New Task" email" at bounding box center [816, 681] width 127 height 0
click at [1186, 737] on button "Save" at bounding box center [1193, 742] width 71 height 28
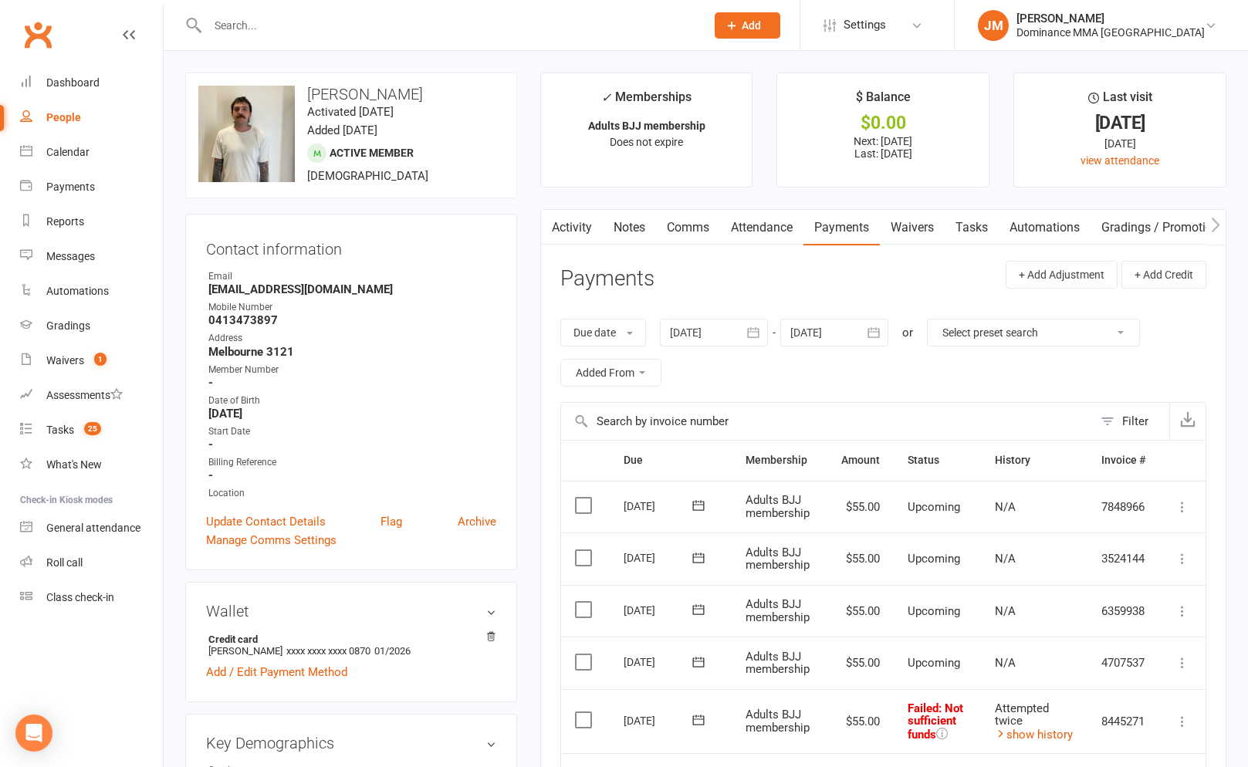
click at [69, 424] on div "Tasks" at bounding box center [60, 430] width 28 height 12
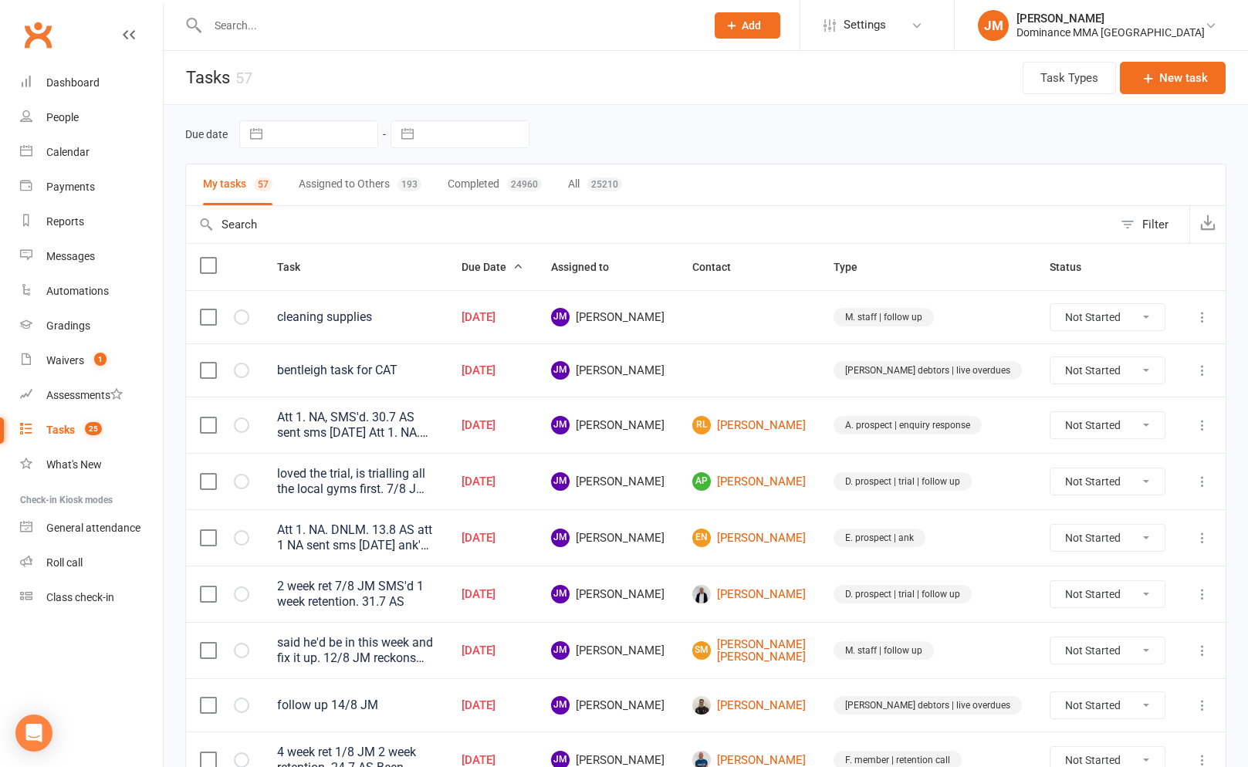
scroll to position [425, 0]
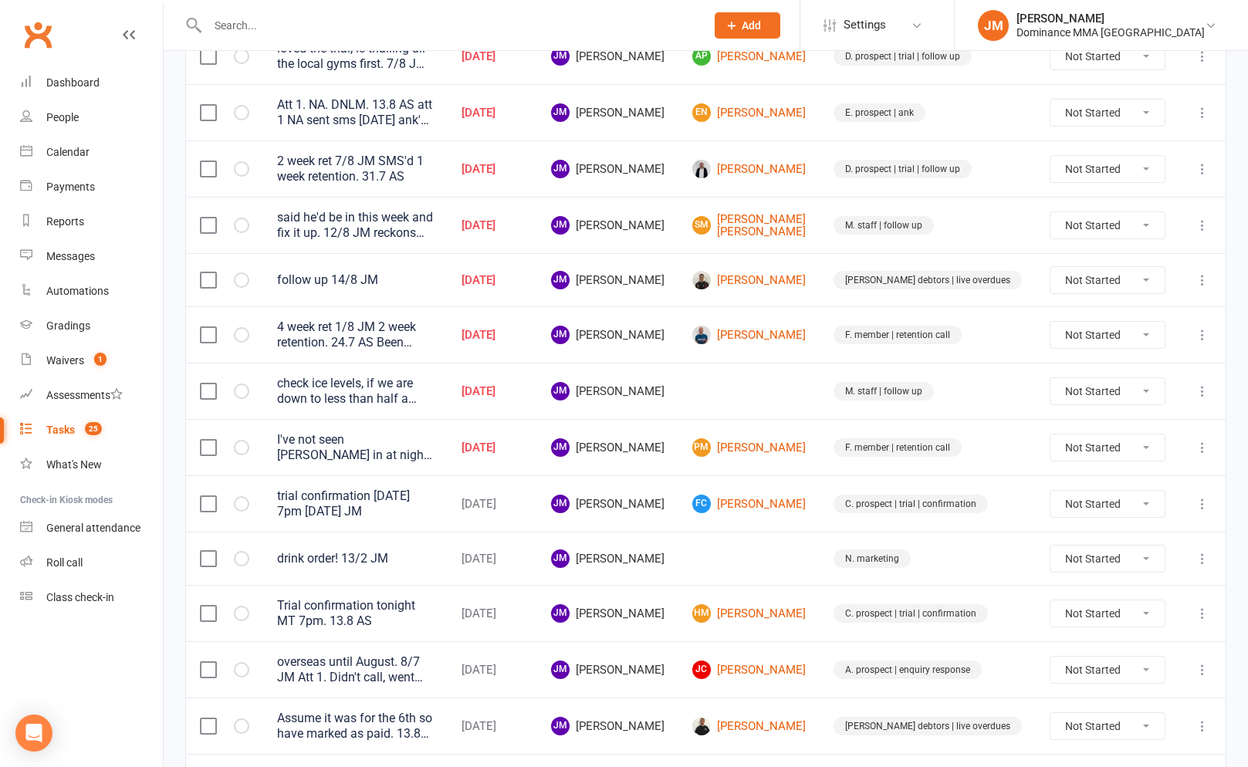
click at [1205, 444] on icon at bounding box center [1201, 447] width 15 height 15
click at [1097, 499] on link "Edit" at bounding box center [1134, 508] width 153 height 31
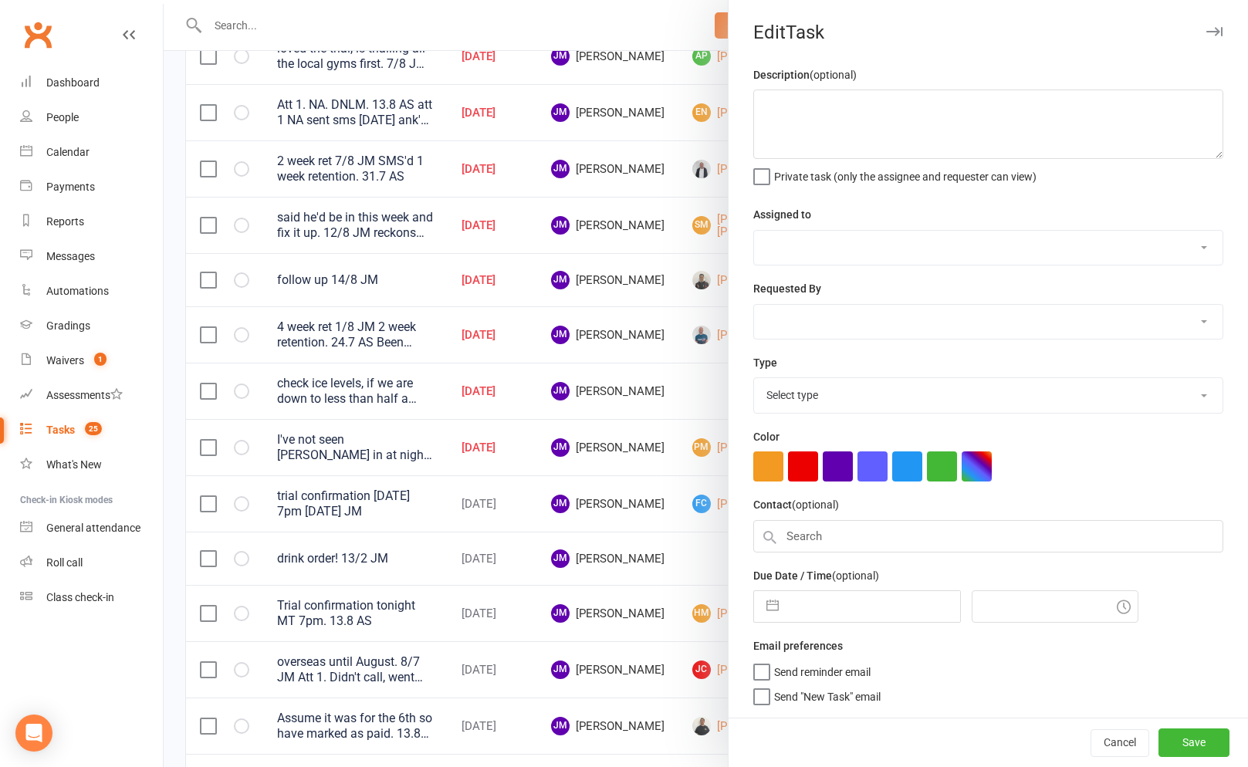
type textarea "I've not seen [PERSON_NAME] in at night, her last sms says she'll be in morning…"
select select "45422"
select select "49757"
type input "[DATE]"
type input "8:45pm"
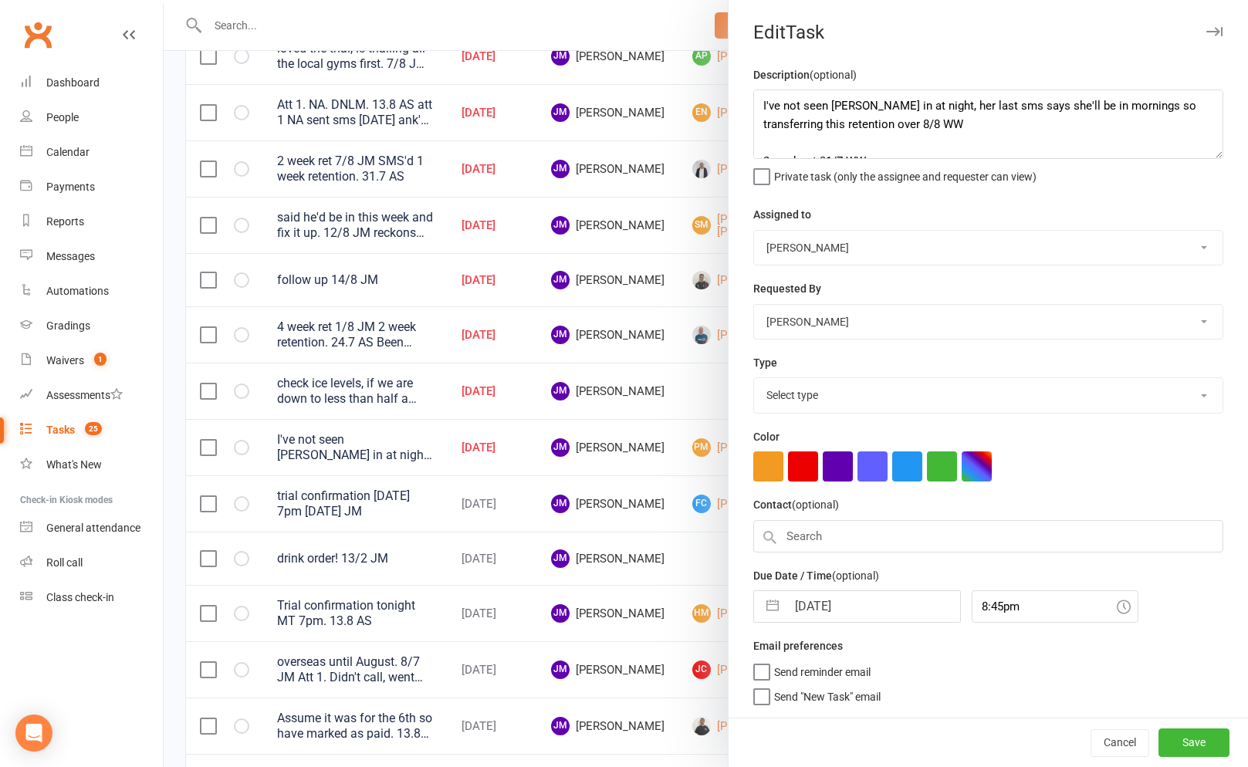
select select "3865"
click at [763, 102] on textarea "I've not seen [PERSON_NAME] in at night, her last sms says she'll be in morning…" at bounding box center [988, 123] width 470 height 69
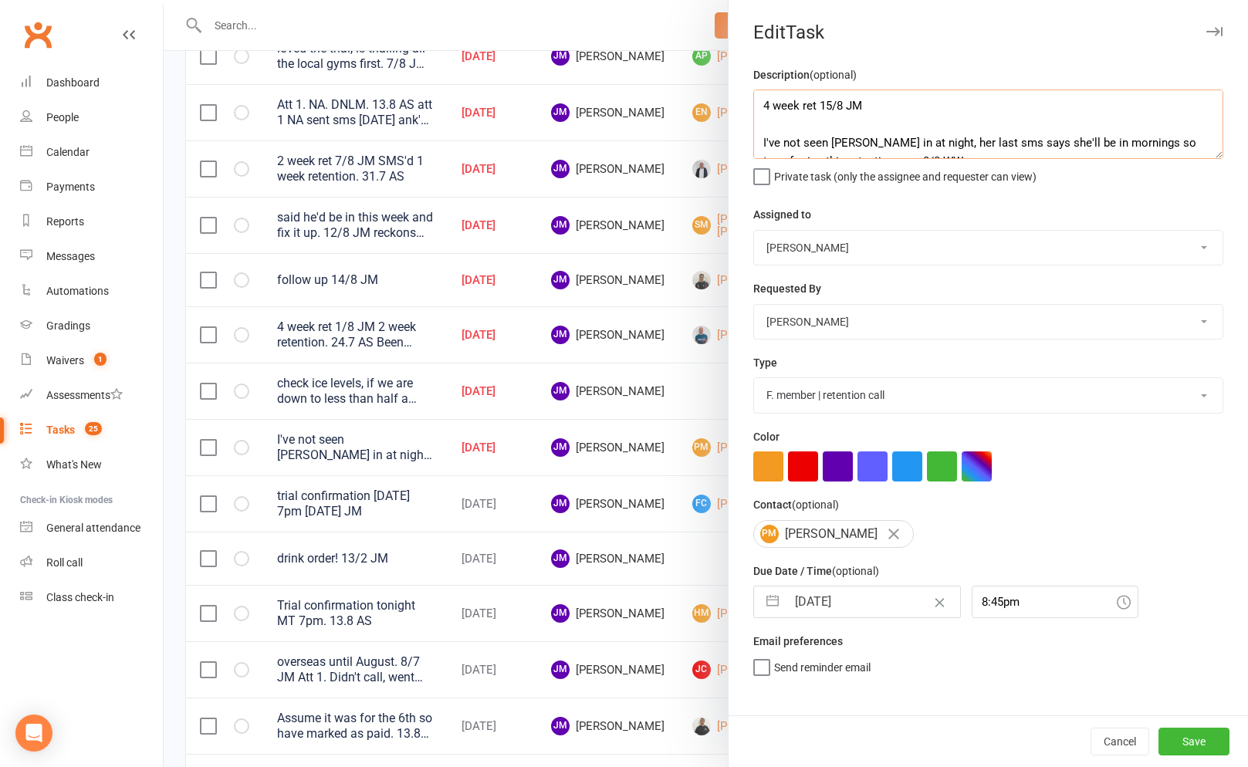
type textarea "4 week ret 15/8 JM I've not seen Phila in at night, her last sms says she'll be…"
click at [772, 613] on button "button" at bounding box center [772, 601] width 28 height 31
select select "6"
select select "2025"
select select "7"
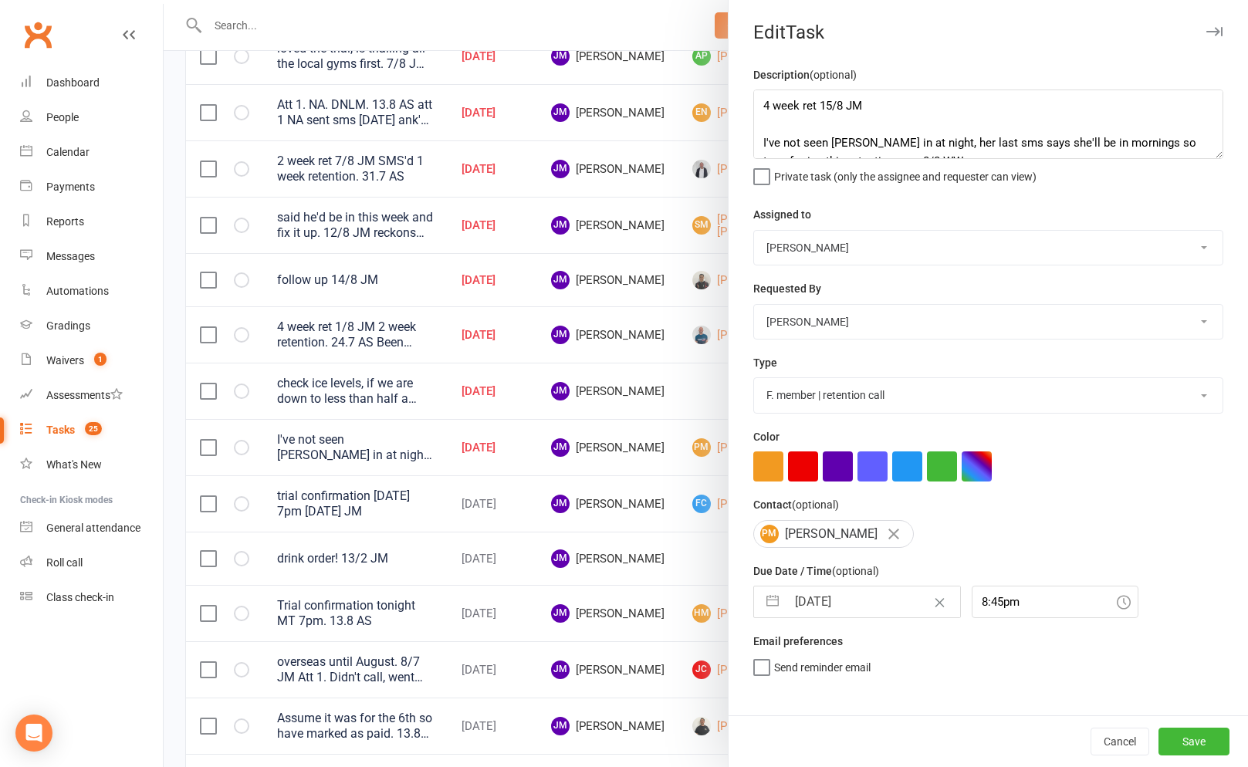
select select "2025"
select select "8"
select select "2025"
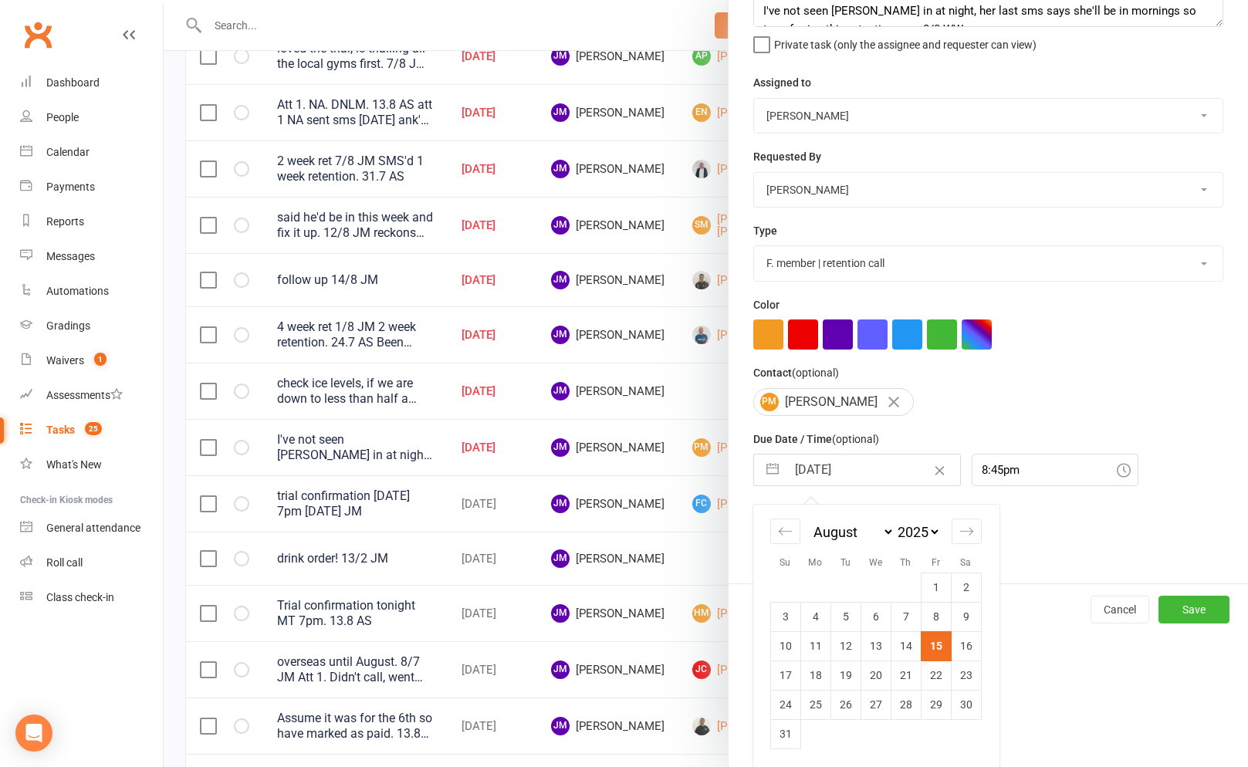
click at [896, 682] on td "21" at bounding box center [905, 674] width 30 height 29
type input "21 Aug 2025"
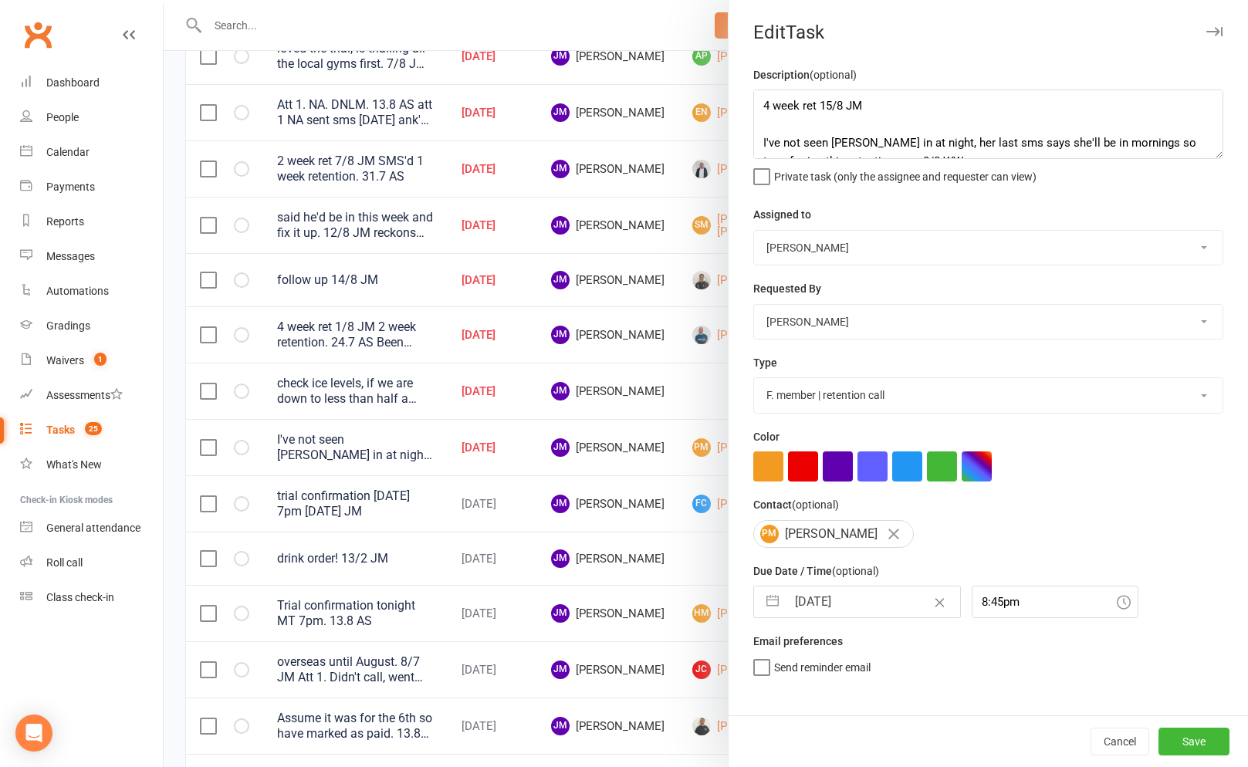
scroll to position [0, 0]
click at [1215, 742] on button "Save" at bounding box center [1193, 742] width 71 height 28
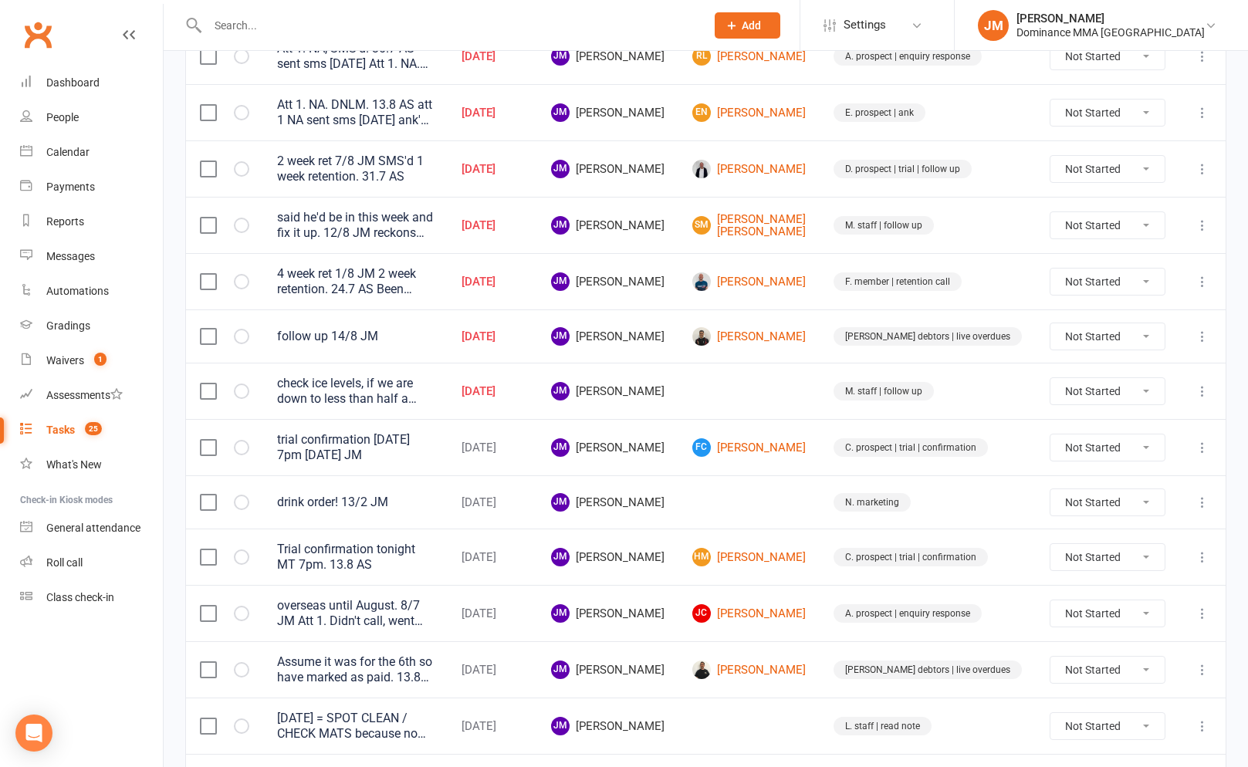
click at [1209, 332] on icon at bounding box center [1201, 336] width 15 height 15
click at [1101, 393] on link "Edit" at bounding box center [1134, 397] width 153 height 31
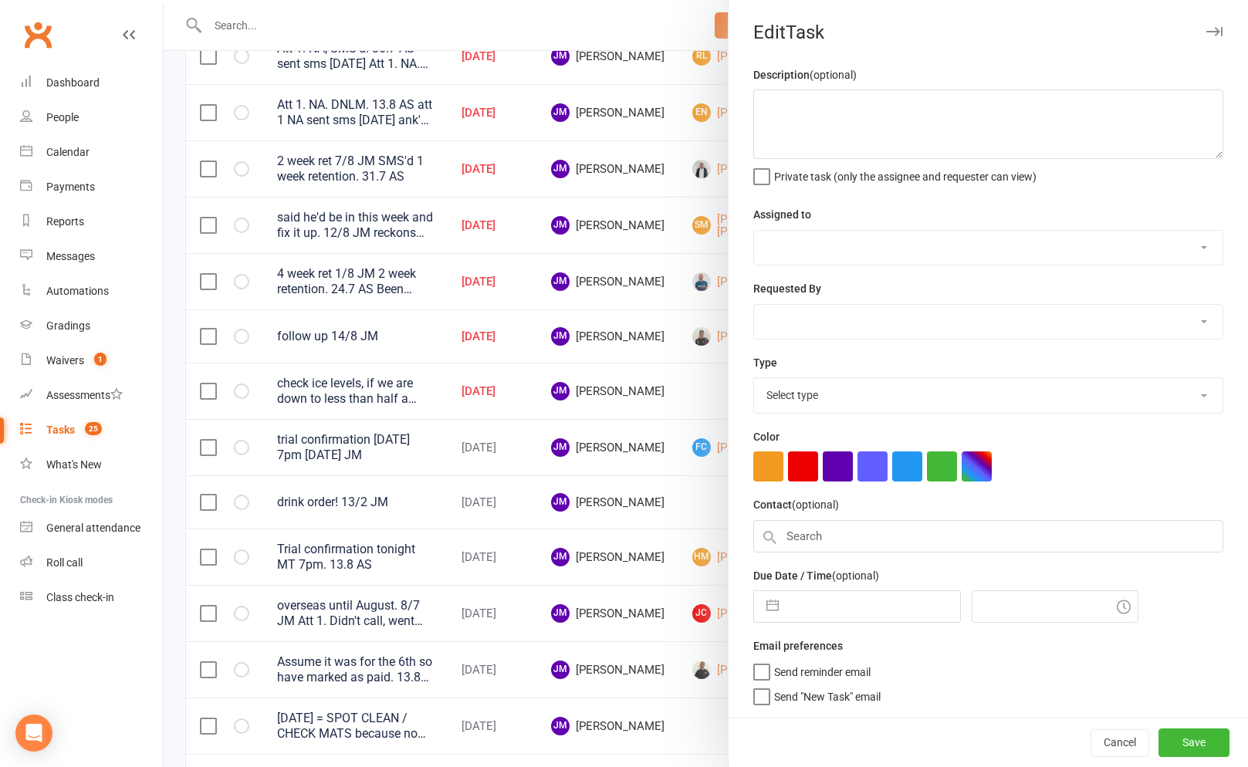
type textarea "follow up 14/8 JM"
select select "45422"
type input "[DATE]"
type input "9:45am"
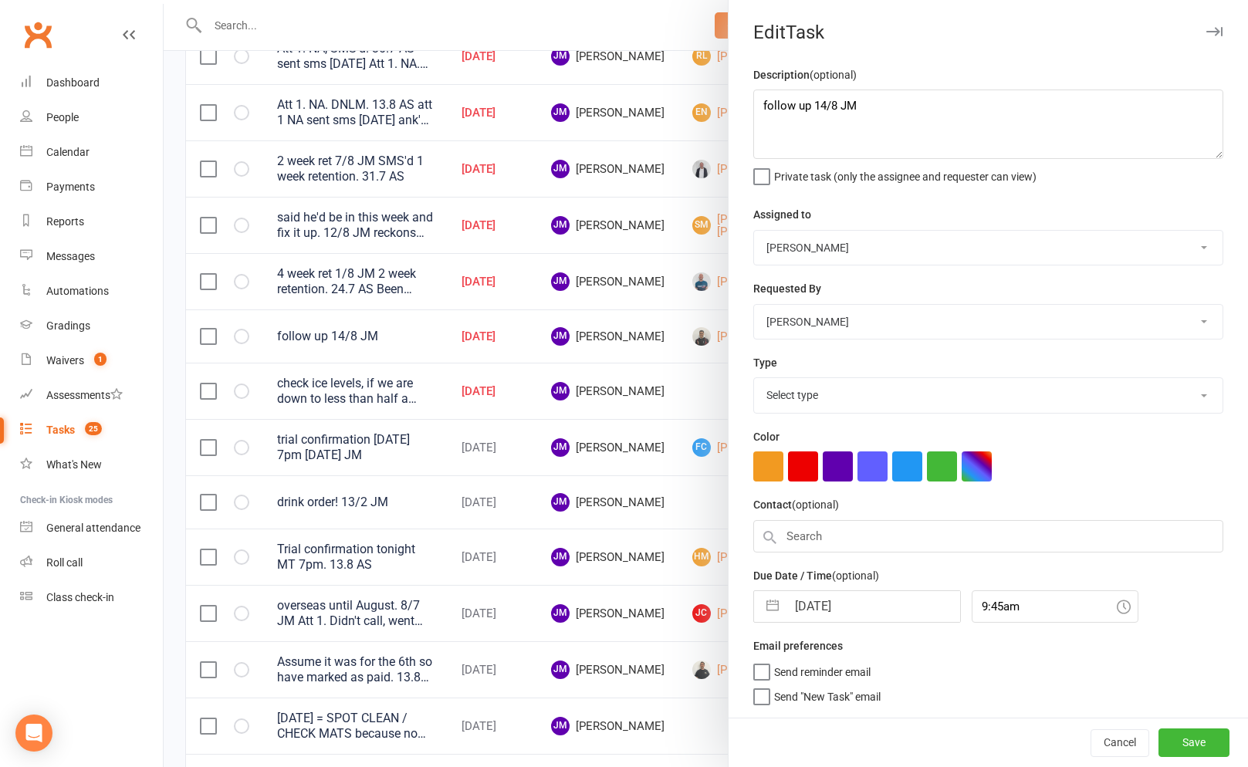
select select "3869"
click at [766, 615] on button "button" at bounding box center [772, 602] width 28 height 31
select select "6"
select select "2025"
select select "7"
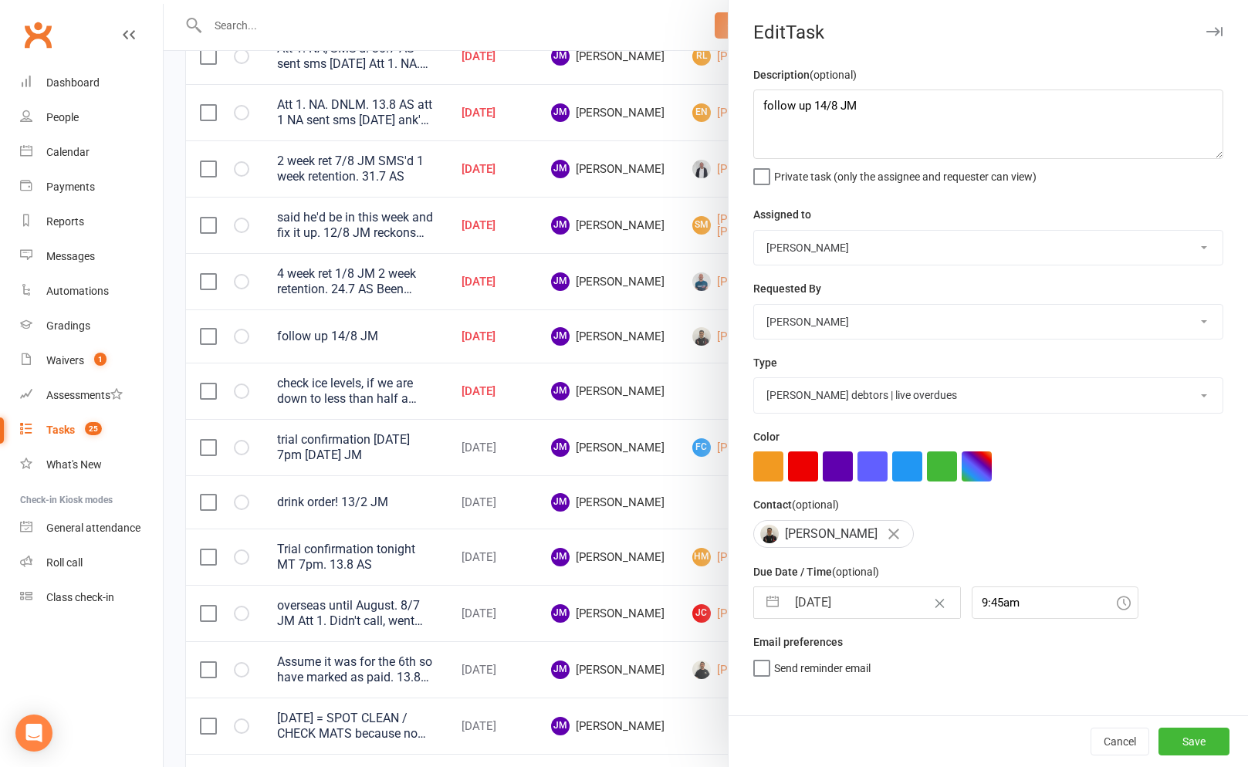
select select "2025"
select select "8"
select select "2025"
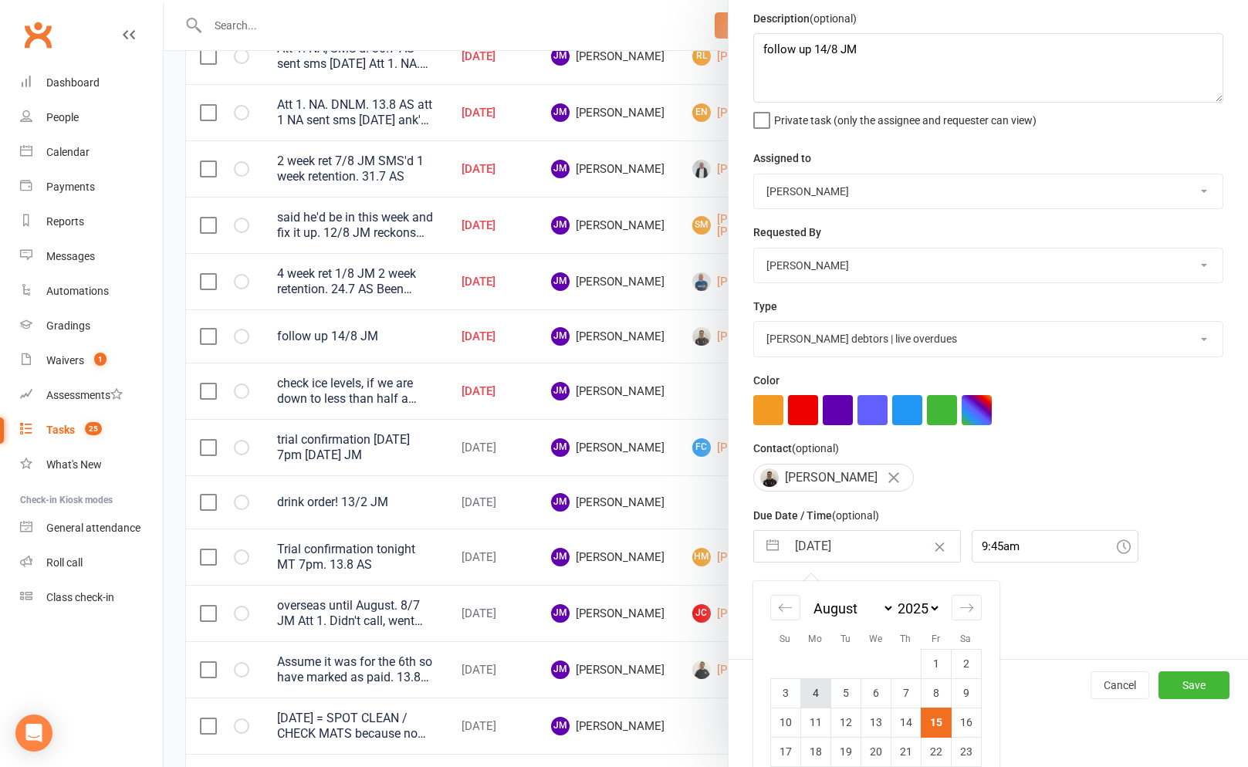
scroll to position [135, 0]
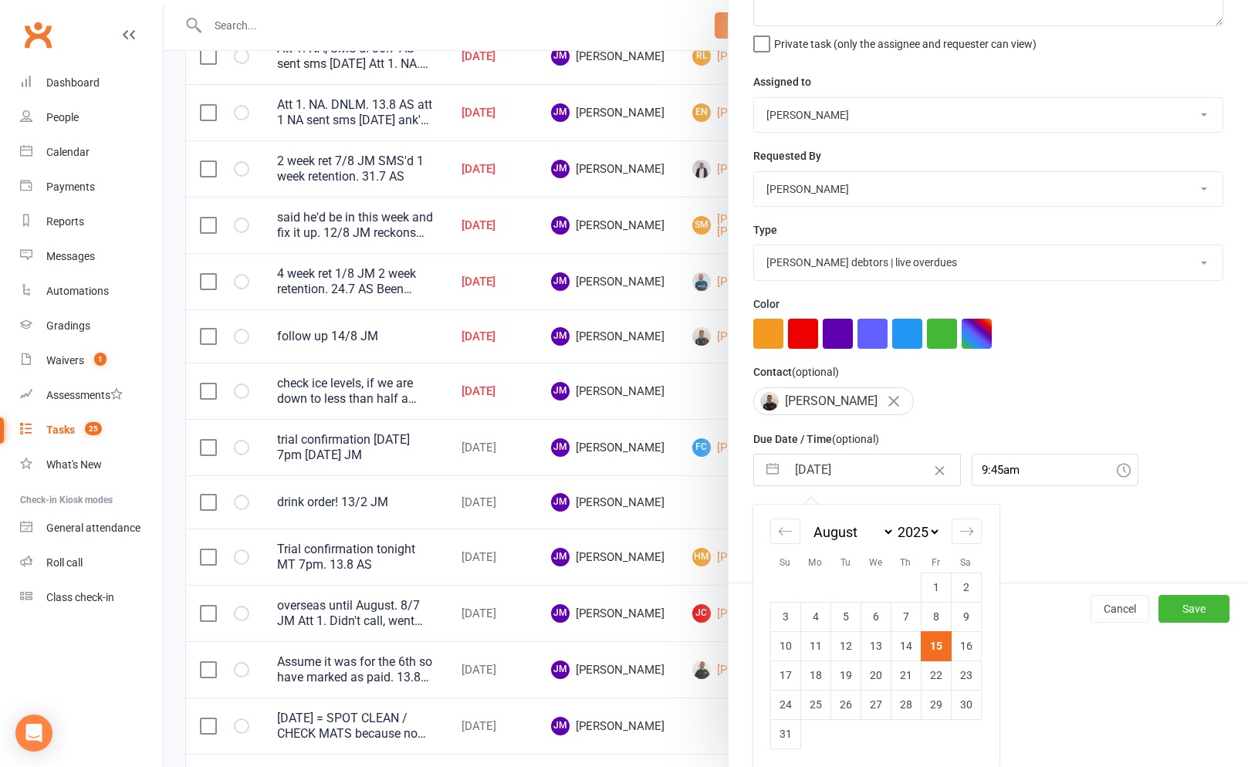
drag, startPoint x: 816, startPoint y: 668, endPoint x: 826, endPoint y: 670, distance: 10.3
click at [816, 668] on td "18" at bounding box center [815, 674] width 30 height 29
type input "[DATE]"
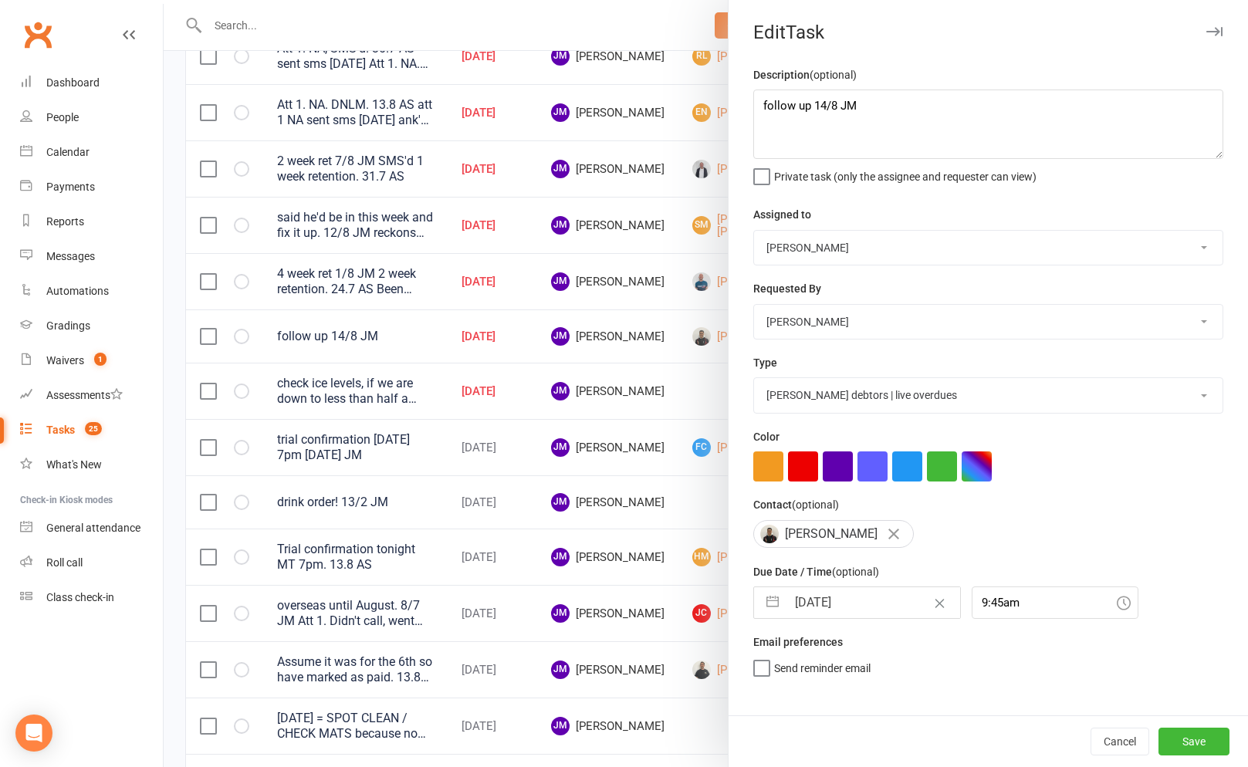
scroll to position [0, 0]
click at [1191, 741] on button "Save" at bounding box center [1193, 742] width 71 height 28
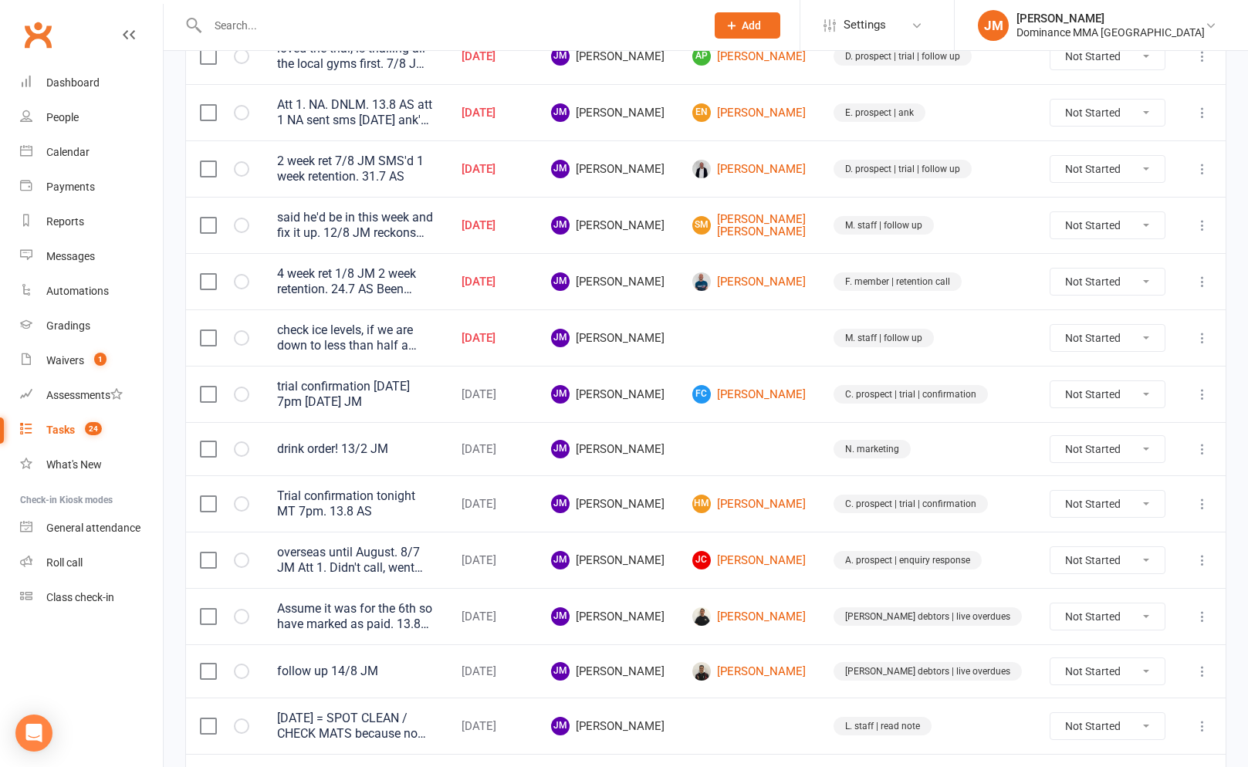
scroll to position [140, 0]
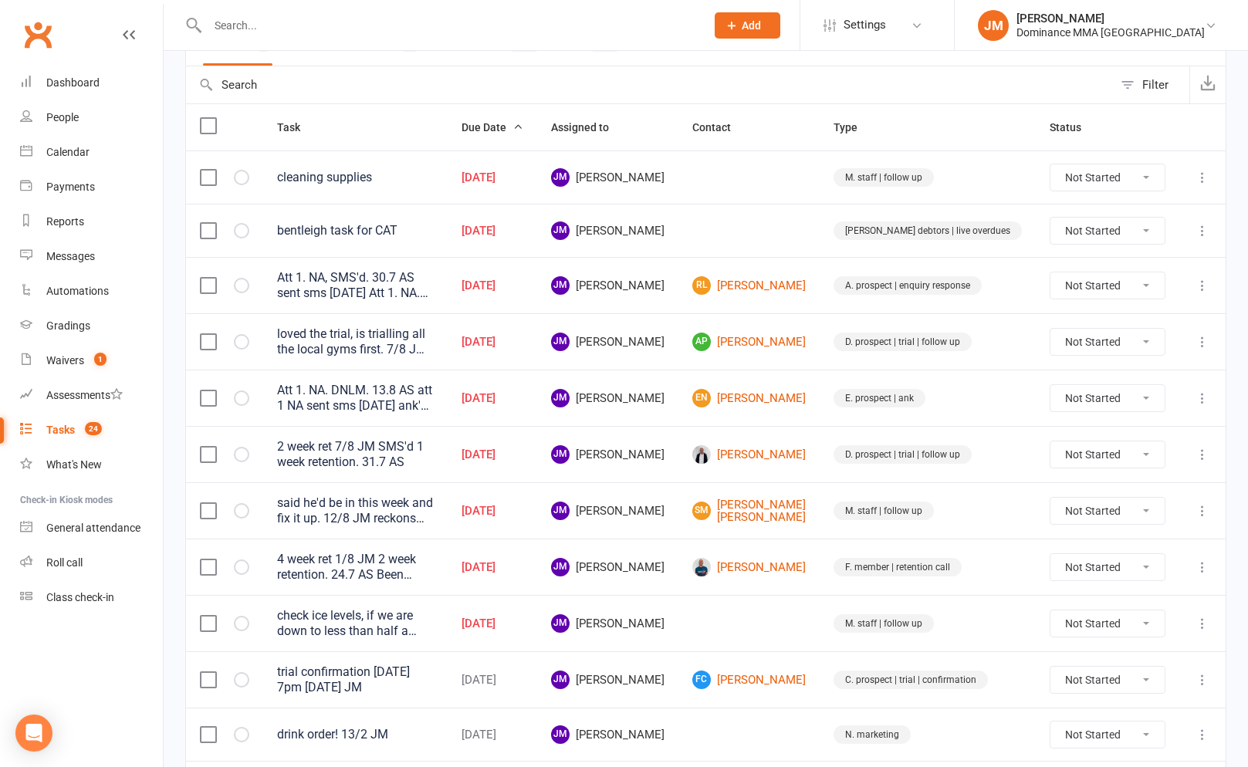
click at [1210, 514] on icon at bounding box center [1201, 510] width 15 height 15
click at [1083, 561] on link "Edit" at bounding box center [1134, 571] width 153 height 31
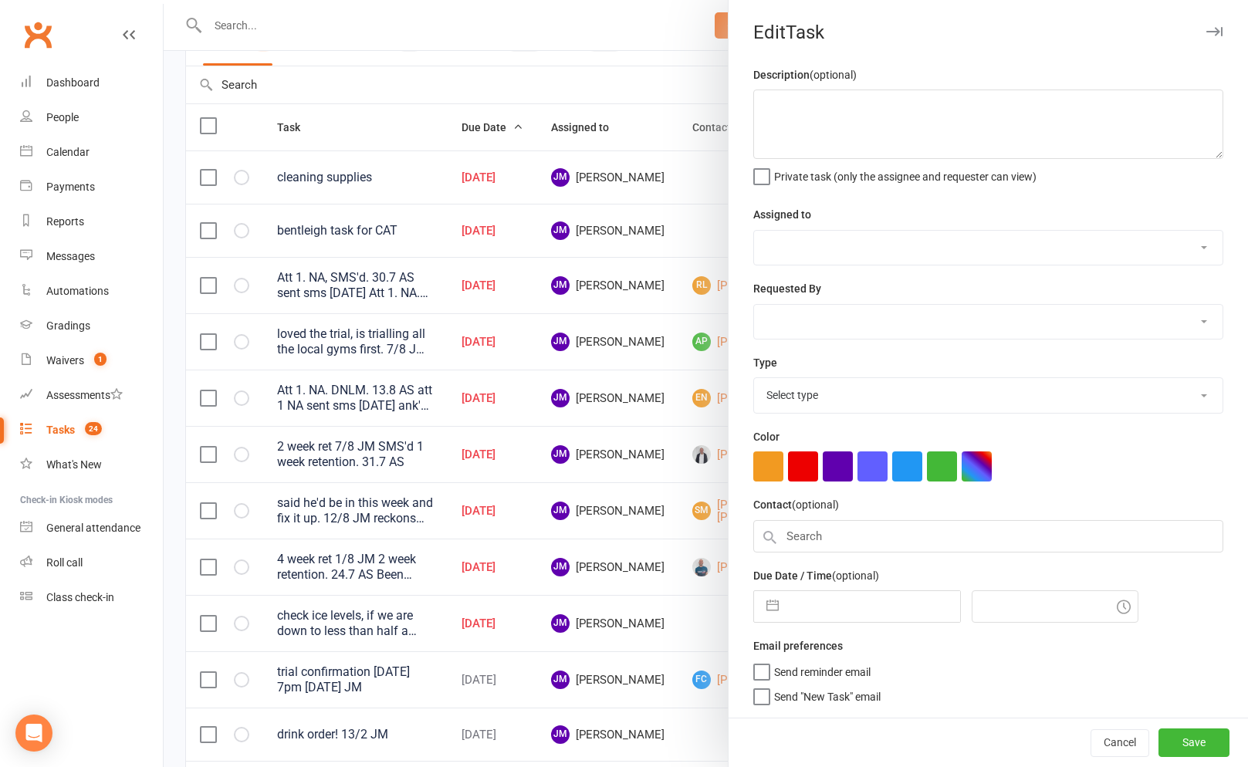
type textarea "said he'd be in this week and fix it up. 12/8 JM reckons the account is fine an…"
select select "45422"
select select "50862"
type input "[DATE]"
type input "7:45am"
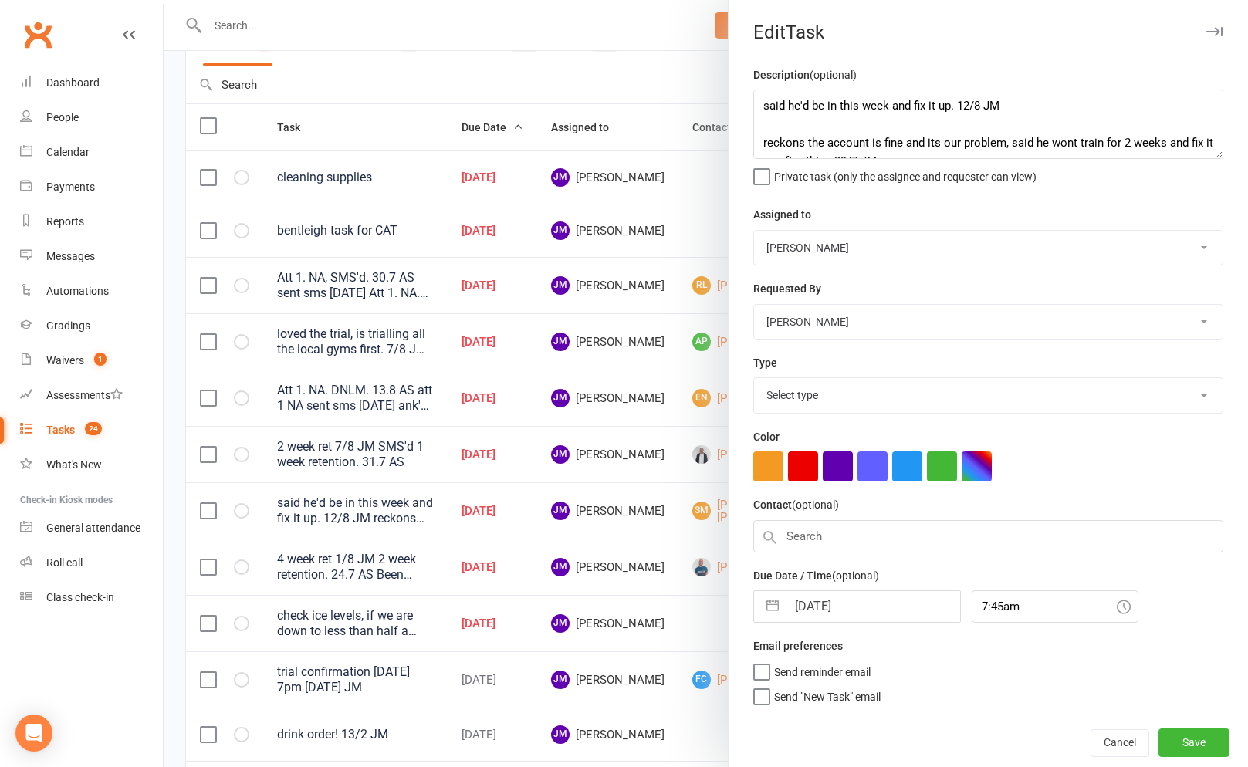
select select "3872"
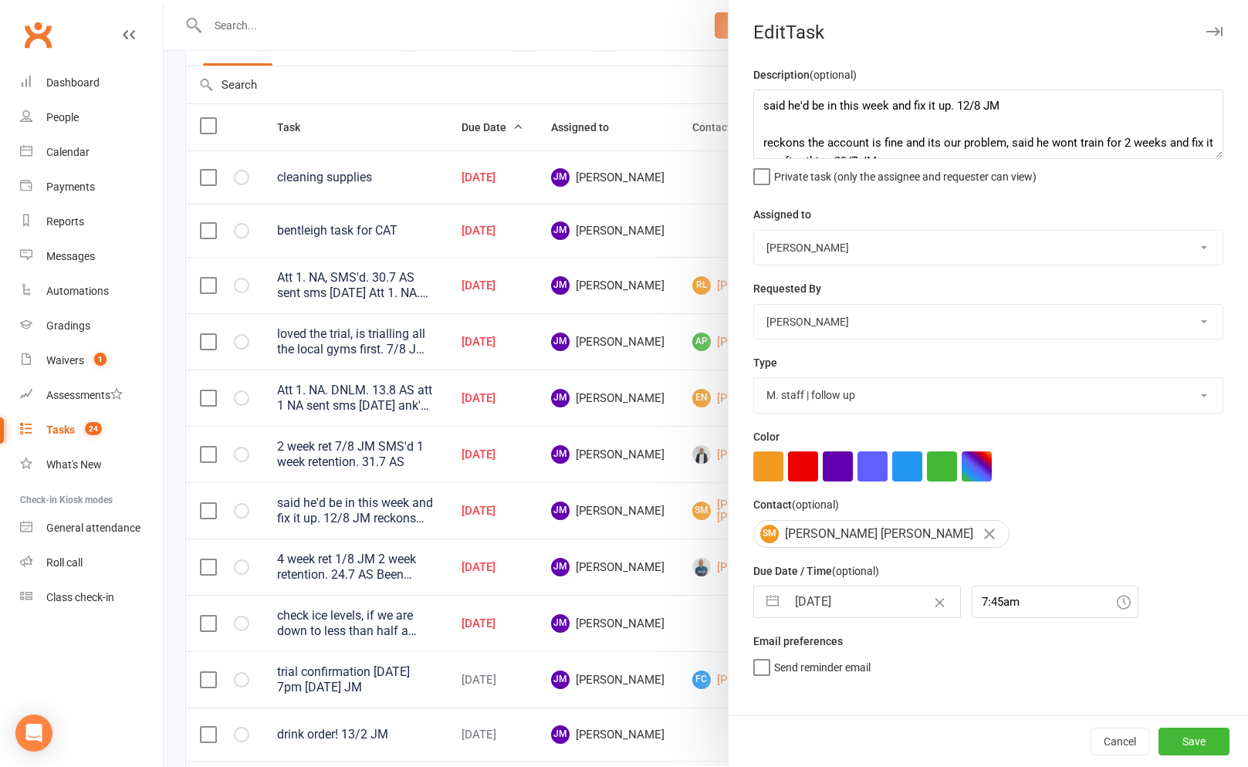
click at [772, 610] on button "button" at bounding box center [772, 601] width 28 height 31
select select "6"
select select "2025"
select select "7"
select select "2025"
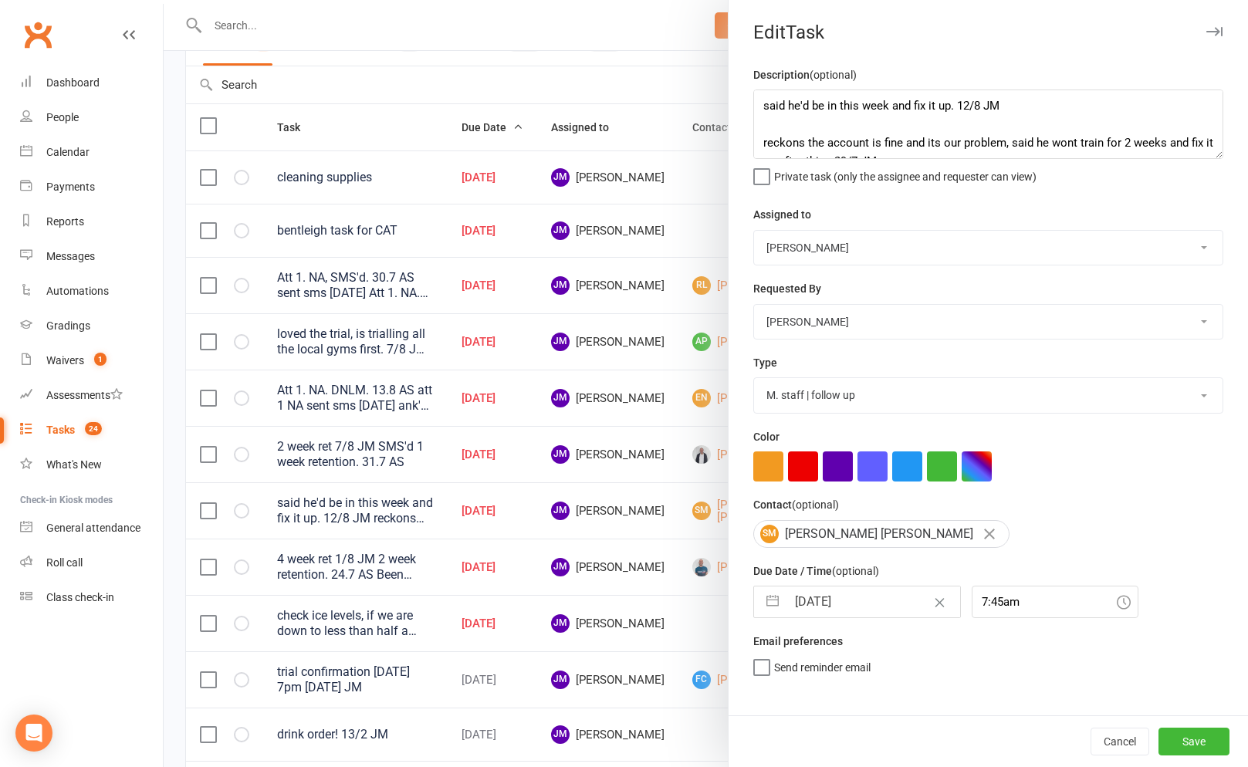
select select "8"
select select "2025"
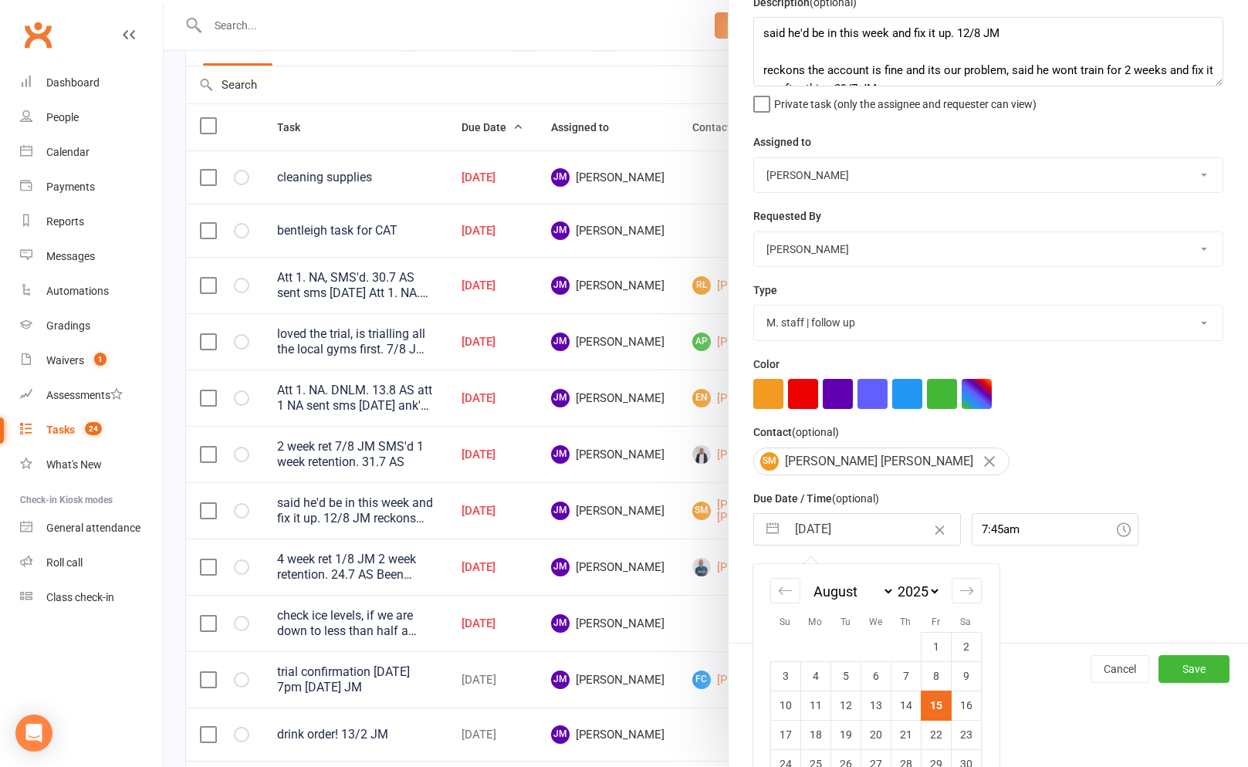
scroll to position [134, 0]
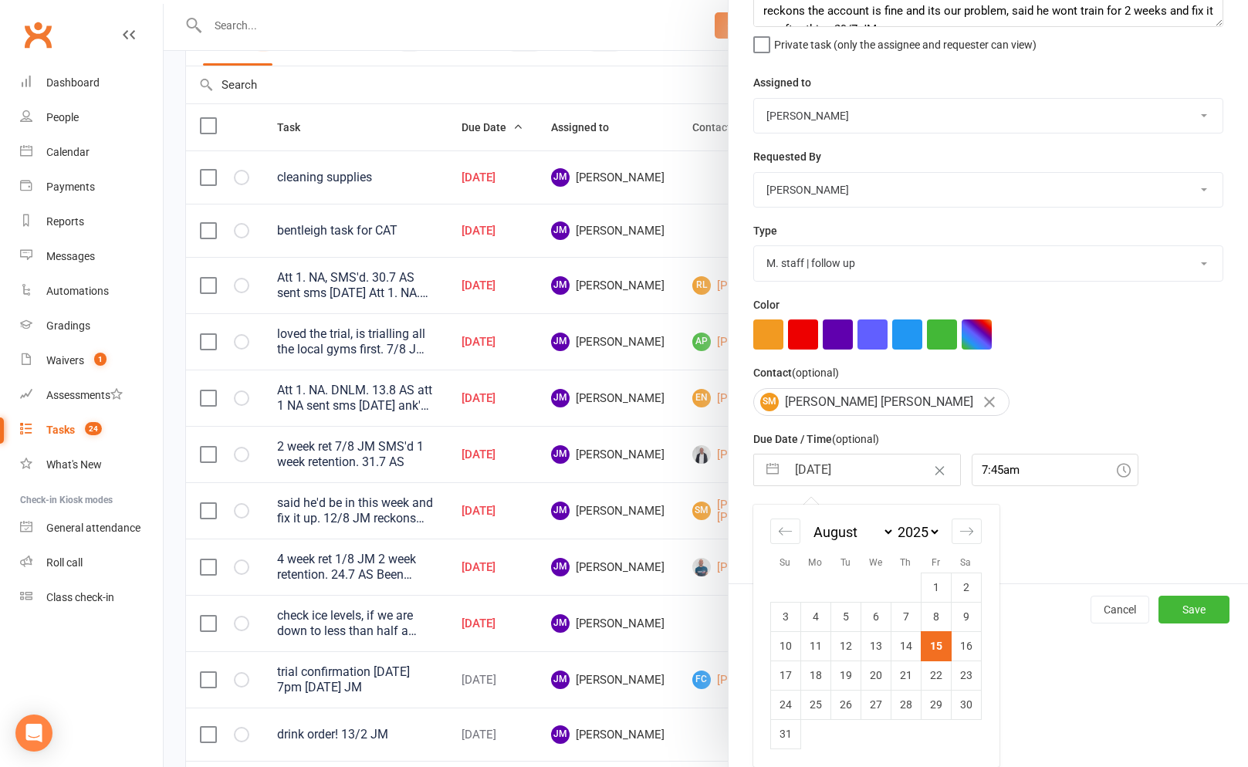
click at [837, 671] on td "19" at bounding box center [845, 674] width 30 height 29
type input "19 Aug 2025"
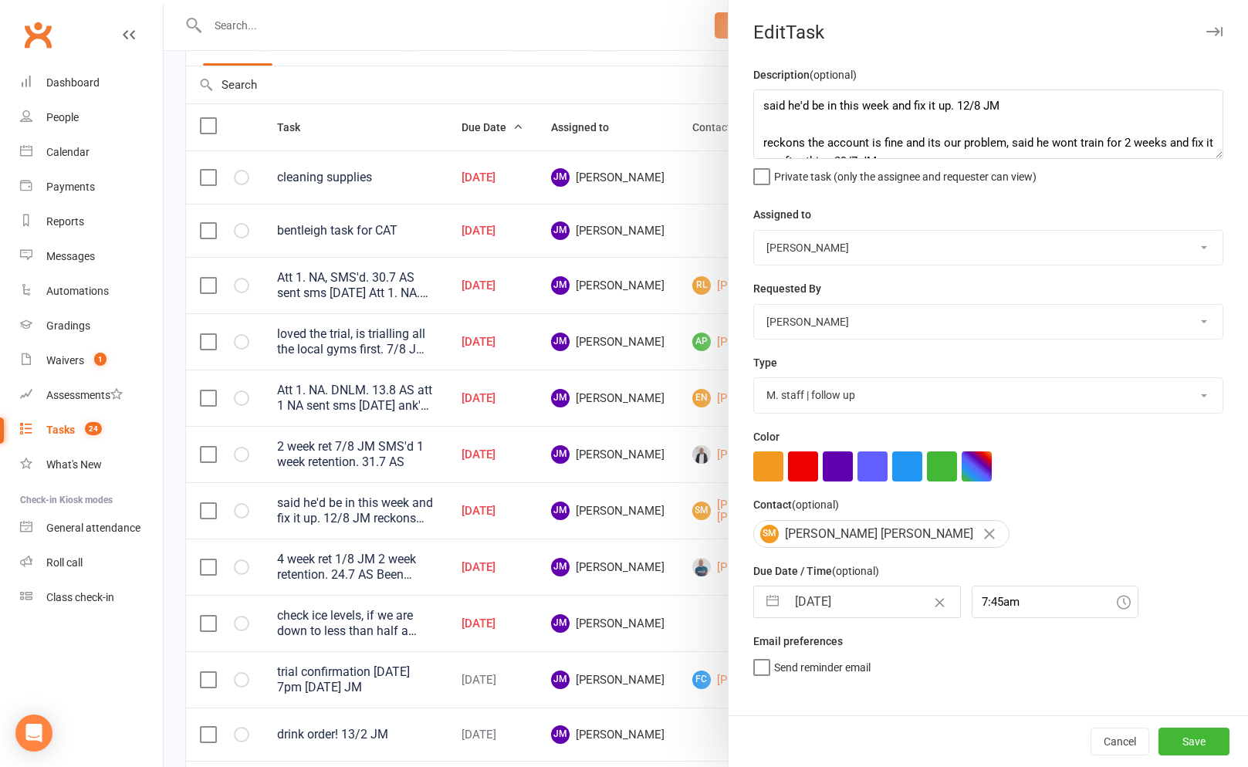
scroll to position [0, 0]
click at [1192, 735] on button "Save" at bounding box center [1193, 742] width 71 height 28
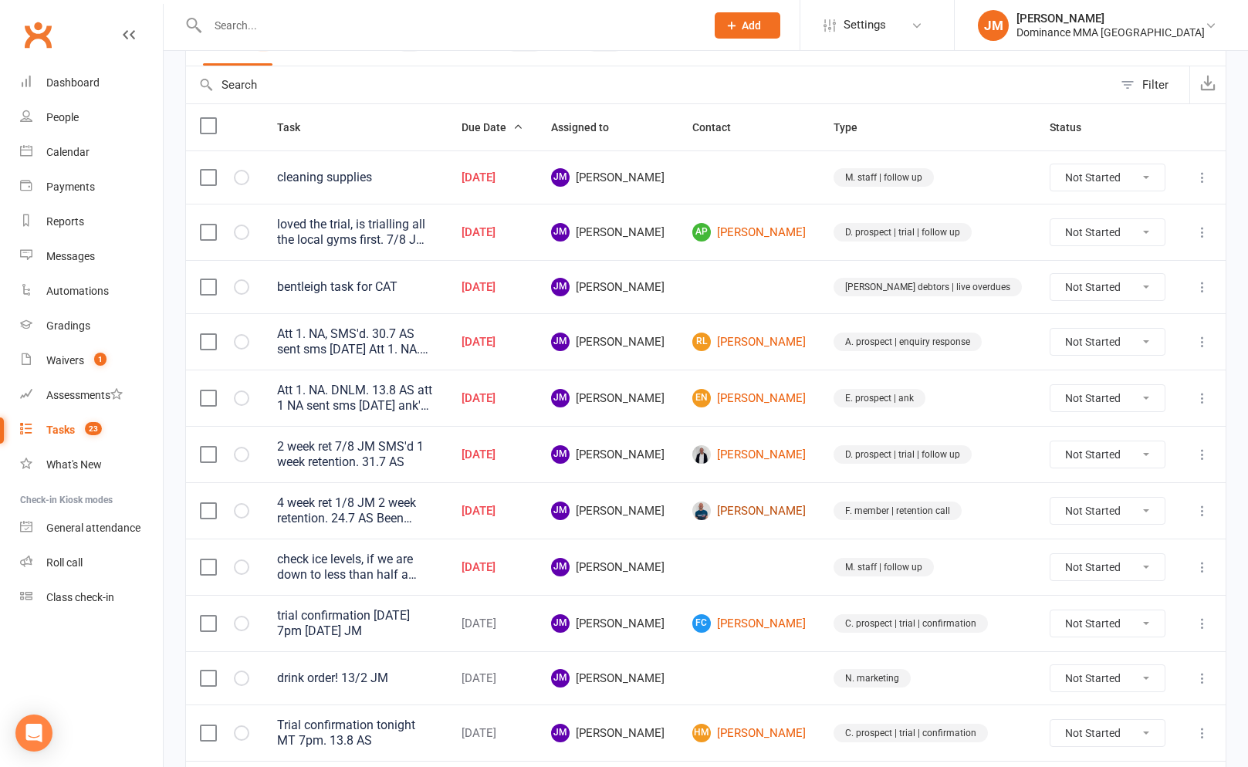
click at [790, 507] on link "[PERSON_NAME]" at bounding box center [748, 511] width 113 height 19
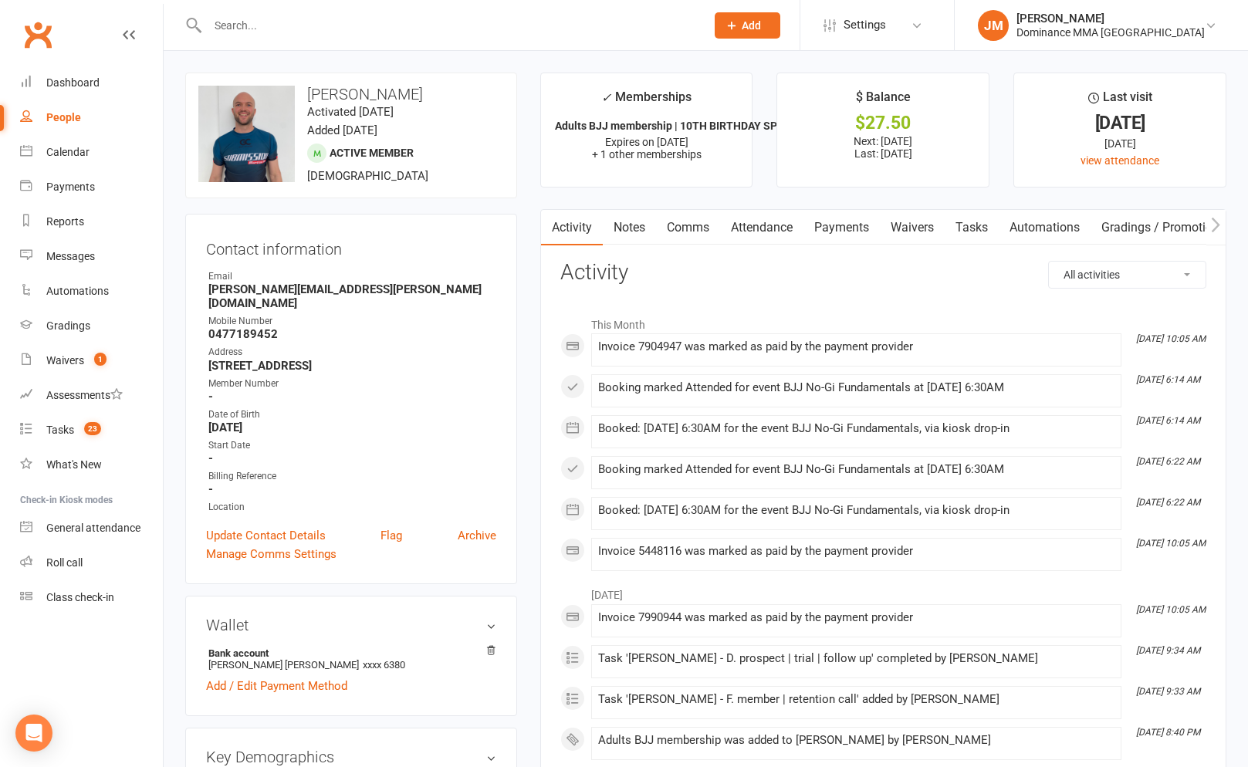
click at [969, 224] on link "Tasks" at bounding box center [971, 227] width 54 height 35
select select "incomplete"
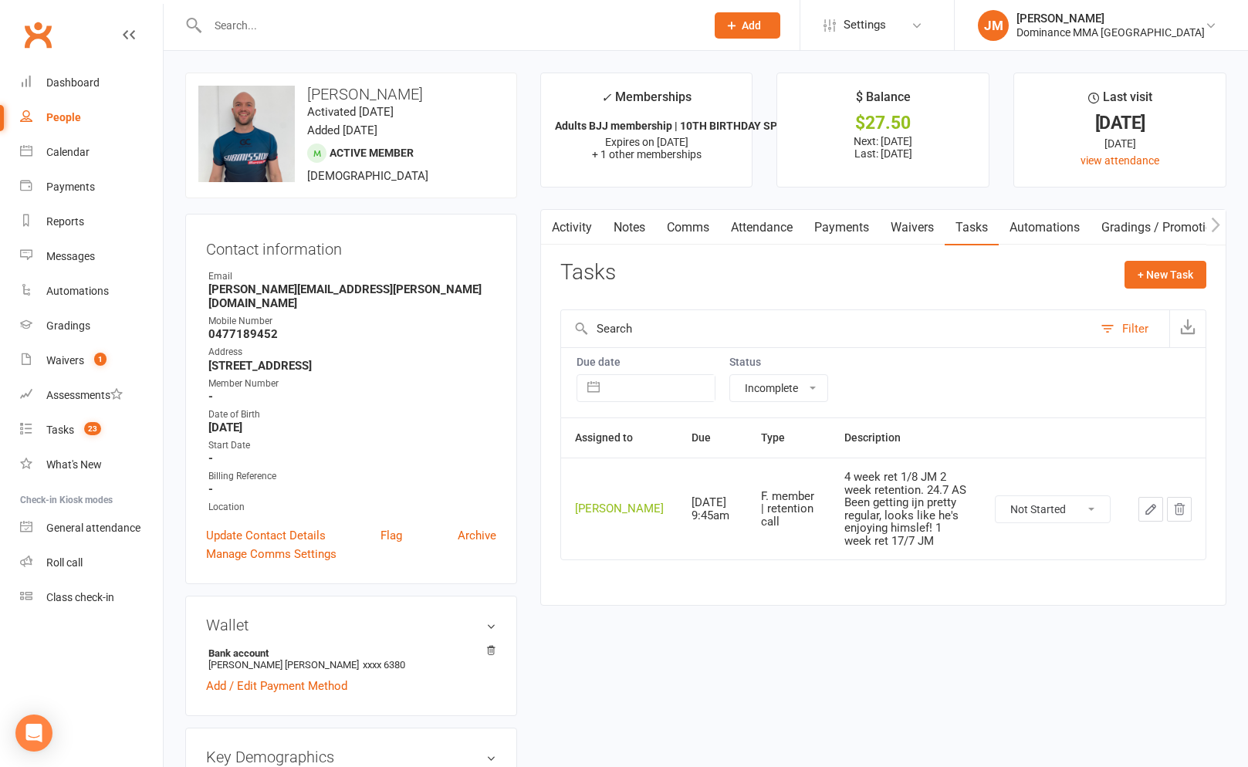
click at [1077, 518] on select "Not Started In Progress Waiting Complete" at bounding box center [1052, 509] width 114 height 26
select select "unstarted"
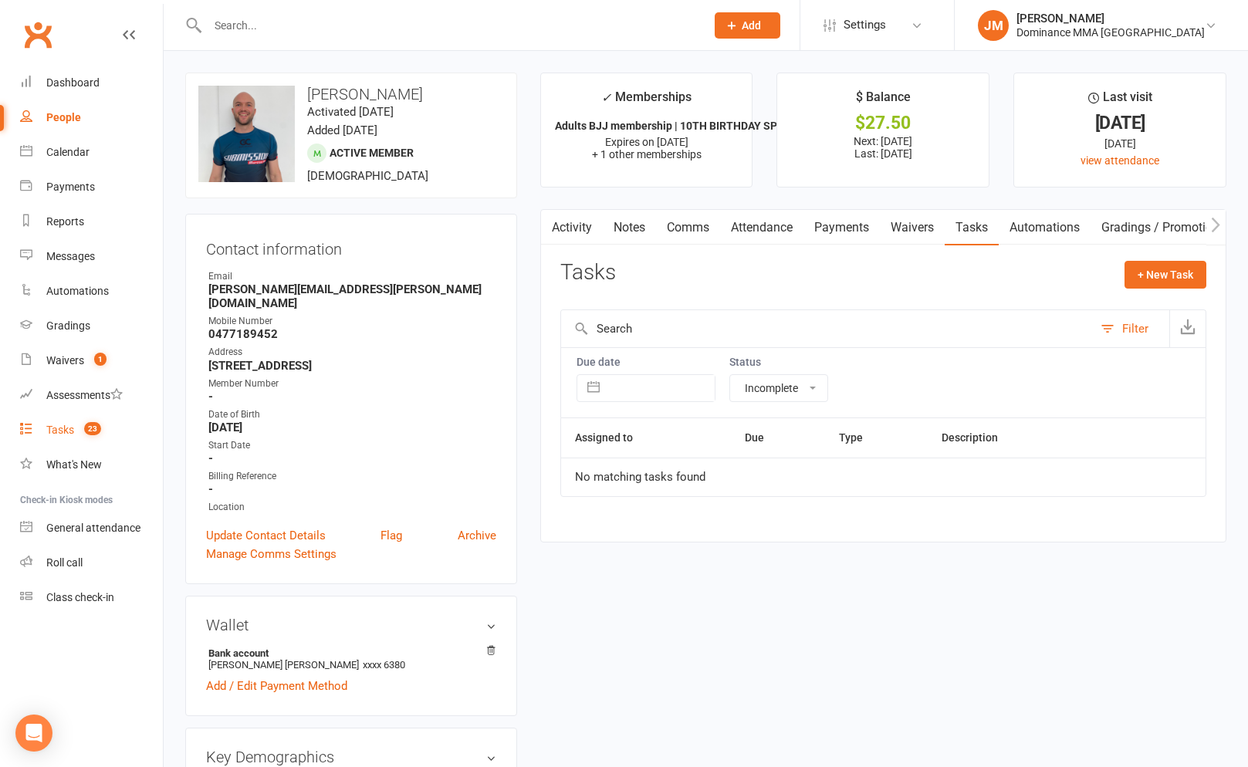
click at [56, 430] on div "Tasks" at bounding box center [60, 430] width 28 height 12
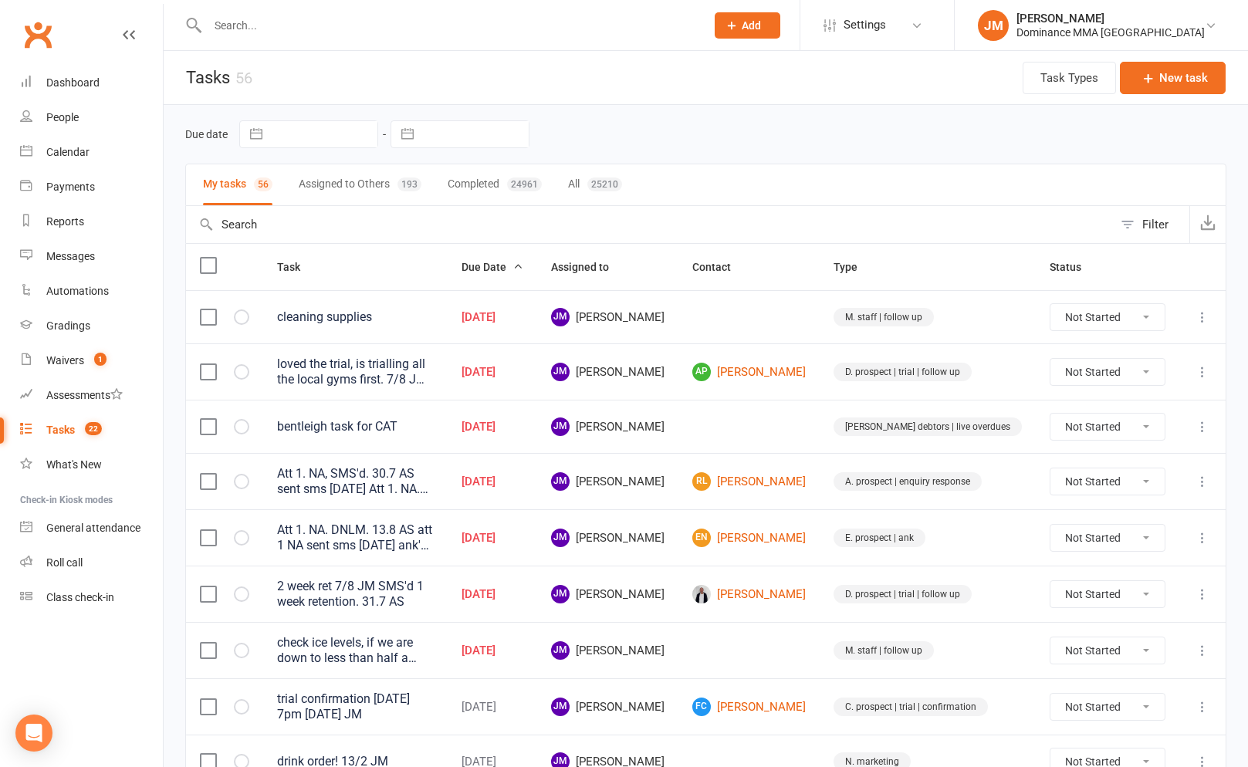
click at [1206, 376] on icon at bounding box center [1201, 371] width 15 height 15
click at [1076, 434] on link "Edit" at bounding box center [1134, 432] width 153 height 31
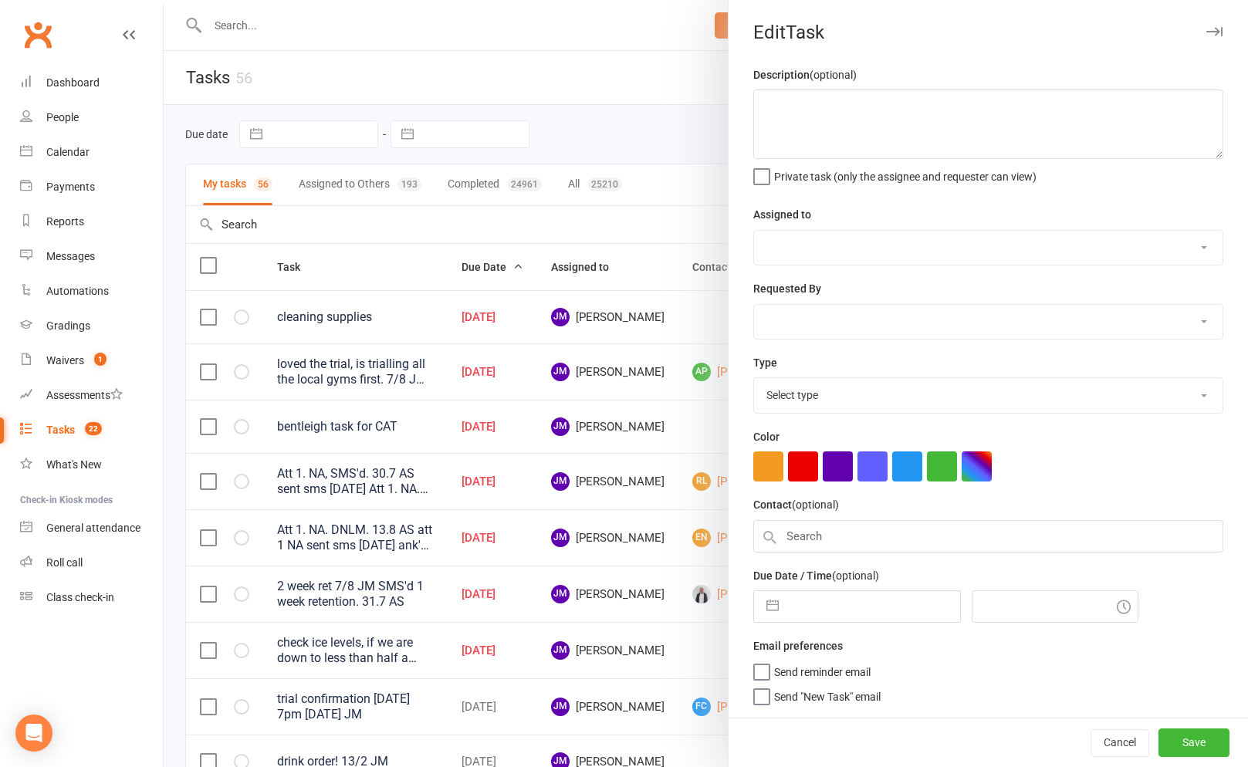
type textarea "loved the trial, is trialling all the local gyms first. 7/8 JM moved to Thurs 6…"
select select "45422"
select select "50862"
type input "[DATE]"
type input "6:30am"
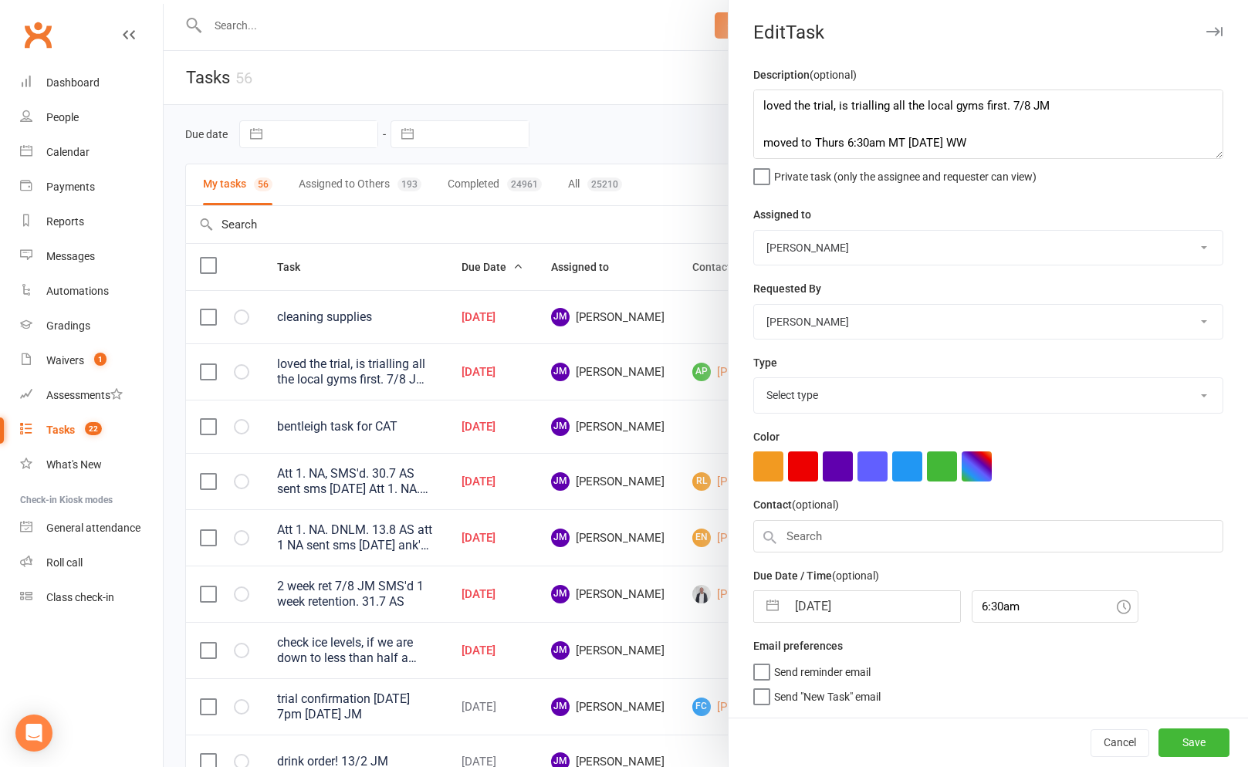
select select "3863"
drag, startPoint x: 787, startPoint y: 589, endPoint x: 799, endPoint y: 597, distance: 14.4
click at [787, 589] on input "[DATE]" at bounding box center [873, 601] width 174 height 31
select select "6"
select select "2025"
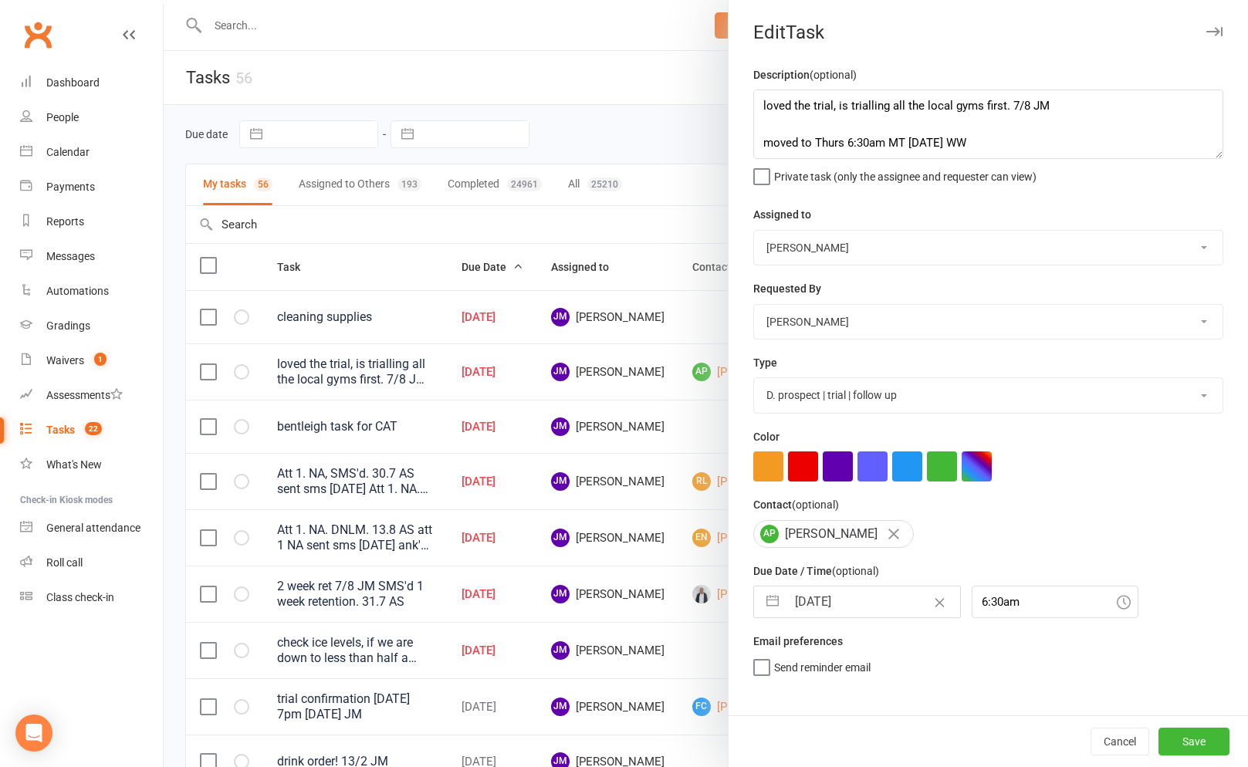
select select "7"
select select "2025"
select select "8"
select select "2025"
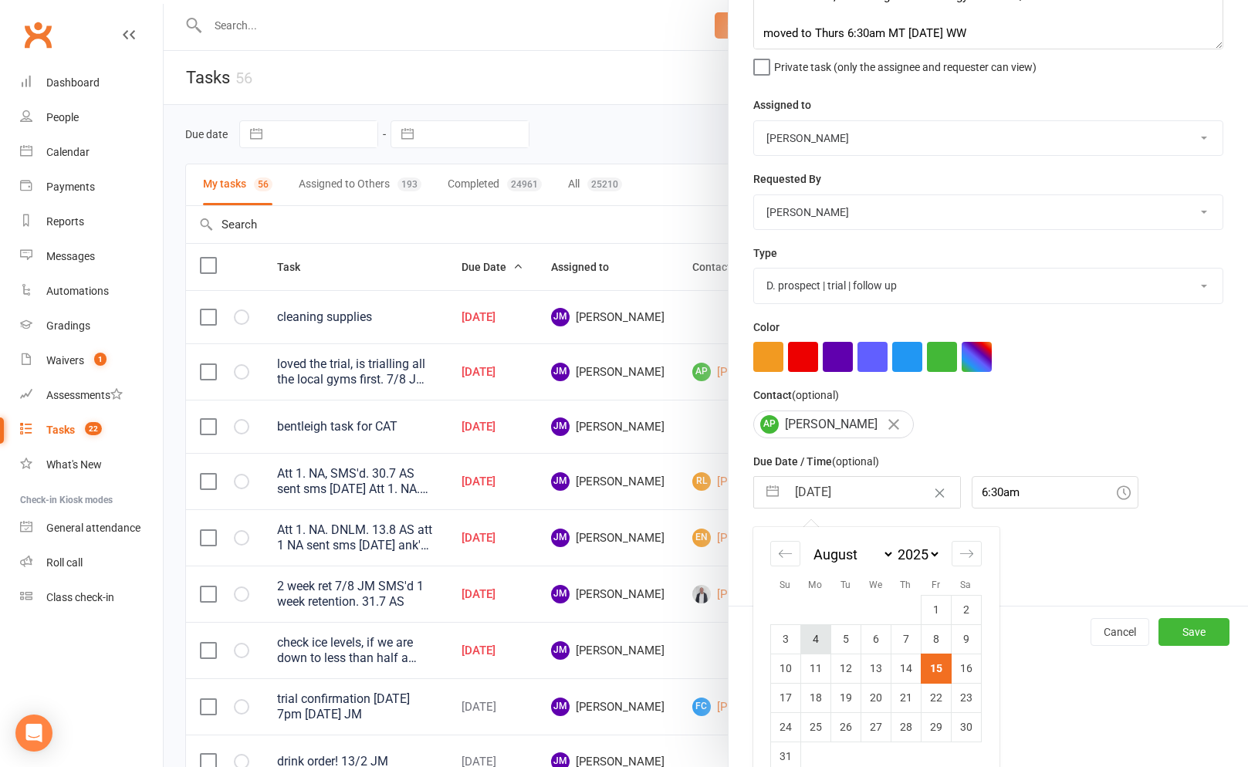
scroll to position [134, 0]
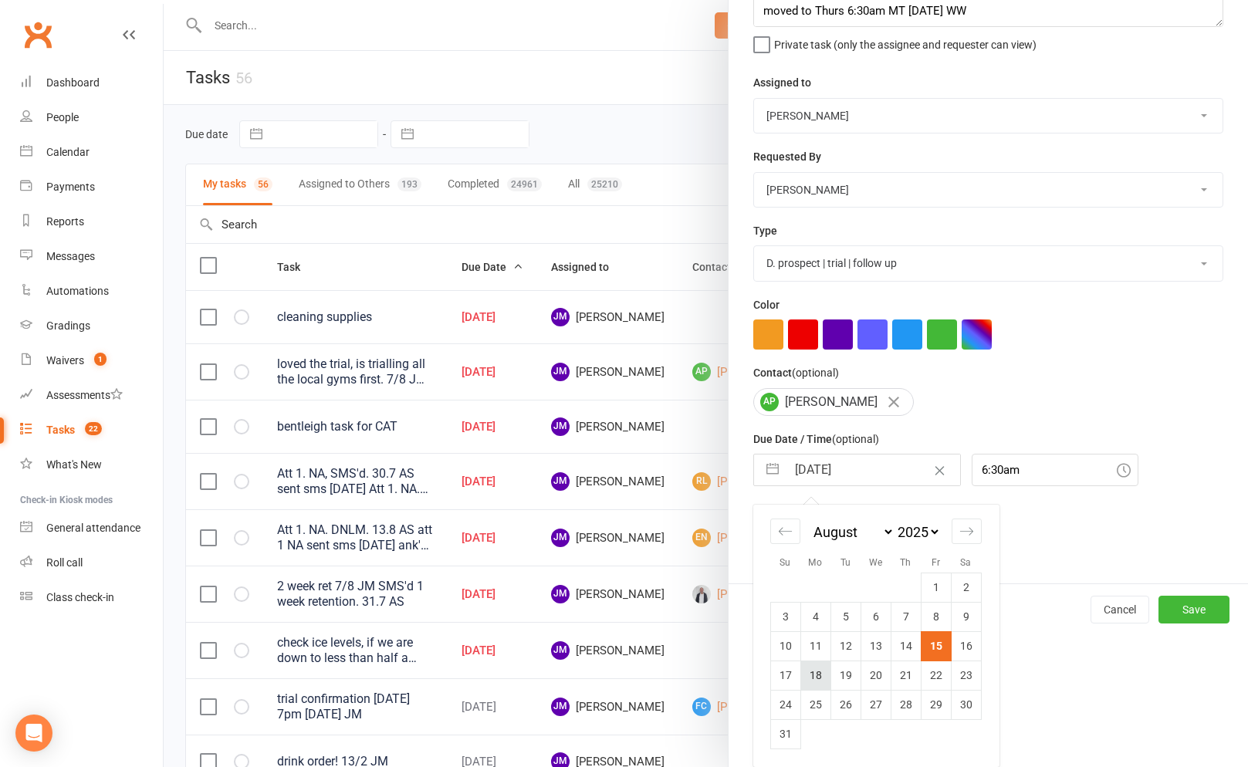
click at [817, 669] on td "18" at bounding box center [815, 674] width 30 height 29
type input "[DATE]"
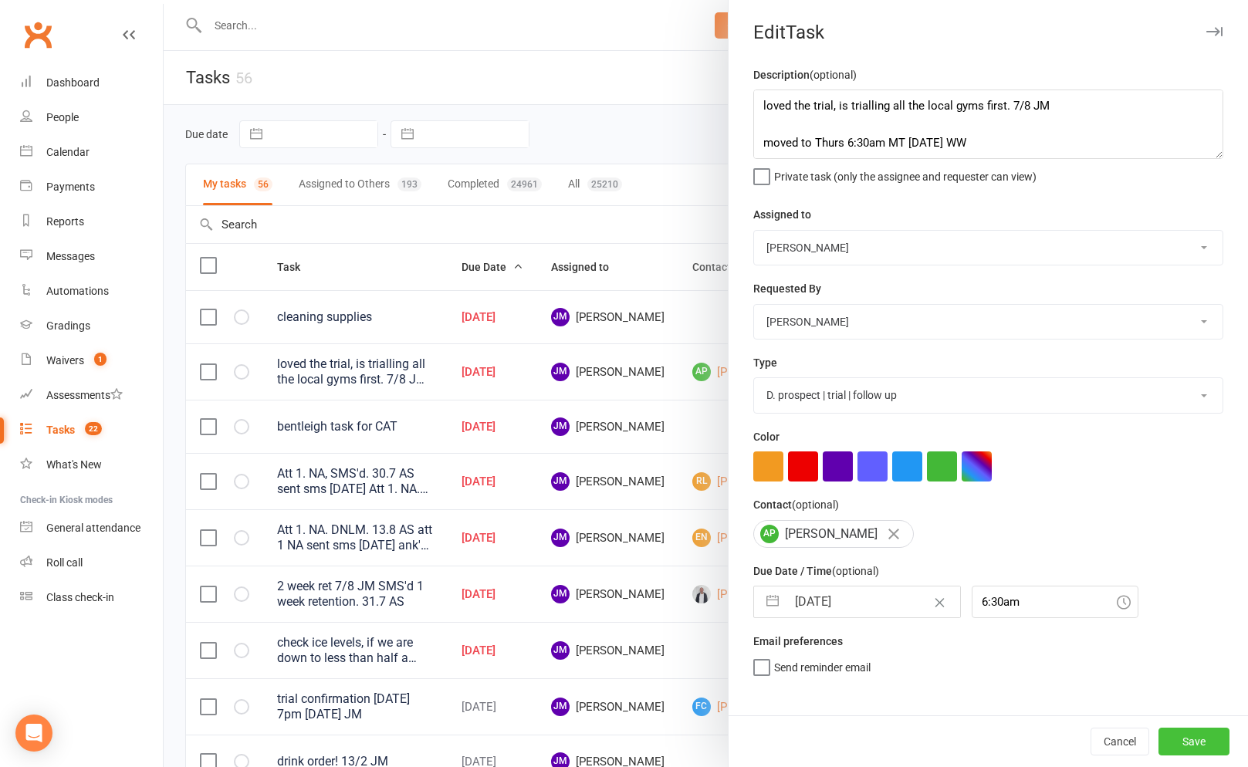
click at [1175, 734] on button "Save" at bounding box center [1193, 742] width 71 height 28
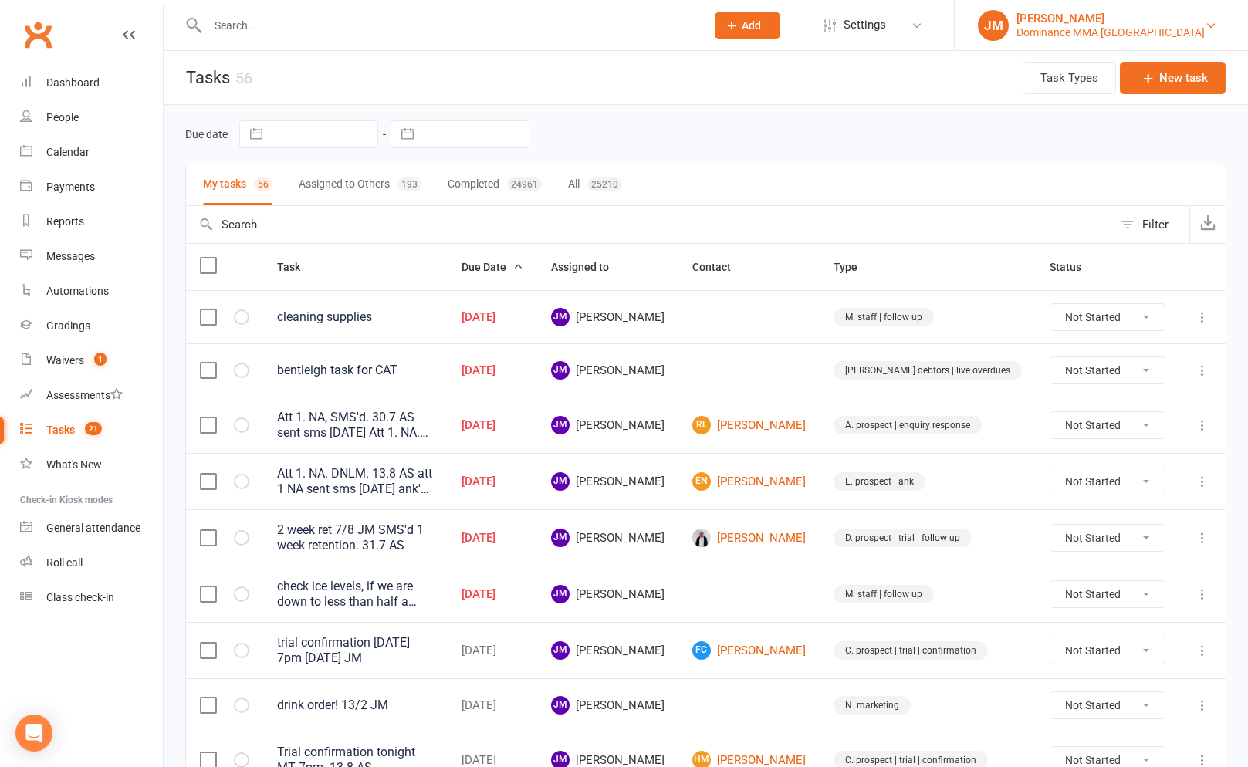
click at [1113, 25] on div "Dominance MMA [GEOGRAPHIC_DATA]" at bounding box center [1110, 32] width 188 height 14
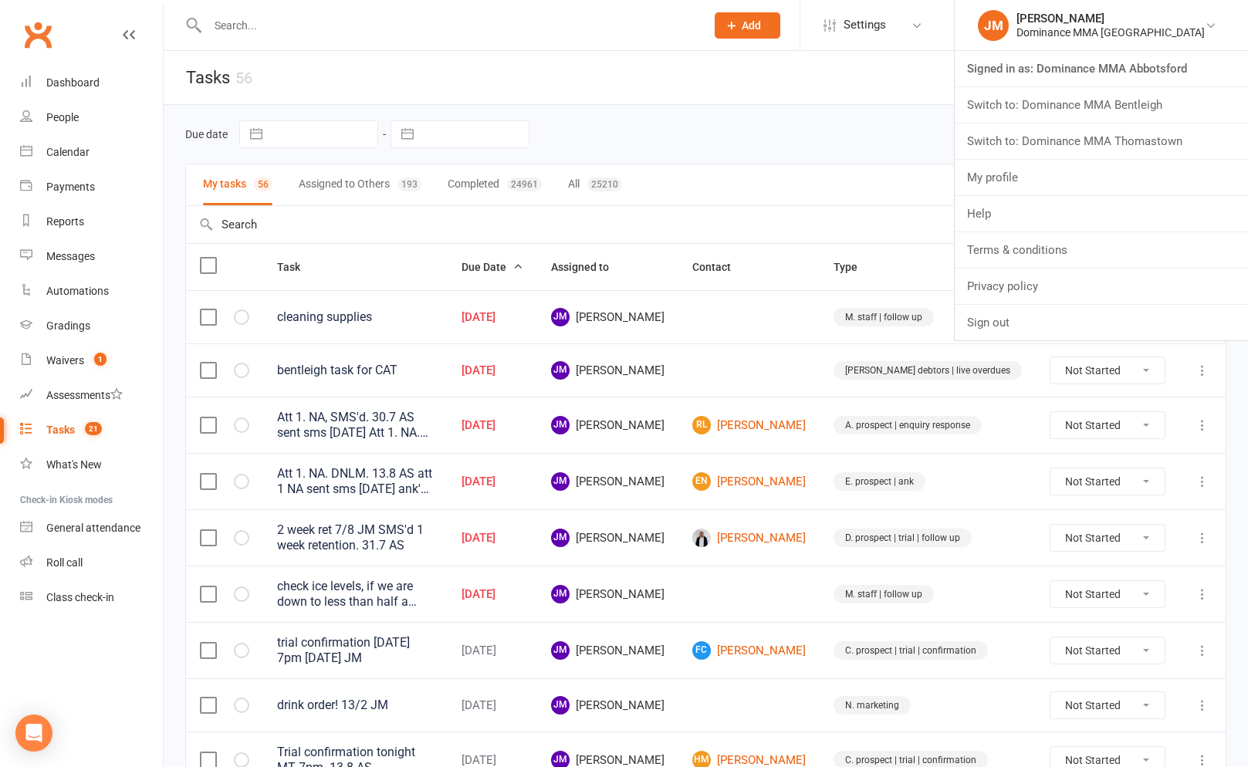
click at [1177, 116] on link "Switch to: Dominance MMA Bentleigh" at bounding box center [1100, 104] width 293 height 35
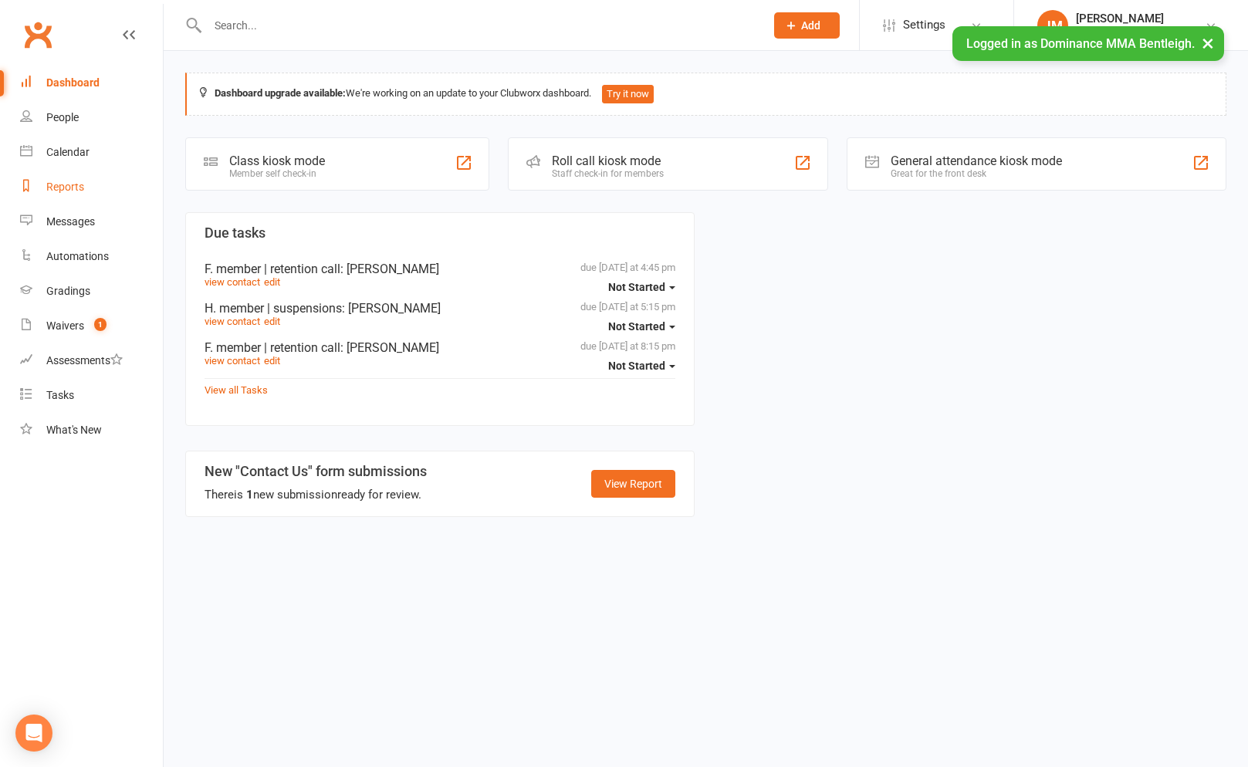
click at [62, 189] on div "Reports" at bounding box center [65, 187] width 38 height 12
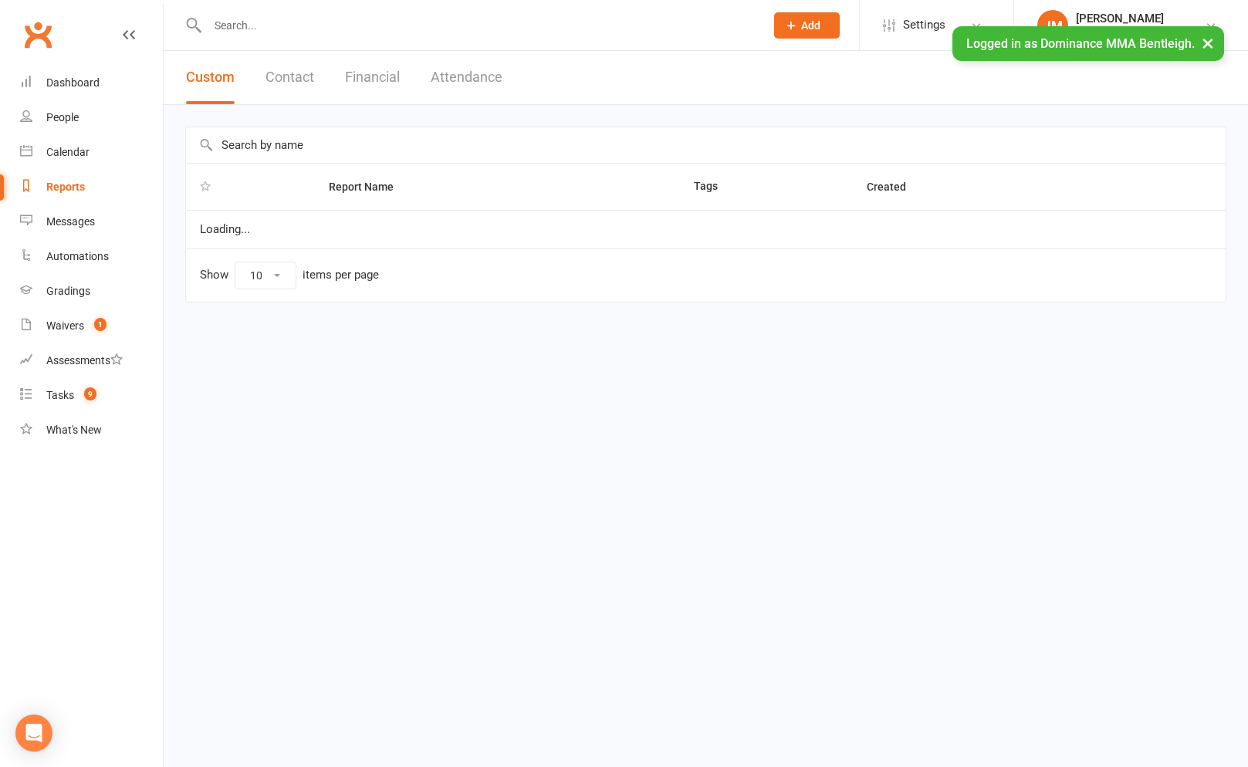
select select "100"
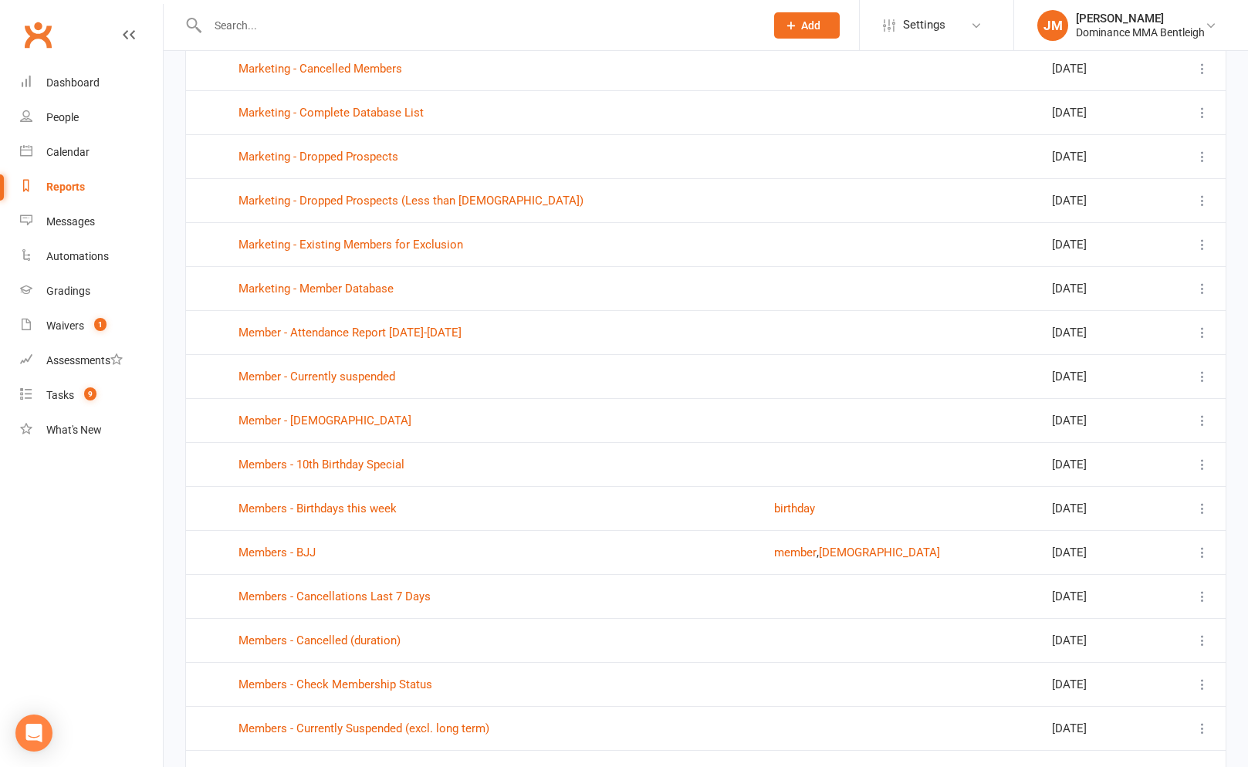
scroll to position [464, 0]
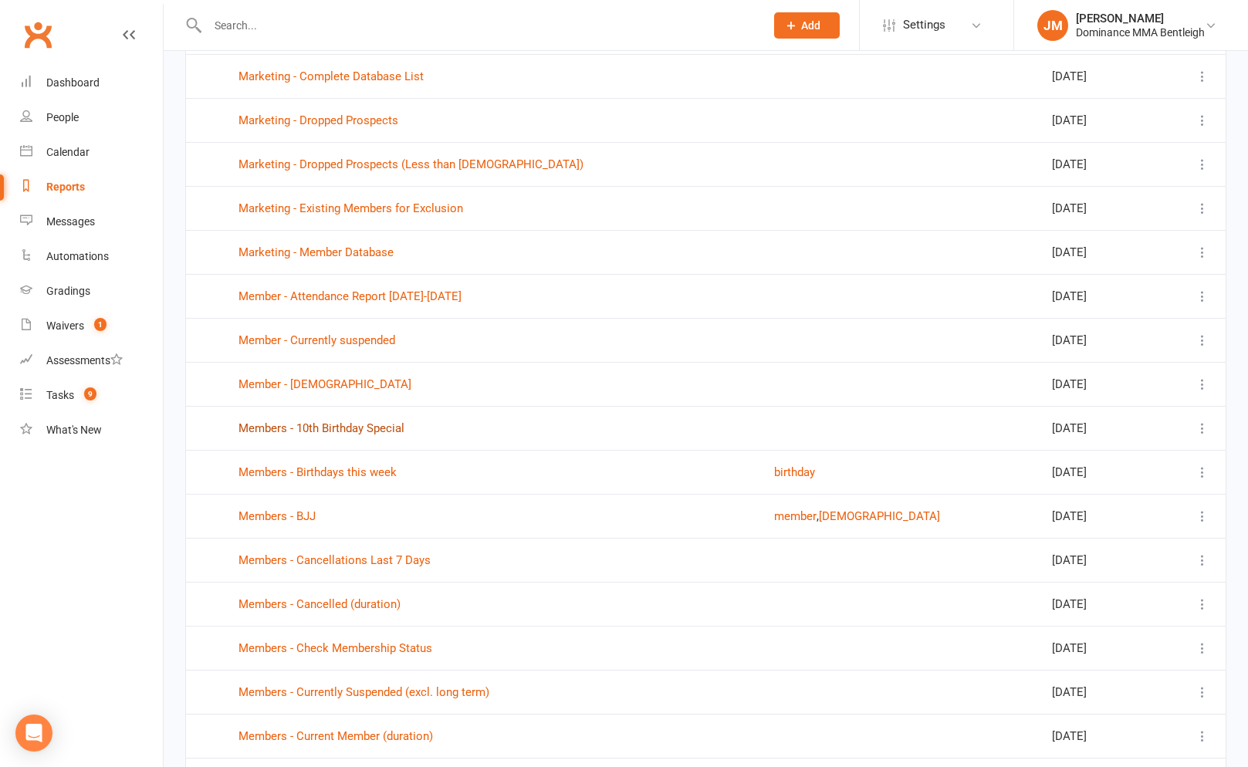
click at [363, 426] on link "Members - 10th Birthday Special" at bounding box center [321, 428] width 166 height 14
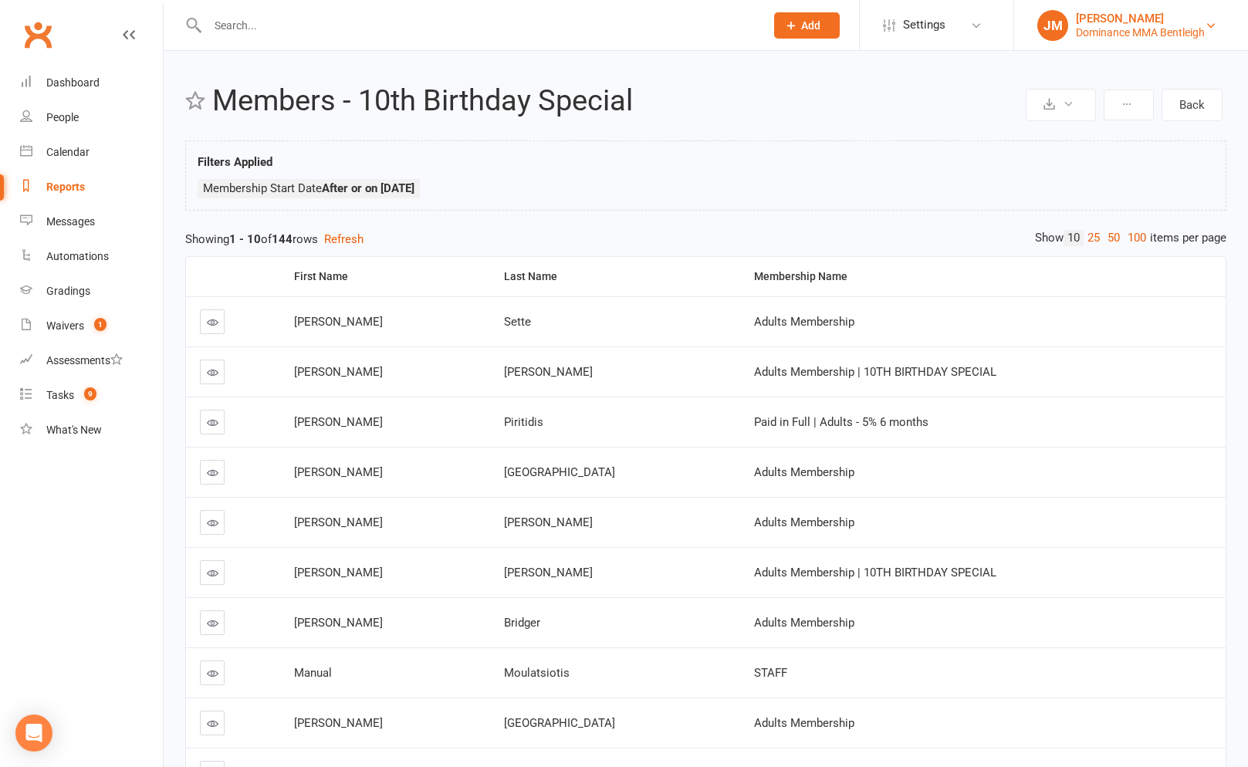
click at [1118, 14] on div "[PERSON_NAME]" at bounding box center [1140, 19] width 129 height 14
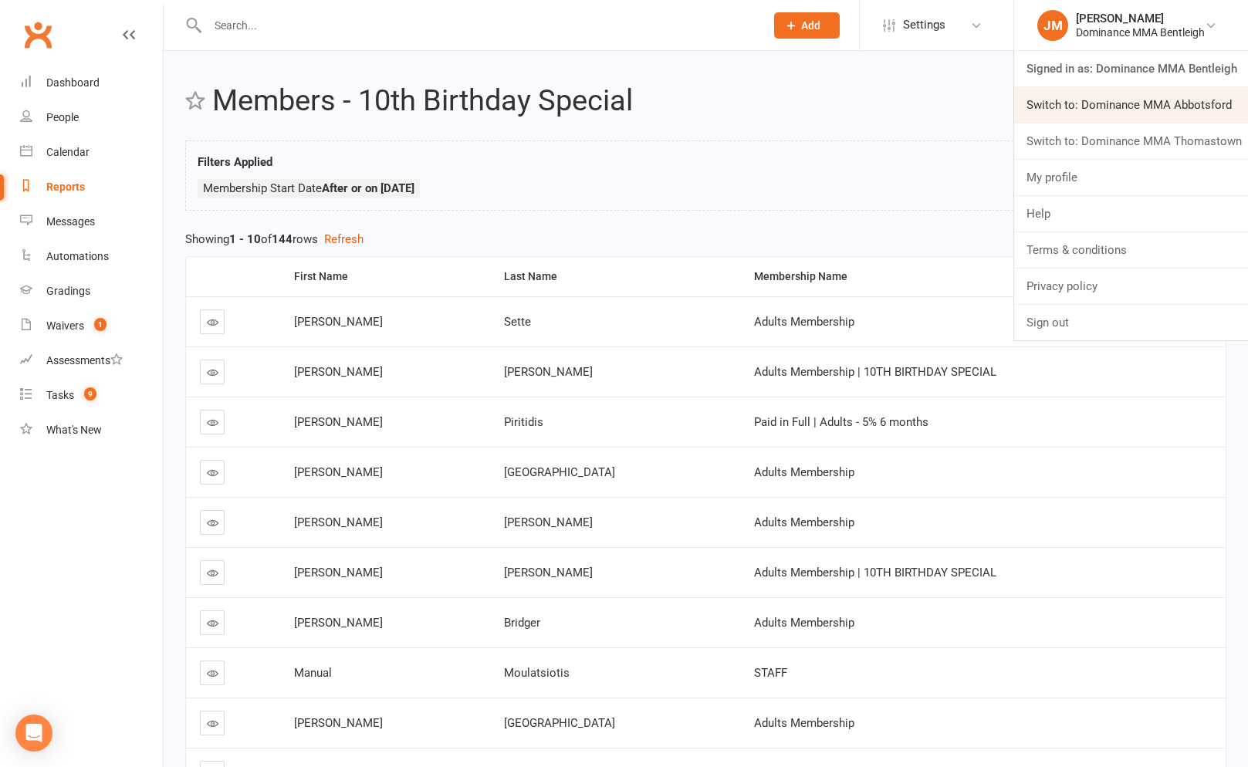
click at [1147, 103] on link "Switch to: Dominance MMA Abbotsford" at bounding box center [1131, 104] width 234 height 35
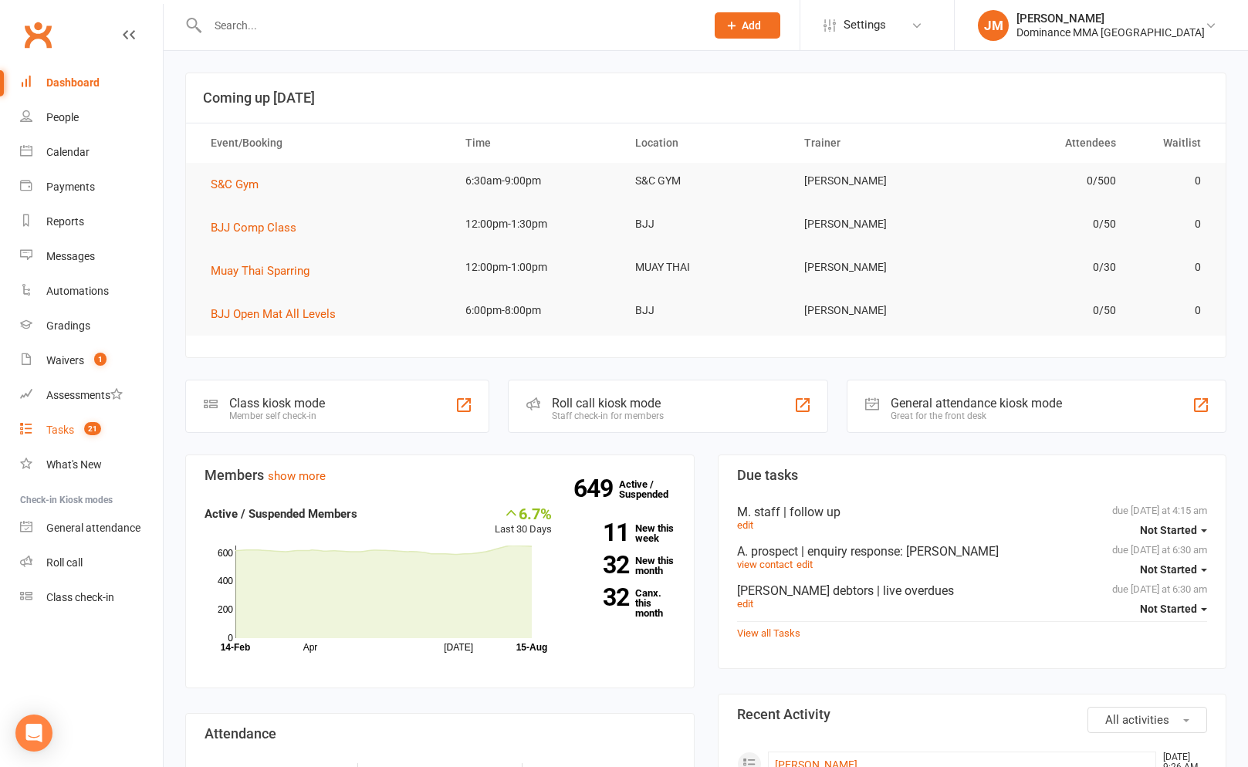
click at [56, 419] on link "Tasks 21" at bounding box center [91, 430] width 143 height 35
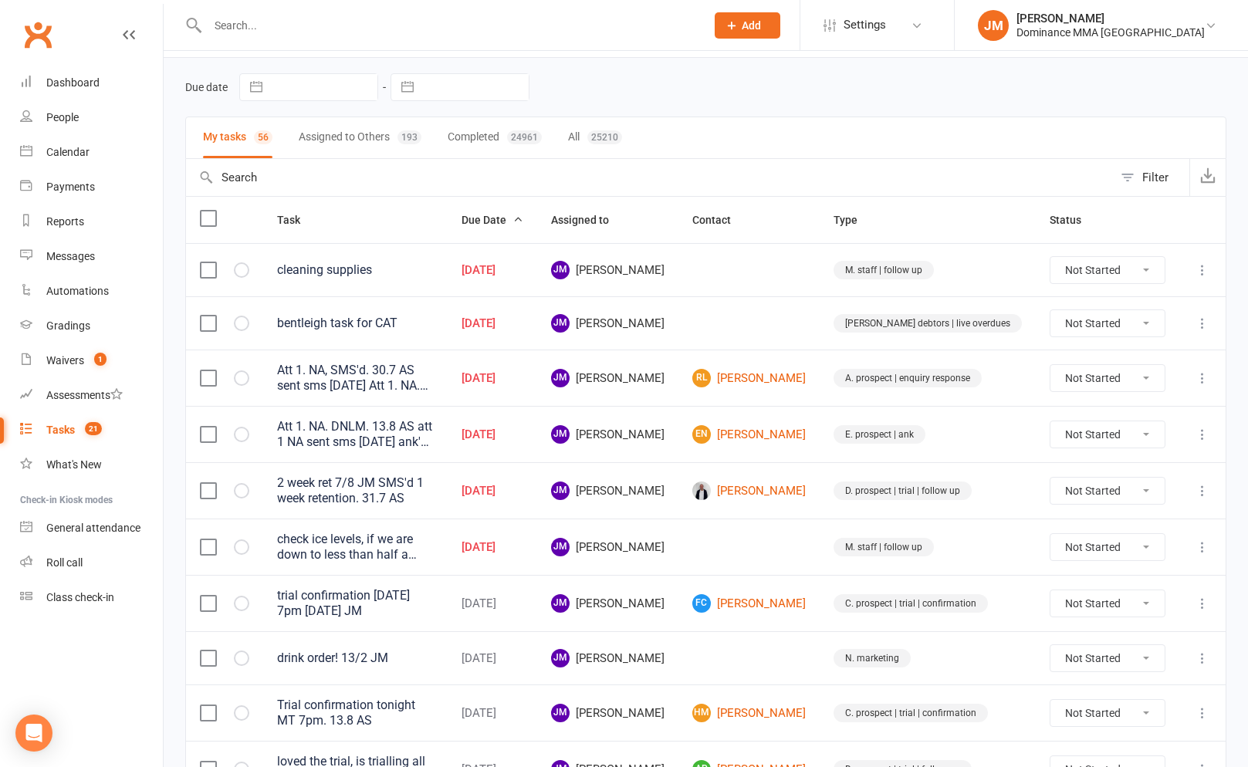
scroll to position [48, 0]
click at [1190, 383] on td at bounding box center [1202, 377] width 46 height 56
click at [1193, 381] on button at bounding box center [1202, 377] width 19 height 19
click at [1114, 451] on link "Edit" at bounding box center [1134, 438] width 153 height 31
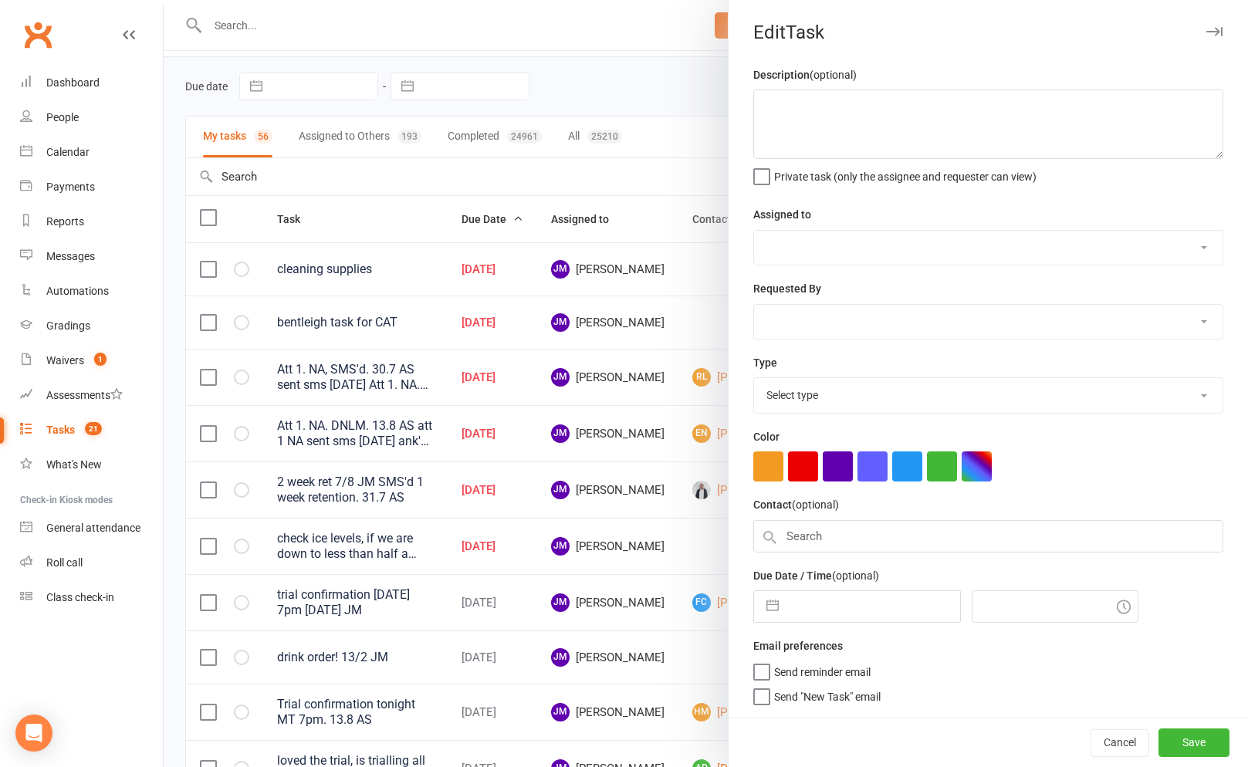
type textarea "Att 1. NA, SMS'd. 30.7 AS sent sms [DATE] Att 1. NA. SMS'd. 26.7 AS"
select select "45422"
select select "12631"
type input "[DATE]"
type input "6:30am"
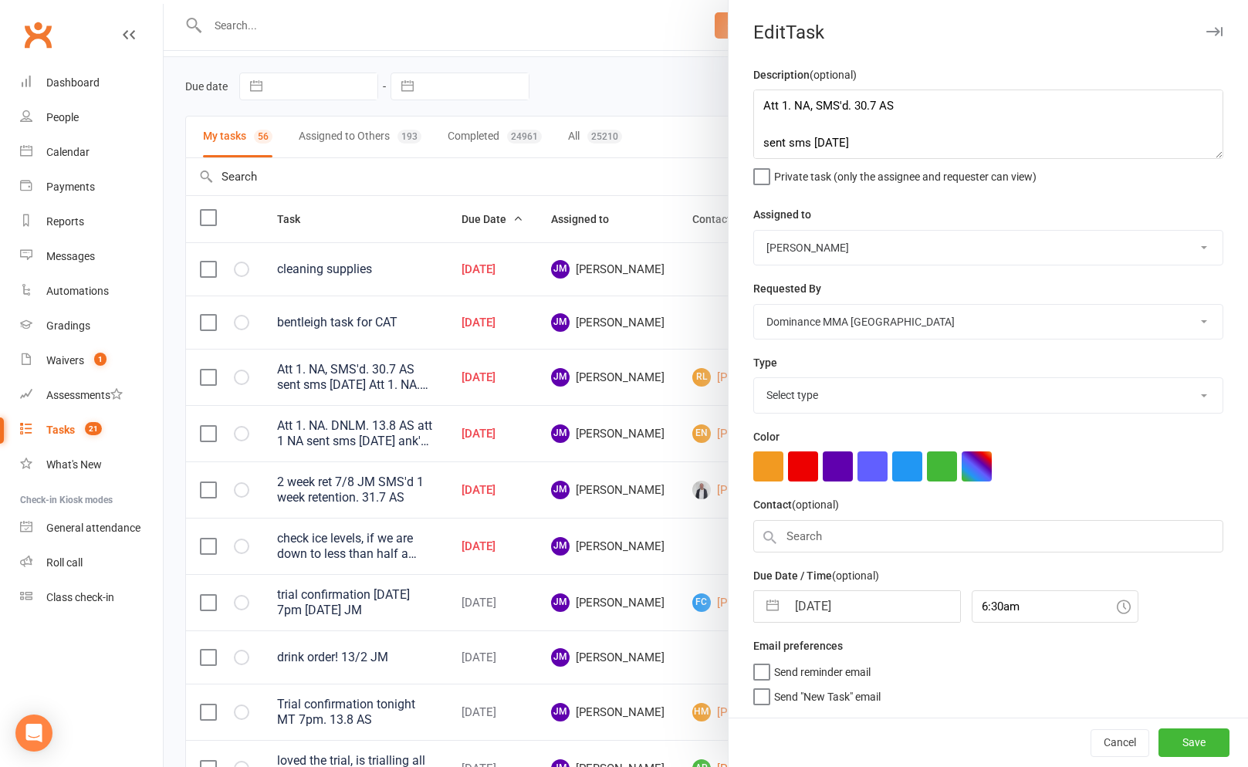
select select "3860"
click at [829, 615] on input "[DATE]" at bounding box center [873, 601] width 174 height 31
select select "6"
select select "2025"
select select "7"
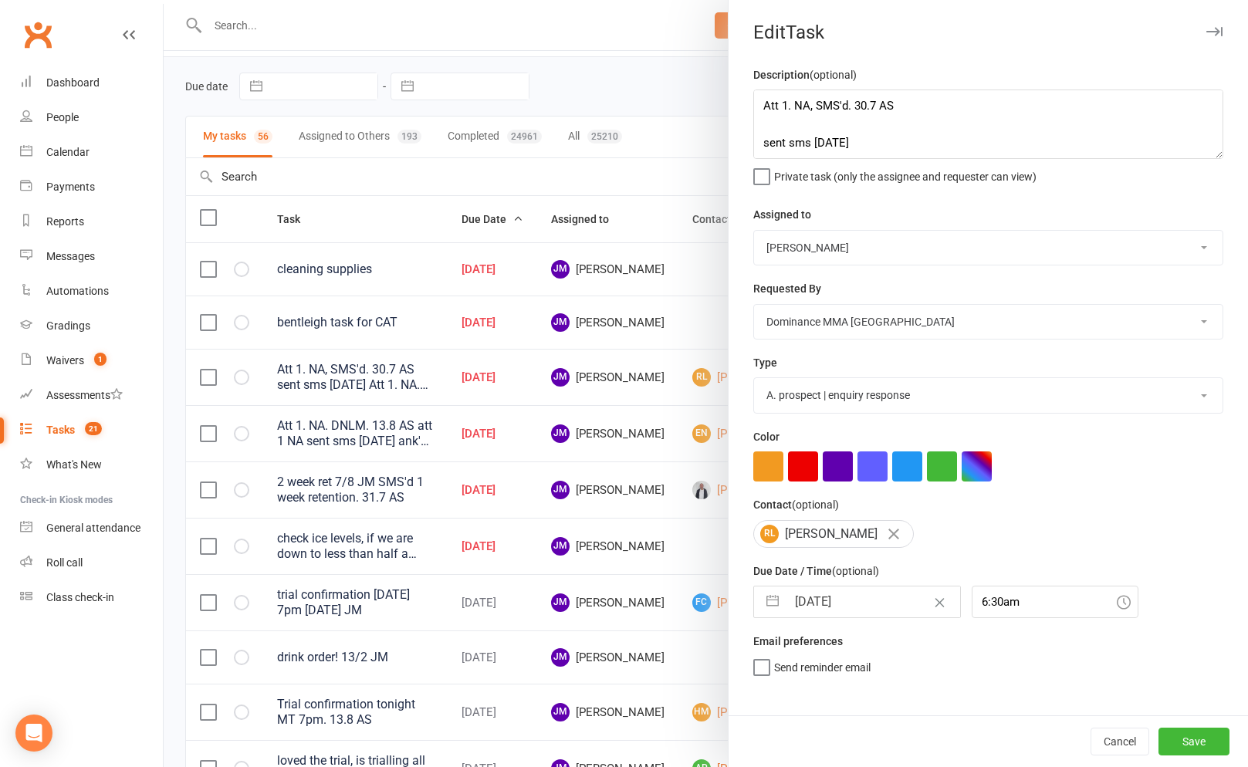
select select "2025"
select select "8"
select select "2025"
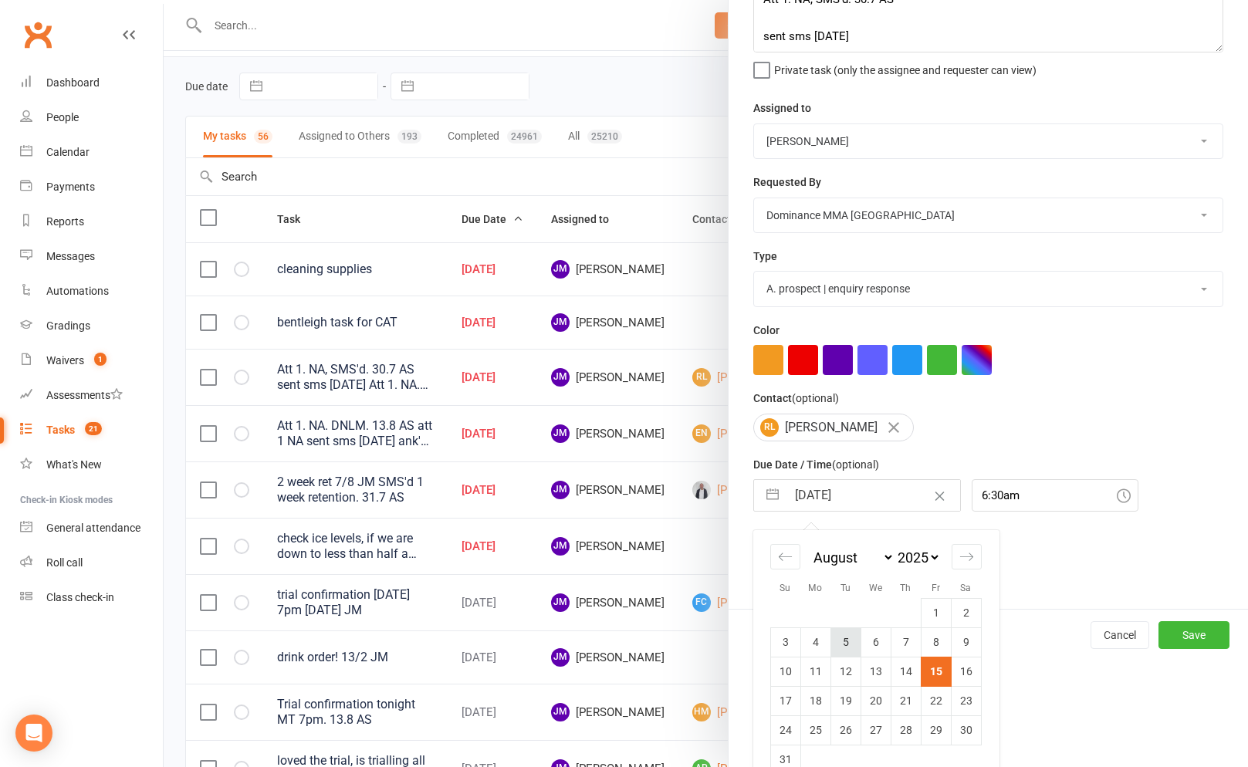
scroll to position [134, 0]
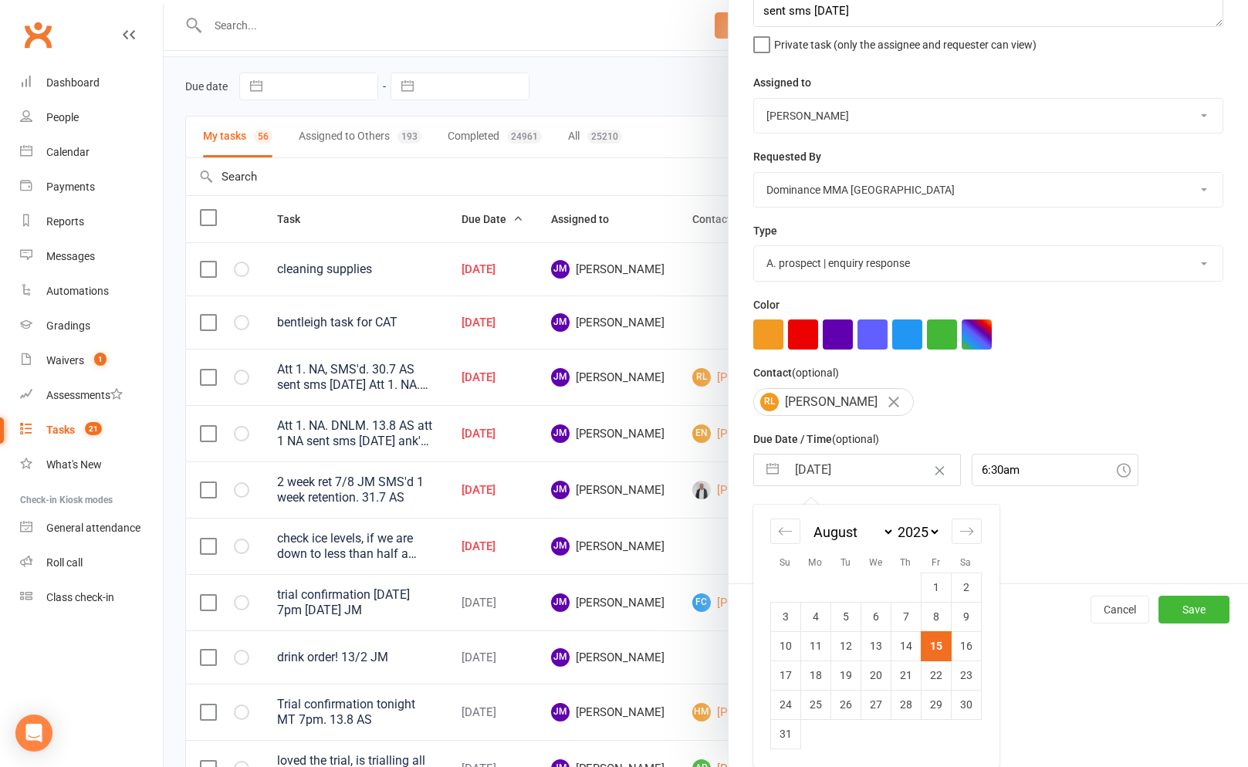
click at [813, 687] on td "18" at bounding box center [815, 674] width 30 height 29
type input "[DATE]"
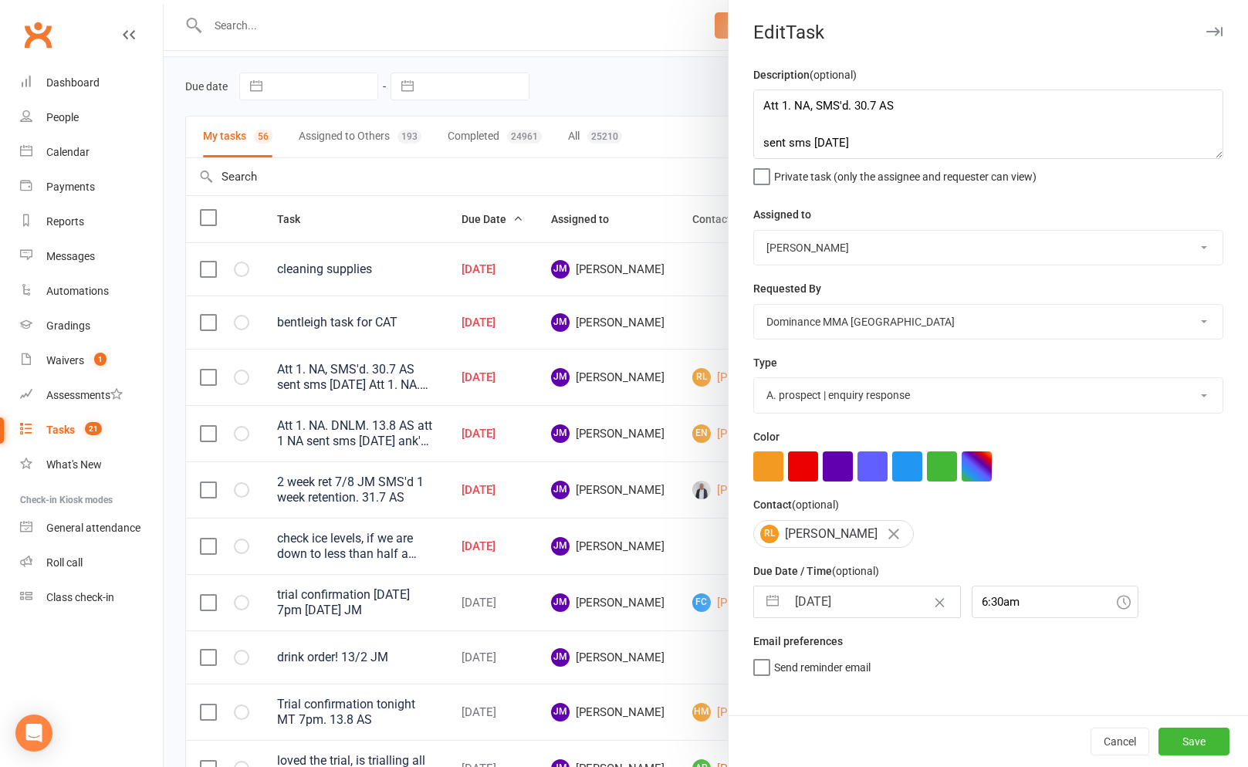
scroll to position [0, 0]
click at [1156, 743] on div "Cancel Save" at bounding box center [987, 741] width 519 height 52
click at [1181, 741] on button "Save" at bounding box center [1193, 742] width 71 height 28
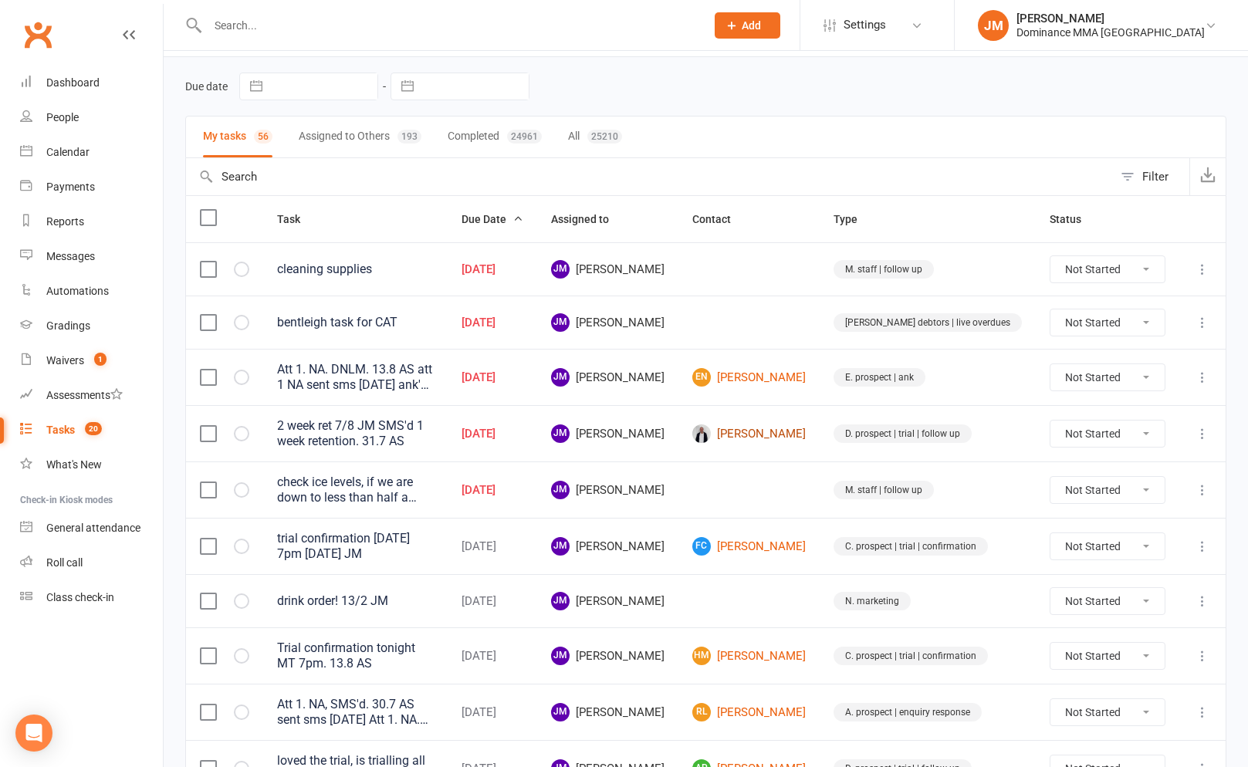
click at [792, 441] on link "[PERSON_NAME]" at bounding box center [748, 433] width 113 height 19
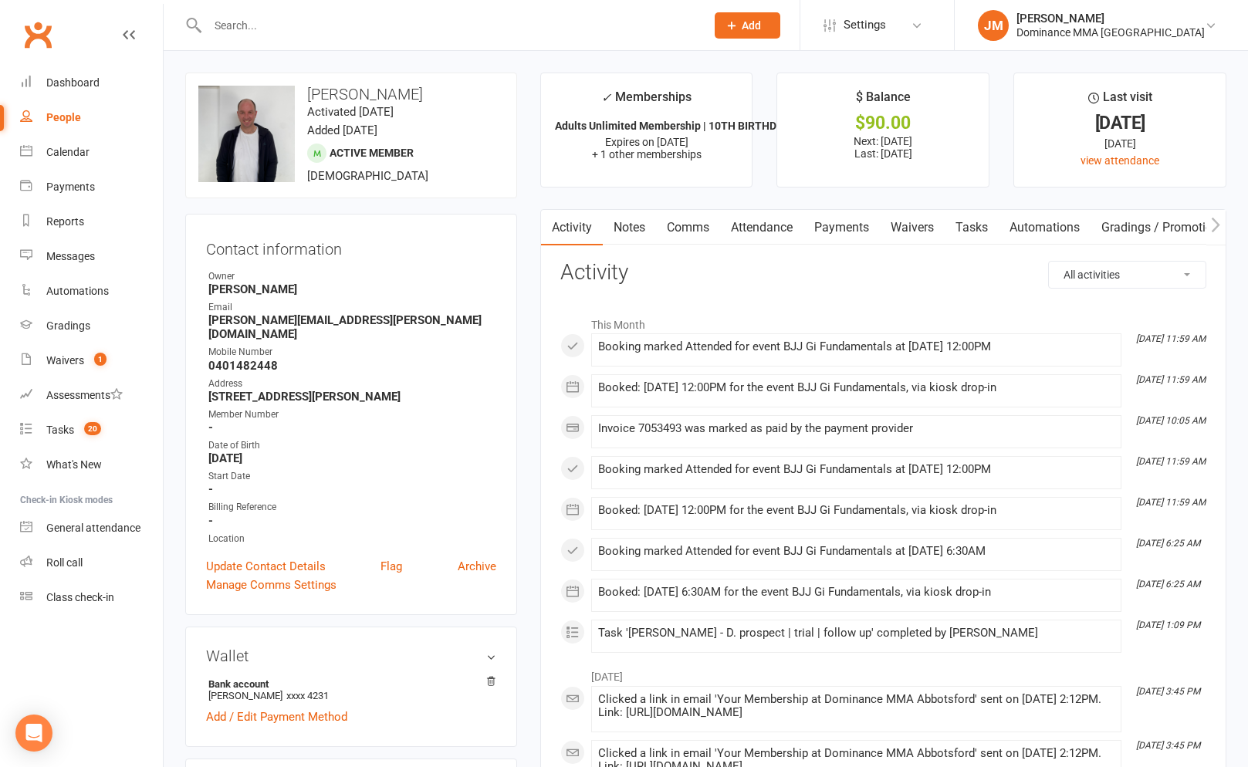
click at [971, 224] on link "Tasks" at bounding box center [971, 227] width 54 height 35
select select "incomplete"
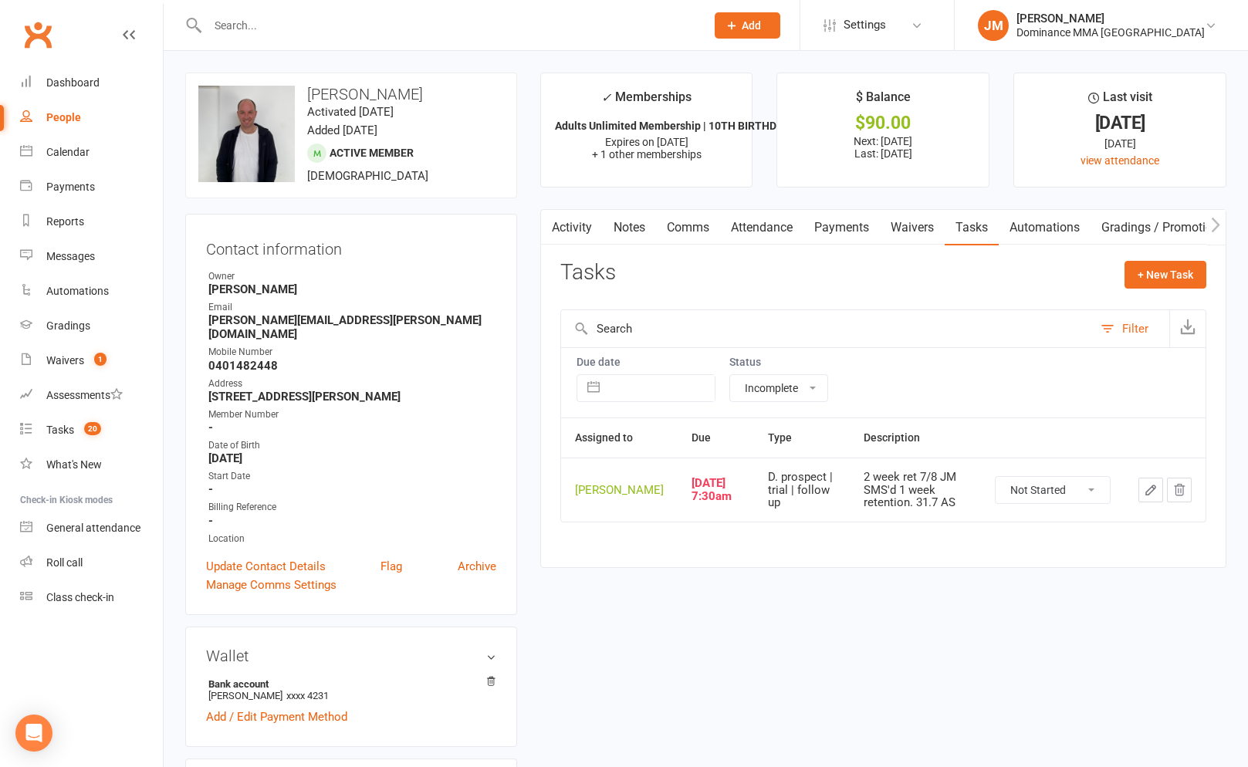
click at [1148, 502] on button "button" at bounding box center [1150, 490] width 25 height 25
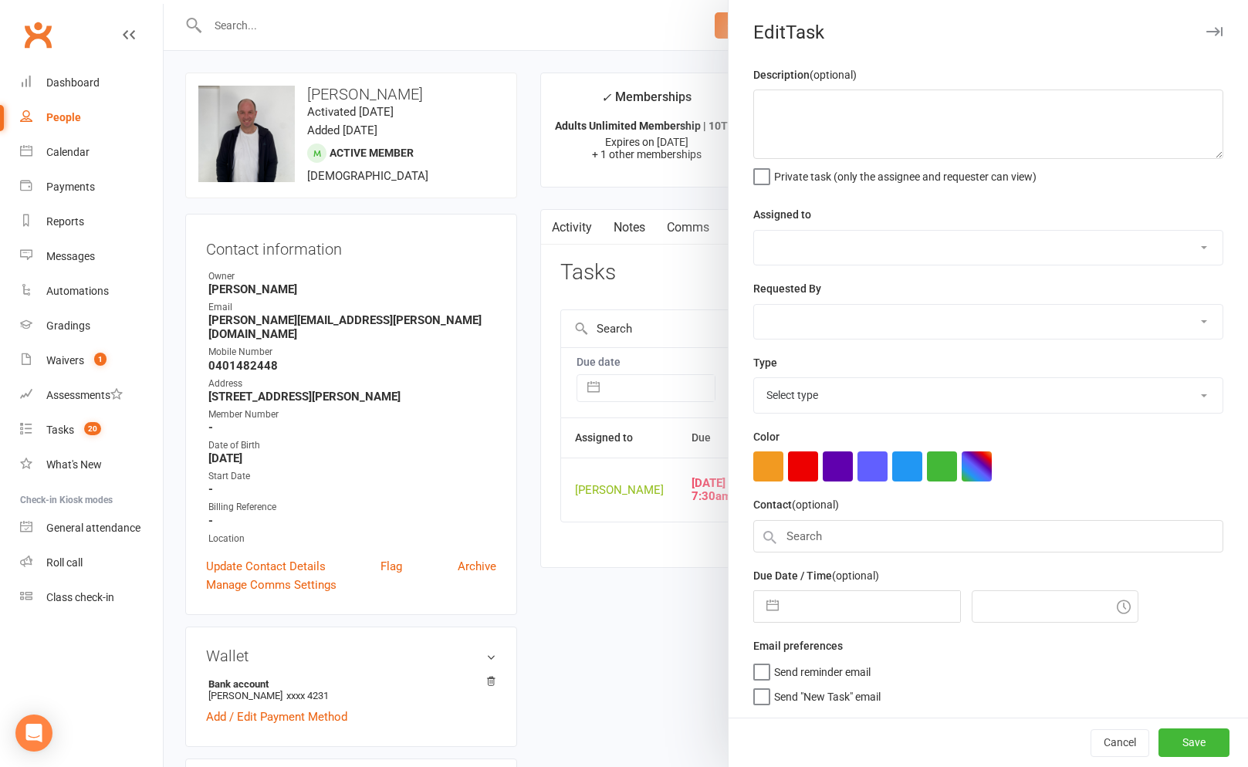
type textarea "2 week ret 7/8 JM SMS'd 1 week retention. 31.7 AS"
select select "45422"
select select "50862"
type input "[DATE]"
type input "7:30am"
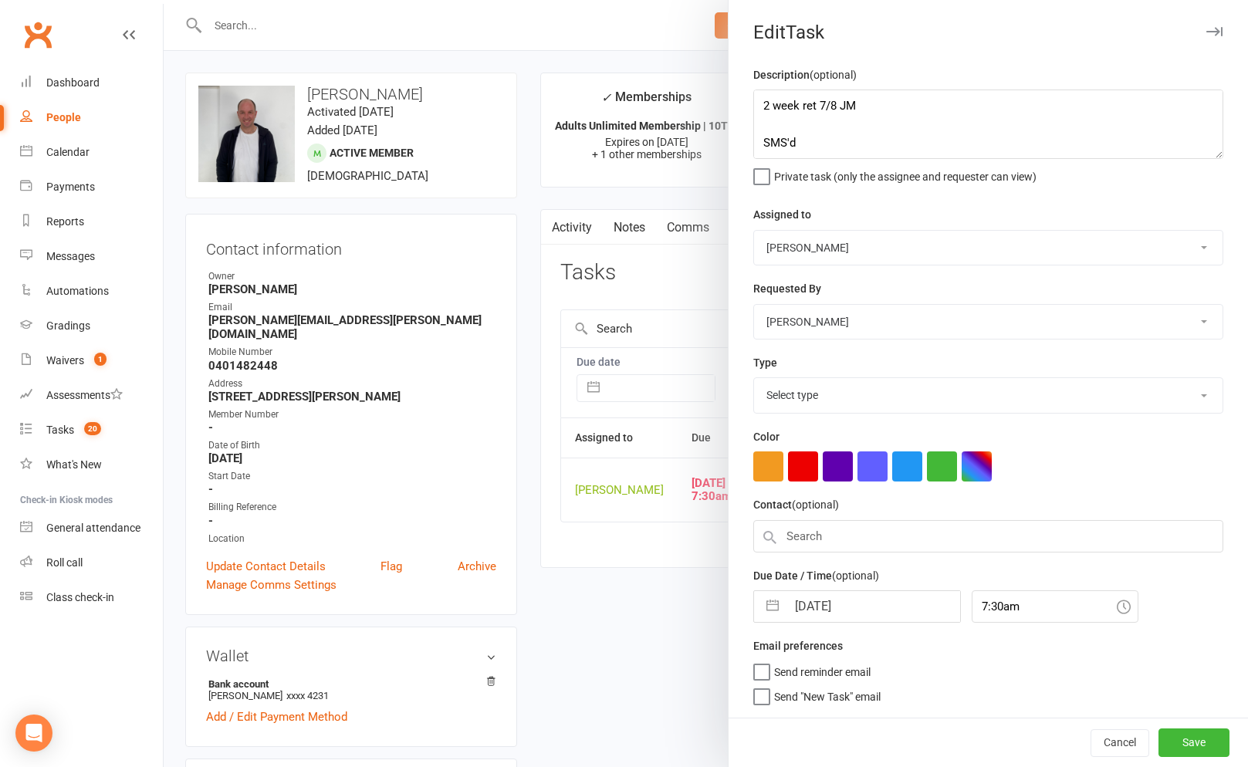
select select "3863"
click at [795, 612] on input "[DATE]" at bounding box center [873, 602] width 174 height 31
select select "6"
select select "2025"
select select "7"
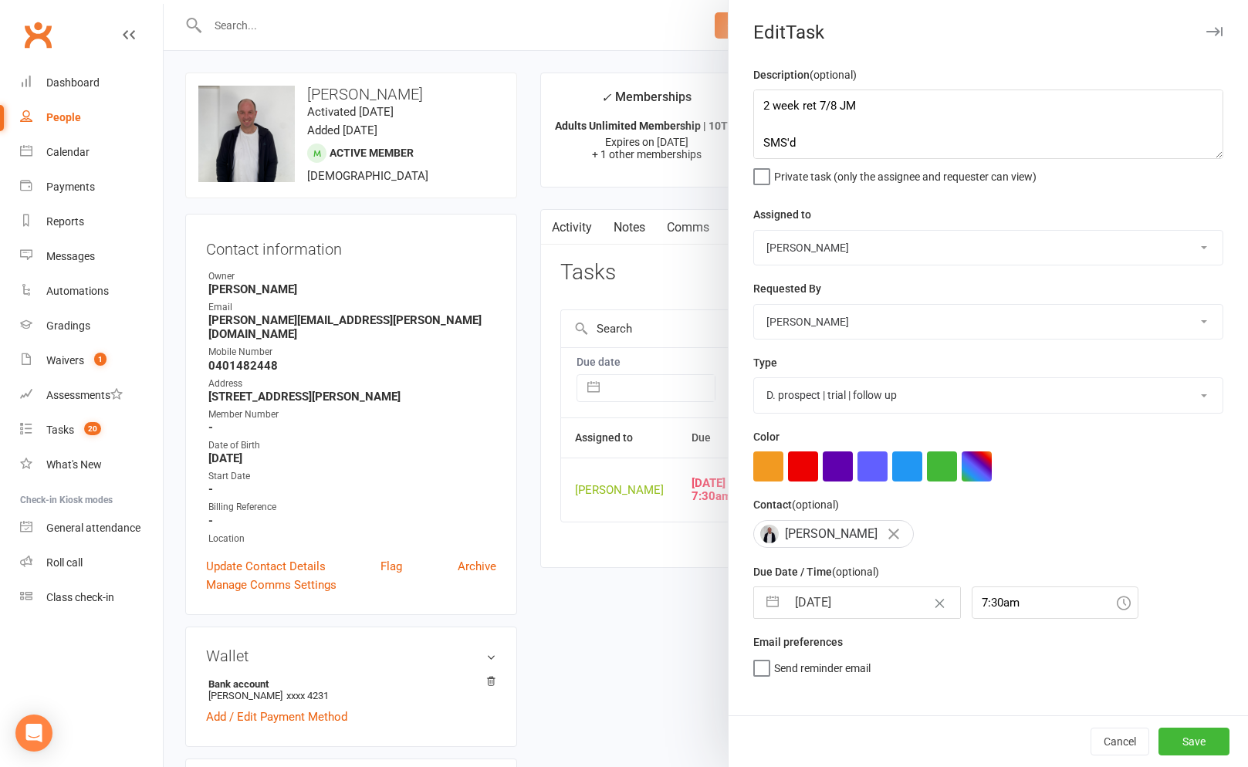
select select "2025"
select select "8"
select select "2025"
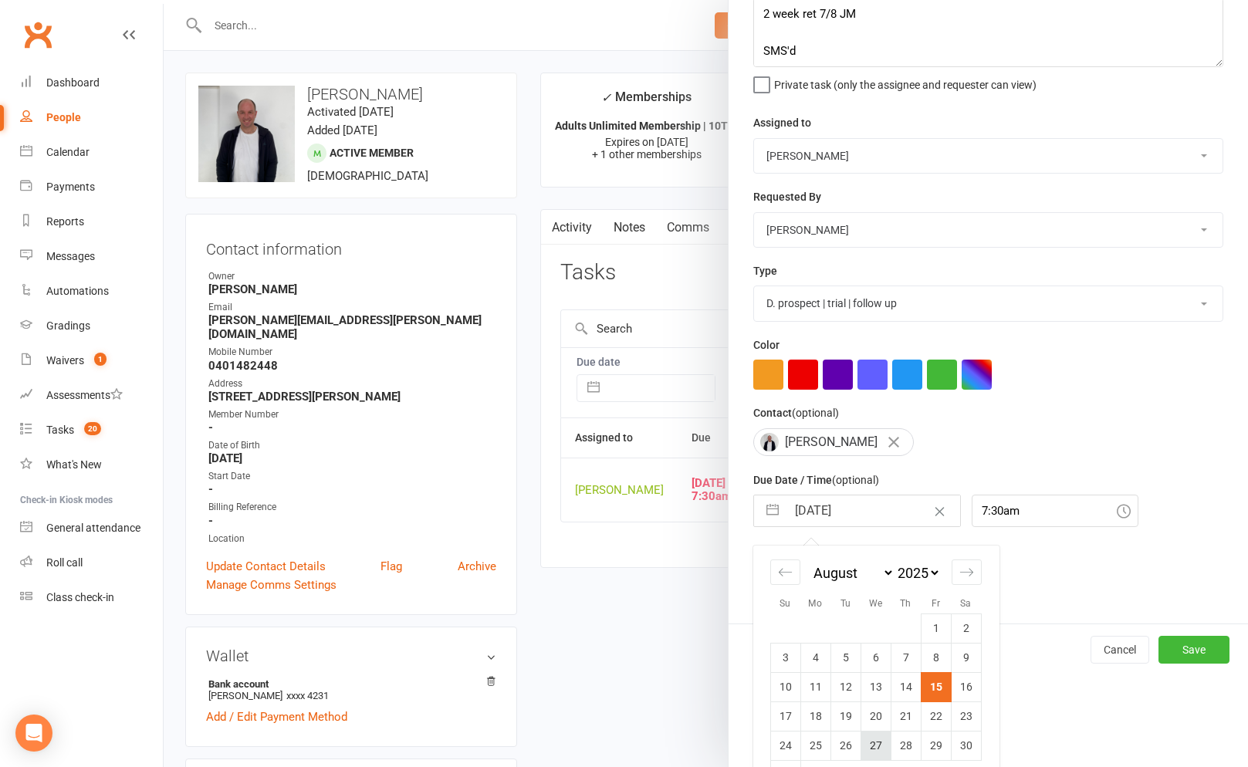
scroll to position [125, 0]
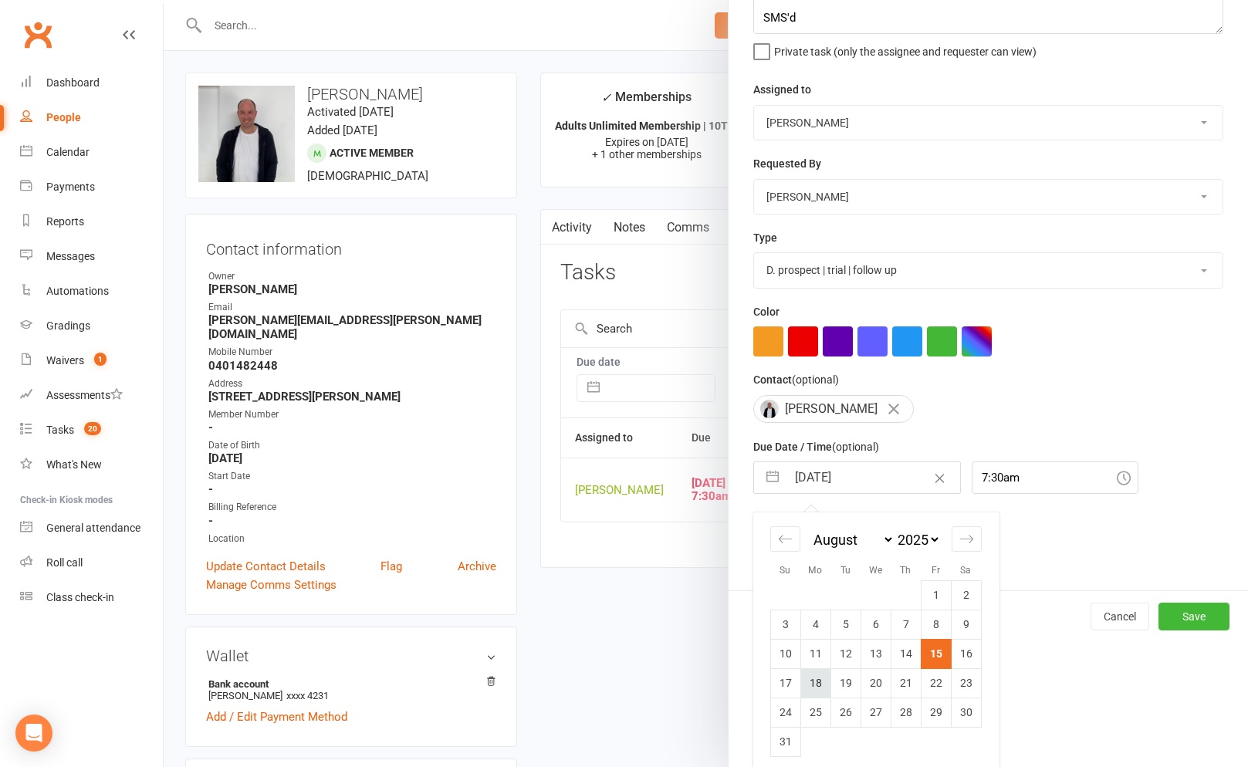
click at [813, 681] on td "18" at bounding box center [815, 682] width 30 height 29
type input "[DATE]"
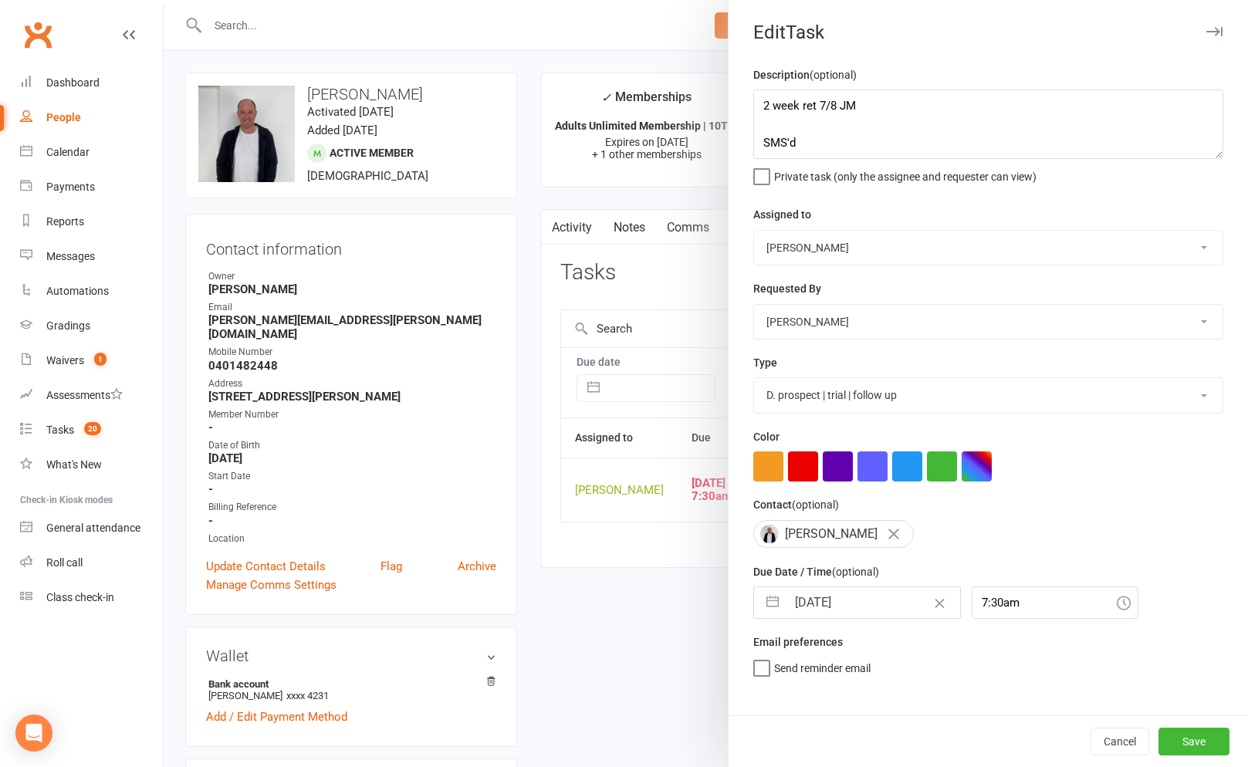
scroll to position [0, 0]
click at [1190, 741] on button "Save" at bounding box center [1193, 742] width 71 height 28
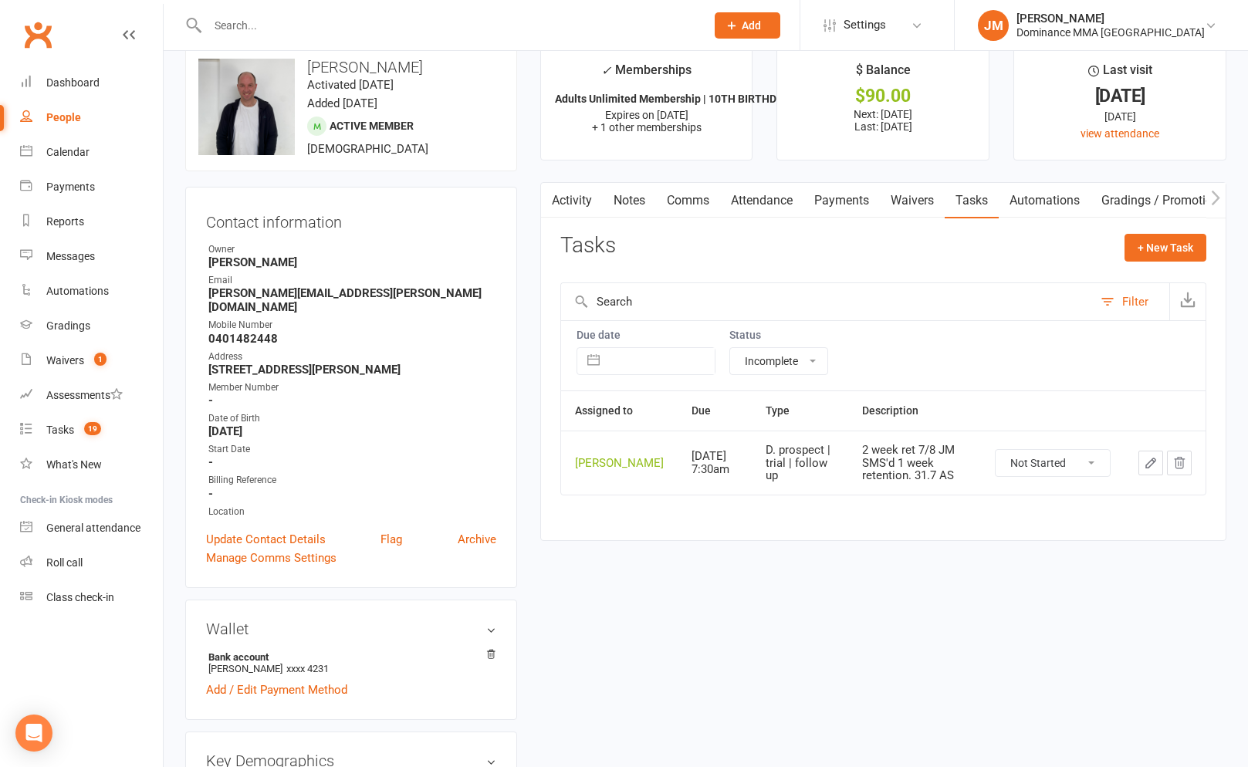
click at [583, 517] on div "Assigned to Due Type Description [PERSON_NAME] [DATE] 7:30am D. prospect | tria…" at bounding box center [883, 453] width 646 height 127
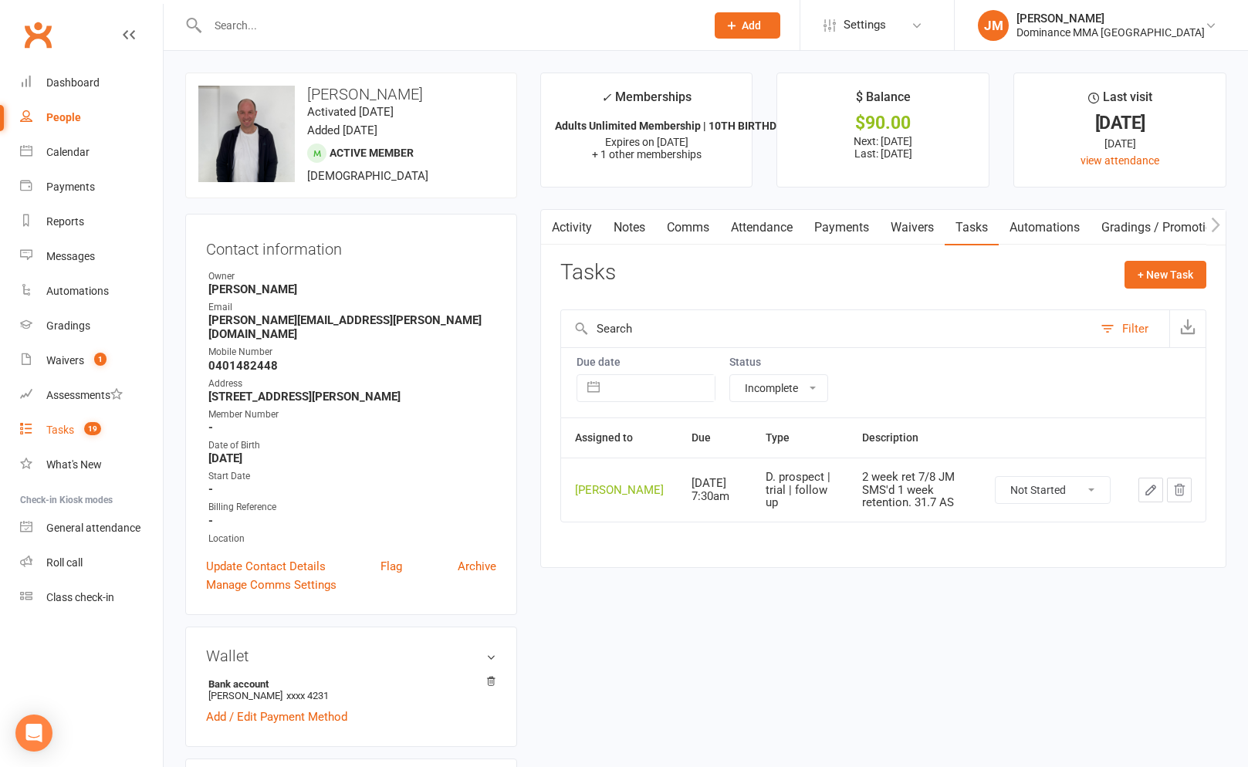
click at [83, 439] on link "Tasks 19" at bounding box center [91, 430] width 143 height 35
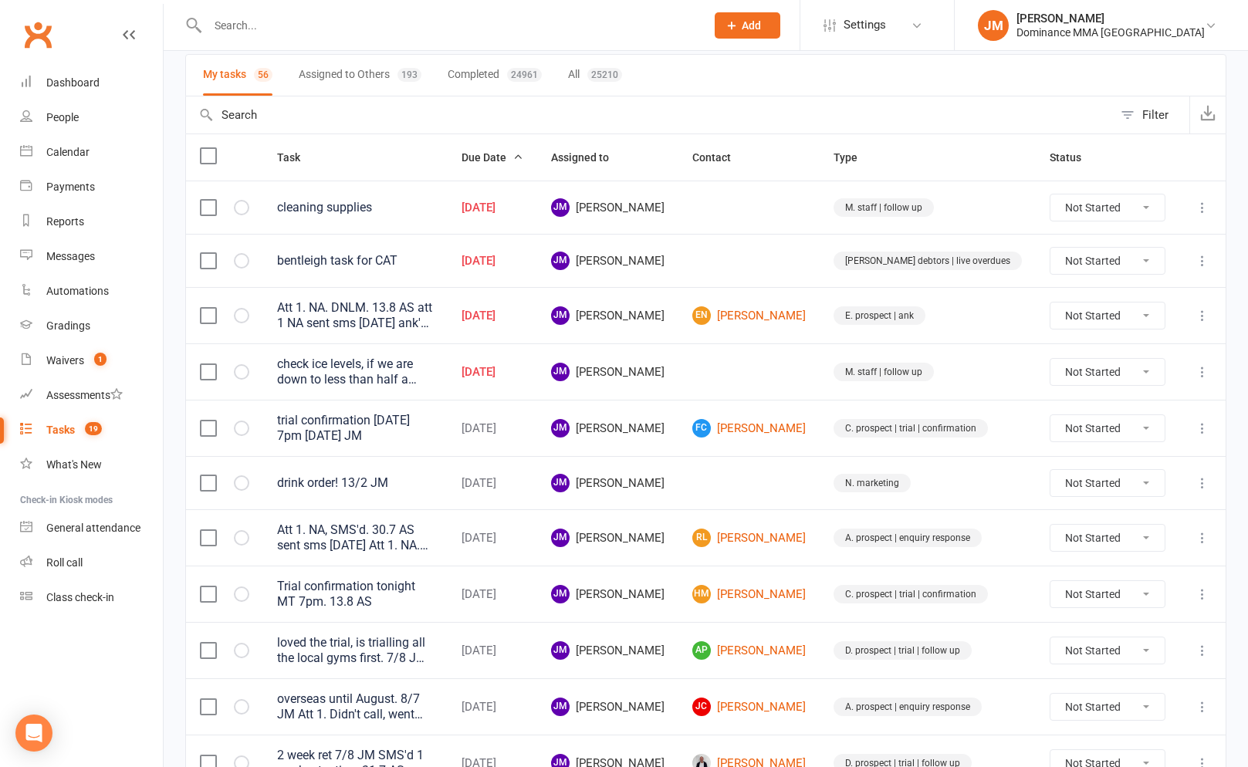
scroll to position [194, 0]
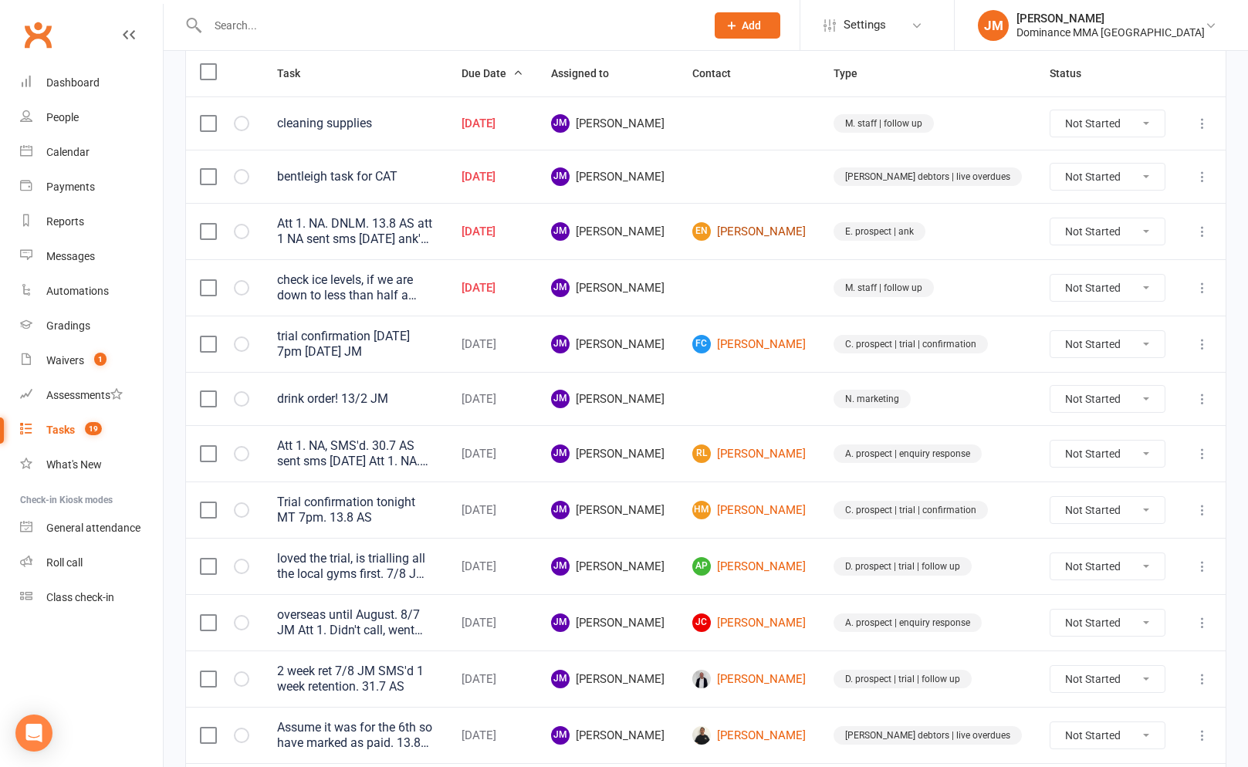
click at [805, 237] on link "EN [PERSON_NAME]" at bounding box center [748, 231] width 113 height 19
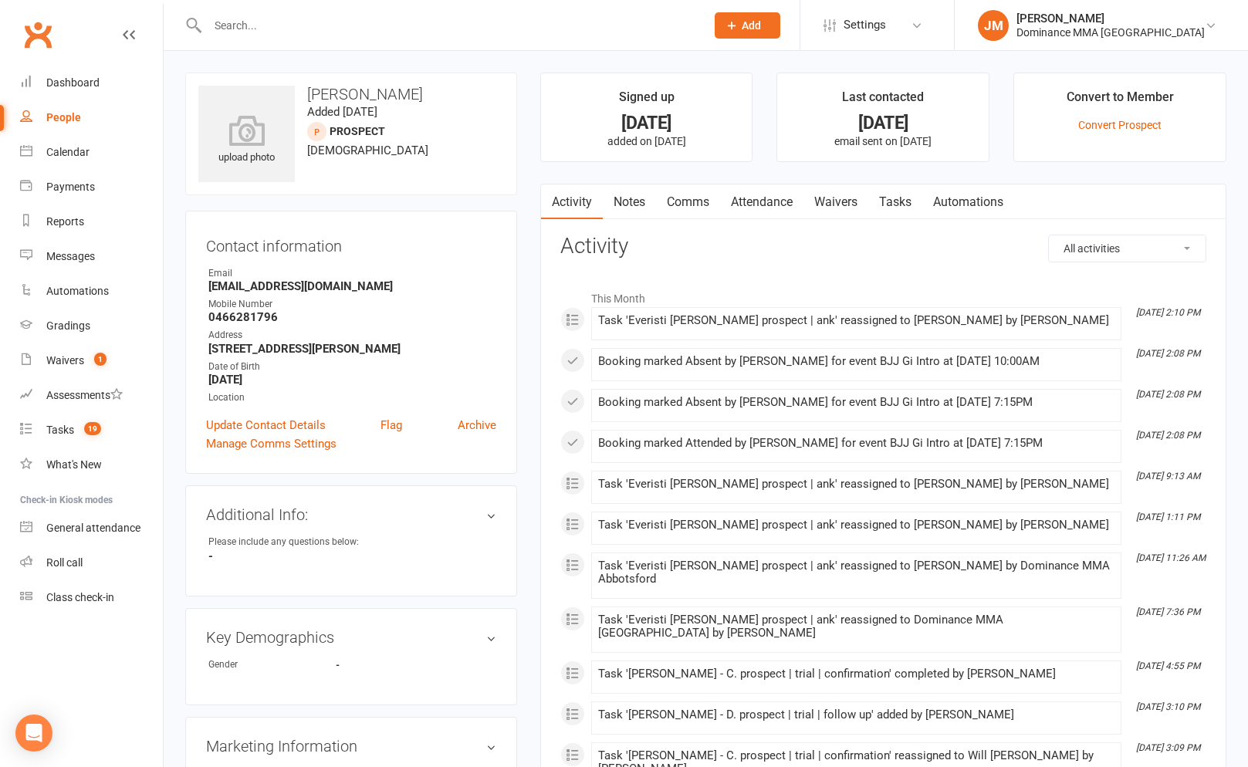
click at [630, 184] on link "Notes" at bounding box center [629, 201] width 53 height 35
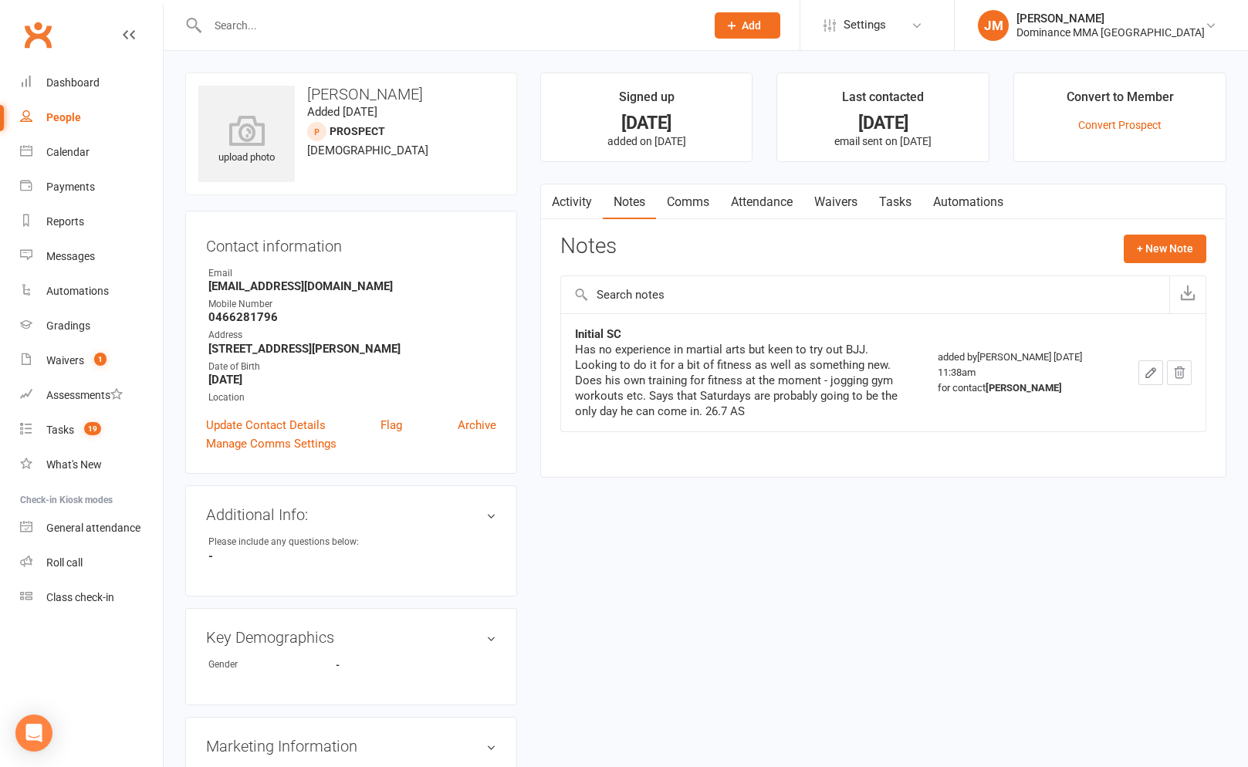
click at [876, 212] on link "Tasks" at bounding box center [895, 201] width 54 height 35
select select "incomplete"
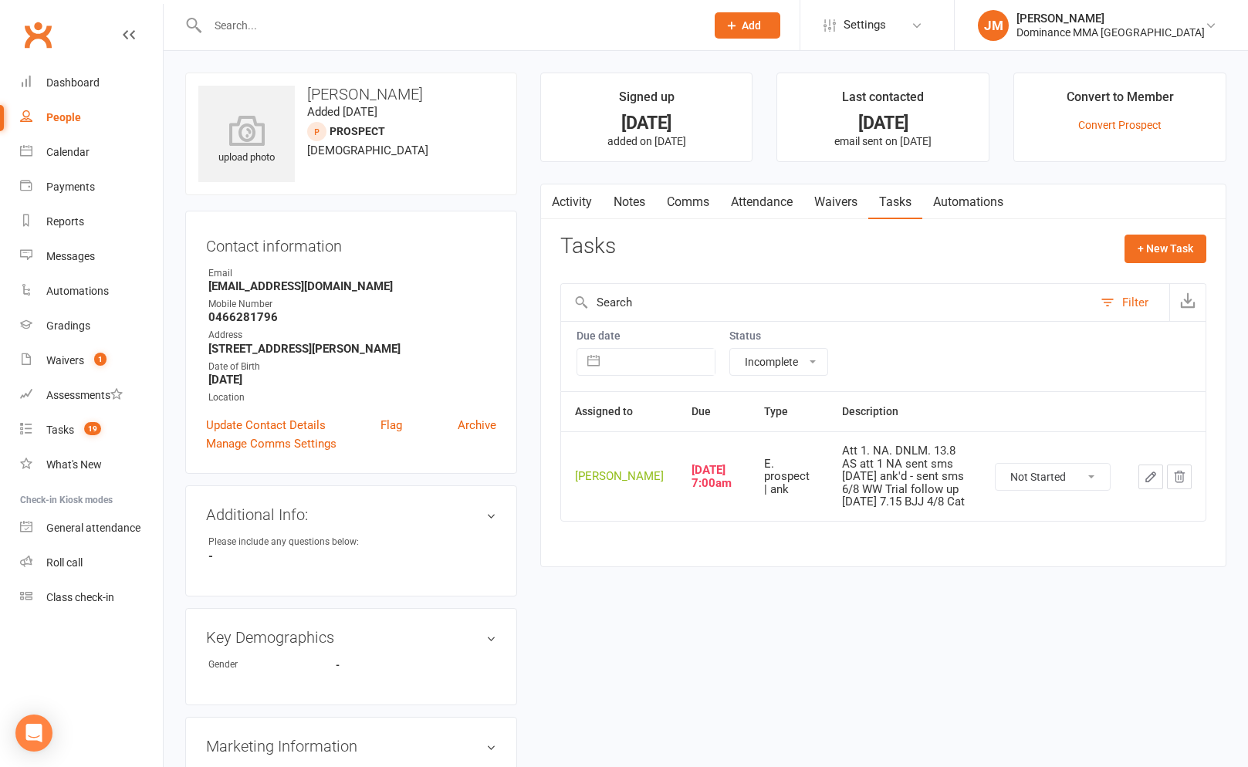
click at [1136, 478] on td at bounding box center [1164, 475] width 81 height 89
click at [1161, 489] on button "button" at bounding box center [1150, 476] width 25 height 25
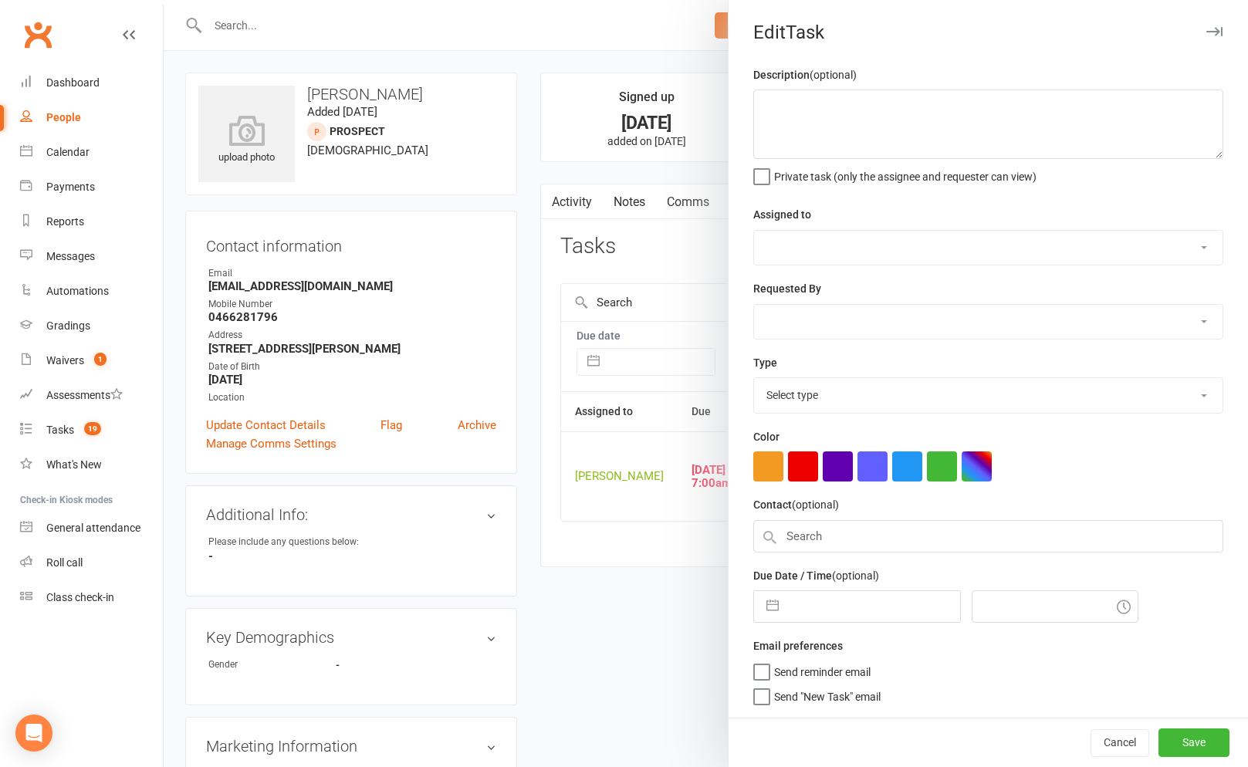
type textarea "Att 1. NA. DNLM. 13.8 AS att 1 NA sent sms [DATE] ank'd - sent sms 6/8 WW Trial…"
select select "45422"
select select "12631"
type input "[DATE]"
type input "7:00am"
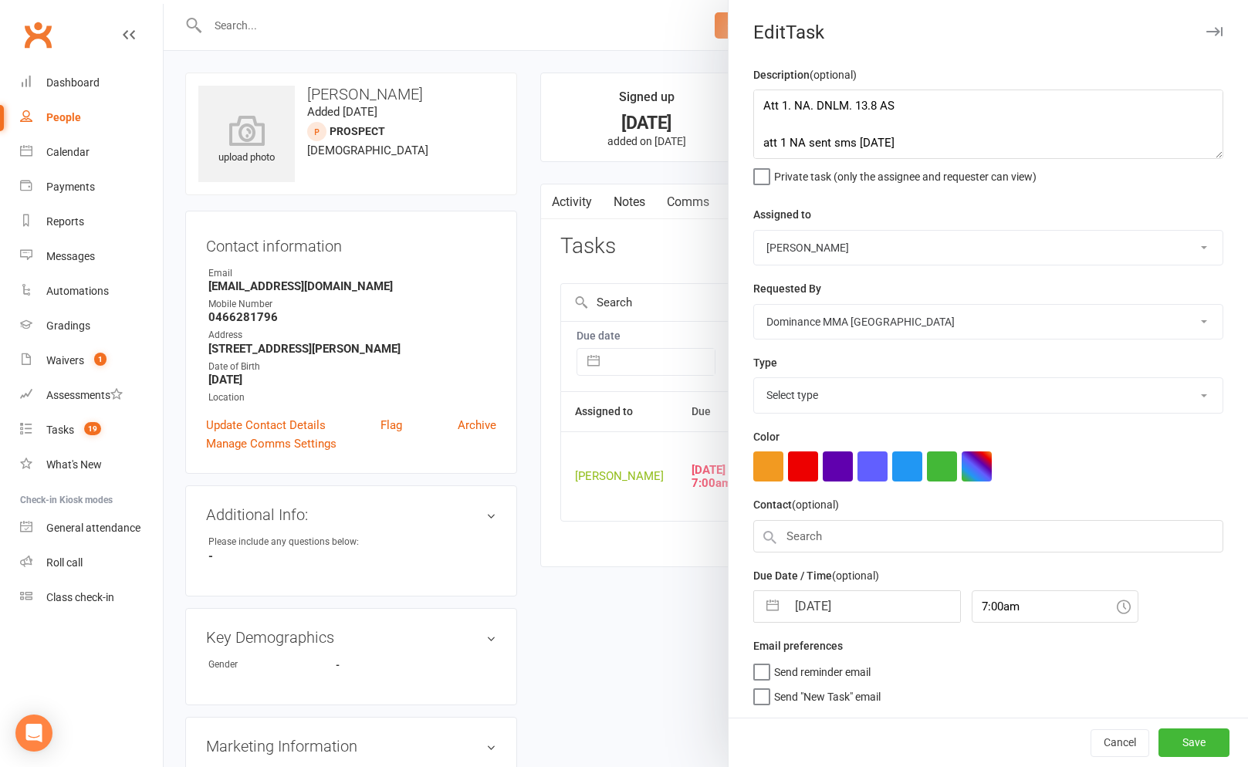
select select "3864"
select select "6"
select select "2025"
select select "7"
select select "2025"
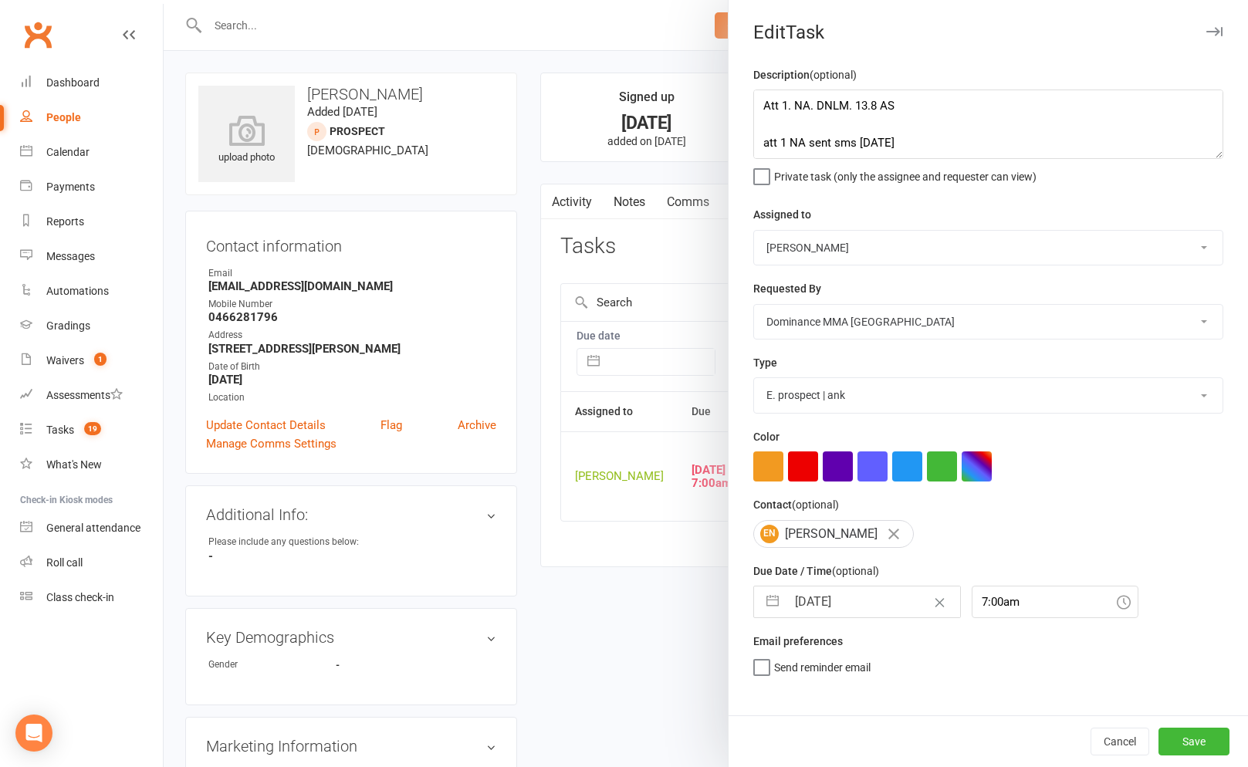
select select "8"
select select "2025"
click at [787, 602] on input "[DATE]" at bounding box center [873, 601] width 174 height 31
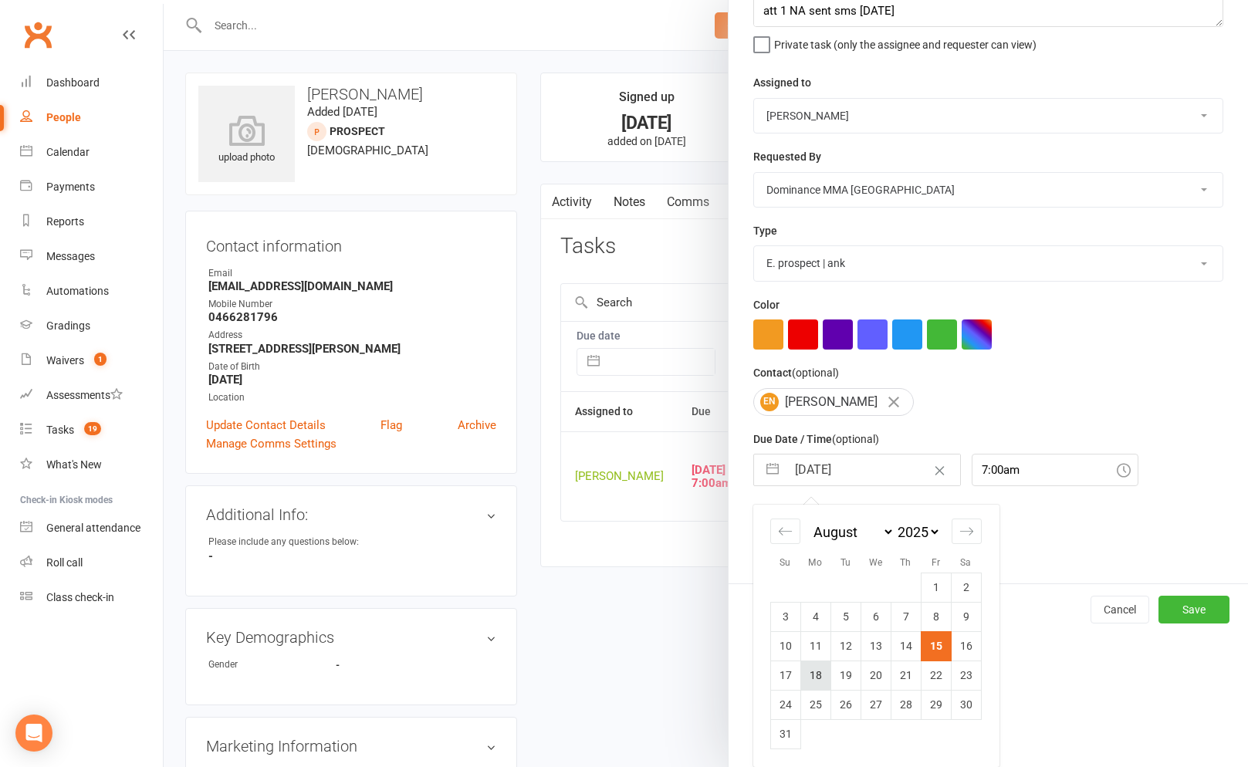
click at [815, 670] on td "18" at bounding box center [815, 674] width 30 height 29
type input "[DATE]"
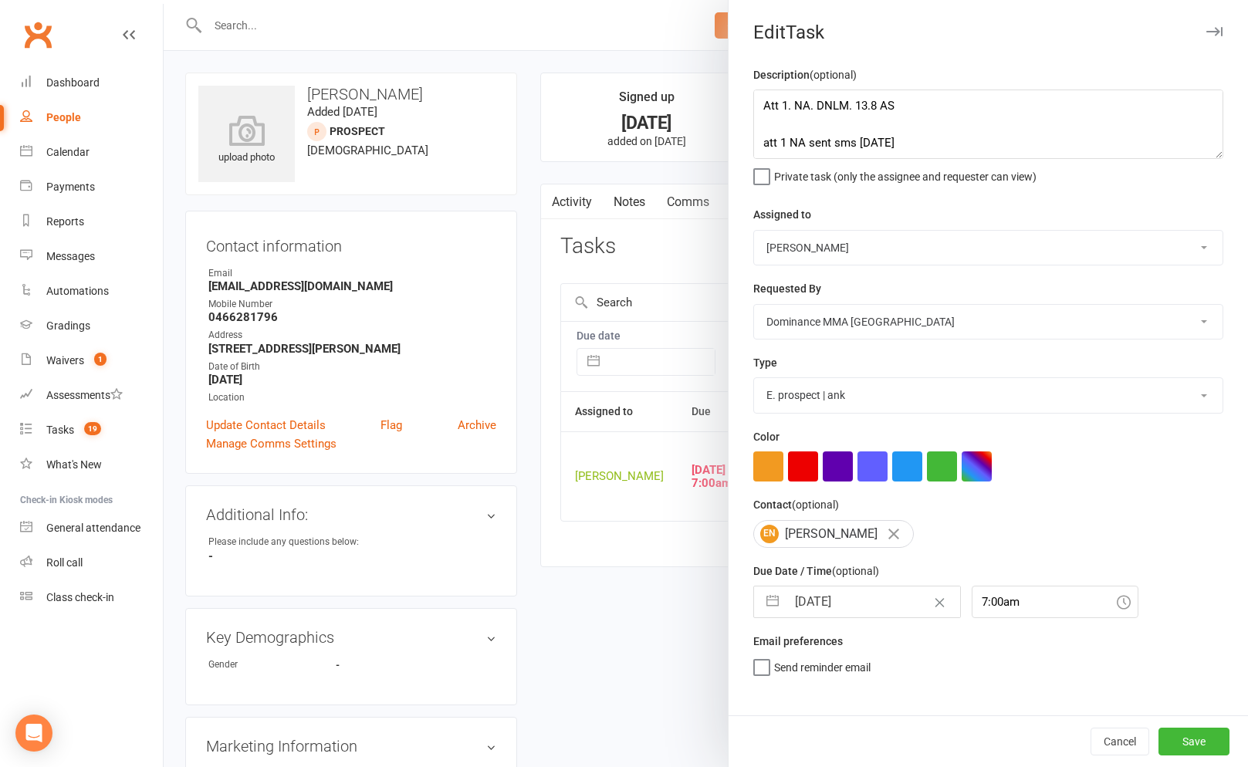
scroll to position [0, 0]
click at [1164, 726] on div "Cancel Save" at bounding box center [987, 741] width 519 height 52
click at [1192, 744] on button "Save" at bounding box center [1193, 742] width 71 height 28
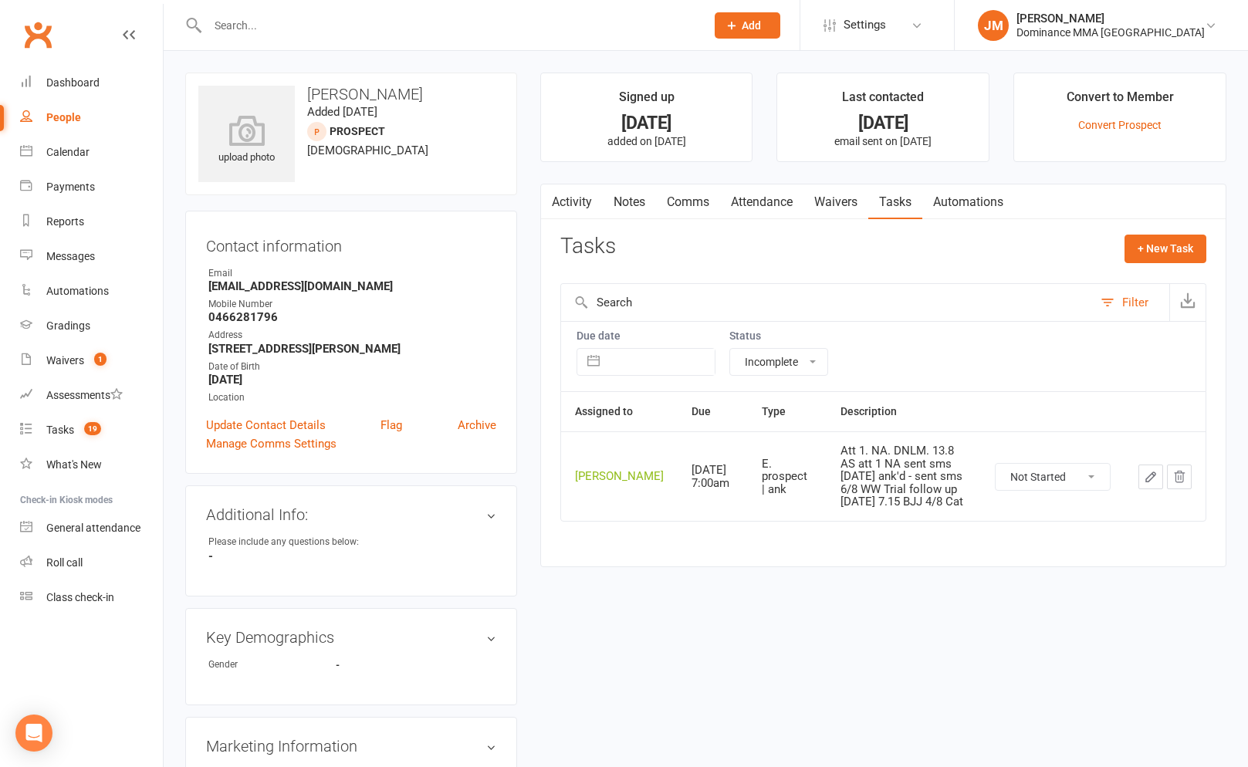
click at [635, 211] on link "Notes" at bounding box center [629, 201] width 53 height 35
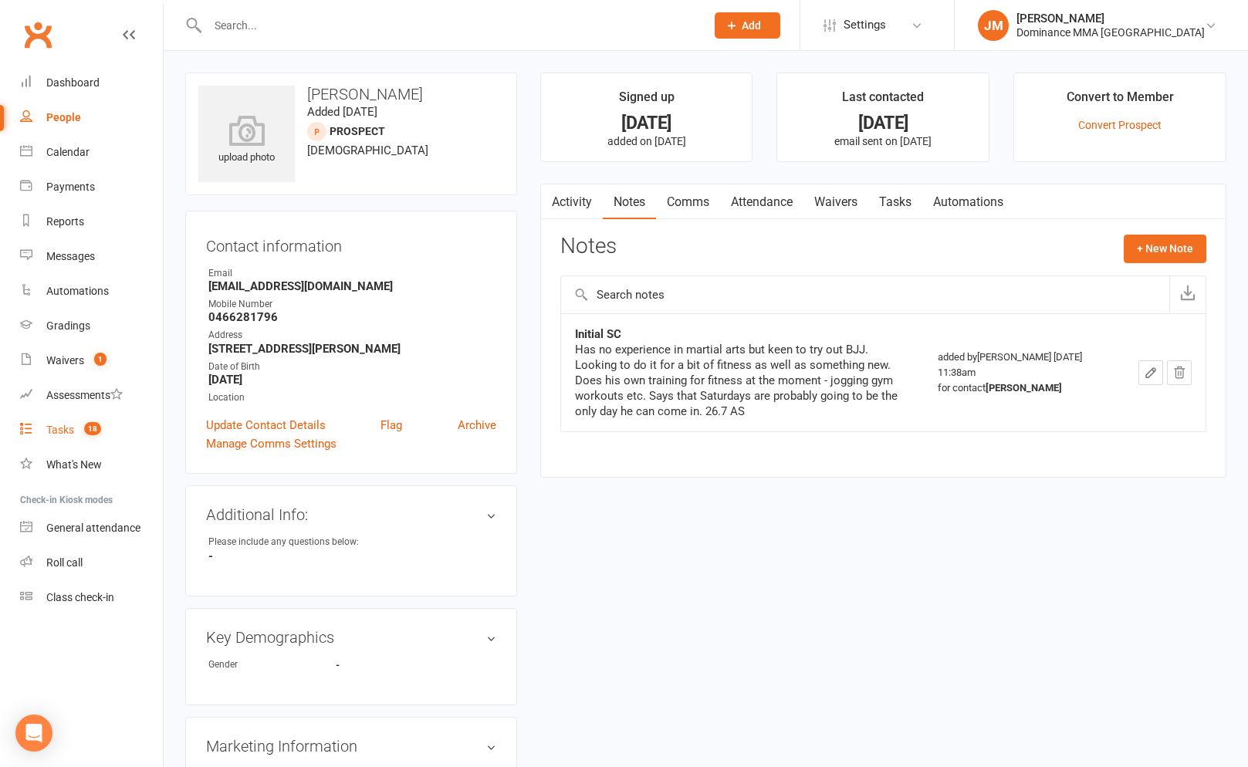
click at [86, 423] on link "Tasks 18" at bounding box center [91, 430] width 143 height 35
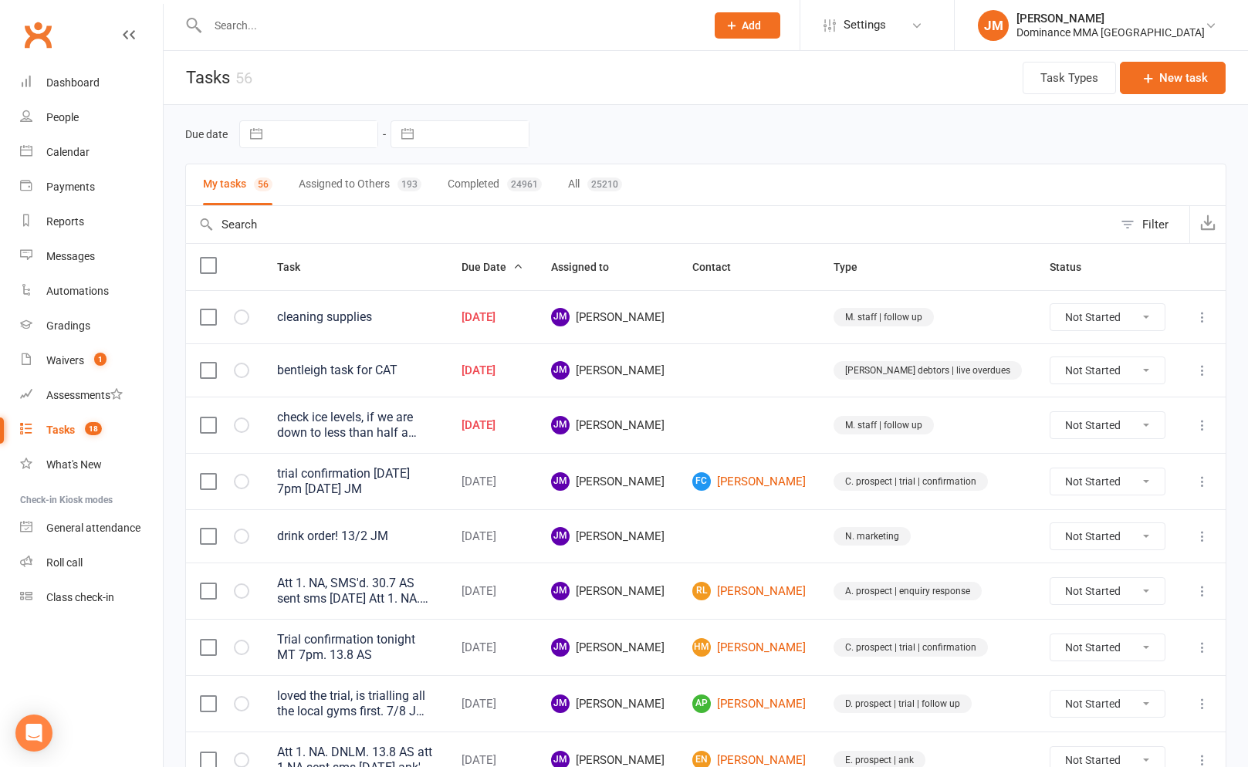
click at [354, 184] on button "Assigned to Others 193" at bounding box center [360, 184] width 123 height 41
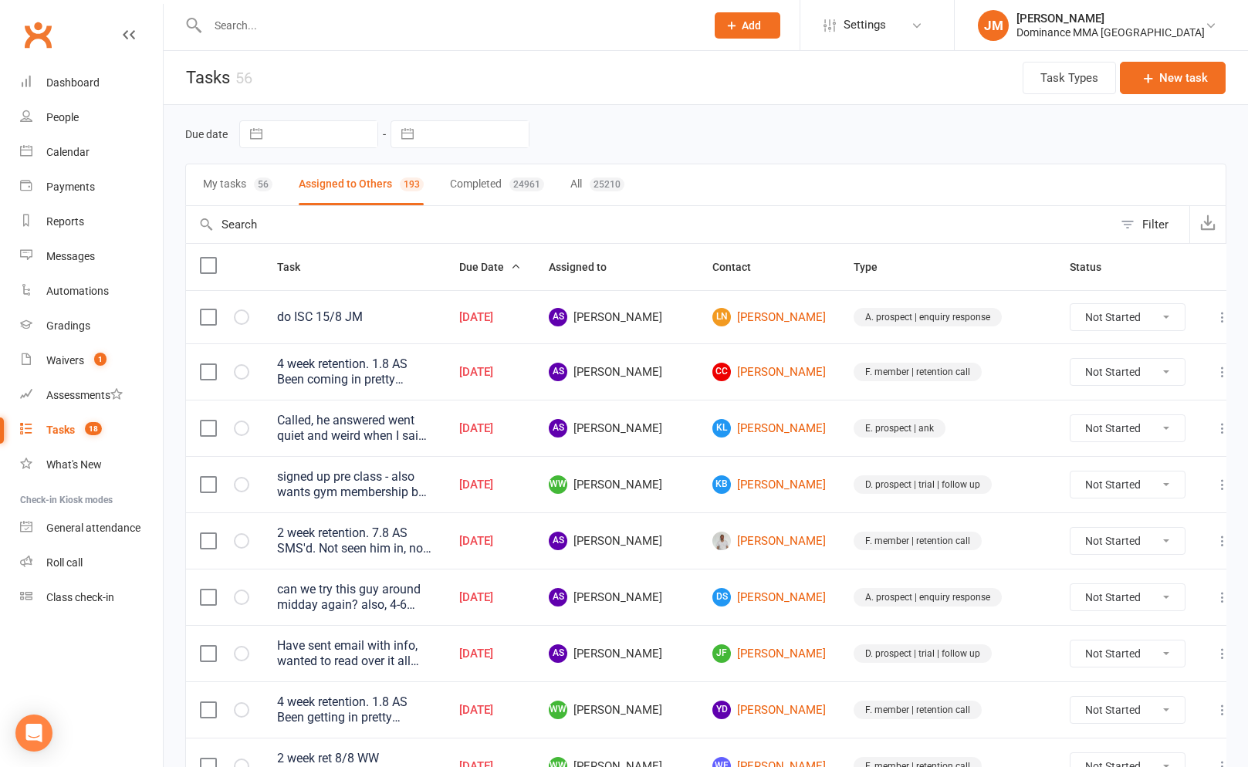
click at [216, 188] on button "My tasks 56" at bounding box center [237, 184] width 69 height 41
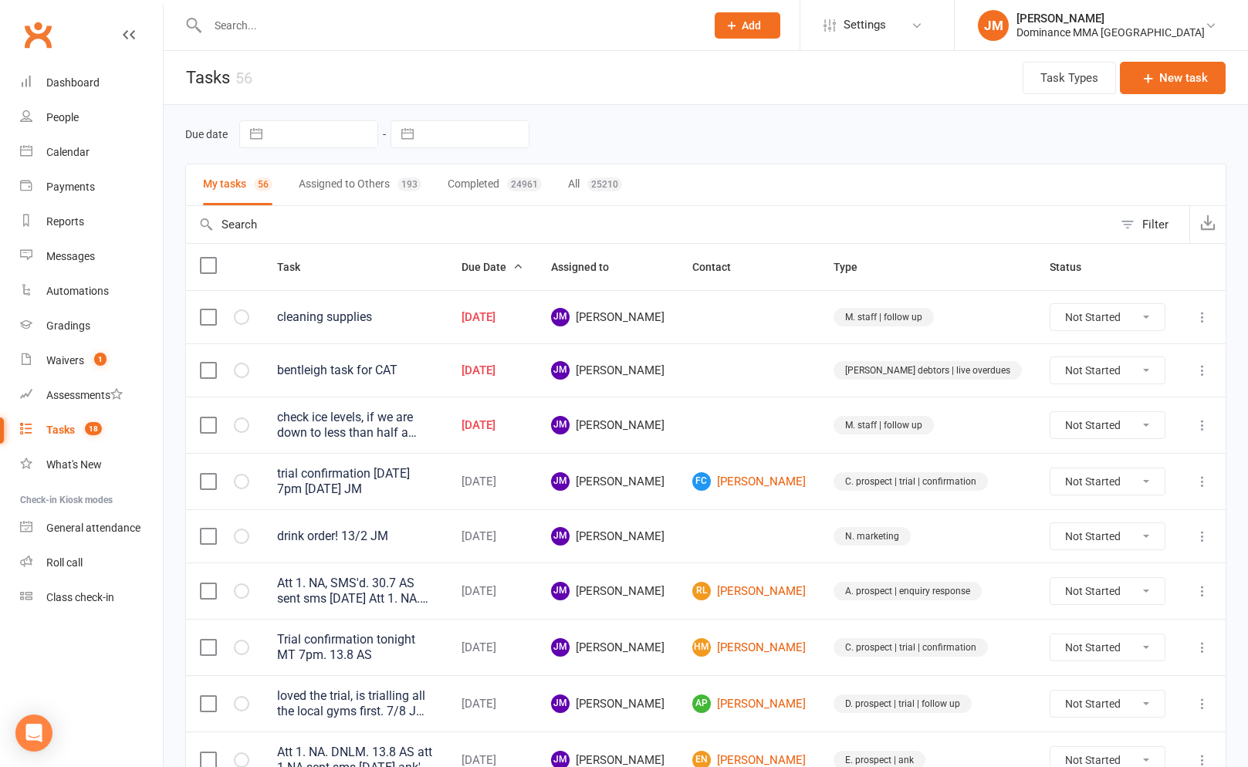
click at [1198, 319] on icon at bounding box center [1201, 316] width 15 height 15
click at [1099, 378] on link "Edit" at bounding box center [1134, 378] width 153 height 31
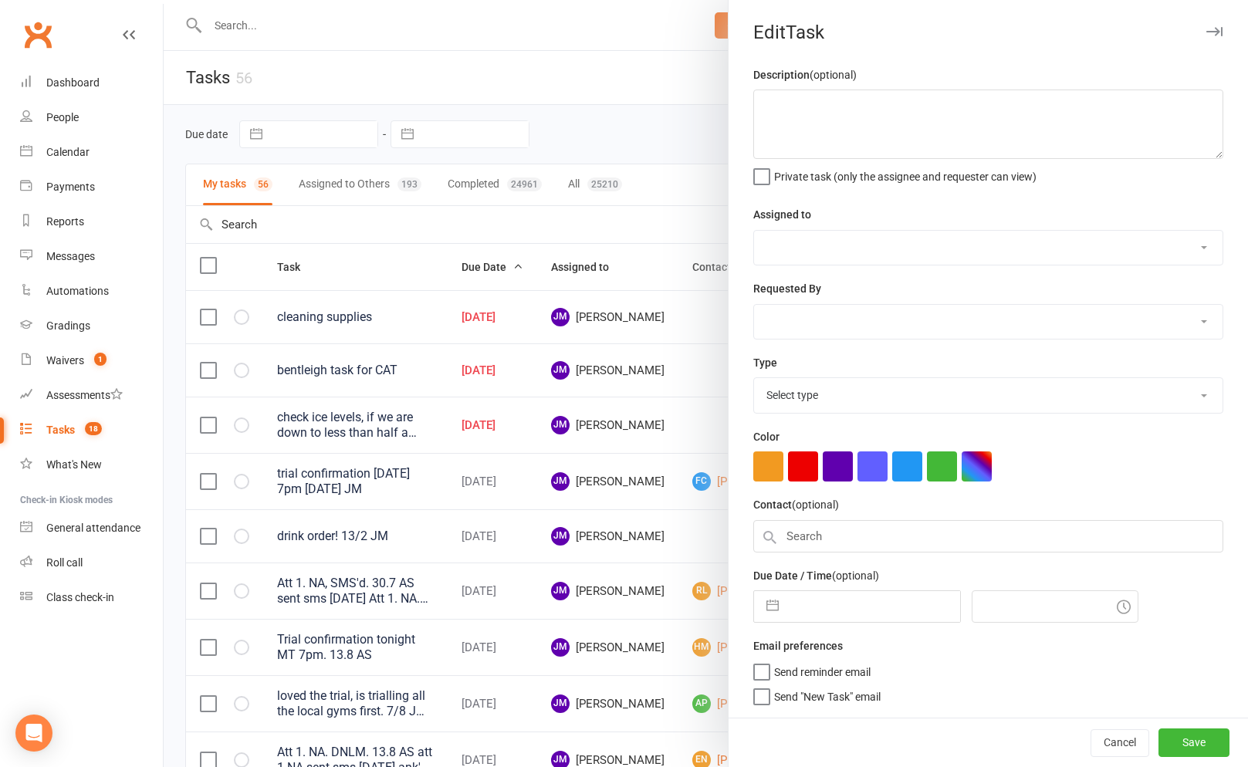
type textarea "cleaning supplies"
select select "45422"
type input "[DATE]"
type input "4:15am"
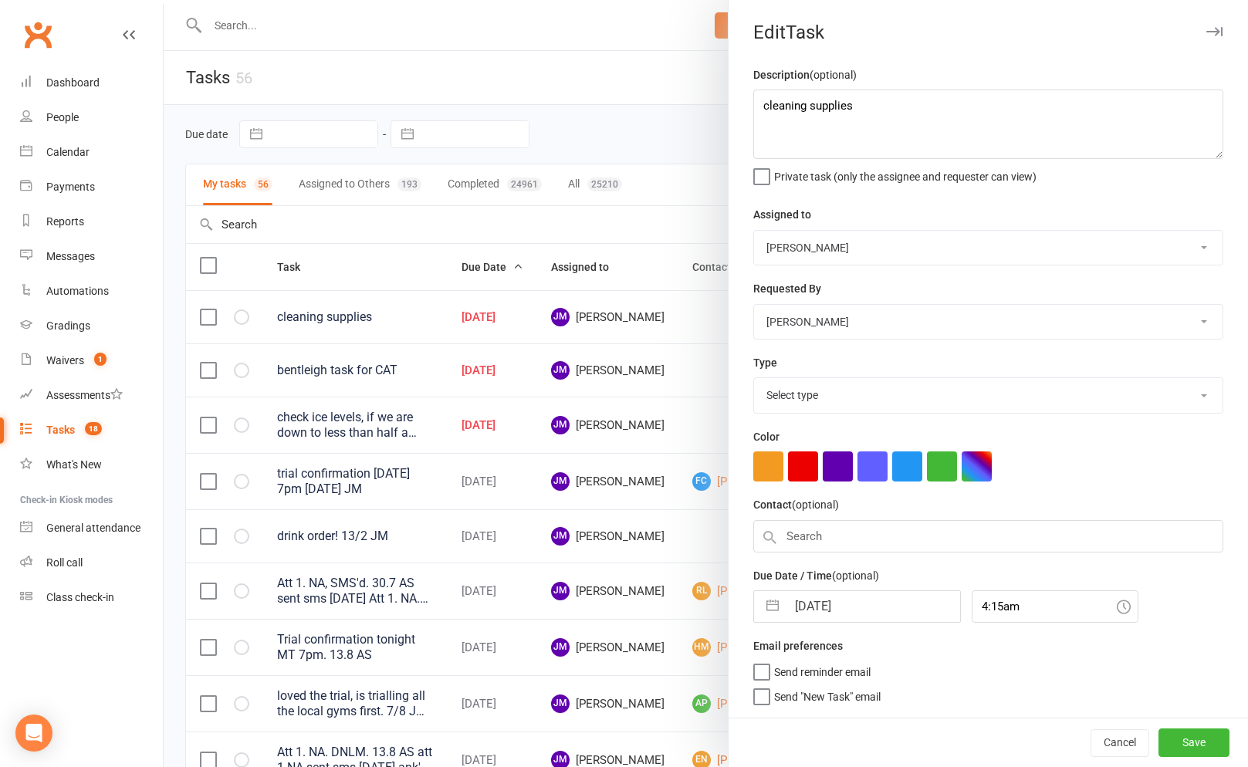
select select "3872"
click at [639, 140] on div at bounding box center [706, 383] width 1084 height 767
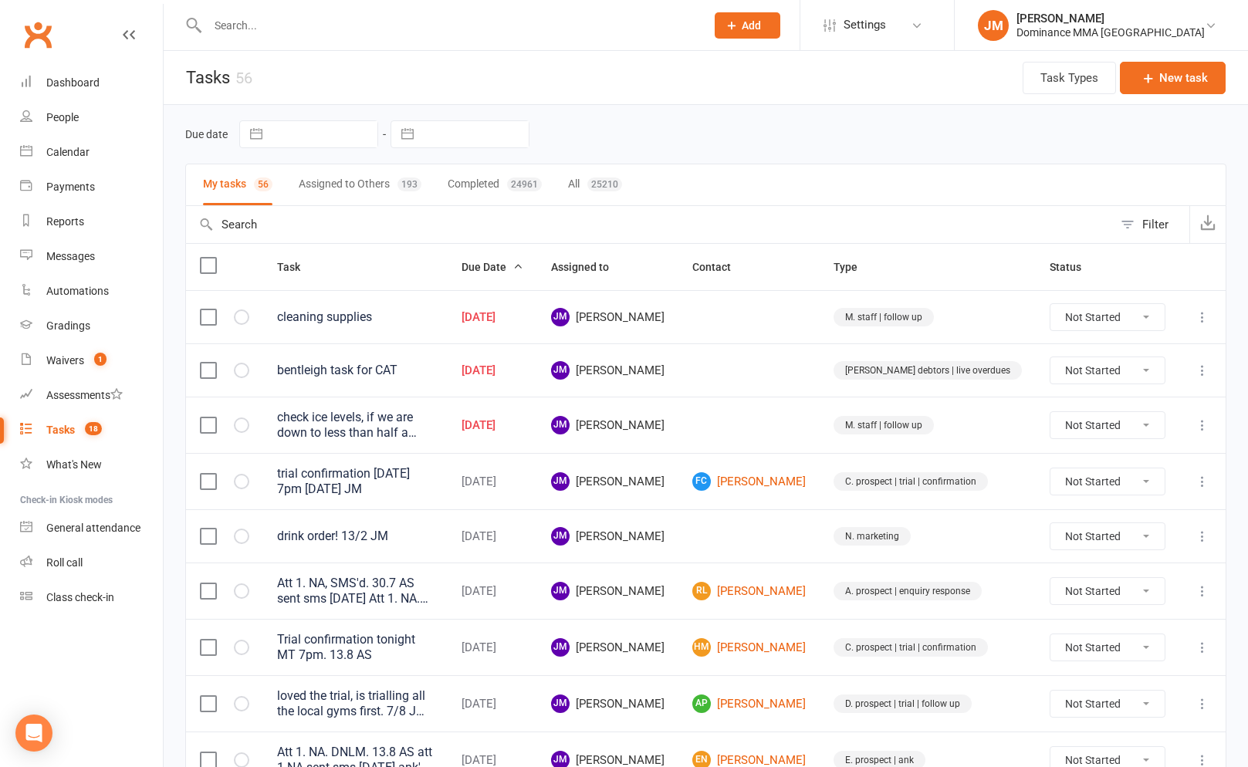
click at [1210, 375] on icon at bounding box center [1201, 370] width 15 height 15
click at [1090, 427] on link "Edit" at bounding box center [1134, 431] width 153 height 31
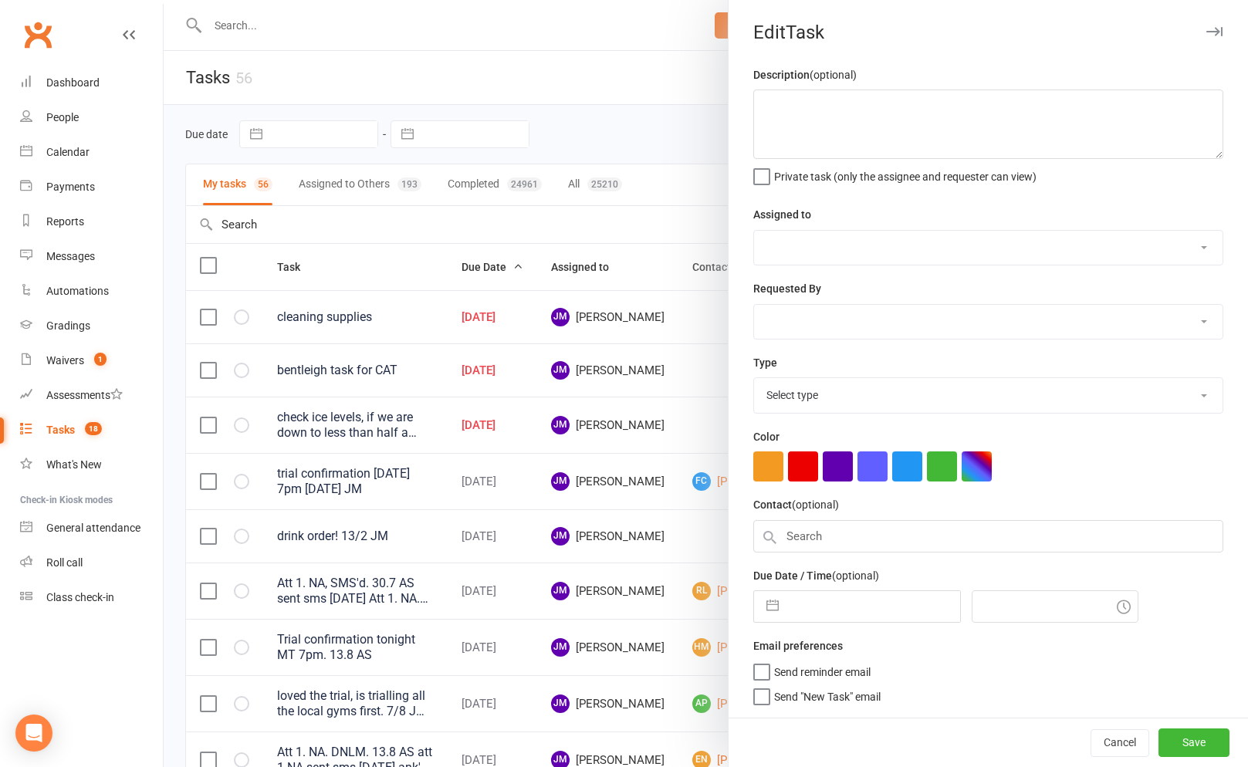
type textarea "bentleigh task for CAT"
select select "45422"
type input "[DATE]"
type input "6:30am"
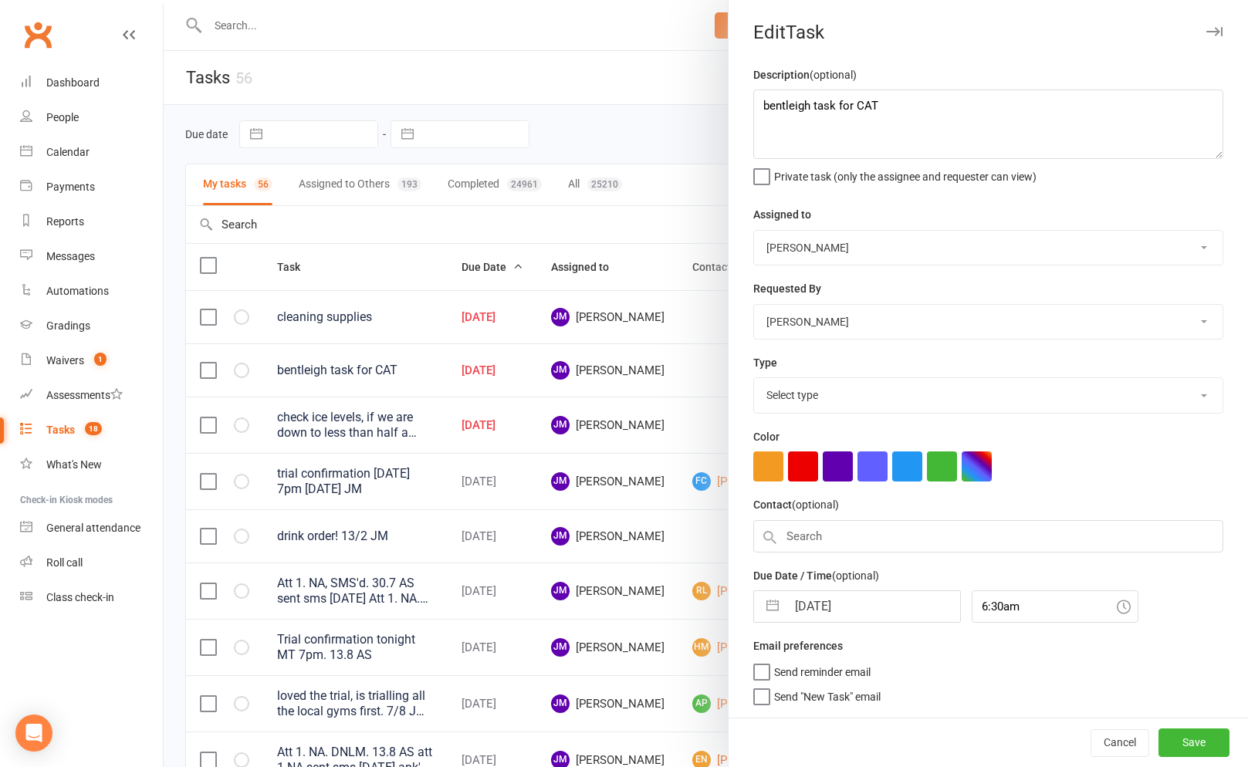
select select "3869"
click at [771, 613] on button "button" at bounding box center [772, 606] width 28 height 31
select select "6"
select select "2025"
select select "7"
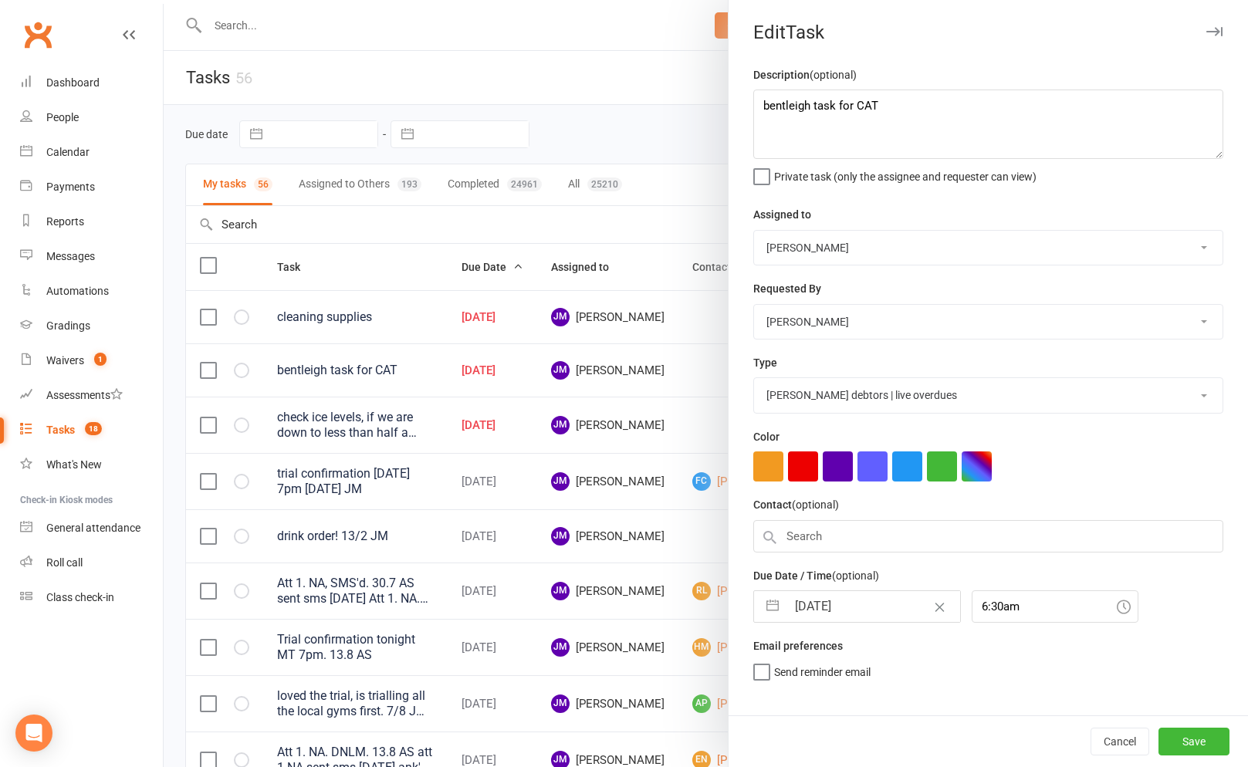
select select "2025"
select select "8"
select select "2025"
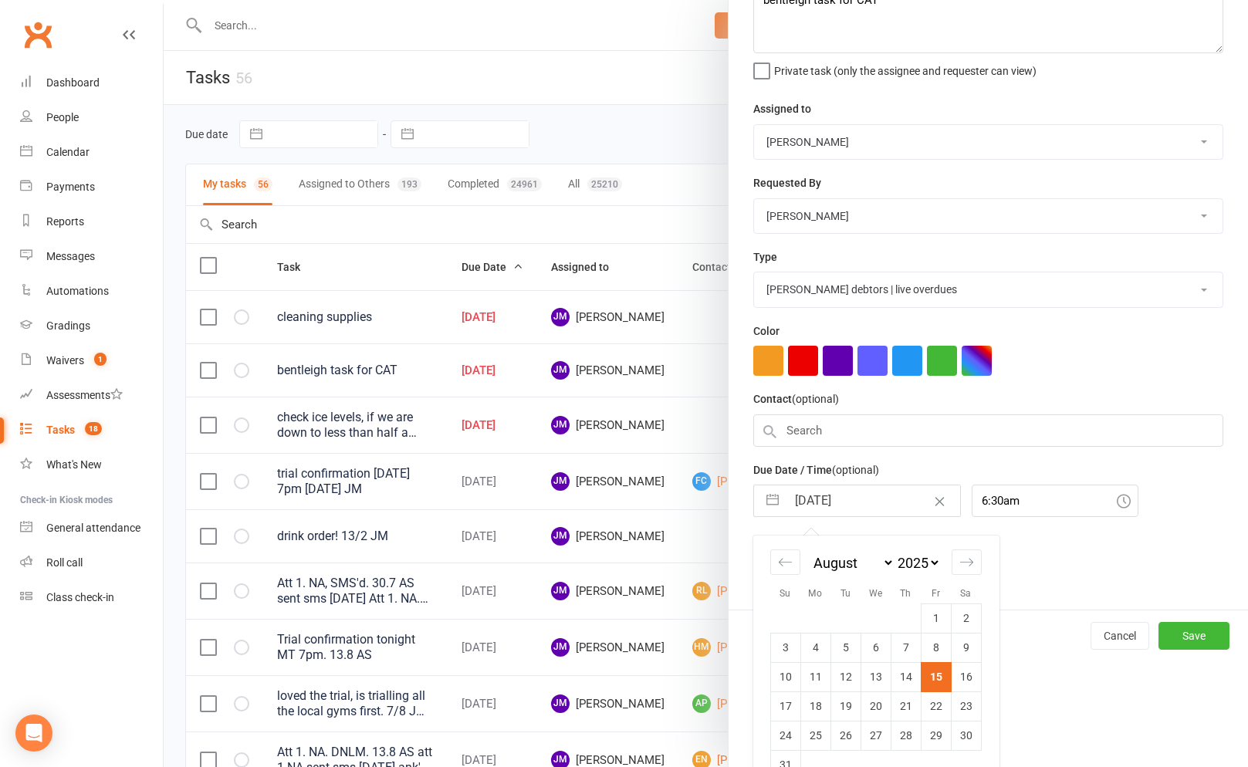
scroll to position [139, 0]
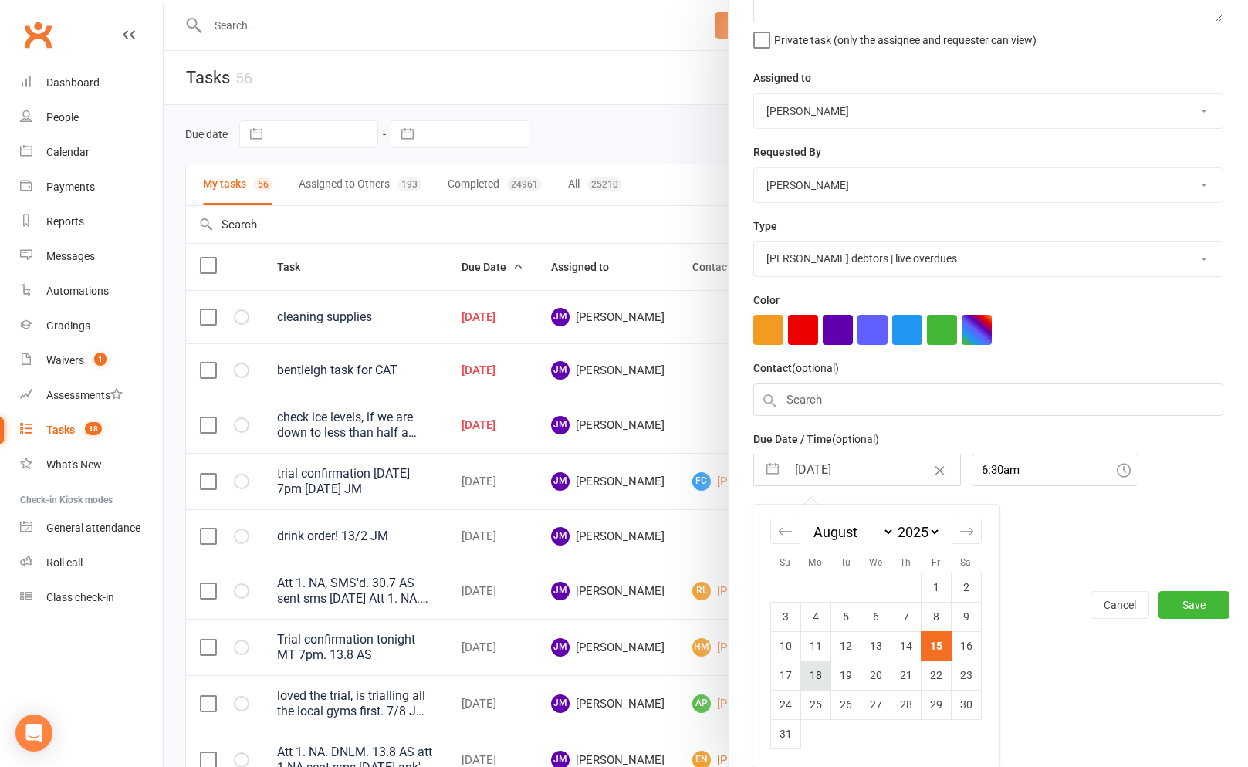
click at [816, 680] on td "18" at bounding box center [815, 674] width 30 height 29
type input "[DATE]"
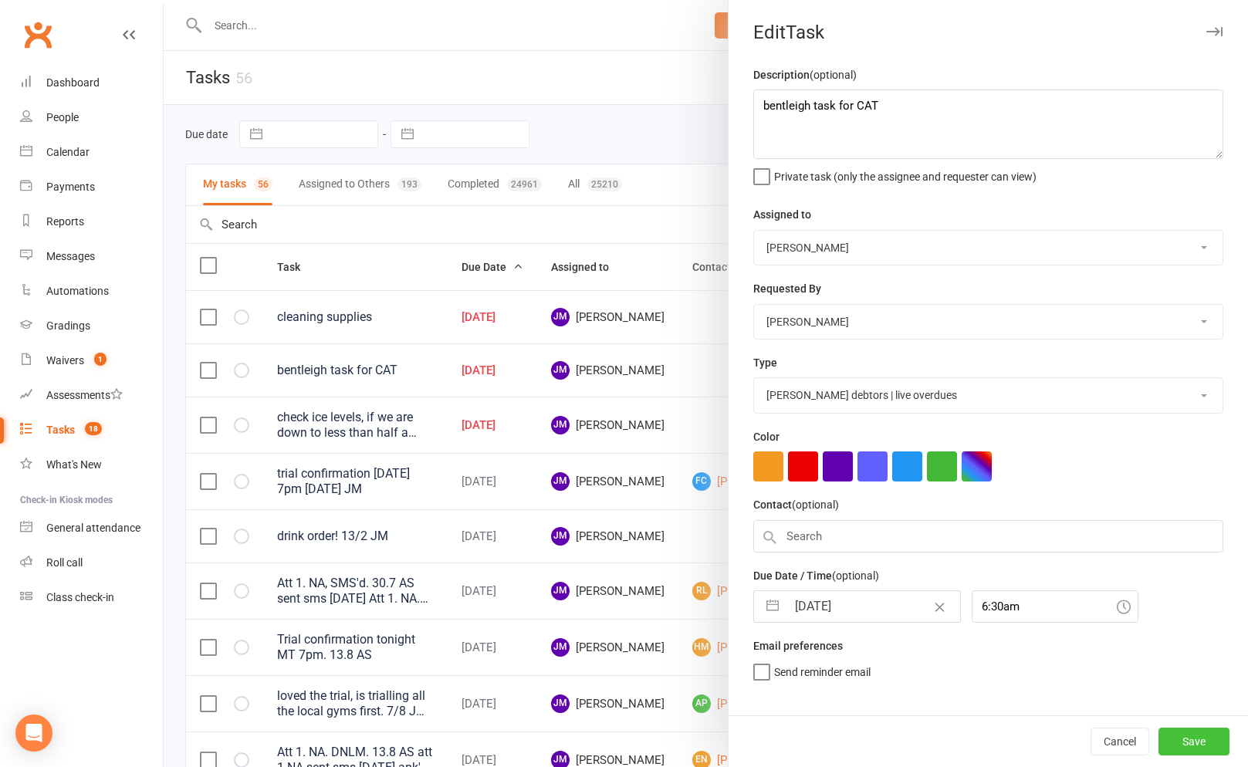
scroll to position [0, 0]
click at [1194, 744] on button "Save" at bounding box center [1193, 742] width 71 height 28
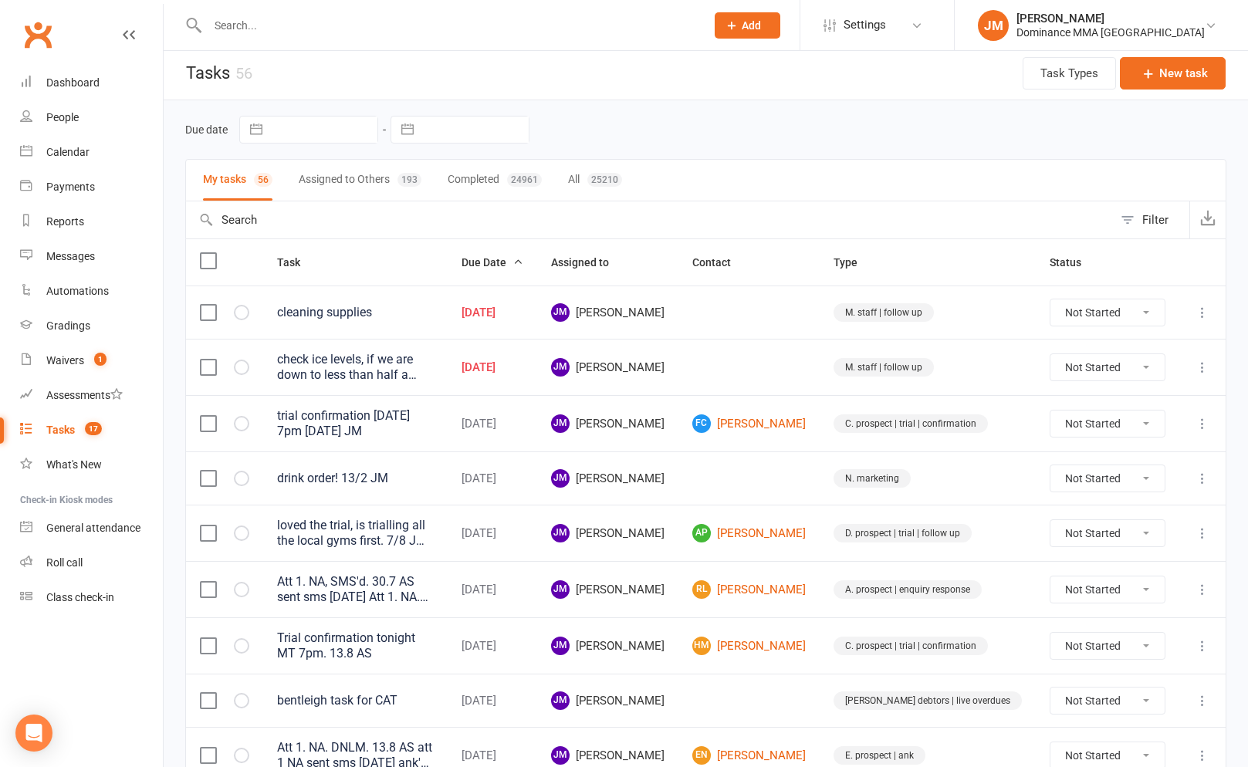
scroll to position [7, 0]
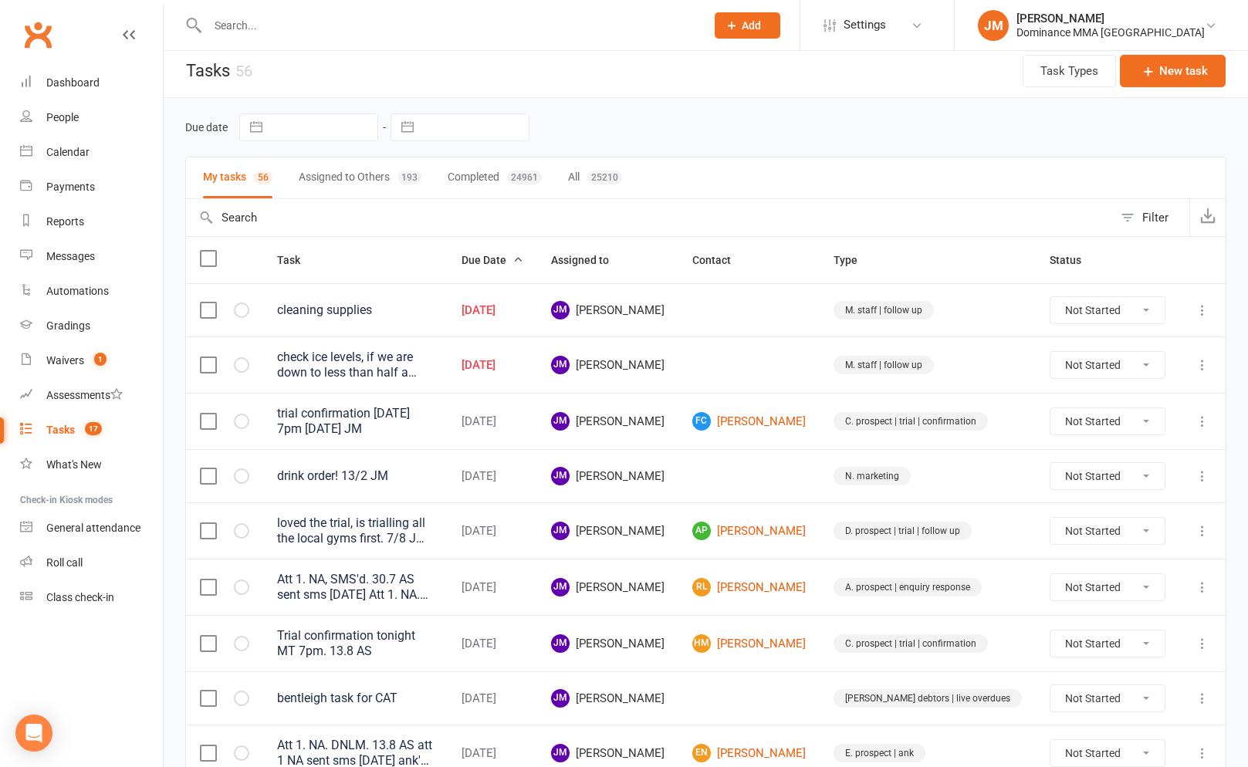
click at [1202, 308] on icon at bounding box center [1201, 309] width 15 height 15
click at [1136, 372] on link "Edit" at bounding box center [1134, 371] width 153 height 31
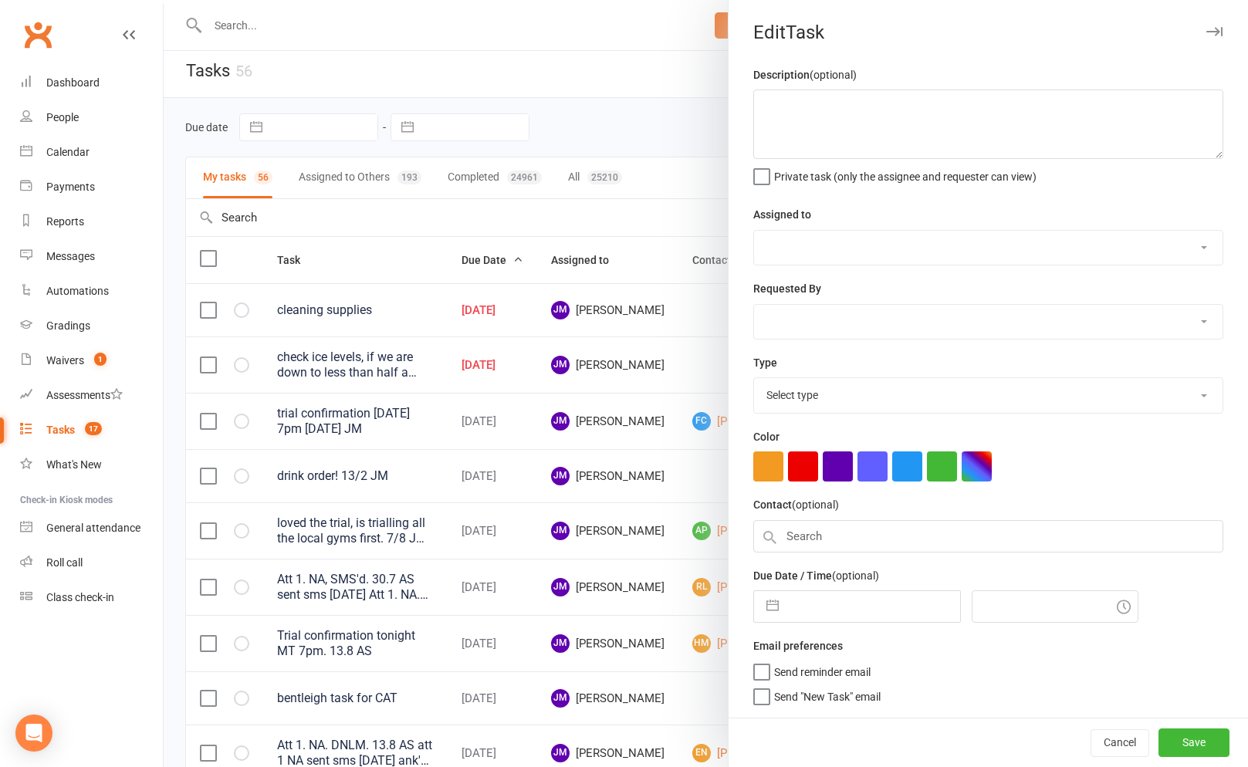
type textarea "cleaning supplies"
select select "45422"
type input "[DATE]"
type input "4:15am"
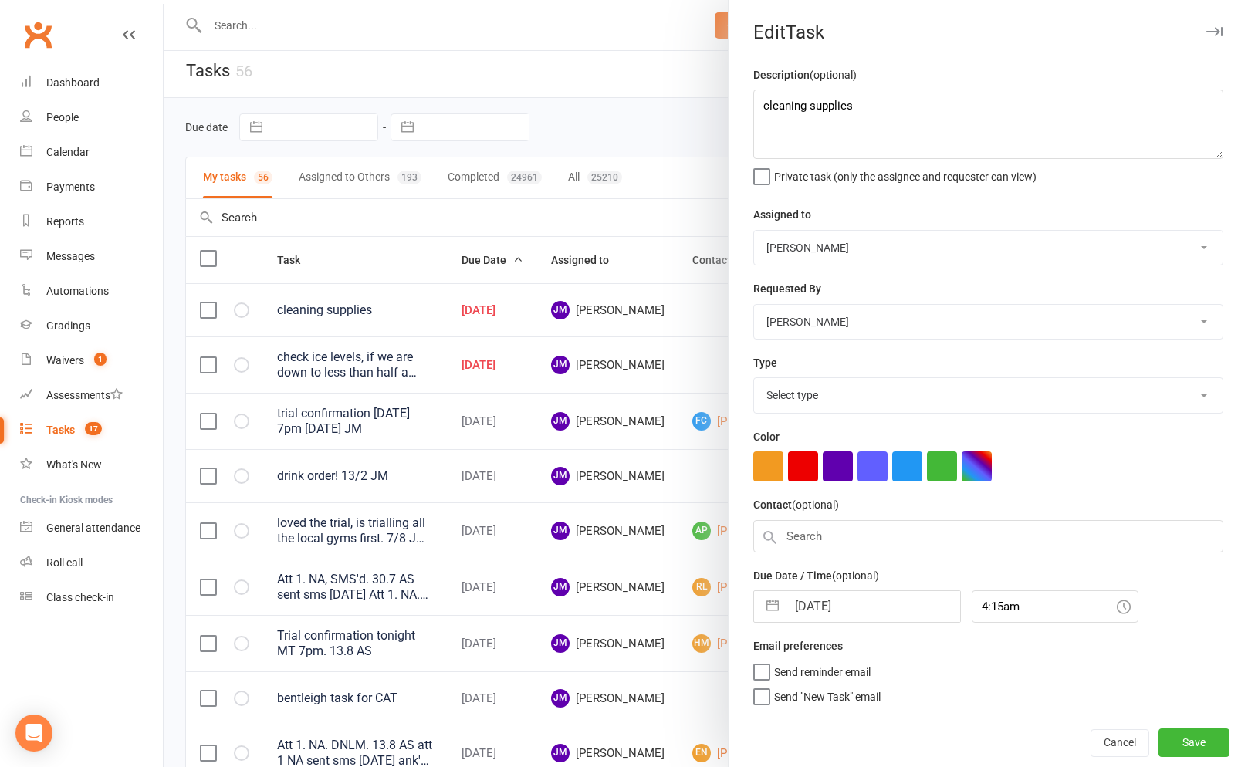
select select "3872"
click at [795, 606] on input "[DATE]" at bounding box center [873, 606] width 174 height 31
select select "6"
select select "2025"
select select "7"
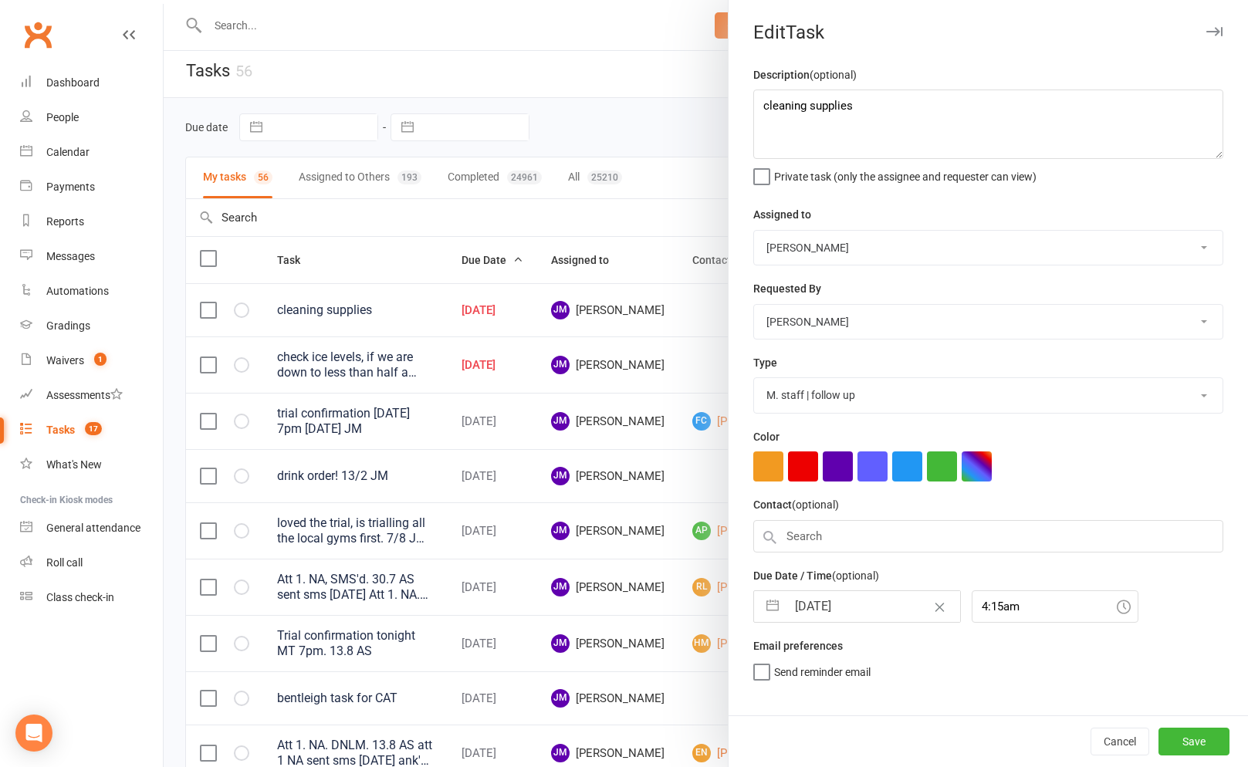
select select "2025"
select select "8"
select select "2025"
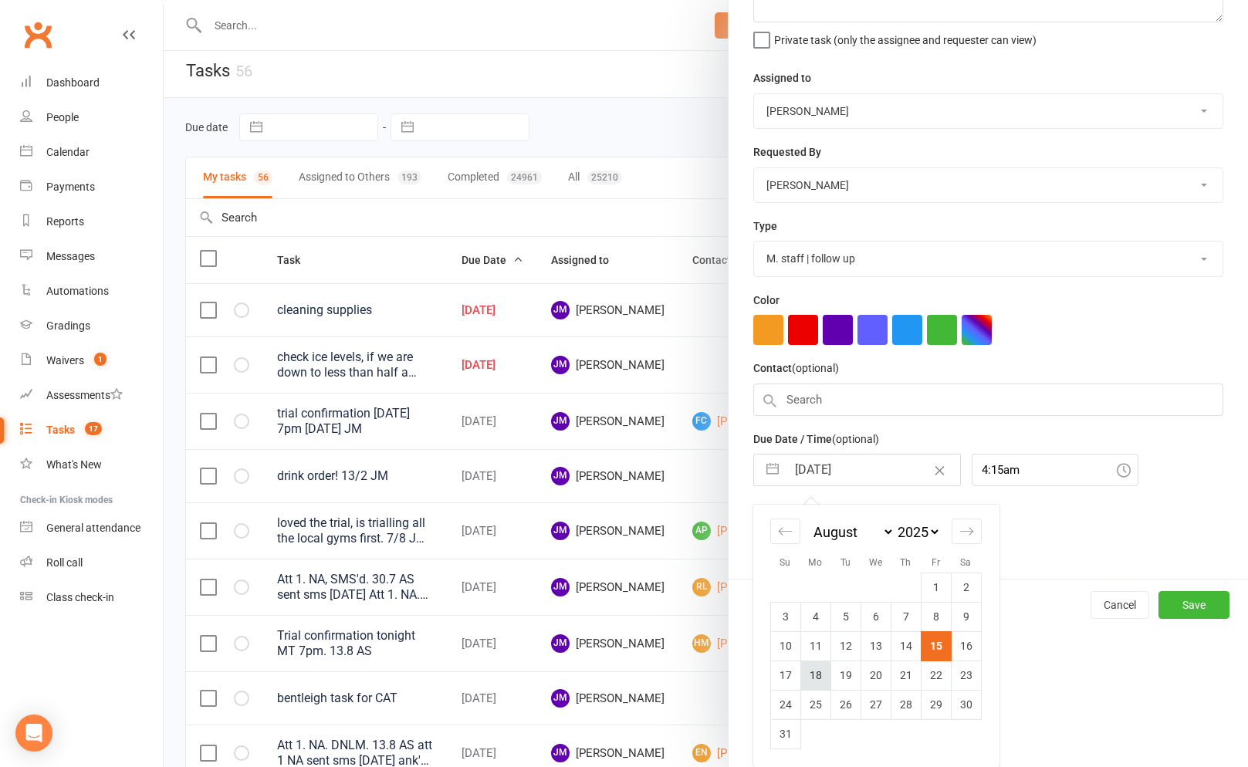
click at [810, 677] on td "18" at bounding box center [815, 674] width 30 height 29
type input "[DATE]"
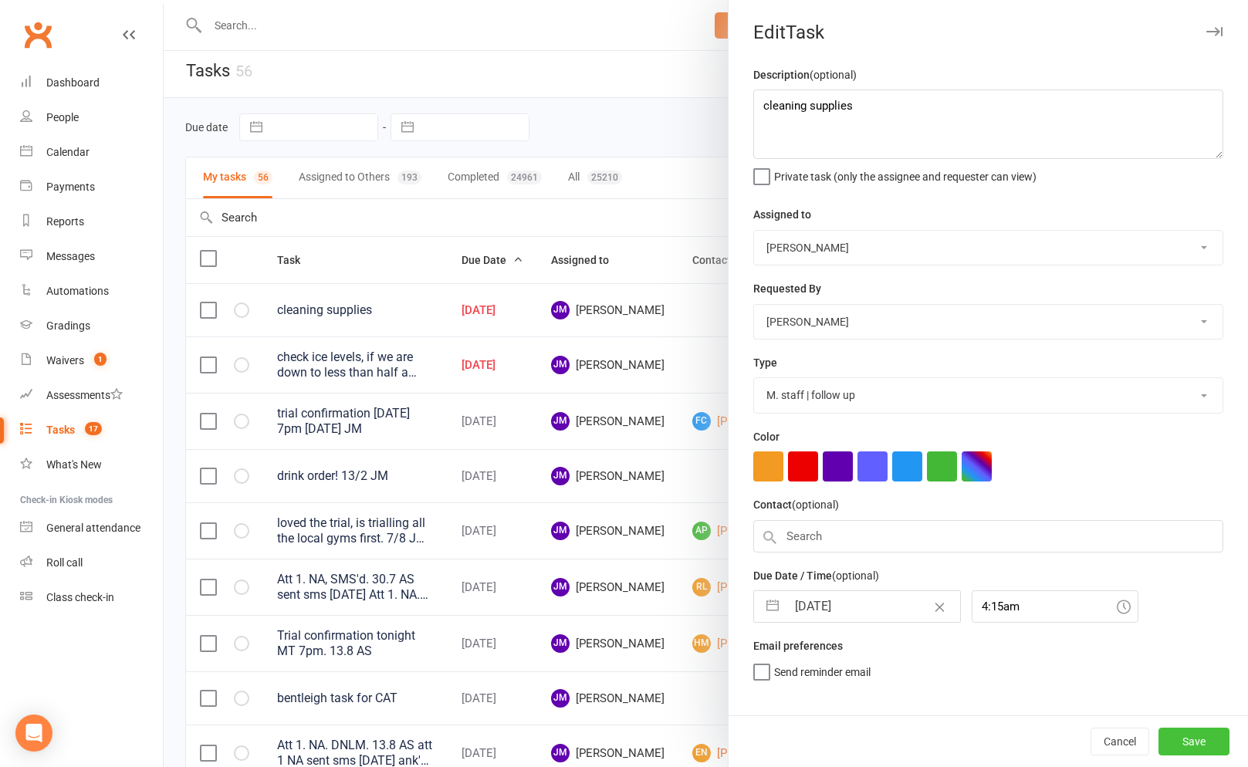
click at [1184, 741] on button "Save" at bounding box center [1193, 742] width 71 height 28
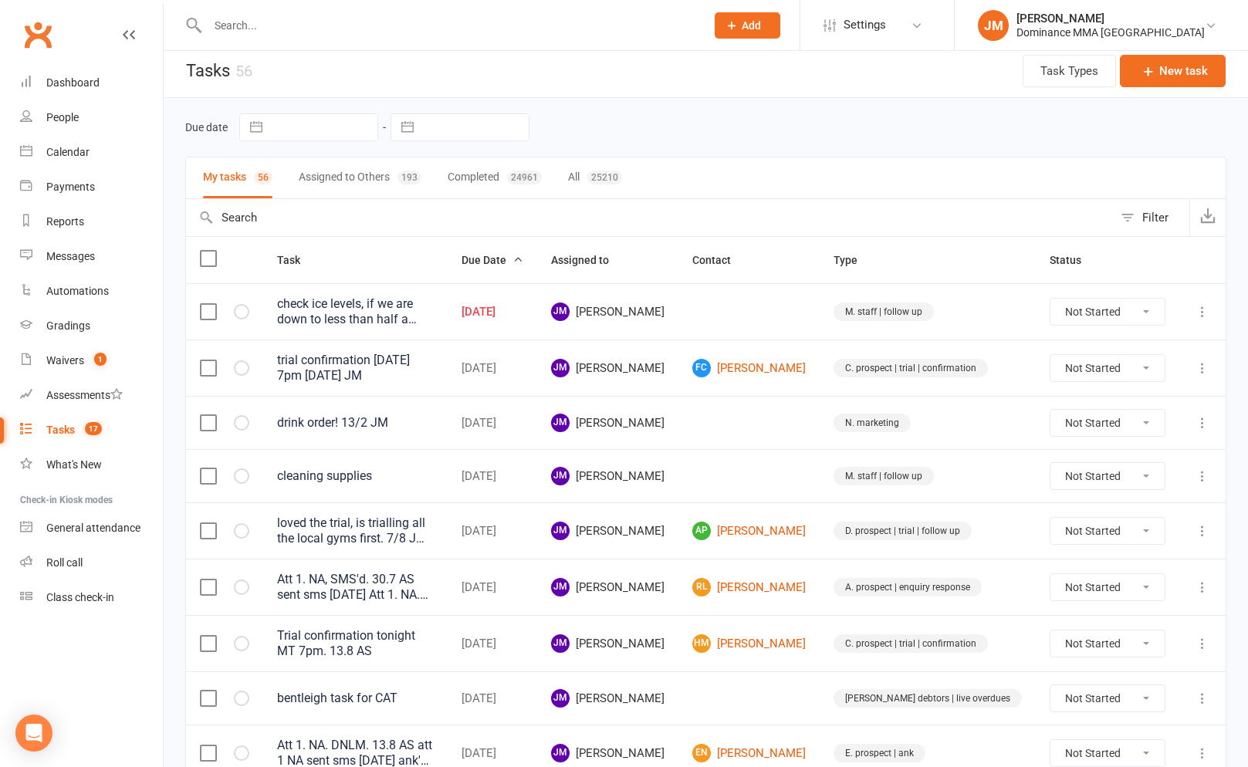
drag, startPoint x: 1198, startPoint y: 312, endPoint x: 1192, endPoint y: 319, distance: 9.3
click at [1198, 312] on icon at bounding box center [1201, 311] width 15 height 15
click at [1144, 370] on link "Edit" at bounding box center [1134, 372] width 153 height 31
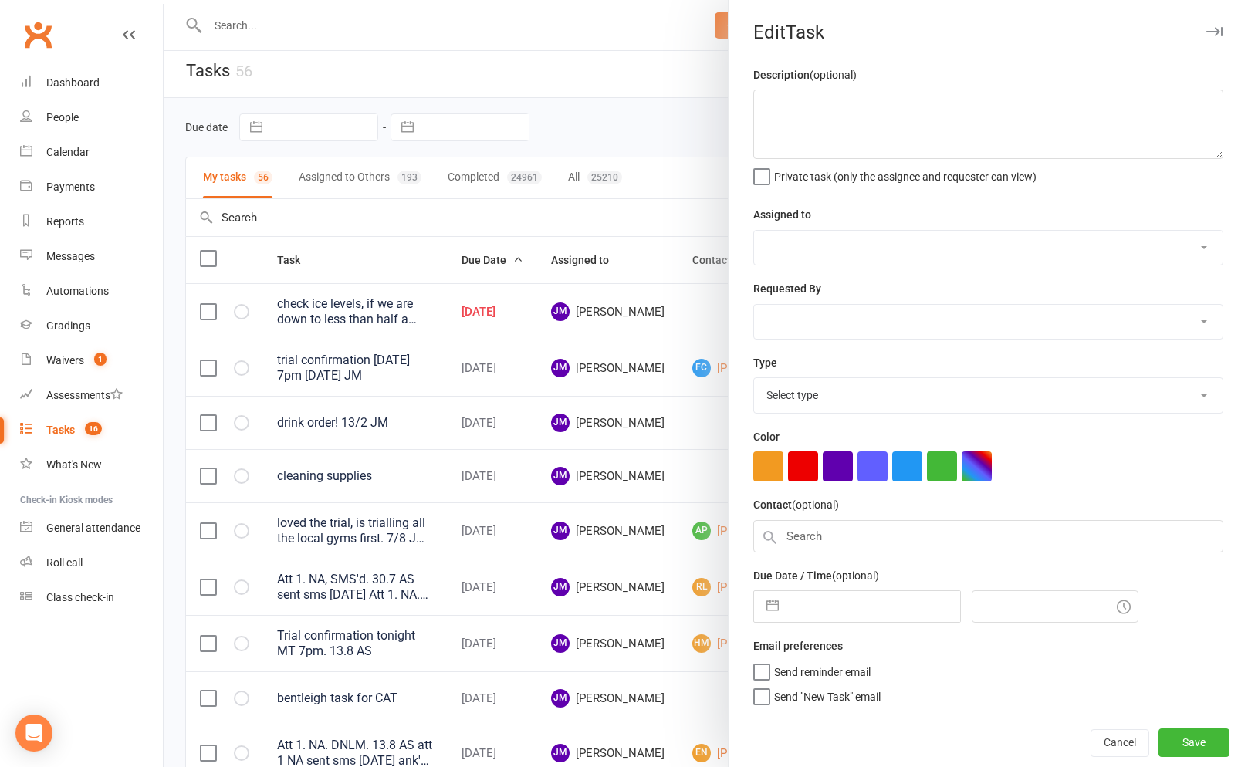
type textarea "check ice levels, if we are down to less than half a bag, let cat know, after c…"
select select "45422"
type input "[DATE]"
type input "10:00am"
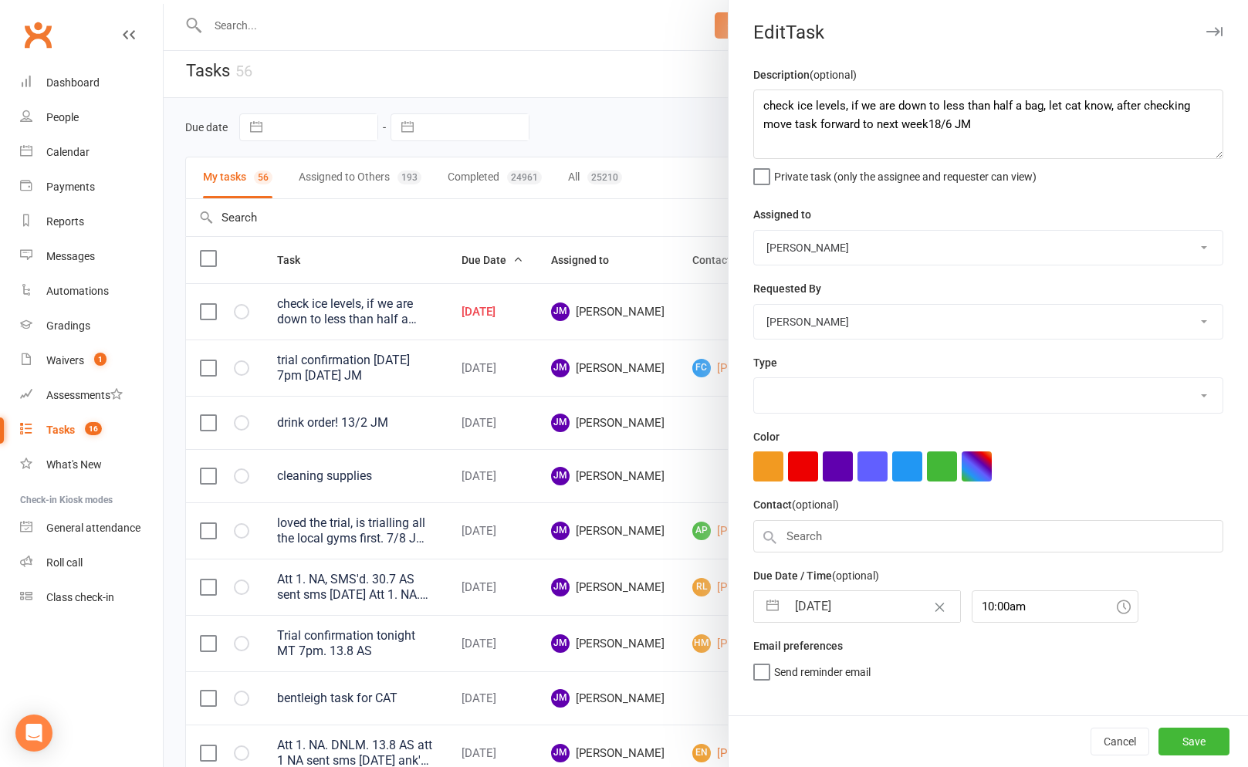
select select "3872"
click at [835, 599] on input "[DATE]" at bounding box center [873, 606] width 174 height 31
select select "6"
select select "2025"
select select "7"
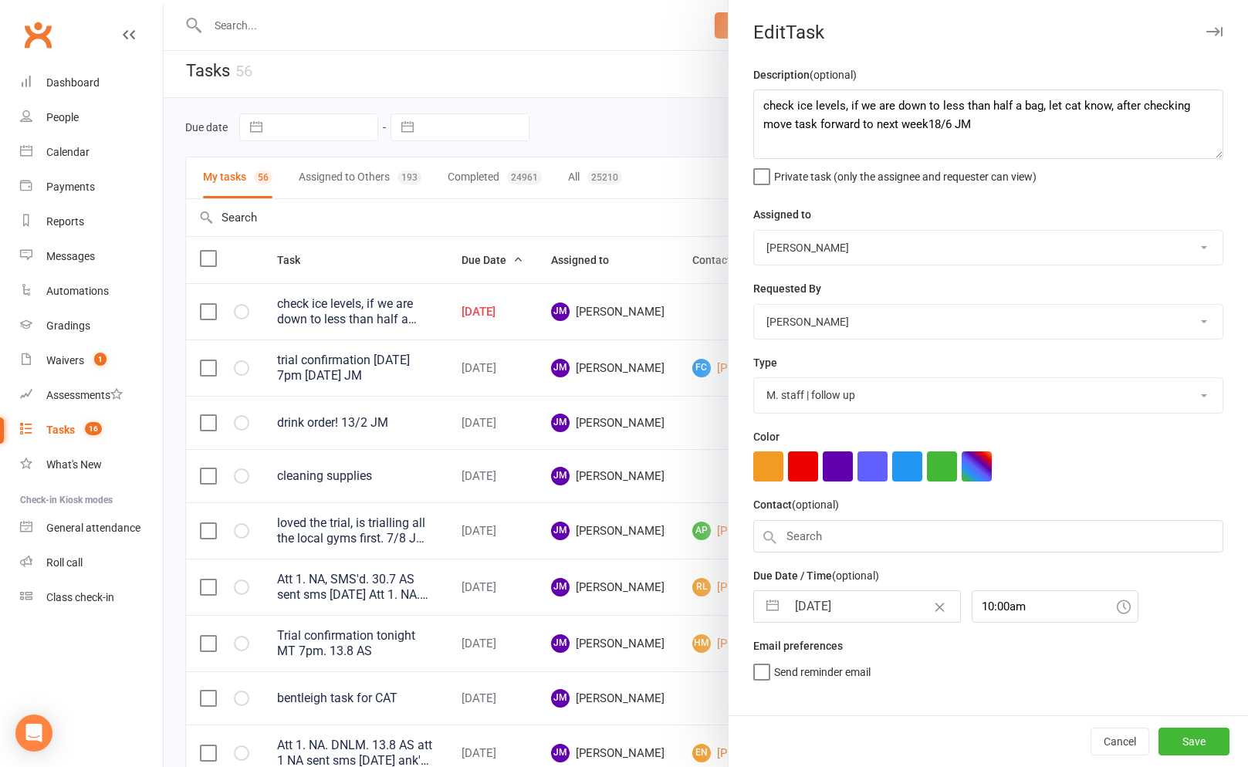
select select "2025"
select select "8"
select select "2025"
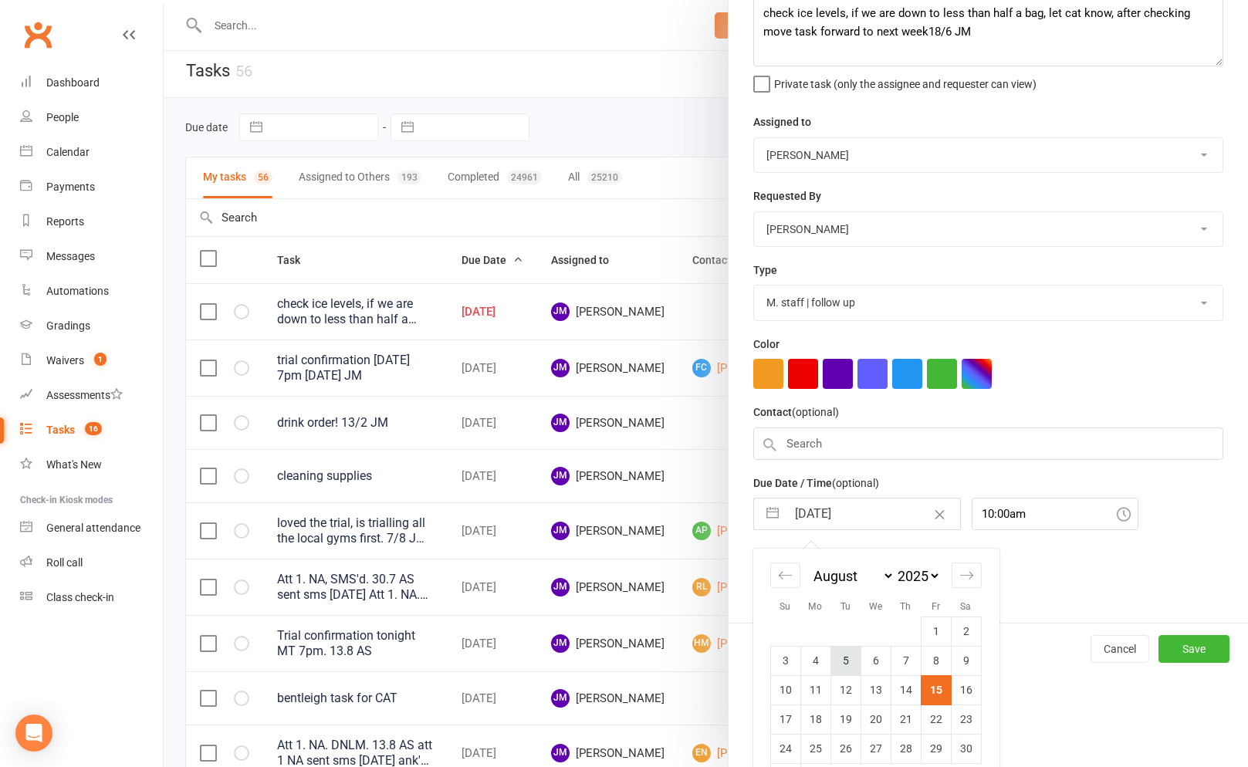
scroll to position [139, 0]
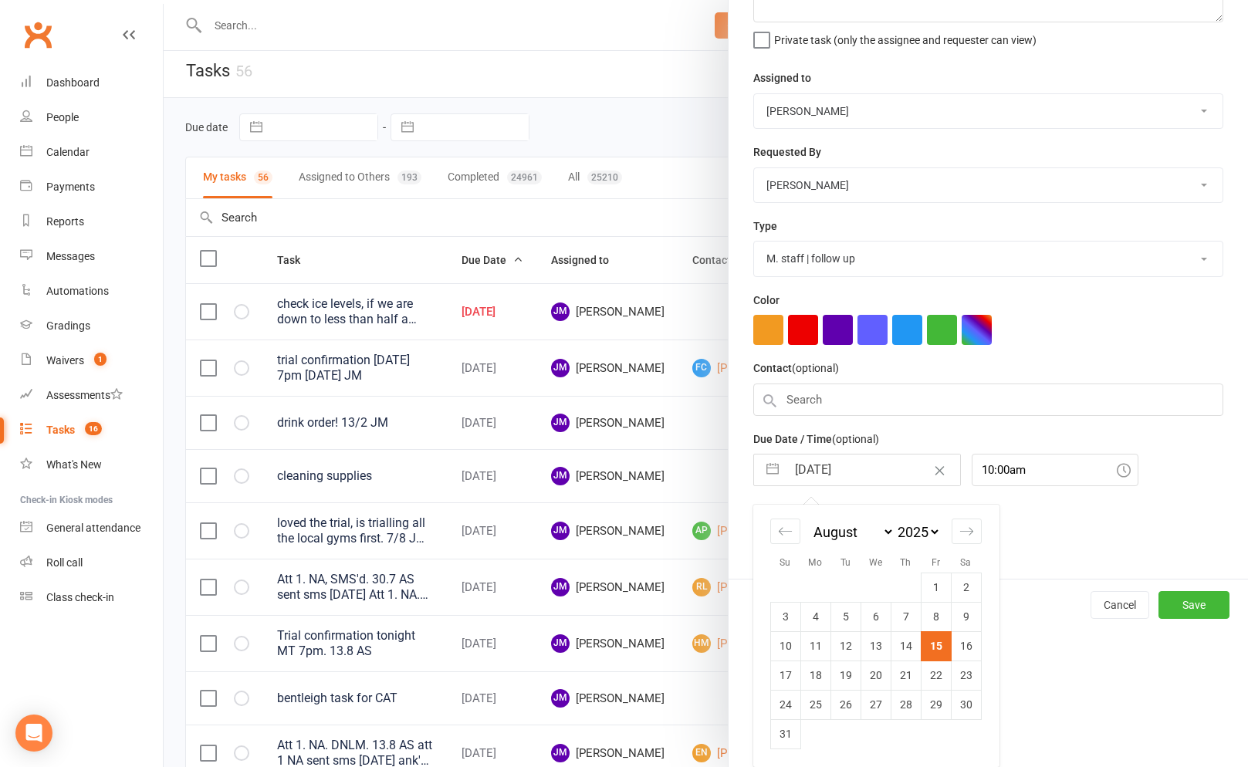
click at [808, 677] on td "18" at bounding box center [815, 674] width 30 height 29
type input "[DATE]"
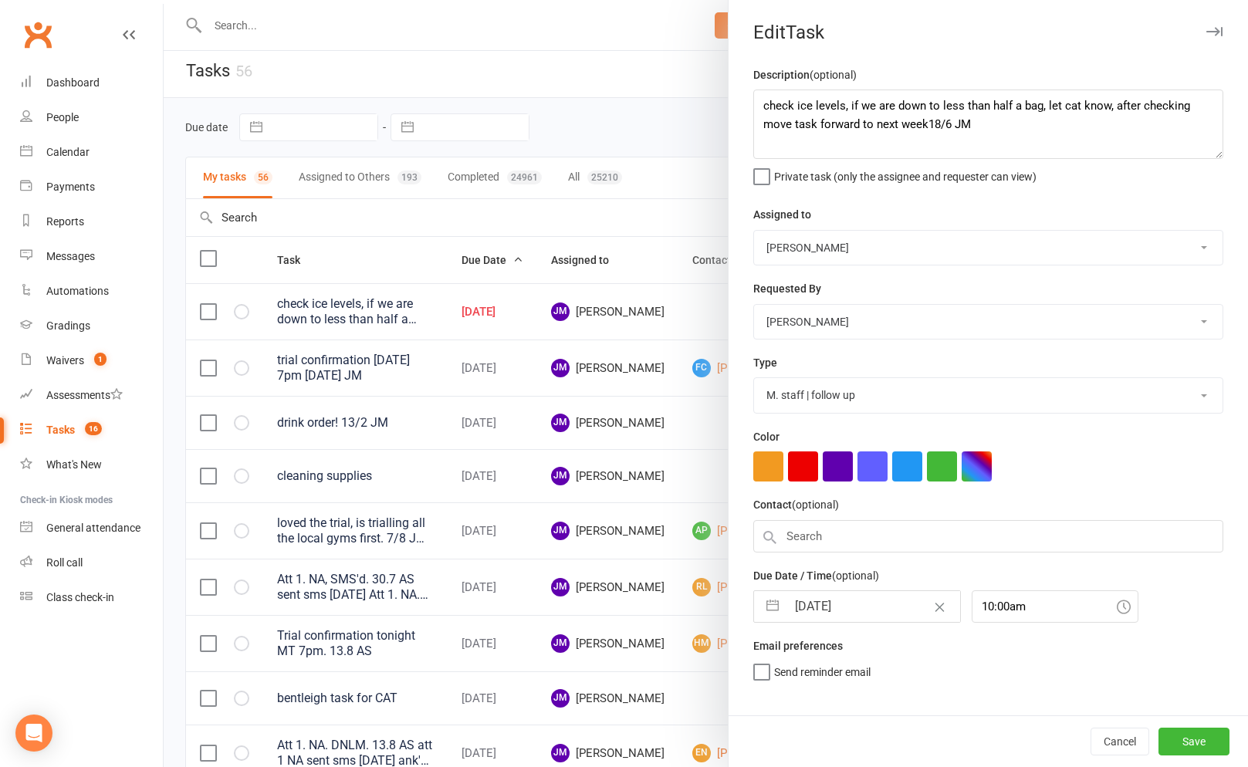
scroll to position [0, 0]
click at [1175, 737] on button "Save" at bounding box center [1193, 742] width 71 height 28
